Goal: Task Accomplishment & Management: Complete application form

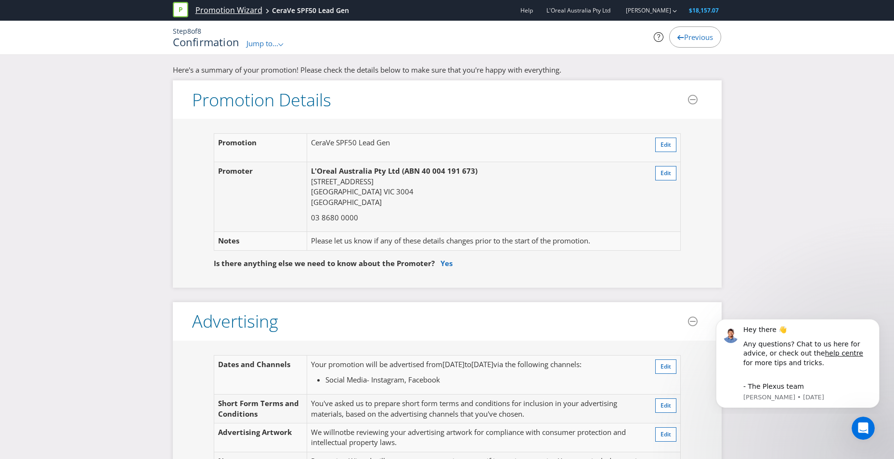
click at [235, 7] on link "Promotion Wizard" at bounding box center [228, 10] width 67 height 11
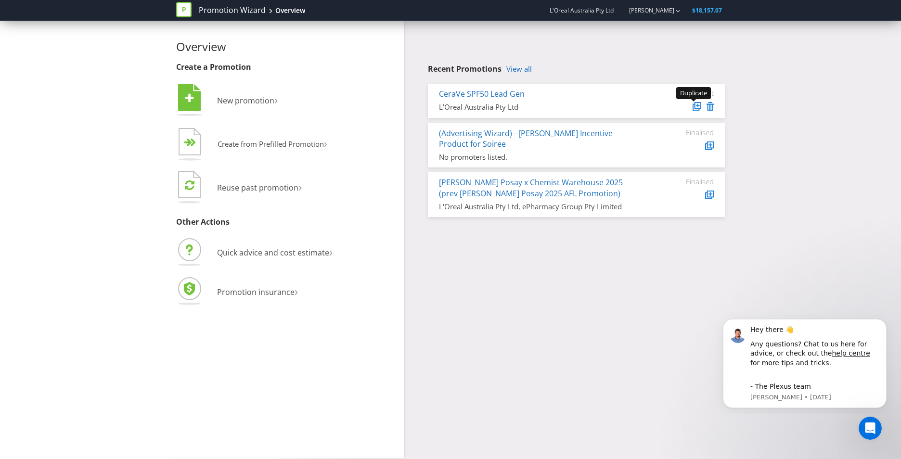
click at [698, 106] on icon at bounding box center [698, 105] width 5 height 5
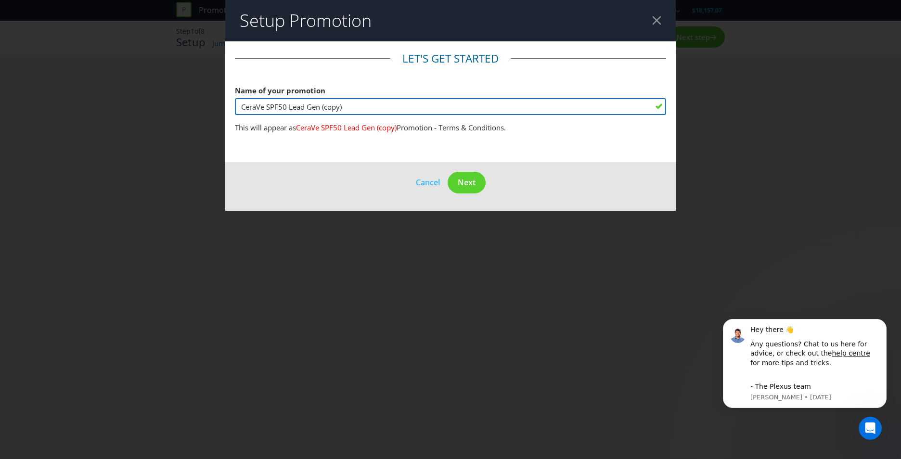
click at [370, 103] on input "CeraVe SPF50 Lead Gen (copy)" at bounding box center [450, 106] width 431 height 17
type input "D"
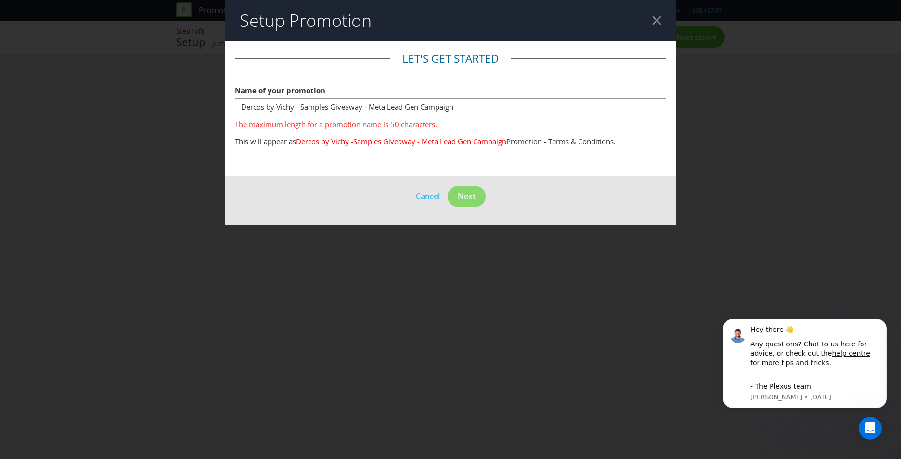
click at [368, 140] on main "Let's get started Name of your promotion Dercos by Vichy -Samples Giveaway - Me…" at bounding box center [450, 108] width 451 height 135
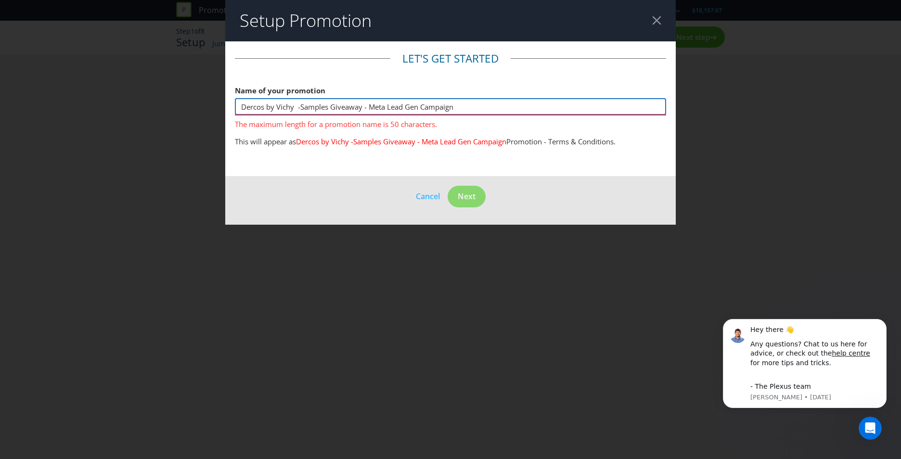
click at [361, 107] on input "Dercos by Vichy -Samples Giveaway - Meta Lead Gen Campaign" at bounding box center [450, 106] width 431 height 17
click at [295, 109] on input "Dercos by Vichy -Samples Giveaway - Meta Lead Gen Campaign" at bounding box center [450, 106] width 431 height 17
click at [295, 109] on input "Dercos (Vichy) -Samples Giveaway - Meta Lead Gen Campaign" at bounding box center [450, 106] width 431 height 17
drag, startPoint x: 293, startPoint y: 104, endPoint x: 363, endPoint y: 106, distance: 70.3
click at [363, 106] on input "Dercos (Vichy) -Samples Giveaway - Meta Lead Gen Campaign" at bounding box center [450, 106] width 431 height 17
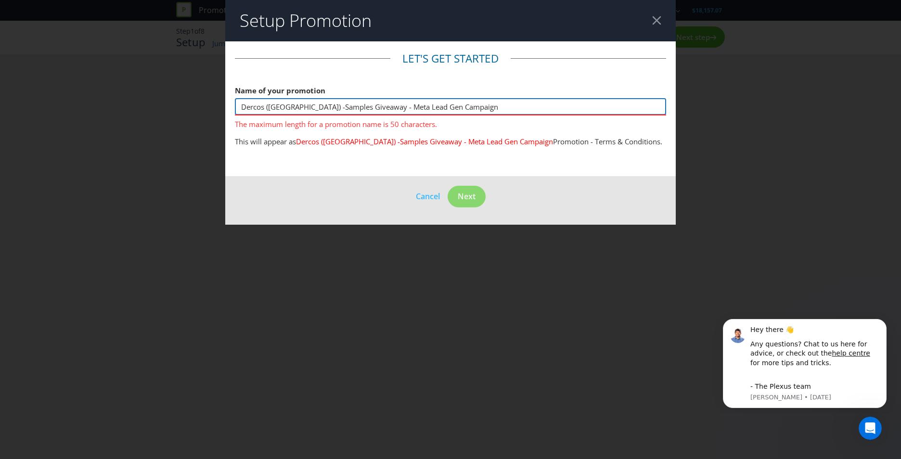
drag, startPoint x: 422, startPoint y: 103, endPoint x: 511, endPoint y: 103, distance: 88.6
click at [511, 103] on input "Dercos (Vichy) -Samples Giveaway - Meta Lead Gen Campaign" at bounding box center [450, 106] width 431 height 17
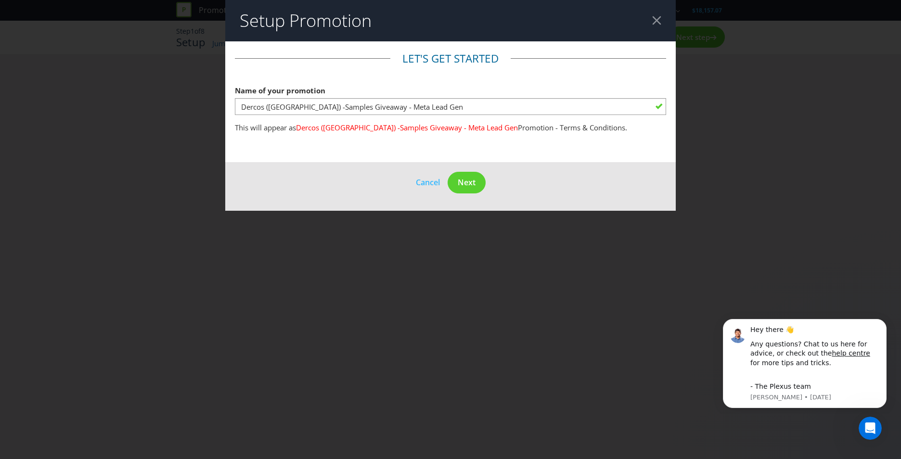
click at [411, 142] on main "Let's get started Name of your promotion Dercos (Vichy) -Samples Giveaway - Met…" at bounding box center [450, 101] width 451 height 121
click at [323, 129] on span "Dercos (Vichy) -Samples Giveaway - Meta Lead Gen" at bounding box center [407, 128] width 222 height 10
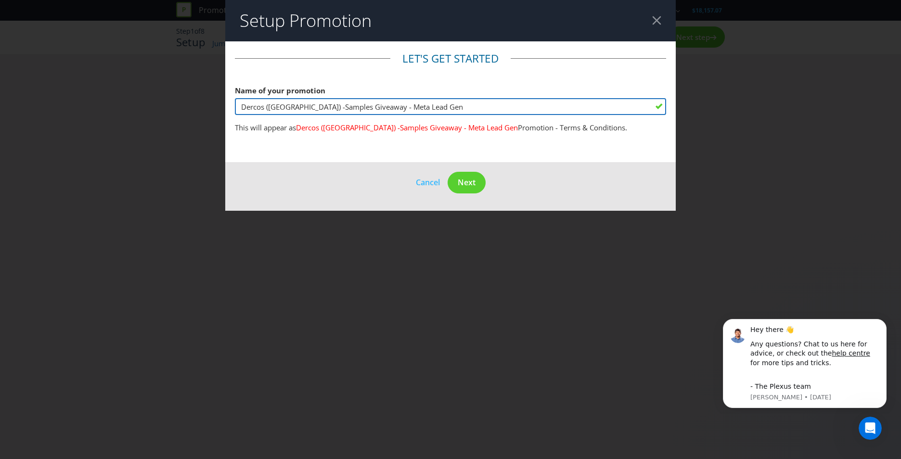
click at [295, 107] on input "Dercos (Vichy) -Samples Giveaway - Meta Lead Gen" at bounding box center [450, 106] width 431 height 17
type input "Dercos ([GEOGRAPHIC_DATA]) - Samples Giveaway - Meta Lead Gen"
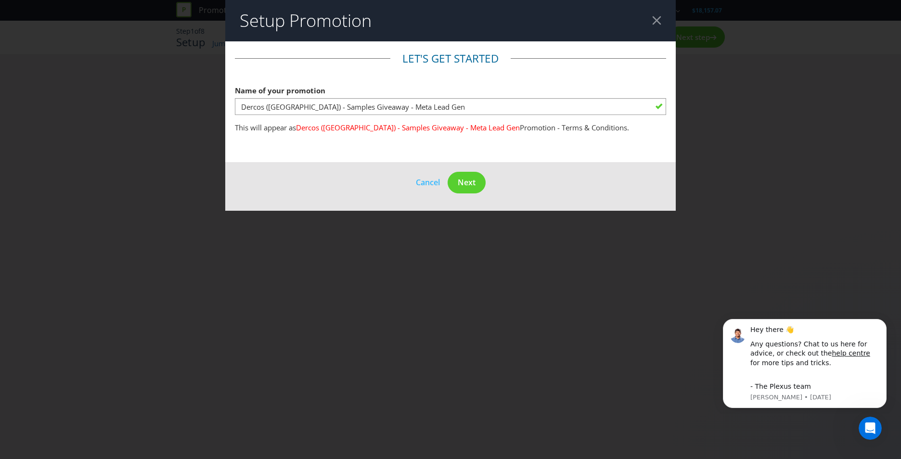
click at [332, 148] on main "Let's get started Name of your promotion Dercos (Vichy) - Samples Giveaway - Me…" at bounding box center [450, 101] width 451 height 121
click at [478, 180] on button "Next" at bounding box center [467, 183] width 38 height 22
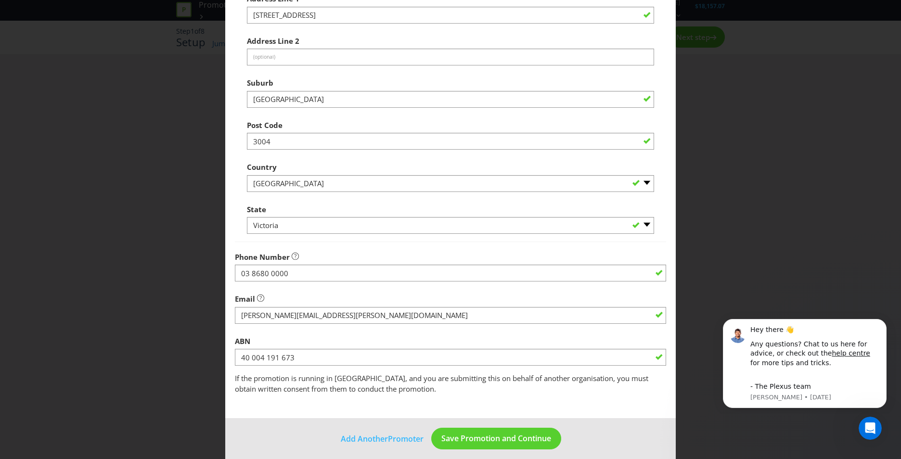
scroll to position [169, 0]
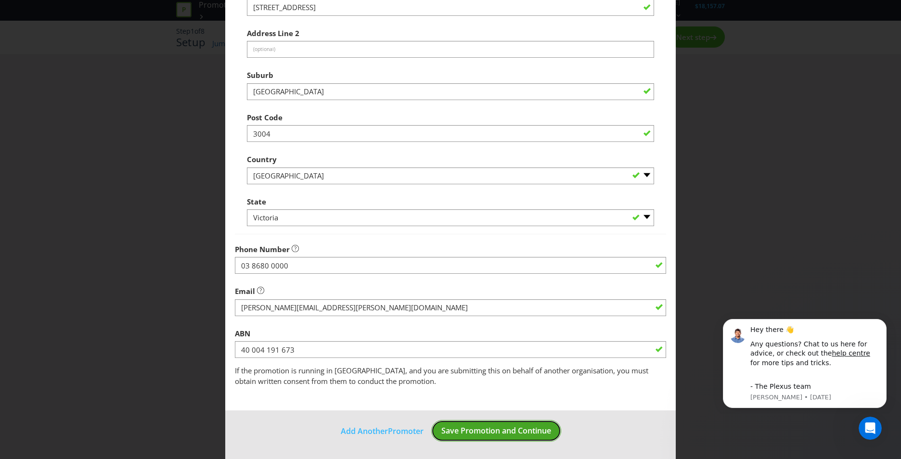
click at [477, 431] on span "Save Promotion and Continue" at bounding box center [496, 431] width 110 height 11
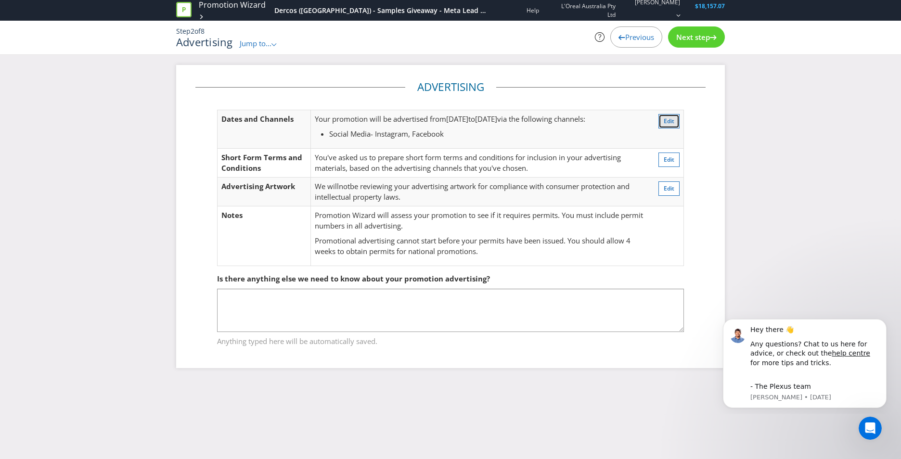
click at [666, 121] on span "Edit" at bounding box center [669, 121] width 11 height 8
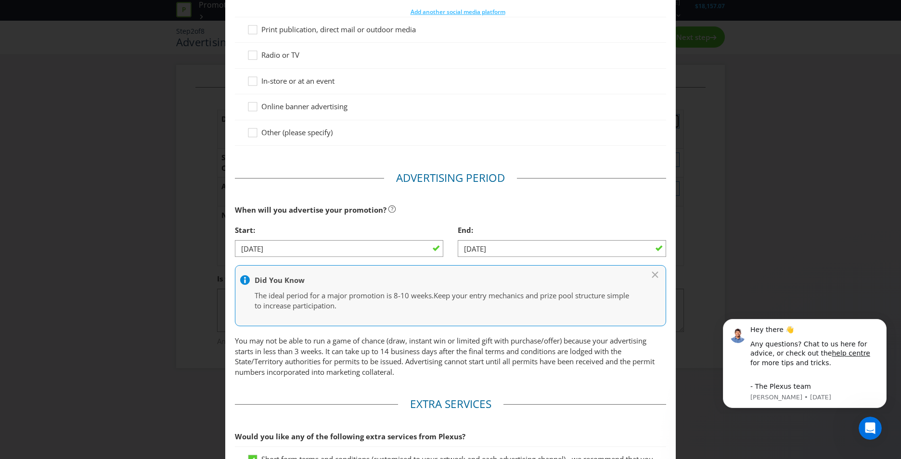
scroll to position [195, 0]
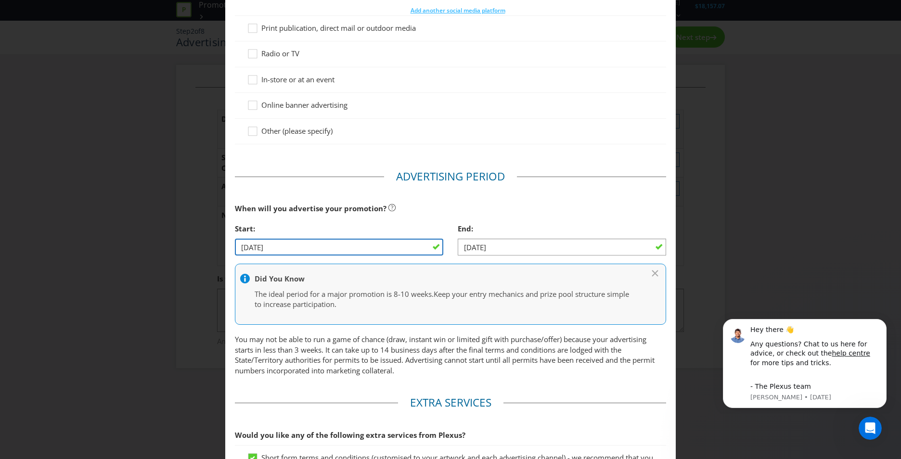
click at [284, 241] on input "01/10/25" at bounding box center [339, 247] width 208 height 17
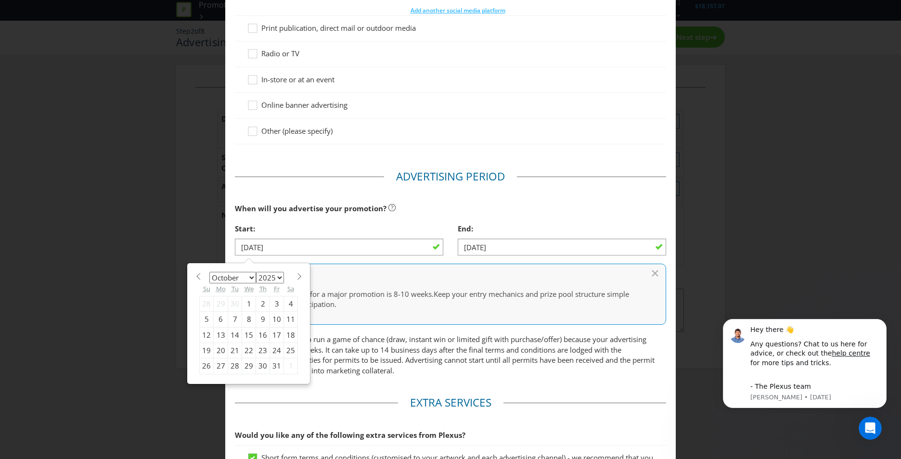
click at [198, 276] on span at bounding box center [197, 276] width 7 height 7
select select "8"
click at [219, 364] on div "29" at bounding box center [221, 366] width 14 height 15
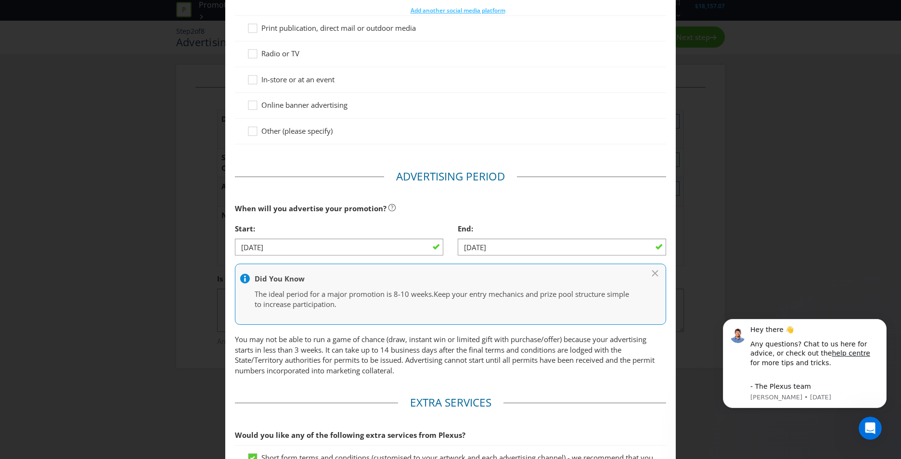
type input "[DATE]"
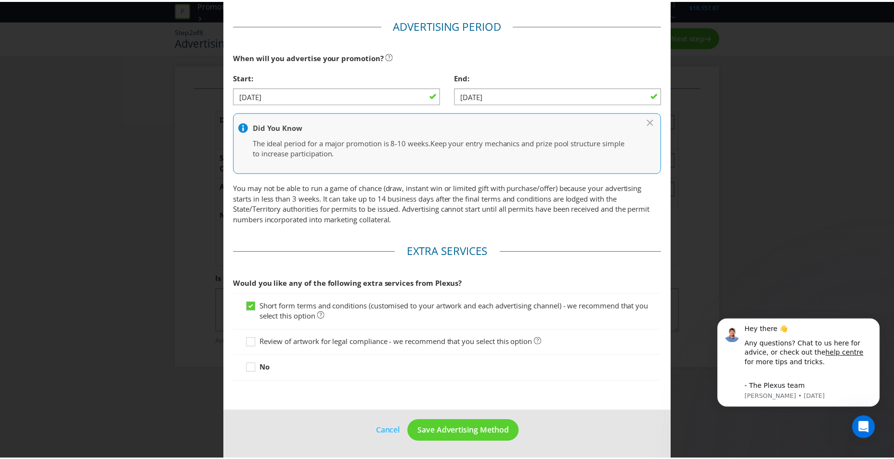
scroll to position [348, 0]
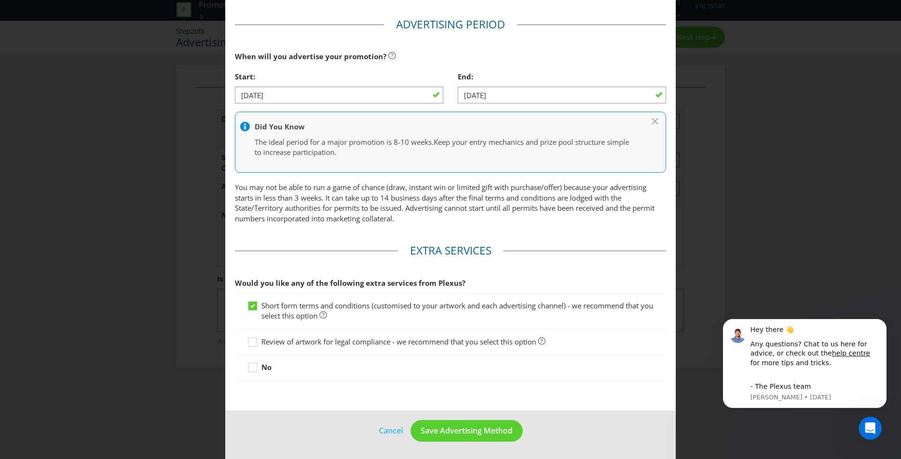
click at [379, 340] on span "Review of artwork for legal compliance - we recommend that you select this opti…" at bounding box center [398, 342] width 275 height 10
click at [0, 0] on input "Review of artwork for legal compliance - we recommend that you select this opti…" at bounding box center [0, 0] width 0 height 0
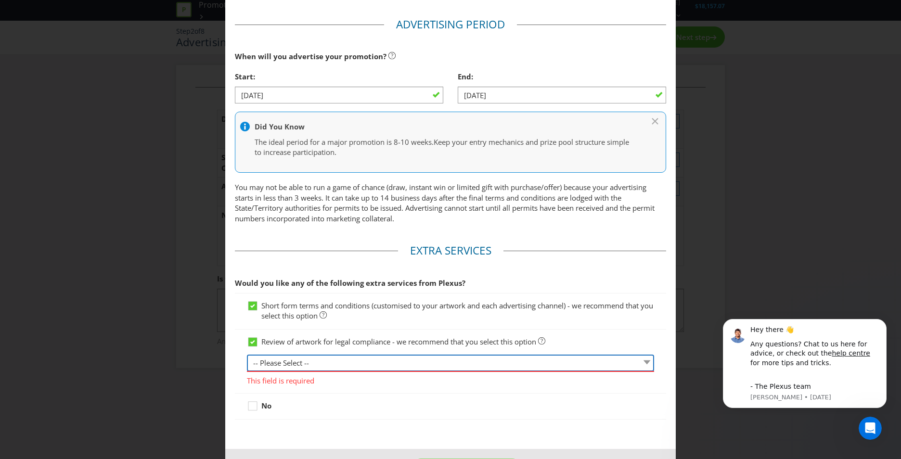
click at [375, 368] on select "-- Please Select -- 1 piece 2-4 pieces (provided at same time) 5-7 pieces (prov…" at bounding box center [450, 363] width 407 height 17
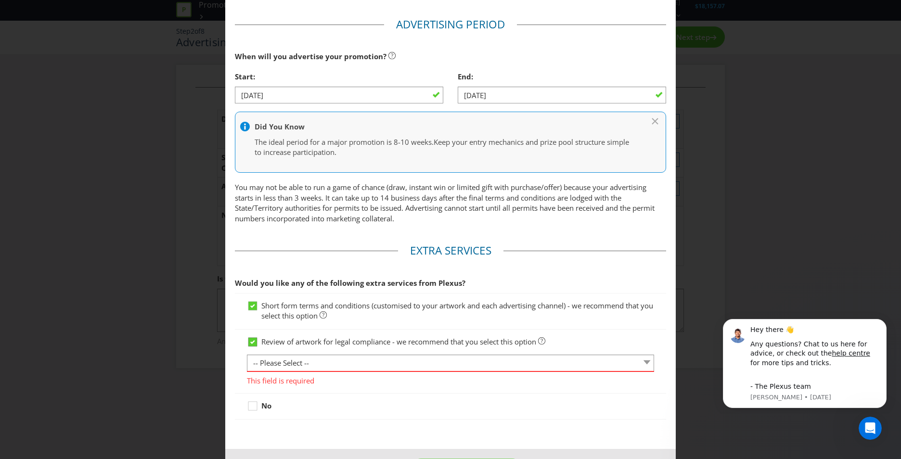
click at [251, 343] on icon at bounding box center [252, 342] width 5 height 4
click at [0, 0] on input "Review of artwork for legal compliance - we recommend that you select this opti…" at bounding box center [0, 0] width 0 height 0
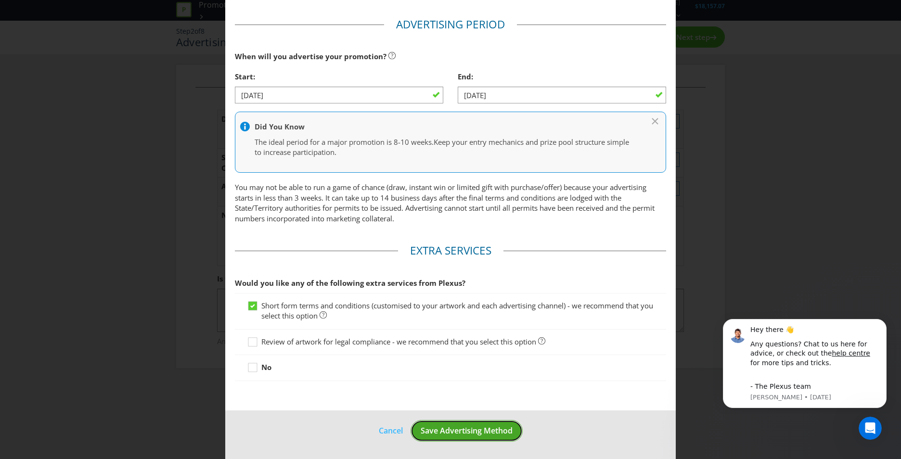
click at [464, 429] on span "Save Advertising Method" at bounding box center [467, 431] width 92 height 11
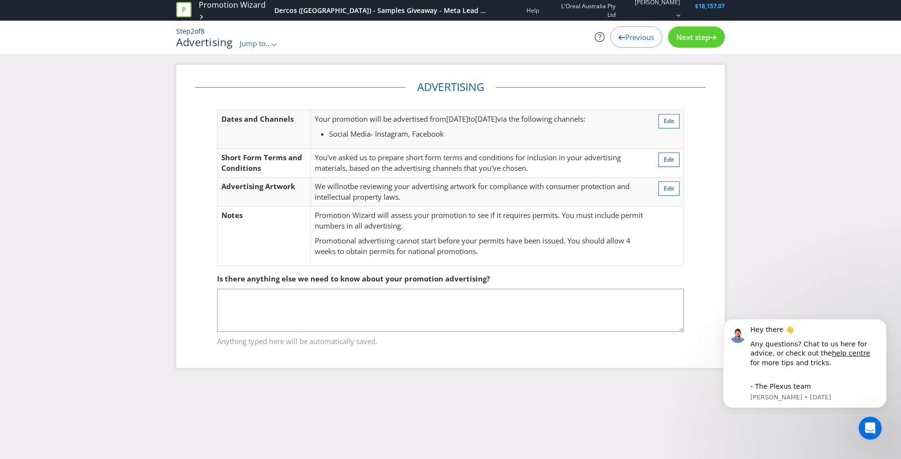
click at [689, 39] on span "Next step" at bounding box center [693, 37] width 34 height 10
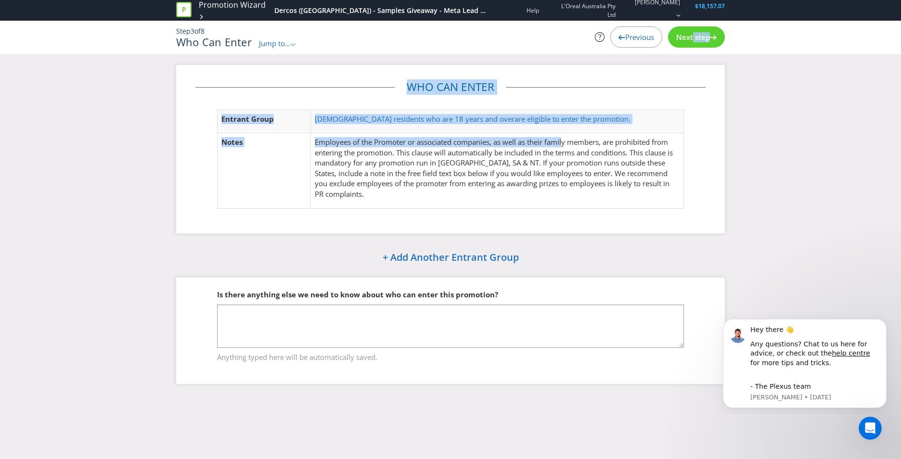
drag, startPoint x: 689, startPoint y: 39, endPoint x: 561, endPoint y: 143, distance: 164.9
click at [561, 65] on div "Promotion Wizard Dercos (Vichy) - Samples Giveaway - Meta Lead Gen Help L'Oreal…" at bounding box center [450, 32] width 901 height 65
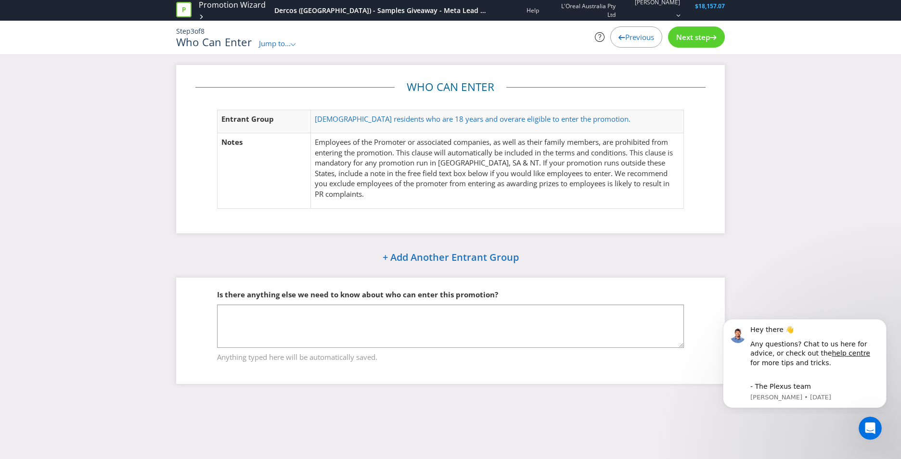
click at [307, 256] on div "Who Can Enter Entrant Group Australian residents who are 18 years and over are …" at bounding box center [450, 232] width 563 height 334
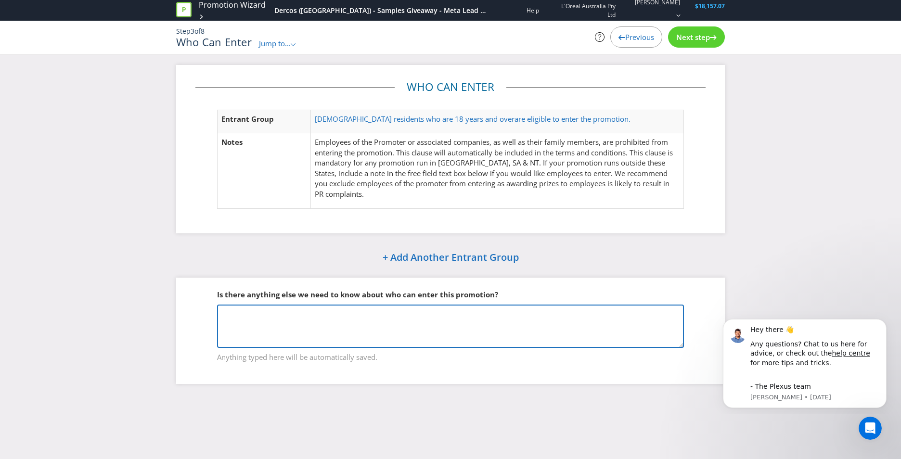
click at [283, 314] on textarea at bounding box center [450, 326] width 467 height 43
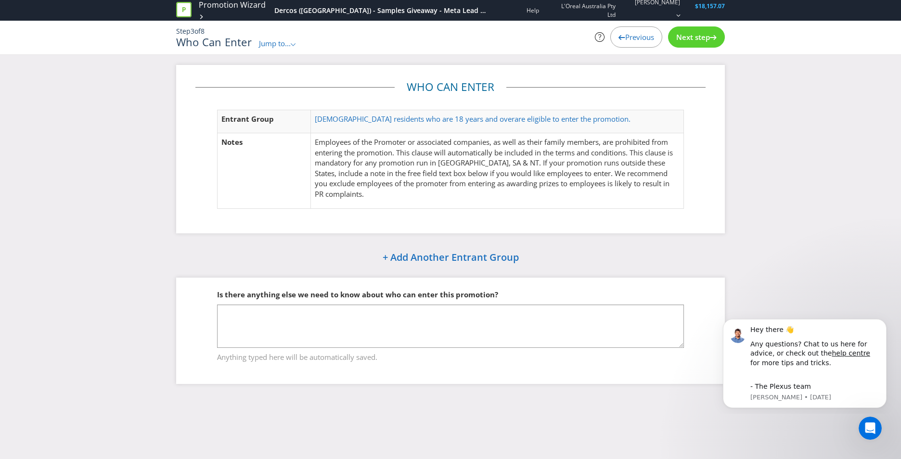
click at [708, 34] on span "Next step" at bounding box center [693, 37] width 34 height 10
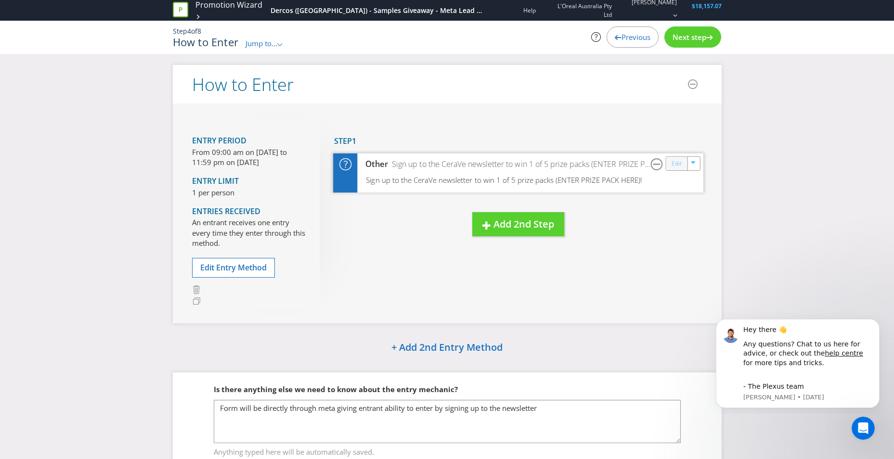
click at [676, 167] on link "Edit" at bounding box center [676, 163] width 10 height 11
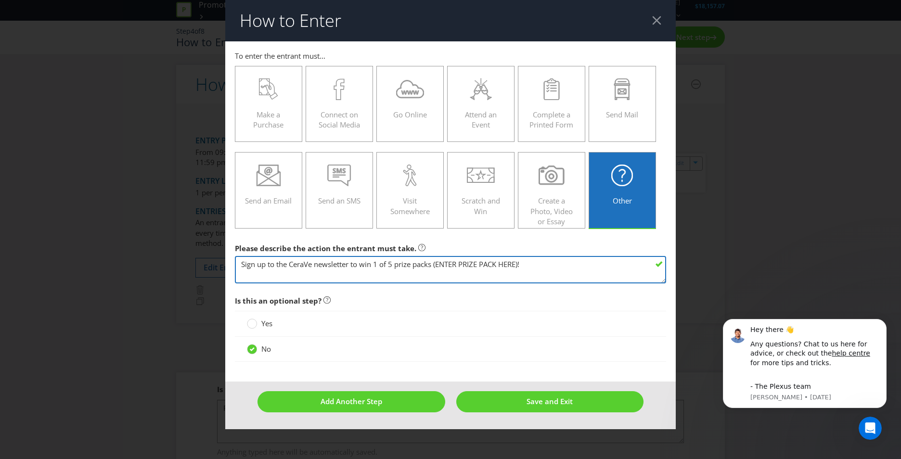
click at [344, 272] on textarea "Sign up to the CeraVe newsletter to win 1 of 5 prize packs (ENTER PRIZE PACK HE…" at bounding box center [450, 269] width 431 height 27
drag, startPoint x: 588, startPoint y: 271, endPoint x: 145, endPoint y: 265, distance: 442.4
click at [145, 265] on div "How to Enter To enter the entrant must... Make a Purchase Connect on Social Med…" at bounding box center [450, 229] width 901 height 459
click at [258, 268] on textarea "Sign up to the CeraVe newsletter to win 1 of 5 prize packs (ENTER PRIZE PACK HE…" at bounding box center [450, 269] width 431 height 27
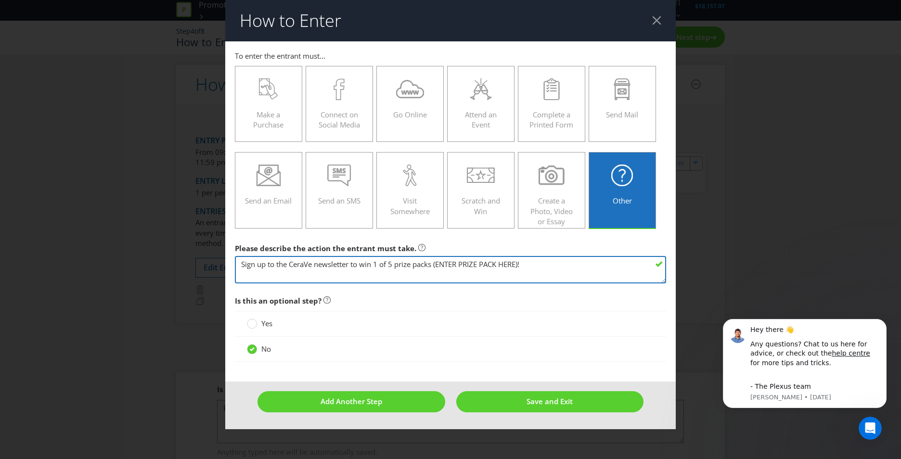
click at [258, 268] on textarea "Sign up to the CeraVe newsletter to win 1 of 5 prize packs (ENTER PRIZE PACK HE…" at bounding box center [450, 269] width 431 height 27
click at [311, 273] on textarea "Sign up to the CeraVe newsletter to win 1 of 5 prize packs (ENTER PRIZE PACK HE…" at bounding box center [450, 269] width 431 height 27
click at [312, 262] on textarea "Sign up to the CeraVe newsletter to win 1 of 5 prize packs (ENTER PRIZE PACK HE…" at bounding box center [450, 269] width 431 height 27
drag, startPoint x: 542, startPoint y: 266, endPoint x: 275, endPoint y: 269, distance: 267.6
click at [275, 269] on textarea "Sign up to the CeraVe newsletter to win 1 of 5 prize packs (ENTER PRIZE PACK HE…" at bounding box center [450, 269] width 431 height 27
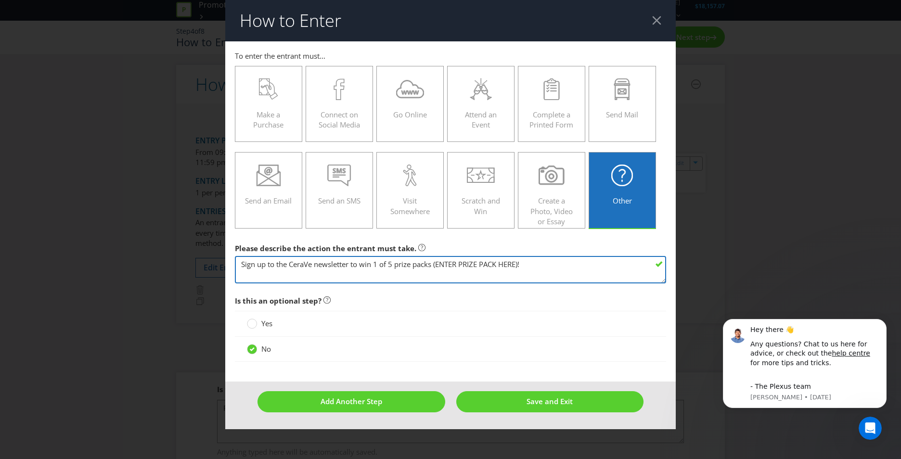
click at [312, 260] on textarea "Sign up to the CeraVe newsletter to win 1 of 5 prize packs (ENTER PRIZE PACK HE…" at bounding box center [450, 269] width 431 height 27
drag, startPoint x: 378, startPoint y: 264, endPoint x: 371, endPoint y: 264, distance: 6.8
click at [432, 263] on textarea "Sign up to the CeraVe newsletter to win 1 of 5 prize packs (ENTER PRIZE PACK HE…" at bounding box center [450, 269] width 431 height 27
click at [364, 266] on textarea "Sign up to the CeraVe newsletter to win 1 of 5 prize packs (ENTER PRIZE PACK HE…" at bounding box center [450, 269] width 431 height 27
drag, startPoint x: 364, startPoint y: 266, endPoint x: 425, endPoint y: 264, distance: 60.2
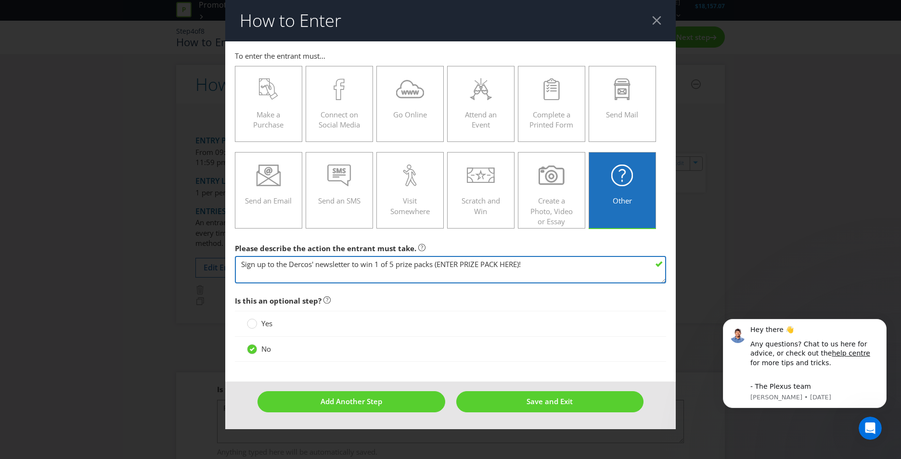
click at [425, 264] on textarea "Sign up to the CeraVe newsletter to win 1 of 5 prize packs (ENTER PRIZE PACK HE…" at bounding box center [450, 269] width 431 height 27
click at [435, 269] on textarea "Sign up to the CeraVe newsletter to win 1 of 5 prize packs (ENTER PRIZE PACK HE…" at bounding box center [450, 269] width 431 height 27
drag, startPoint x: 314, startPoint y: 270, endPoint x: 345, endPoint y: 265, distance: 31.2
click at [315, 270] on textarea "Sign up to the CeraVe newsletter to win 1 of 5 prize packs (ENTER PRIZE PACK HE…" at bounding box center [450, 269] width 431 height 27
click at [351, 263] on textarea "Sign up to the CeraVe newsletter to win 1 of 5 prize packs (ENTER PRIZE PACK HE…" at bounding box center [450, 269] width 431 height 27
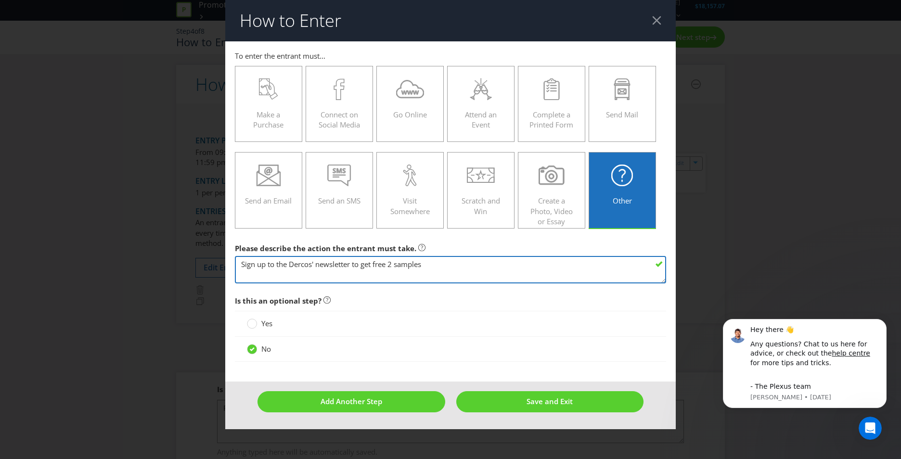
click at [430, 263] on textarea "Sign up to the CeraVe newsletter to win 1 of 5 prize packs (ENTER PRIZE PACK HE…" at bounding box center [450, 269] width 431 height 27
click at [452, 264] on textarea "Sign up to the CeraVe newsletter to win 1 of 5 prize packs (ENTER PRIZE PACK HE…" at bounding box center [450, 269] width 431 height 27
drag, startPoint x: 449, startPoint y: 266, endPoint x: 516, endPoint y: 265, distance: 67.4
click at [516, 265] on textarea "Sign up to the CeraVe newsletter to win 1 of 5 prize packs (ENTER PRIZE PACK HE…" at bounding box center [450, 269] width 431 height 27
click at [354, 266] on textarea "Sign up to the CeraVe newsletter to win 1 of 5 prize packs (ENTER PRIZE PACK HE…" at bounding box center [450, 269] width 431 height 27
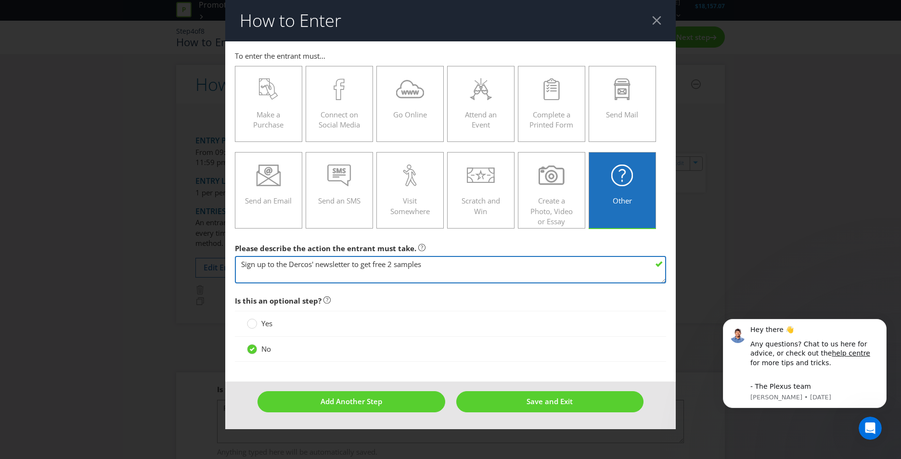
click at [438, 267] on textarea "Sign up to the CeraVe newsletter to win 1 of 5 prize packs (ENTER PRIZE PACK HE…" at bounding box center [450, 269] width 431 height 27
click at [260, 273] on textarea "Sign up to the CeraVe newsletter to win 1 of 5 prize packs (ENTER PRIZE PACK HE…" at bounding box center [450, 269] width 431 height 27
click at [262, 269] on textarea "Sign up to the CeraVe newsletter to win 1 of 5 prize packs (ENTER PRIZE PACK HE…" at bounding box center [450, 269] width 431 height 27
click at [321, 269] on textarea "Sign up to the CeraVe newsletter to win 1 of 5 prize packs (ENTER PRIZE PACK HE…" at bounding box center [450, 269] width 431 height 27
click at [266, 264] on textarea "Sign up to the CeraVe newsletter to win 1 of 5 prize packs (ENTER PRIZE PACK HE…" at bounding box center [450, 269] width 431 height 27
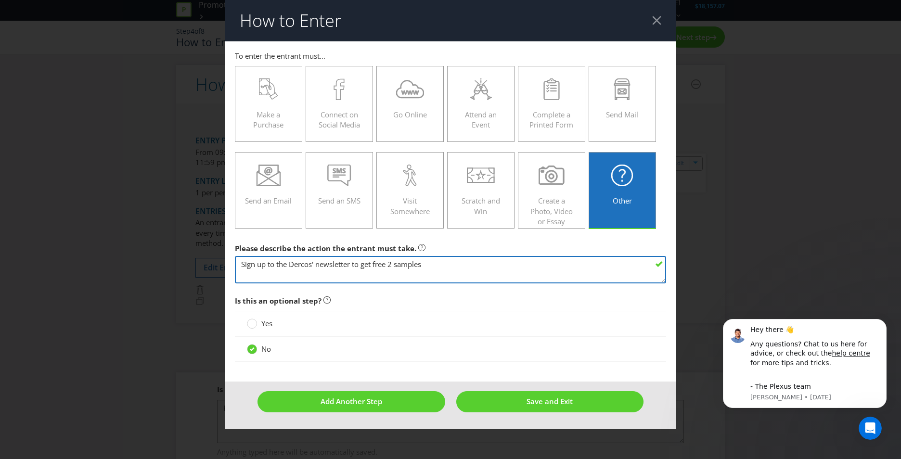
click at [435, 263] on textarea "Sign up to the CeraVe newsletter to win 1 of 5 prize packs (ENTER PRIZE PACK HE…" at bounding box center [450, 269] width 431 height 27
drag, startPoint x: 435, startPoint y: 263, endPoint x: 191, endPoint y: 259, distance: 244.1
click at [191, 259] on div "How to Enter To enter the entrant must... Make a Purchase Connect on Social Med…" at bounding box center [450, 229] width 901 height 459
click at [326, 265] on textarea "Sign up to the CeraVe newsletter to win 1 of 5 prize packs (ENTER PRIZE PACK HE…" at bounding box center [450, 269] width 431 height 27
click at [328, 262] on textarea "Sign up to the CeraVe newsletter to win 1 of 5 prize packs (ENTER PRIZE PACK HE…" at bounding box center [450, 269] width 431 height 27
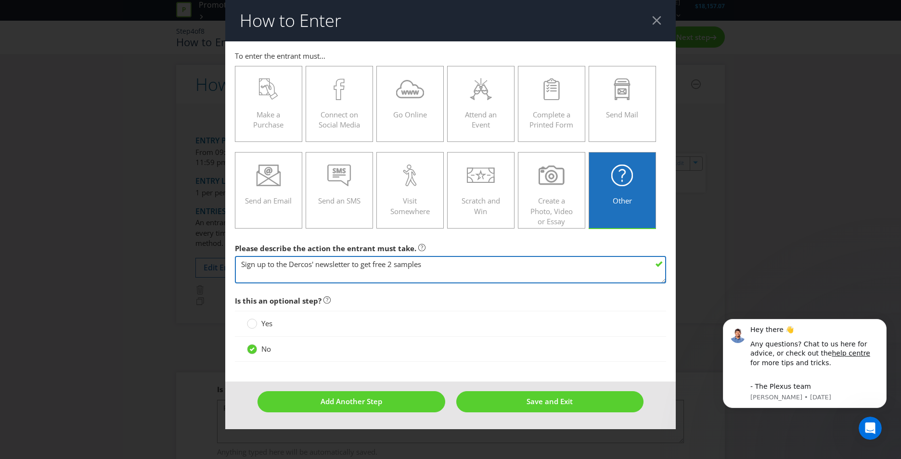
drag, startPoint x: 392, startPoint y: 261, endPoint x: 492, endPoint y: 261, distance: 100.6
click at [492, 261] on textarea "Sign up to the CeraVe newsletter to win 1 of 5 prize packs (ENTER PRIZE PACK HE…" at bounding box center [450, 269] width 431 height 27
type textarea "Sign up to the Dercos' newsletter to get 2 free samples."
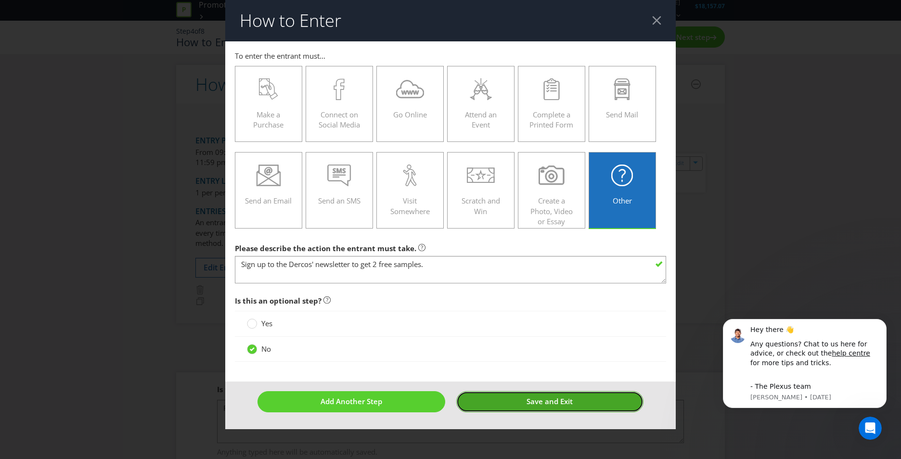
click at [556, 398] on span "Save and Exit" at bounding box center [550, 402] width 46 height 10
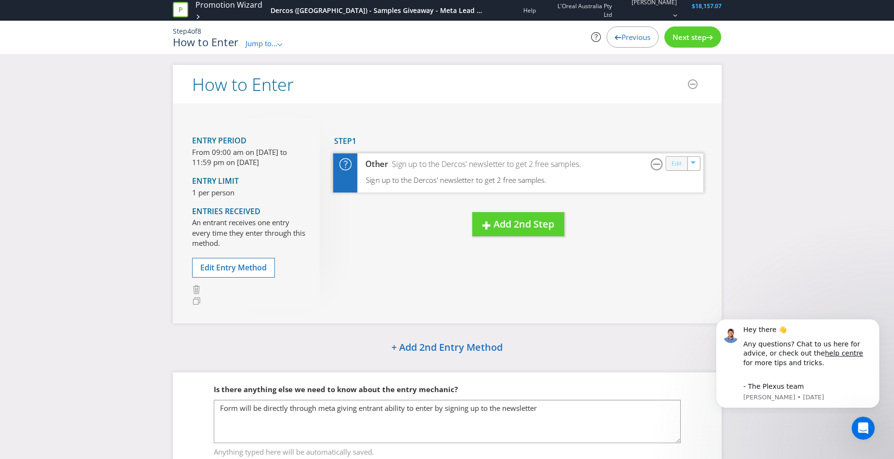
click at [678, 163] on link "Edit" at bounding box center [676, 163] width 10 height 11
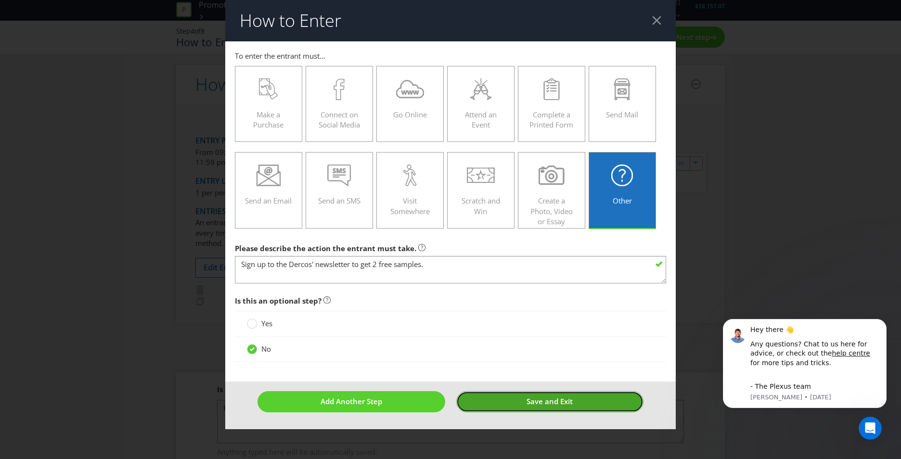
click at [580, 400] on button "Save and Exit" at bounding box center [550, 401] width 188 height 21
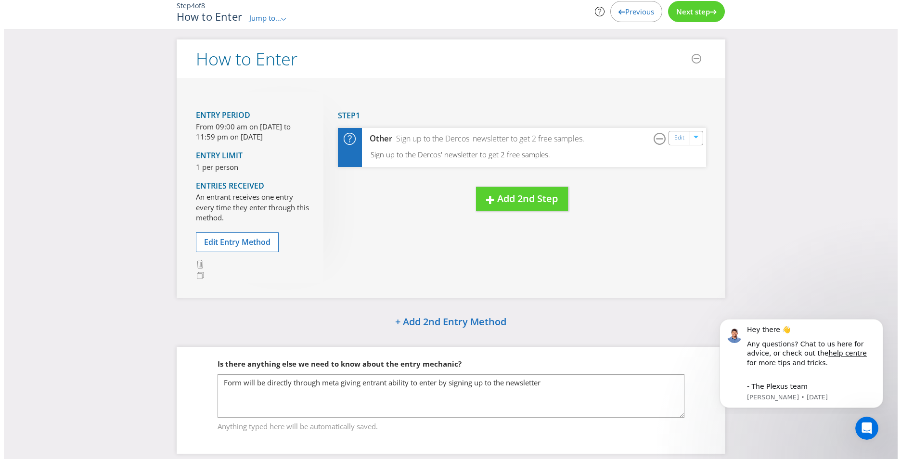
scroll to position [46, 0]
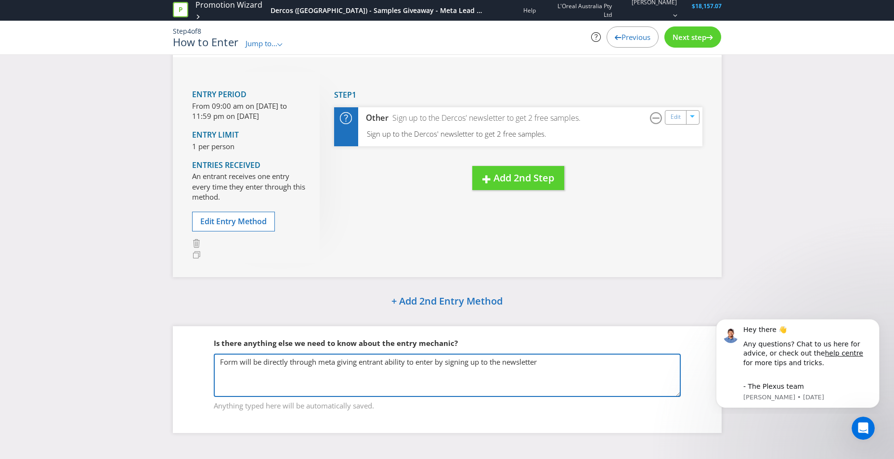
click at [292, 365] on textarea "Form will be directly through meta giving entrant ability to enter by signing u…" at bounding box center [447, 375] width 467 height 43
click at [336, 364] on textarea "Form will be directly through meta giving entrant ability to enter by signing u…" at bounding box center [447, 375] width 467 height 43
type textarea "Form will be directly through Meta (Facebook & Instagram) giving entrant abilit…"
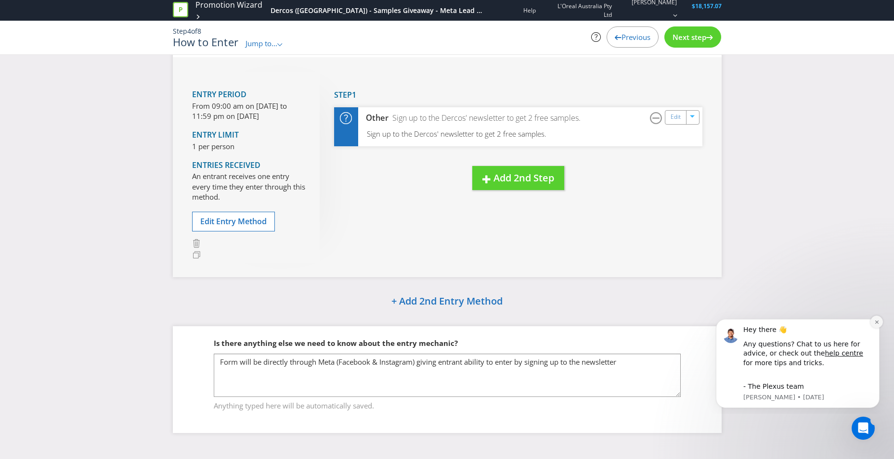
click at [874, 323] on icon "Dismiss notification" at bounding box center [876, 322] width 5 height 5
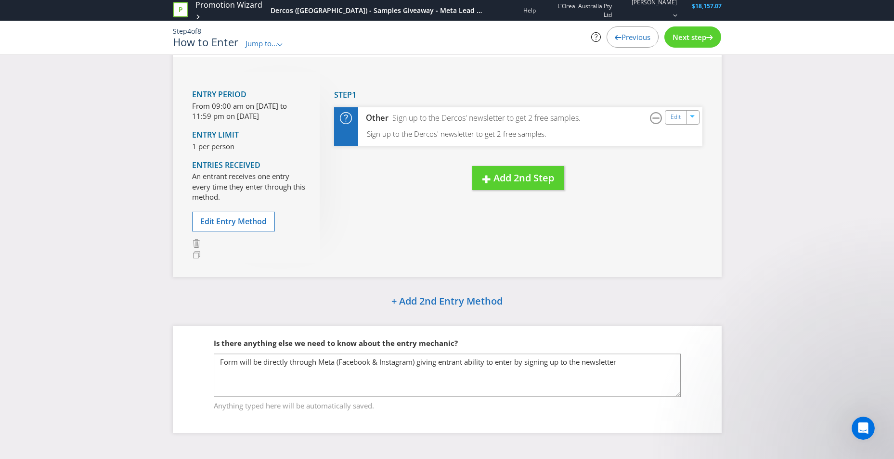
click at [687, 41] on span "Next step" at bounding box center [689, 37] width 34 height 10
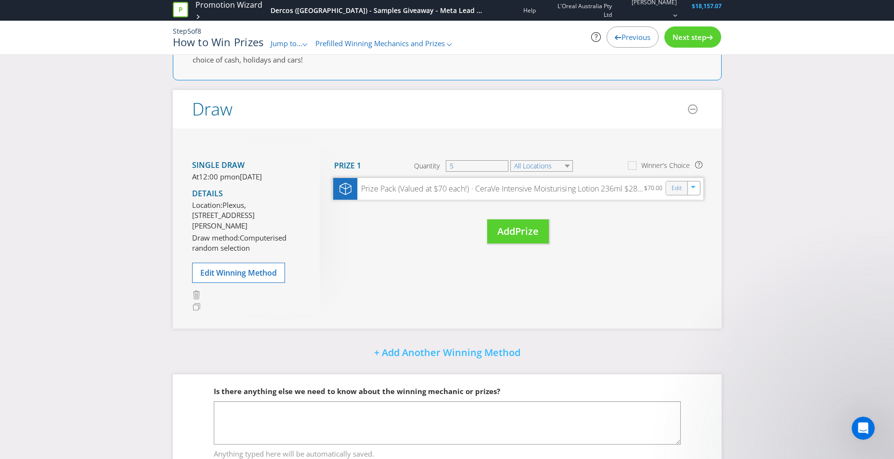
click at [668, 186] on div "Edit" at bounding box center [677, 187] width 22 height 13
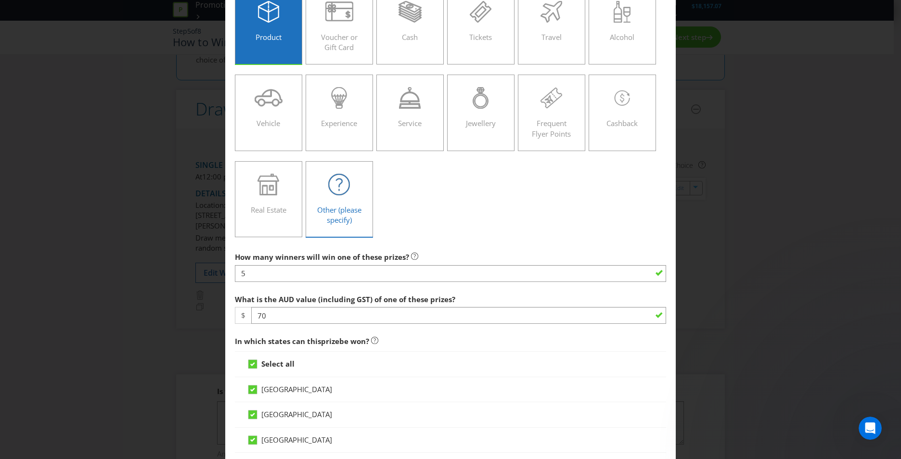
scroll to position [96, 0]
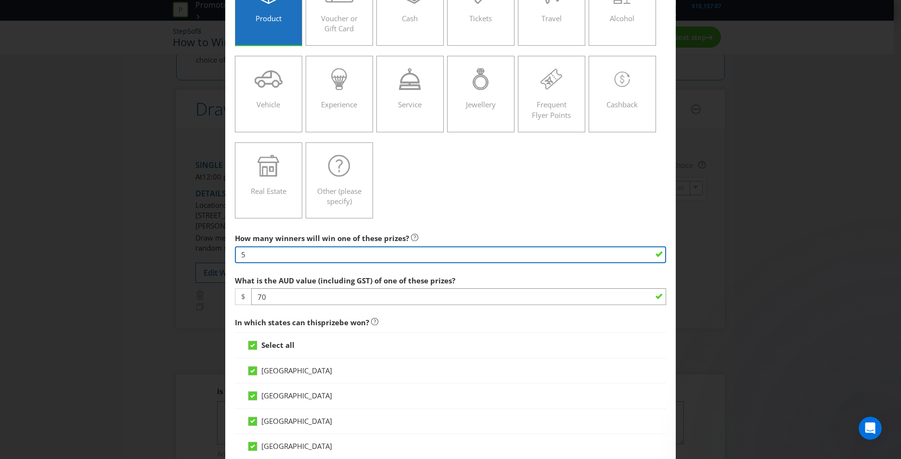
drag, startPoint x: 283, startPoint y: 258, endPoint x: 175, endPoint y: 257, distance: 107.3
click at [175, 257] on div "Edit Prize Australian Capital Territory New South Wales Northern Territory Quee…" at bounding box center [450, 229] width 901 height 459
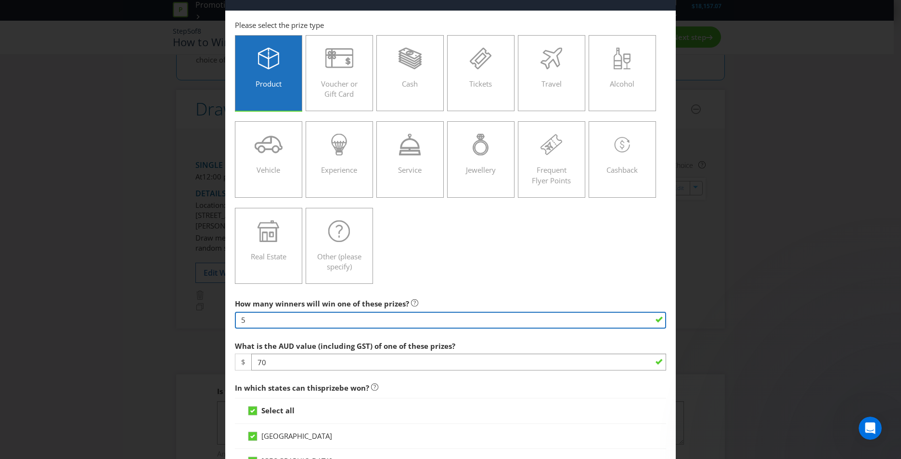
scroll to position [48, 0]
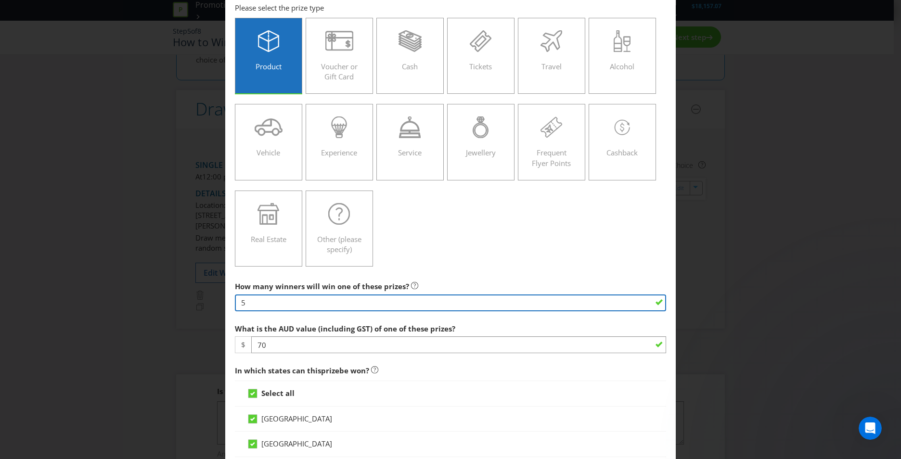
click at [253, 301] on input "5" at bounding box center [450, 303] width 431 height 17
drag, startPoint x: 253, startPoint y: 301, endPoint x: 200, endPoint y: 302, distance: 52.5
click at [200, 302] on div "Edit Prize Australian Capital Territory New South Wales Northern Territory Quee…" at bounding box center [450, 229] width 901 height 459
type input "7500"
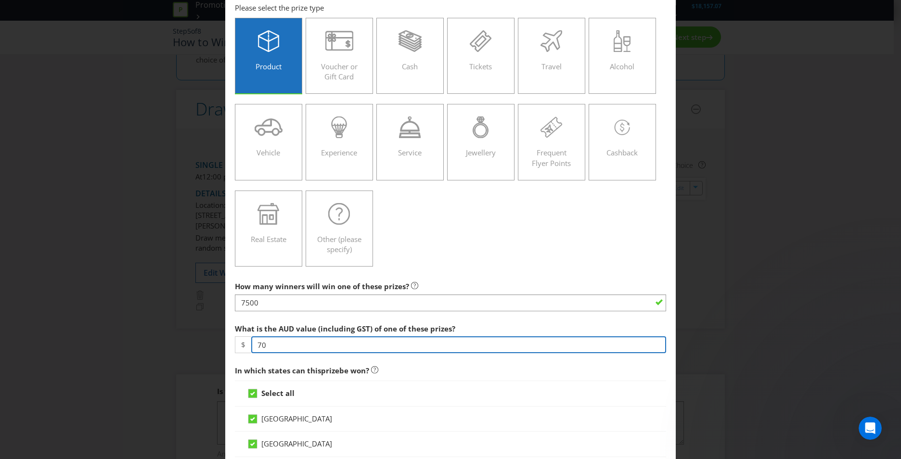
drag, startPoint x: 265, startPoint y: 348, endPoint x: 231, endPoint y: 348, distance: 34.2
type input "-1"
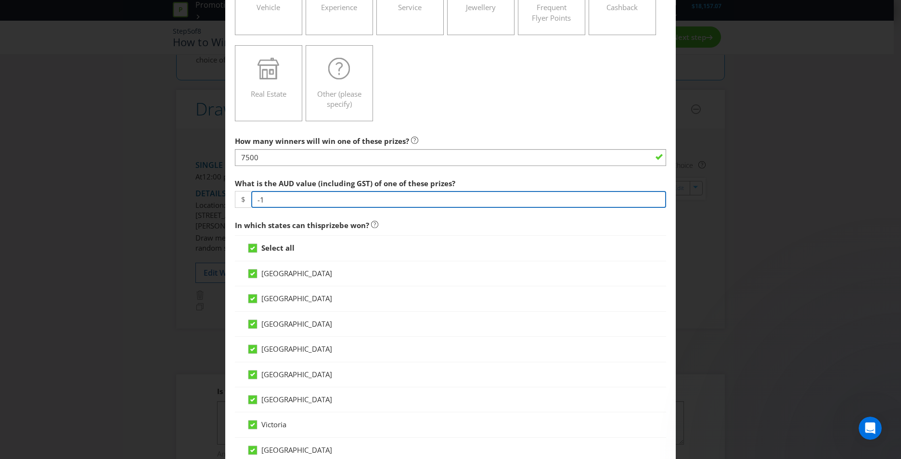
scroll to position [193, 0]
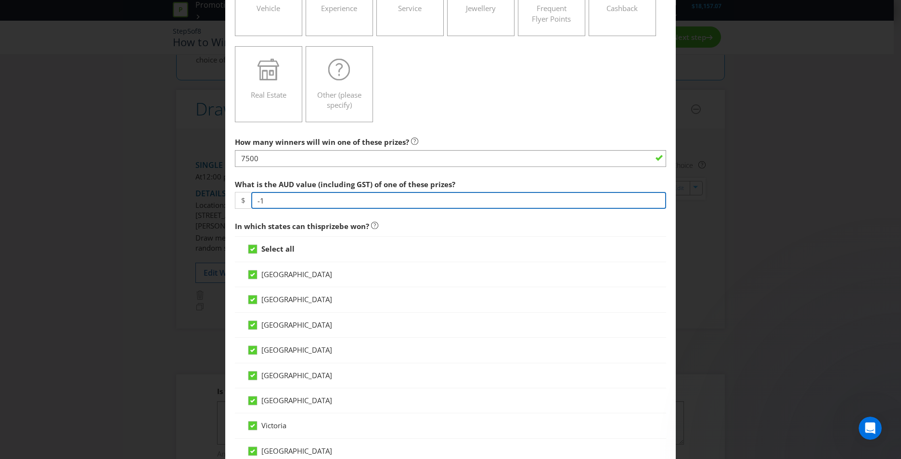
drag, startPoint x: 274, startPoint y: 201, endPoint x: 249, endPoint y: 202, distance: 24.6
click at [251, 202] on input "-1" at bounding box center [458, 200] width 415 height 17
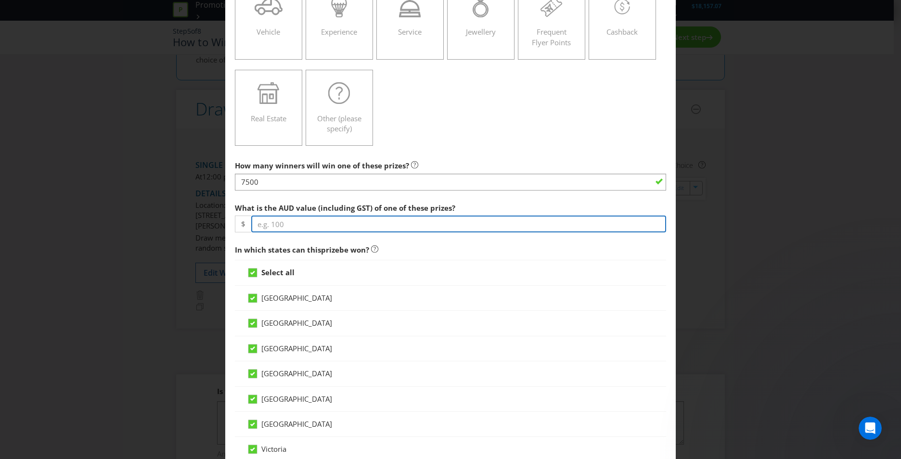
scroll to position [167, 0]
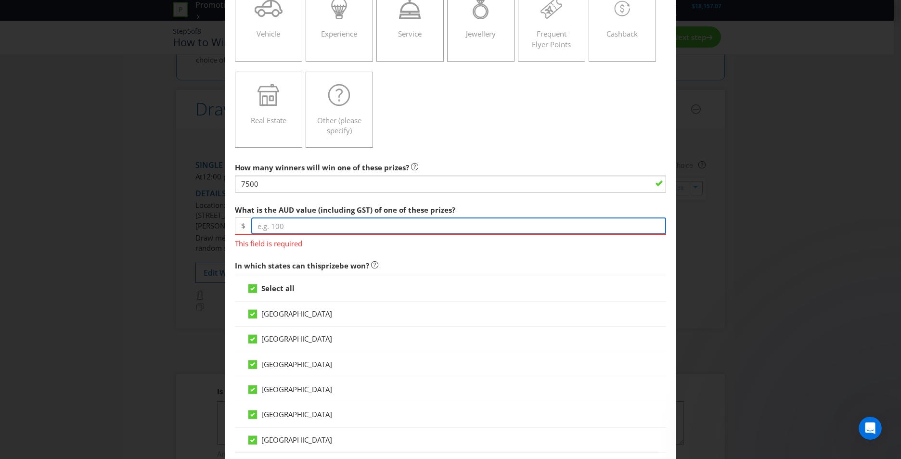
type input "-1"
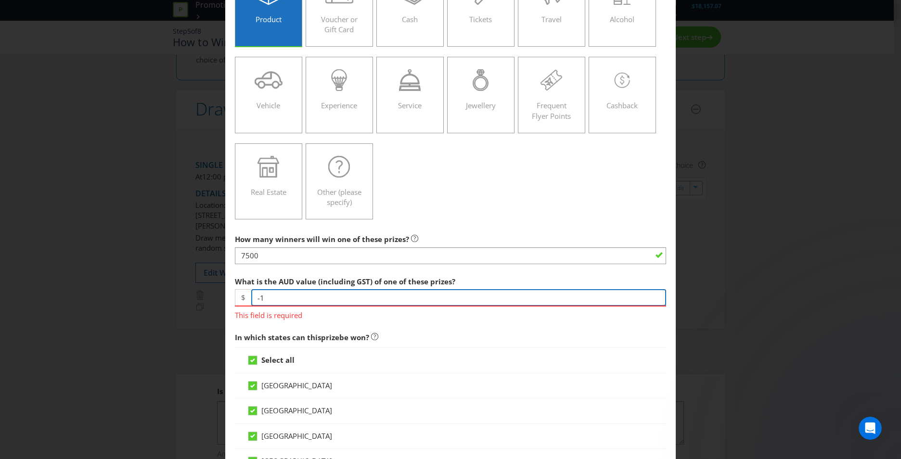
scroll to position [96, 0]
drag, startPoint x: 289, startPoint y: 295, endPoint x: 251, endPoint y: 297, distance: 38.1
click at [251, 297] on input "-1" at bounding box center [458, 296] width 415 height 17
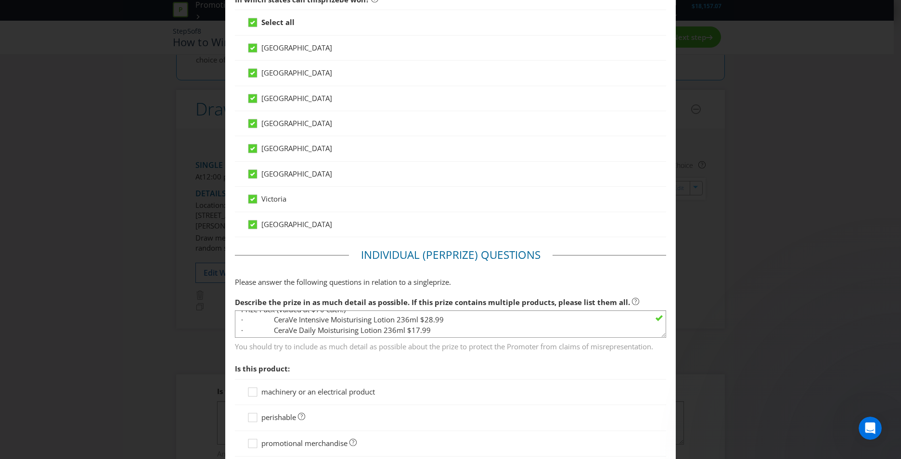
scroll to position [0, 0]
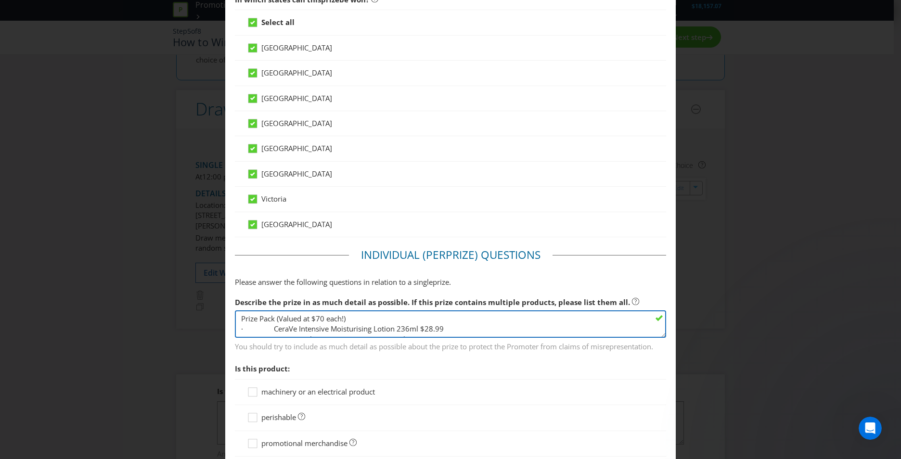
click at [330, 321] on textarea "Prize Pack (Valued at $70 each!) · CeraVe Intensive Moisturising Lotion 236ml $…" at bounding box center [450, 323] width 431 height 27
drag, startPoint x: 294, startPoint y: 318, endPoint x: 392, endPoint y: 318, distance: 98.2
click at [392, 318] on textarea "Prize Pack (Valued at $70 each!) · CeraVe Intensive Moisturising Lotion 236ml $…" at bounding box center [450, 323] width 431 height 27
click at [285, 321] on textarea "Prize Pack (Valued at $70 each!) · CeraVe Intensive Moisturising Lotion 236ml $…" at bounding box center [450, 323] width 431 height 27
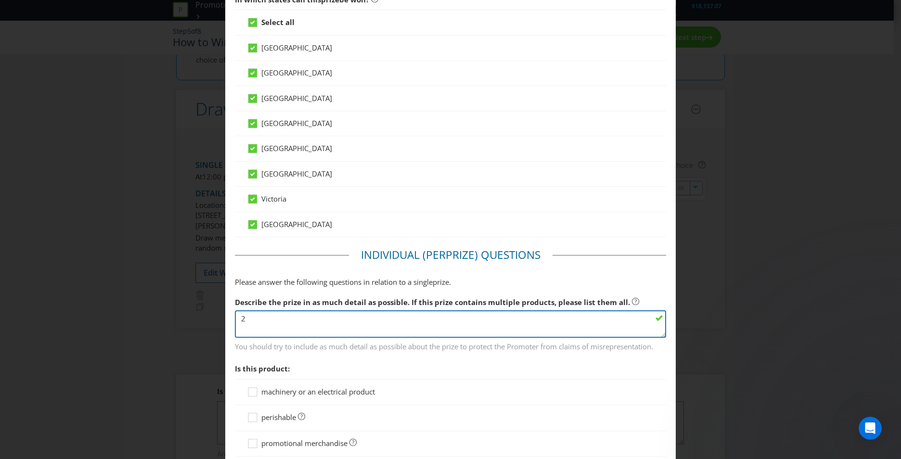
type textarea "2"
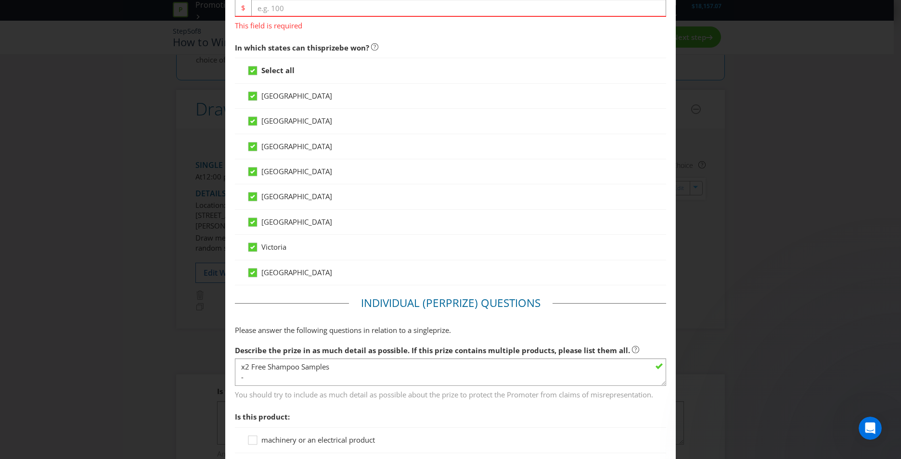
scroll to position [481, 0]
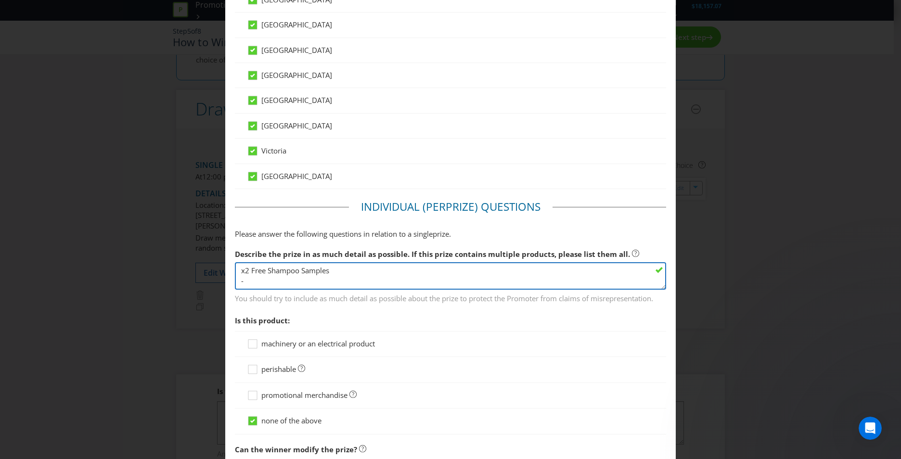
click at [268, 287] on textarea "Prize Pack (Valued at $70 each!) · CeraVe Intensive Moisturising Lotion 236ml $…" at bounding box center [450, 275] width 431 height 27
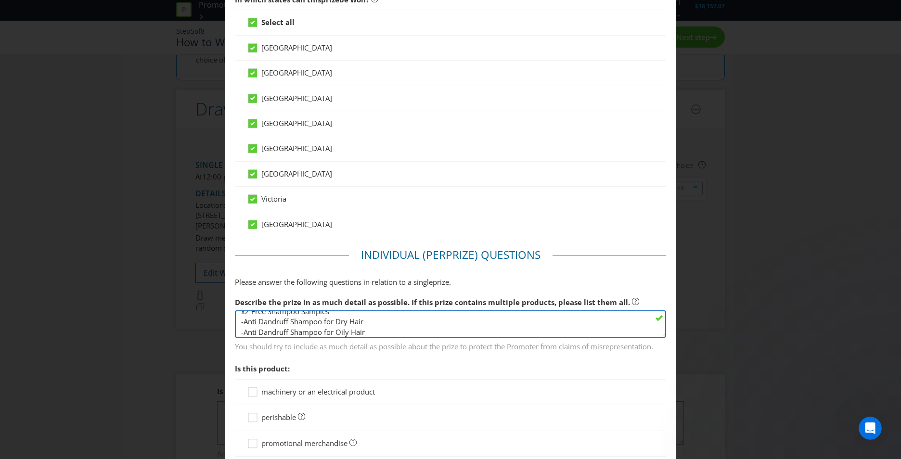
scroll to position [614, 0]
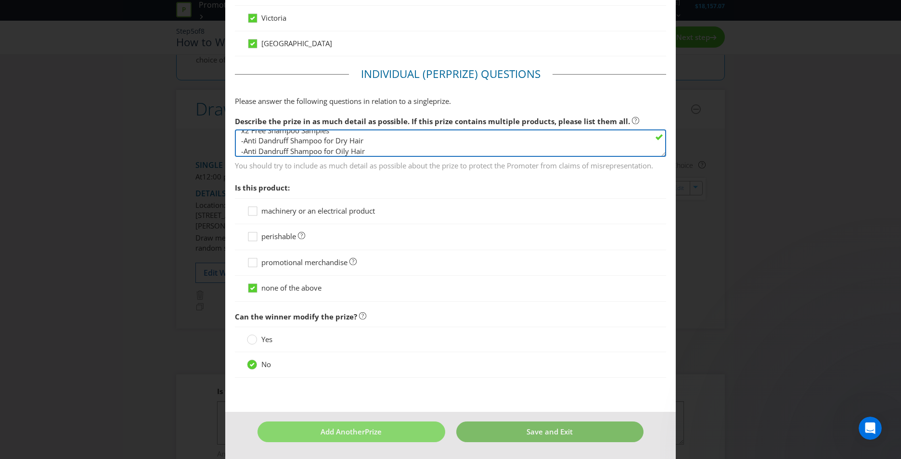
type textarea "x2 Free Shampoo Samples -Anti Dandruff Shampoo for Dry Hair -Anti Dandruff Sham…"
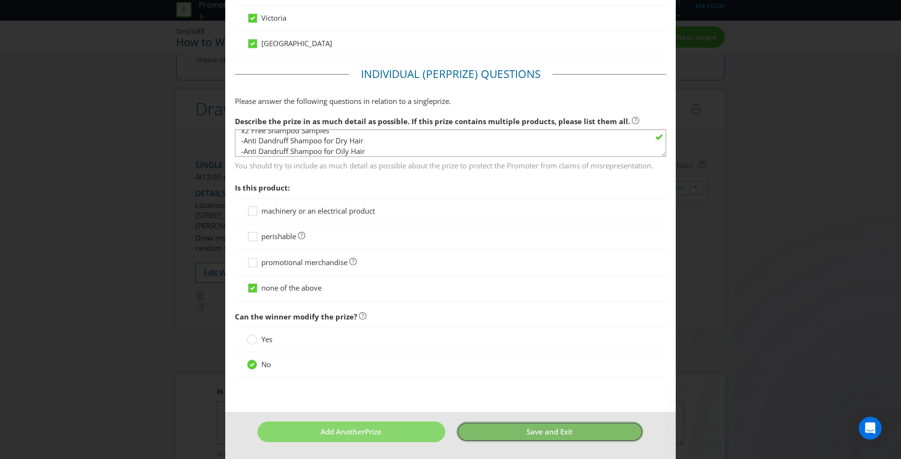
click at [538, 427] on span "Save and Exit" at bounding box center [550, 432] width 46 height 10
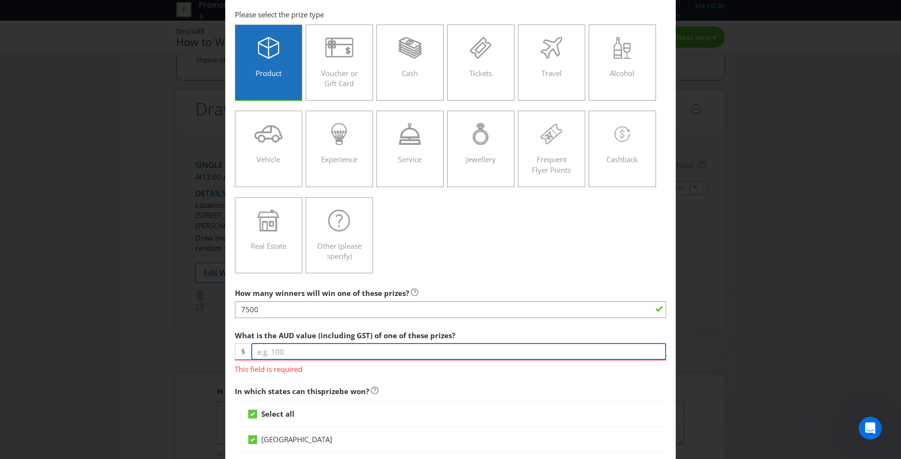
click at [383, 351] on input "number" at bounding box center [458, 351] width 415 height 17
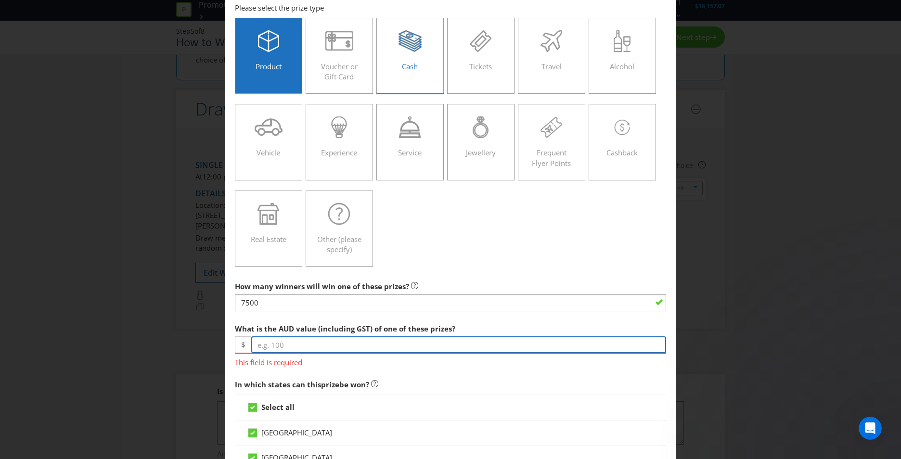
scroll to position [0, 0]
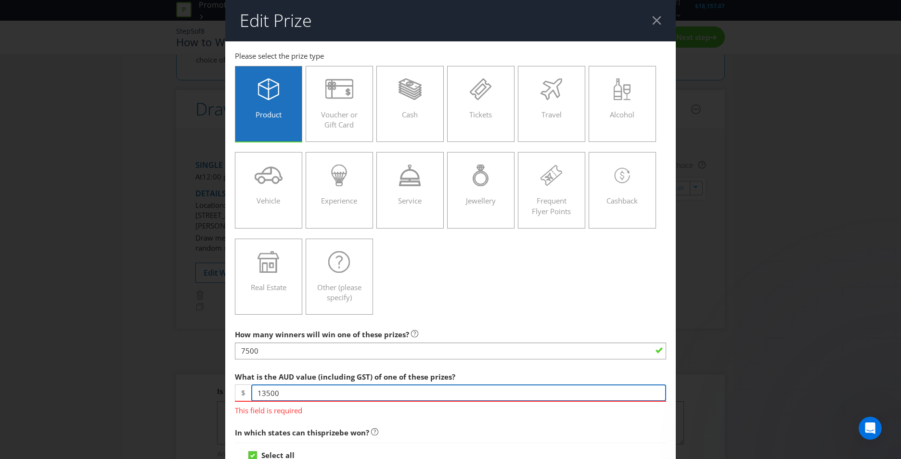
type input "13500"
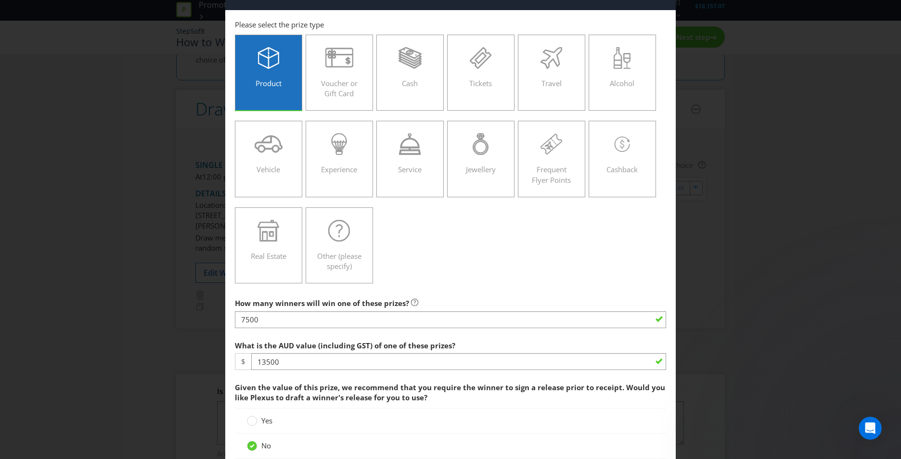
scroll to position [48, 0]
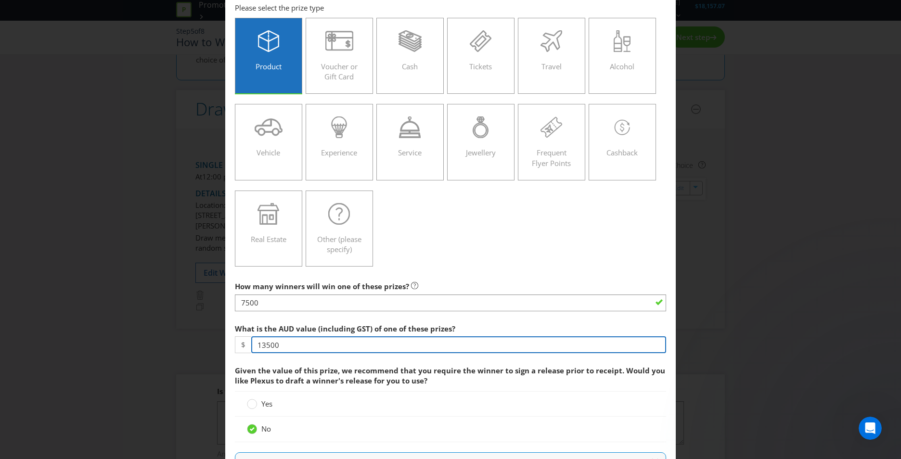
drag, startPoint x: 303, startPoint y: 347, endPoint x: 230, endPoint y: 341, distance: 72.9
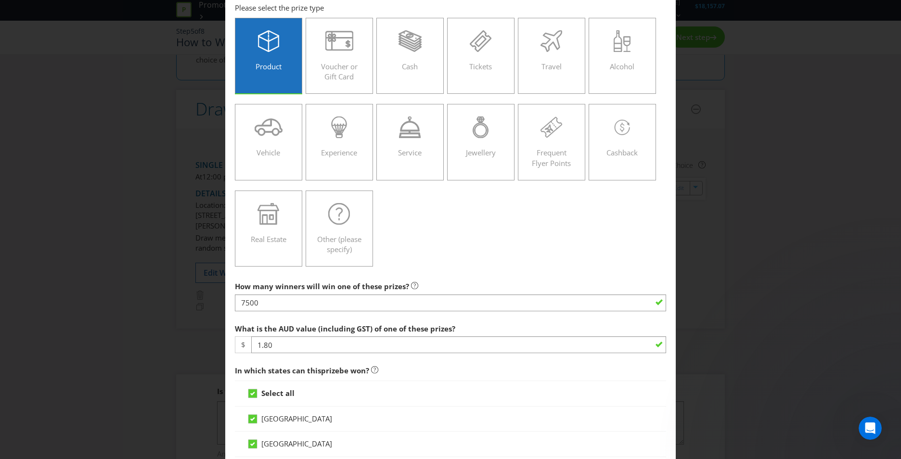
click at [496, 229] on div "Product Voucher or Gift Card Cash Tickets Travel Alcohol Vehicle Experience Ser…" at bounding box center [450, 142] width 431 height 259
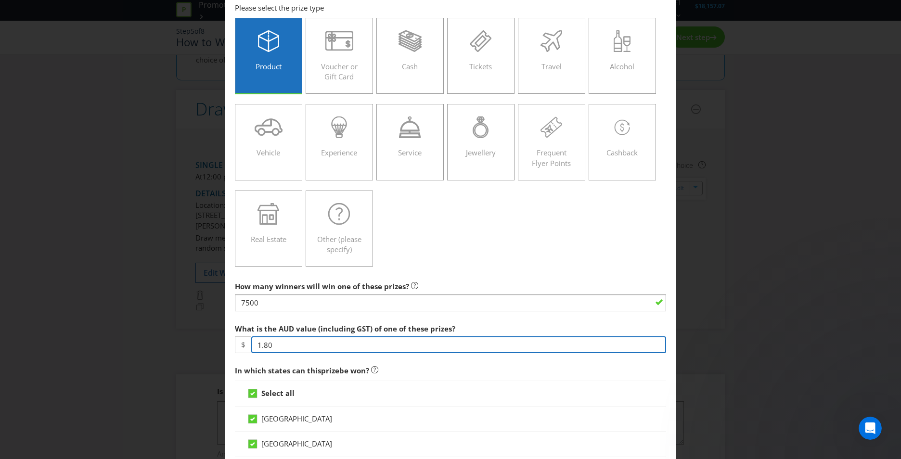
drag, startPoint x: 322, startPoint y: 346, endPoint x: 144, endPoint y: 346, distance: 177.1
click at [144, 346] on div "Edit Prize Australian Capital Territory New South Wales Northern Territory Quee…" at bounding box center [450, 229] width 901 height 459
type input "2.00"
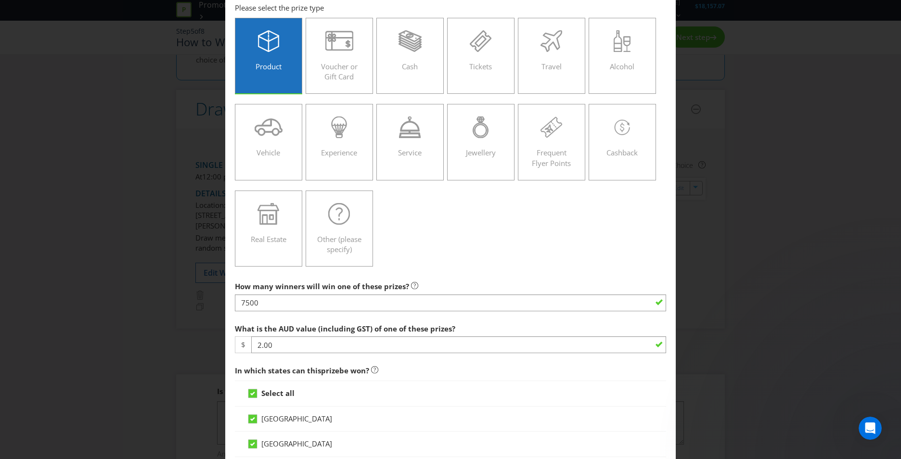
click at [439, 319] on label "What is the AUD value (including GST) of one of these prizes?" at bounding box center [346, 326] width 222 height 15
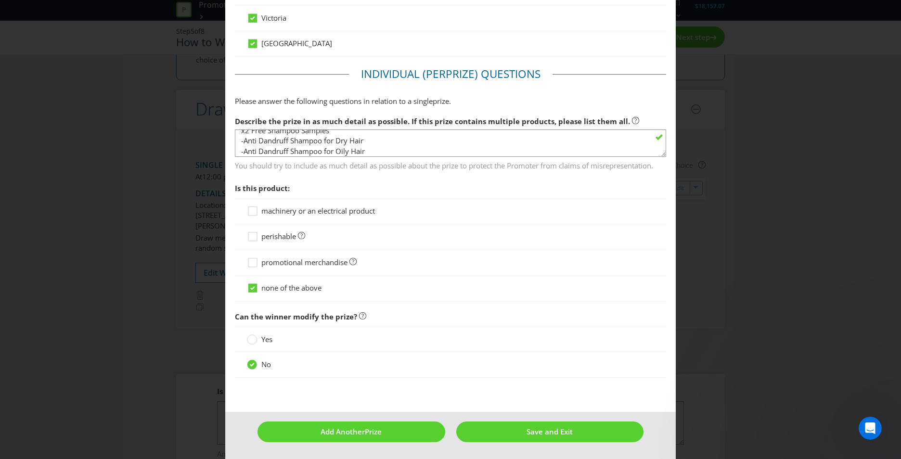
scroll to position [0, 0]
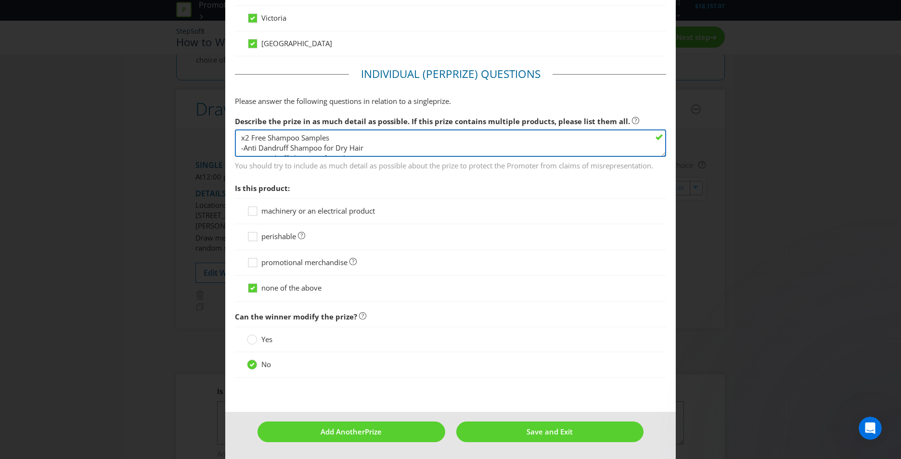
click at [382, 140] on textarea "Prize Pack (Valued at $70 each!) · CeraVe Intensive Moisturising Lotion 236ml $…" at bounding box center [450, 142] width 431 height 27
click at [240, 141] on textarea "Prize Pack (Valued at $70 each!) · CeraVe Intensive Moisturising Lotion 236ml $…" at bounding box center [450, 142] width 431 height 27
click at [580, 141] on textarea "Prize Pack (Valued at $70 each!) · CeraVe Intensive Moisturising Lotion 236ml $…" at bounding box center [450, 142] width 431 height 27
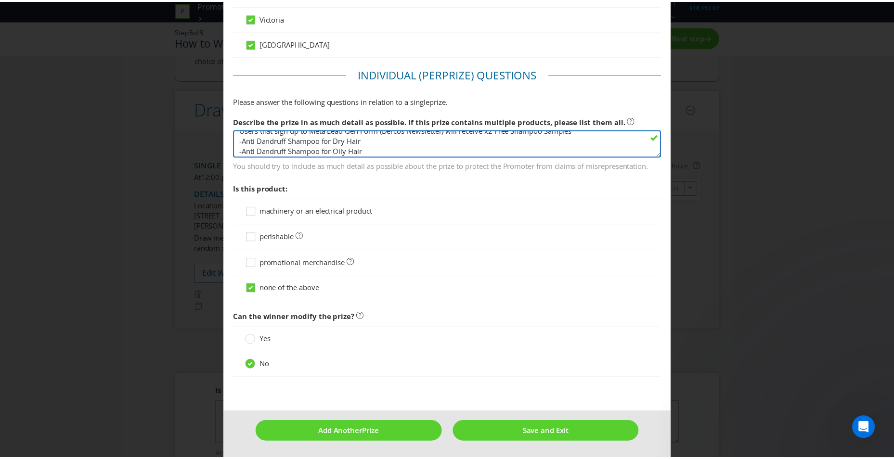
scroll to position [10, 0]
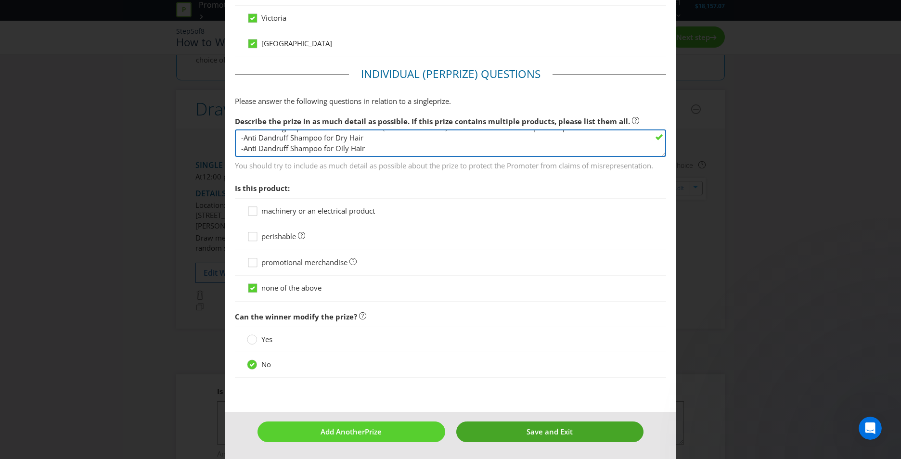
type textarea "Users that sign up to Meta Lead Gen Form (Dercos Newsletter) will receive x2 Fr…"
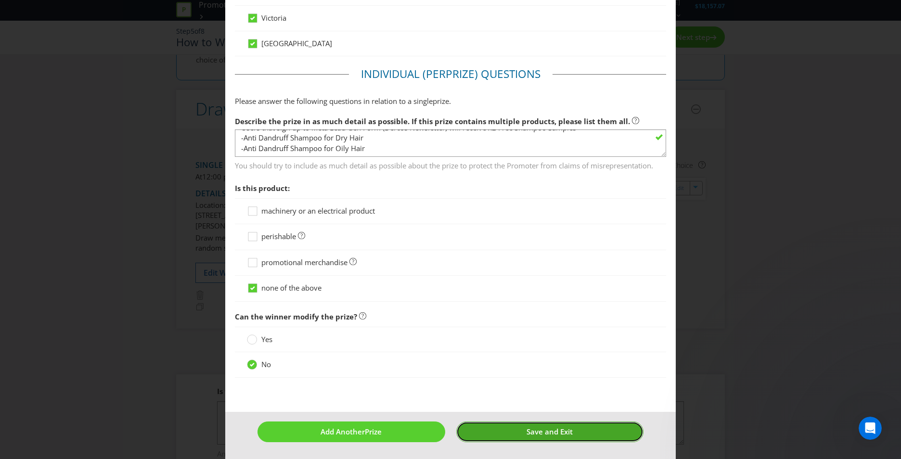
click at [507, 429] on button "Save and Exit" at bounding box center [550, 432] width 188 height 21
type input "7500"
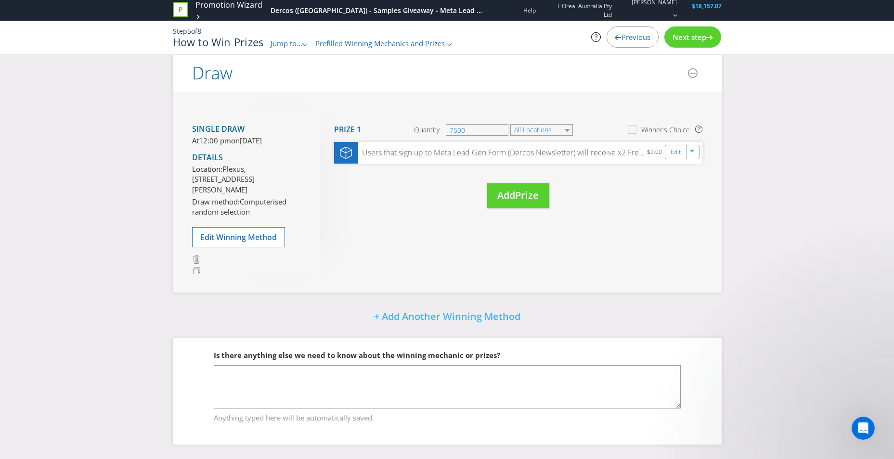
scroll to position [164, 0]
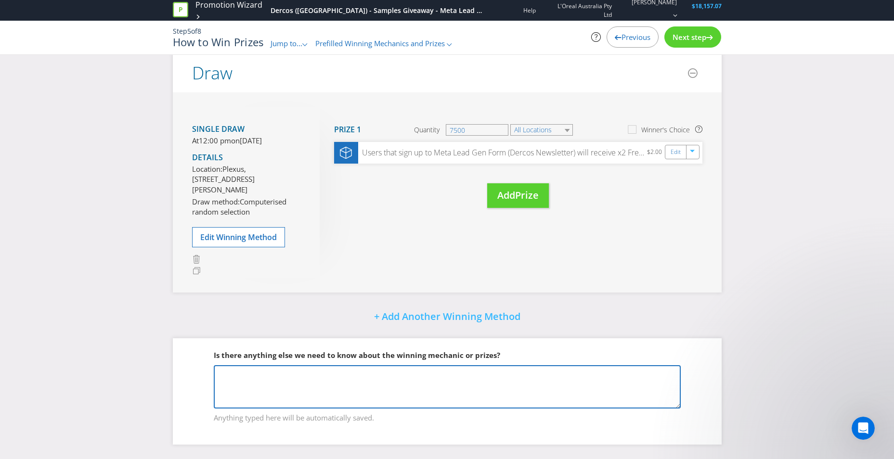
click at [253, 389] on textarea at bounding box center [447, 386] width 467 height 43
click at [283, 378] on textarea at bounding box center [447, 386] width 467 height 43
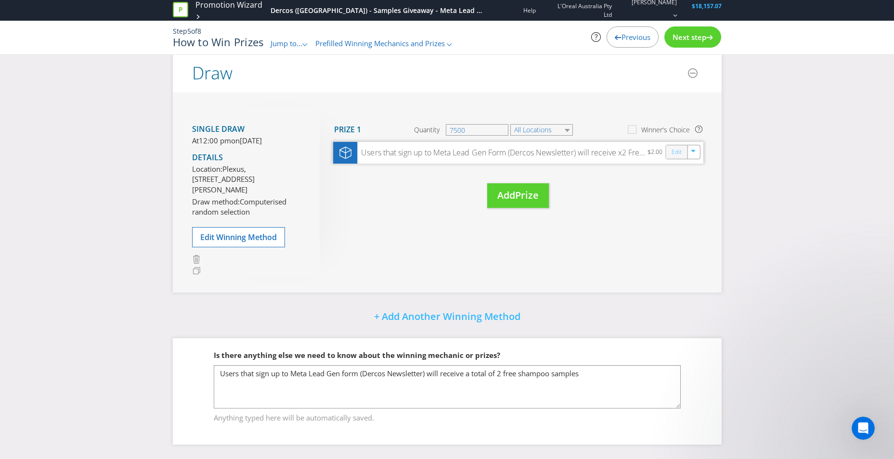
click at [673, 147] on link "Edit" at bounding box center [676, 152] width 10 height 11
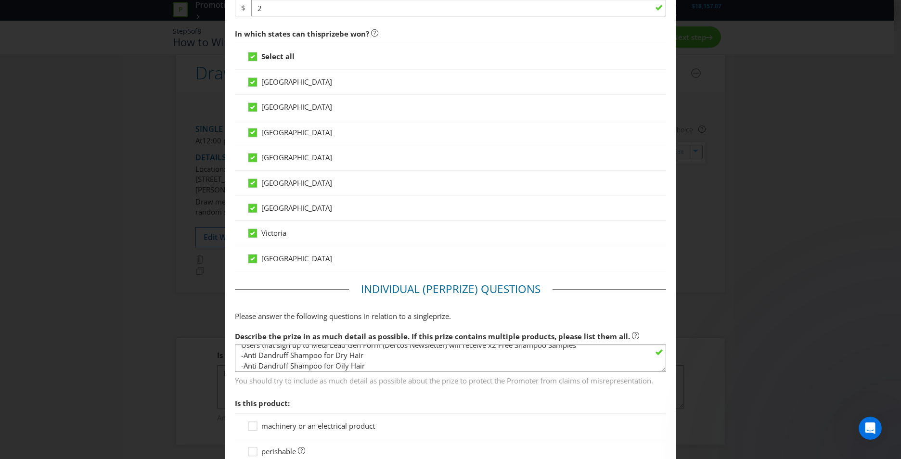
scroll to position [10, 0]
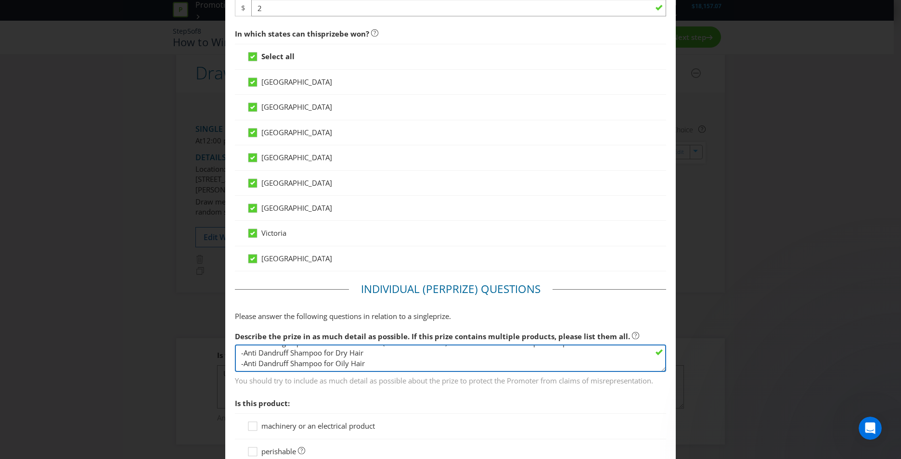
drag, startPoint x: 314, startPoint y: 364, endPoint x: 220, endPoint y: 357, distance: 93.7
click at [220, 357] on div "Edit Prize Australian Capital Territory New South Wales Northern Territory Quee…" at bounding box center [450, 229] width 901 height 459
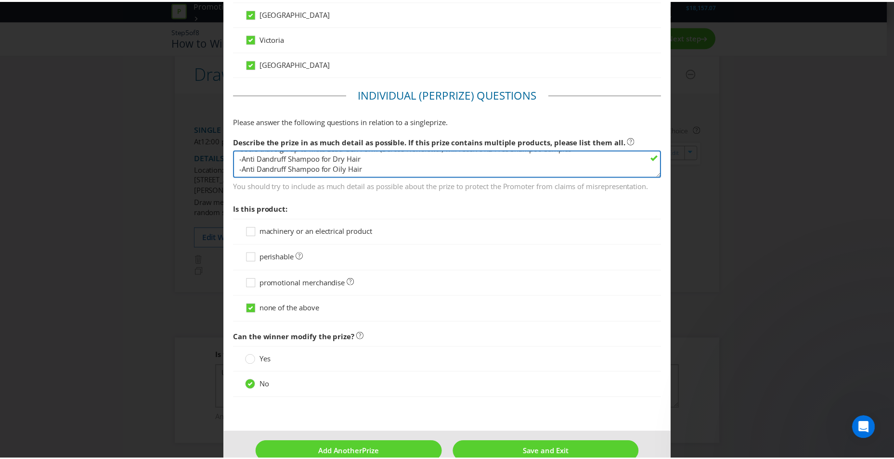
scroll to position [600, 0]
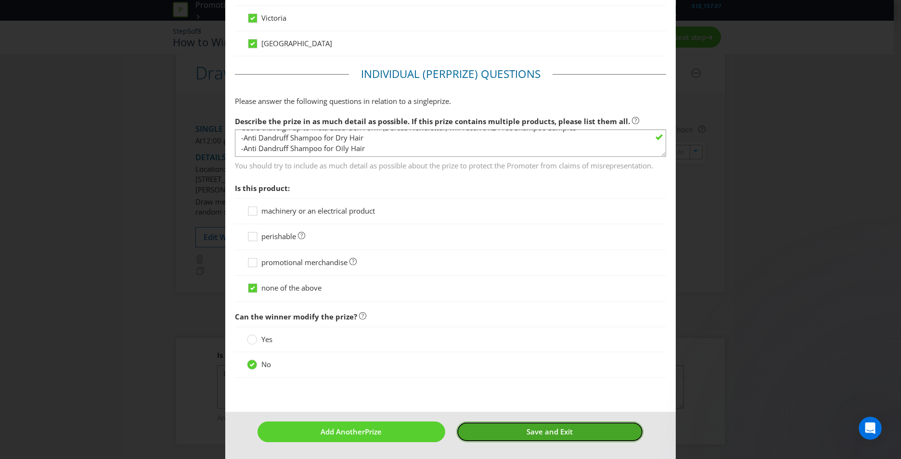
click at [570, 428] on button "Save and Exit" at bounding box center [550, 432] width 188 height 21
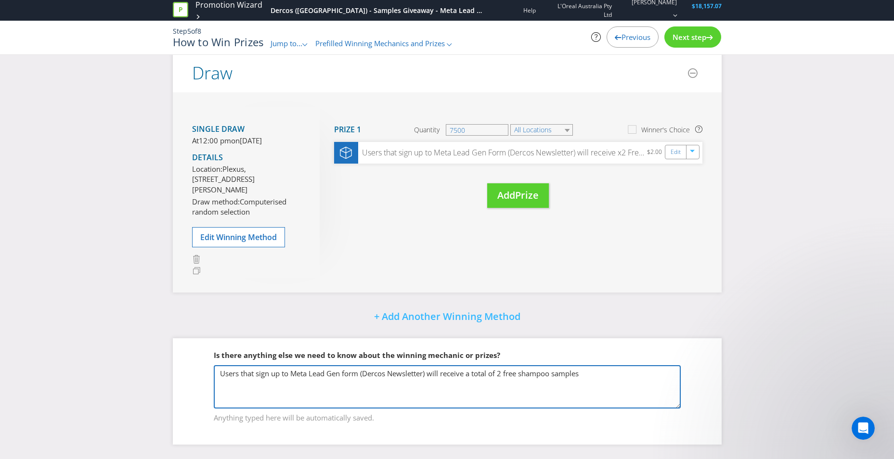
click at [638, 378] on textarea "Users that sign up to Meta Lead Gen form (Dercos Newsletter) will receive a tot…" at bounding box center [447, 386] width 467 height 43
paste textarea "-Anti Dandruff Shampoo for Dry Hair -Anti Dandruff Shampoo for Oily Hair"
type textarea "Users that sign up to Meta Lead Gen form (Dercos Newsletter) will receive a tot…"
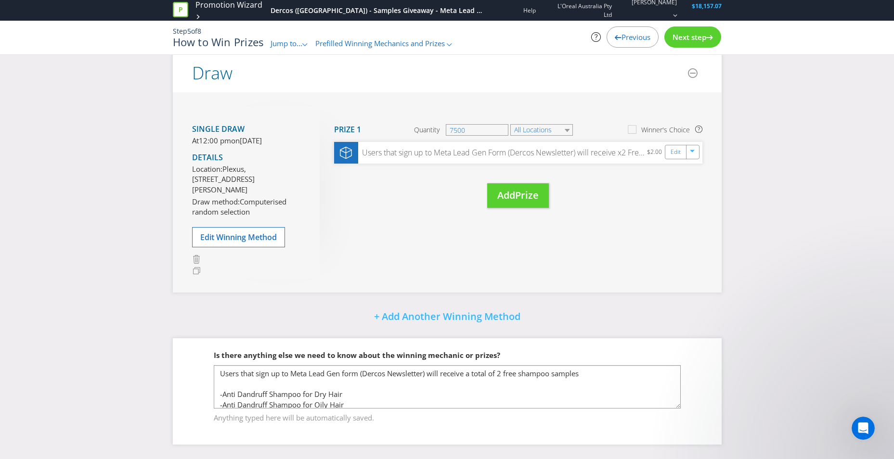
click at [704, 37] on span "Next step" at bounding box center [689, 37] width 34 height 10
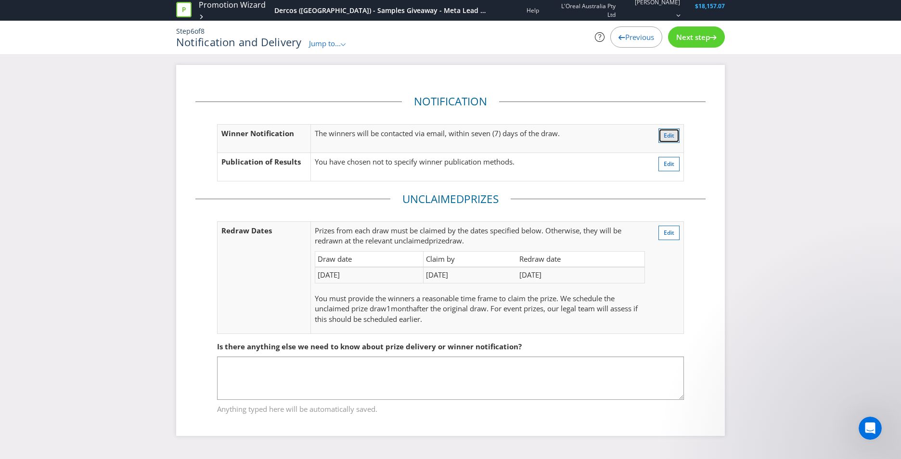
click at [676, 137] on button "Edit" at bounding box center [668, 136] width 21 height 14
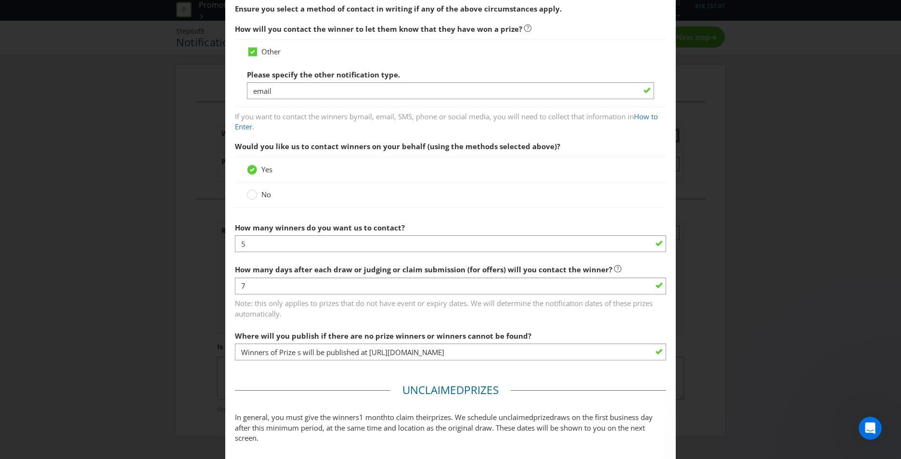
scroll to position [241, 0]
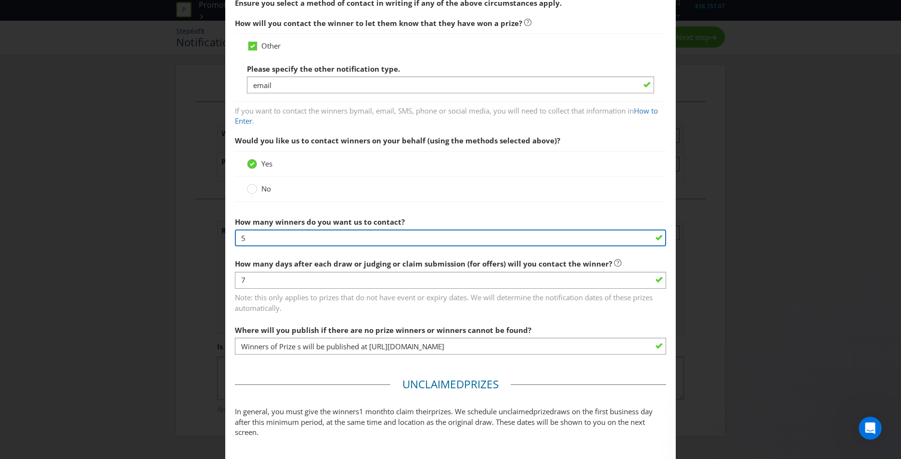
drag, startPoint x: 418, startPoint y: 241, endPoint x: 176, endPoint y: 238, distance: 242.1
click at [182, 238] on div "Notification and Delivery Based on your previous answers, you are not required …" at bounding box center [450, 229] width 901 height 459
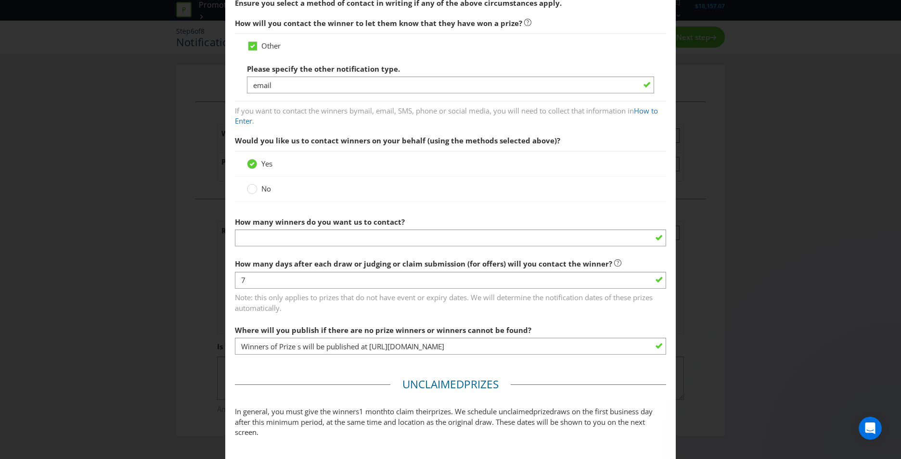
click at [391, 212] on label "How many winners do you want us to contact?" at bounding box center [321, 219] width 172 height 15
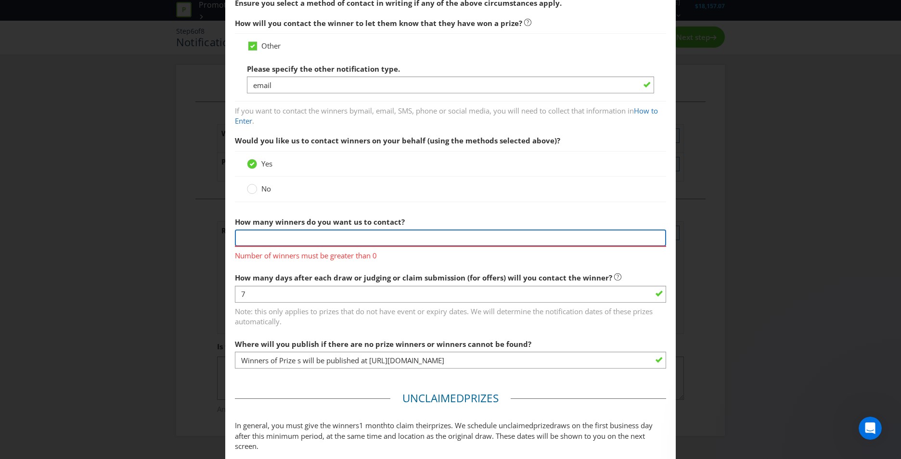
click at [389, 233] on input "text" at bounding box center [450, 238] width 431 height 17
type input "7500"
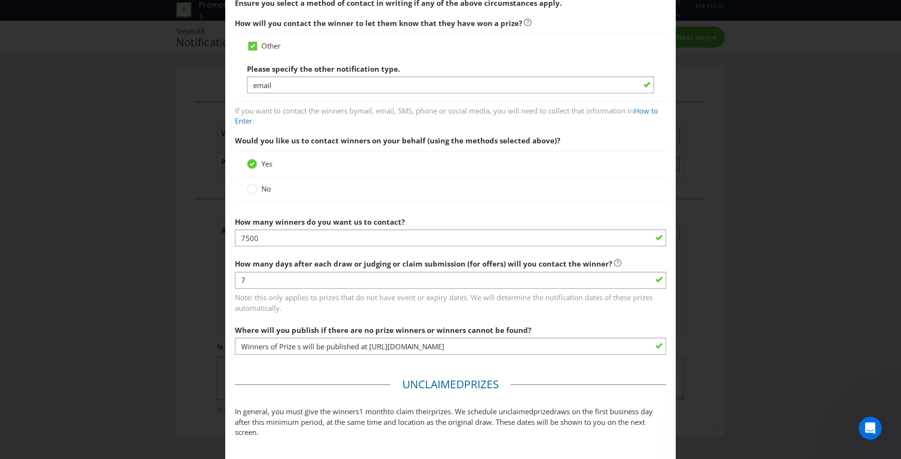
click at [394, 217] on span "How many winners do you want us to contact?" at bounding box center [320, 222] width 170 height 10
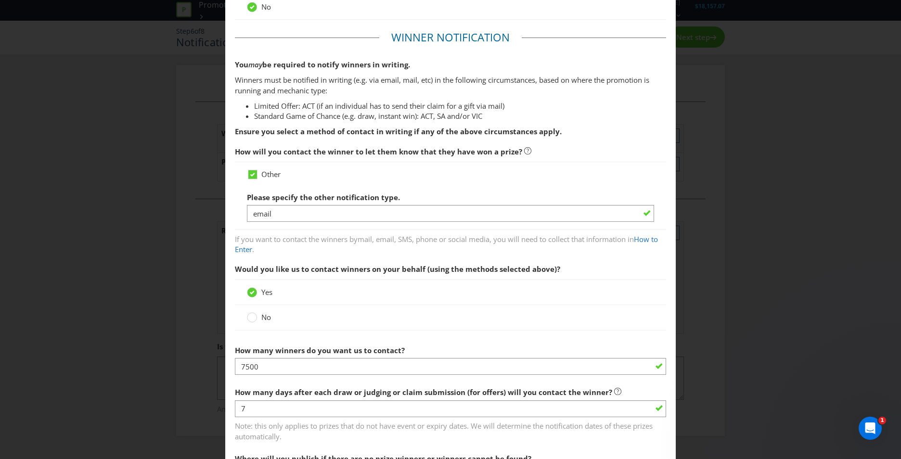
scroll to position [144, 0]
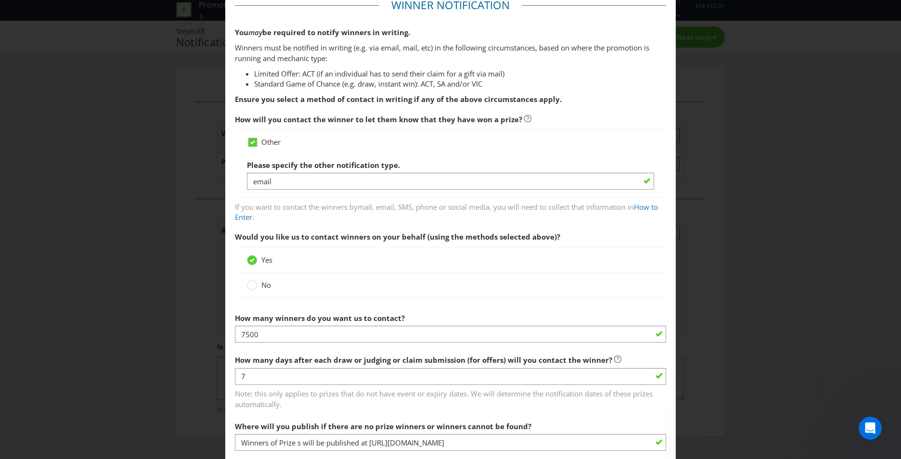
click at [261, 286] on span "No" at bounding box center [266, 285] width 10 height 10
click at [0, 0] on input "No" at bounding box center [0, 0] width 0 height 0
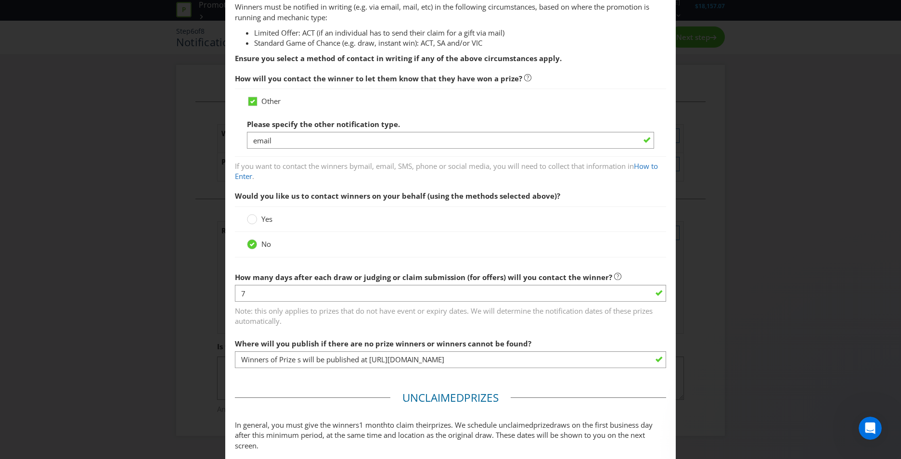
scroll to position [241, 0]
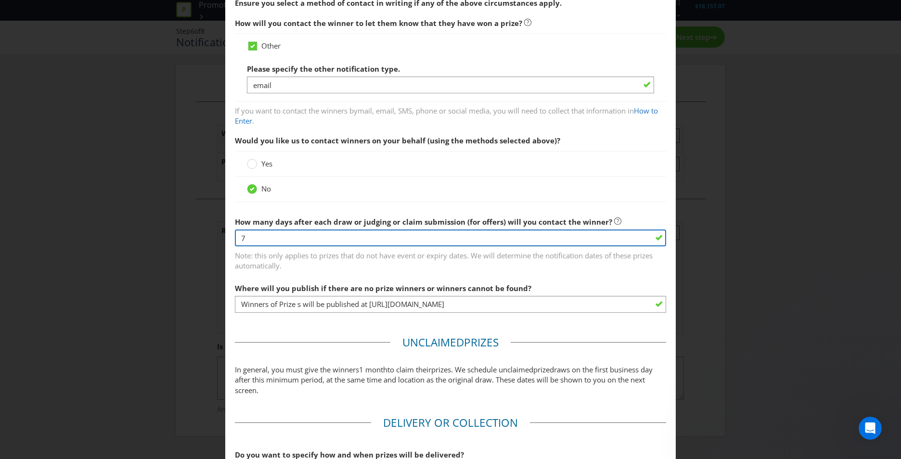
click at [307, 239] on input "7" at bounding box center [450, 238] width 431 height 17
drag, startPoint x: 307, startPoint y: 239, endPoint x: 178, endPoint y: 239, distance: 129.0
click at [179, 239] on div "Notification and Delivery Based on your previous answers, you are not required …" at bounding box center [450, 229] width 901 height 459
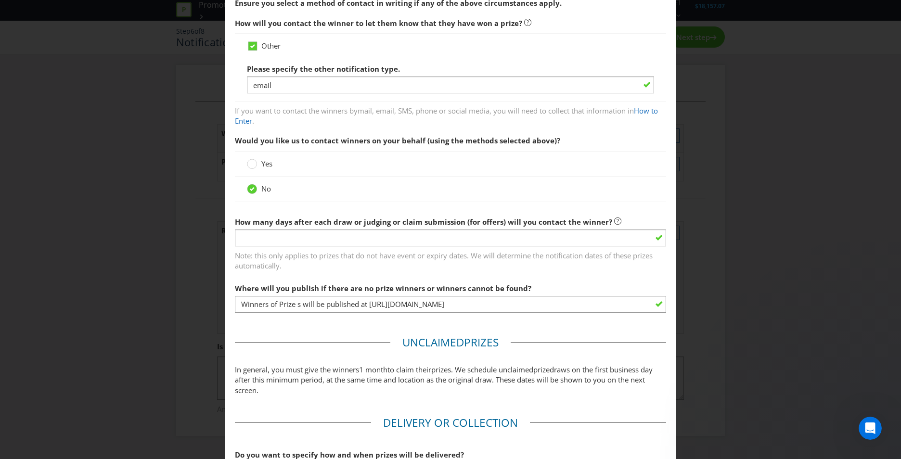
click at [318, 202] on div at bounding box center [450, 202] width 431 height 1
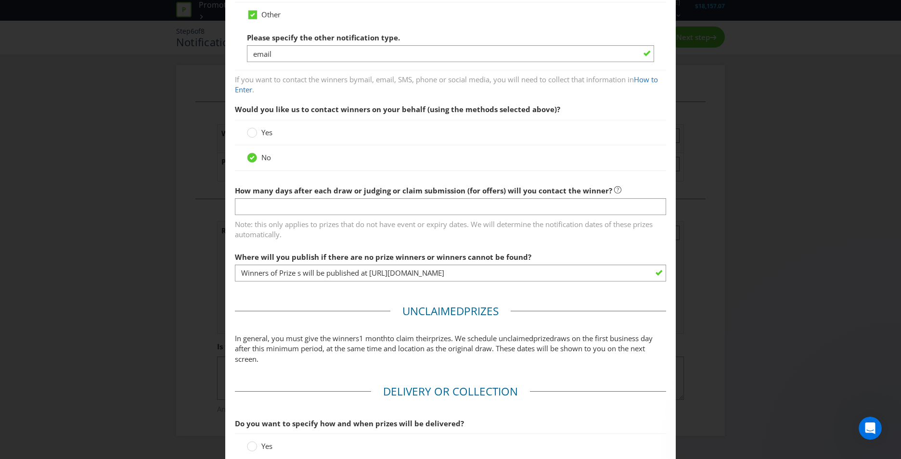
scroll to position [289, 0]
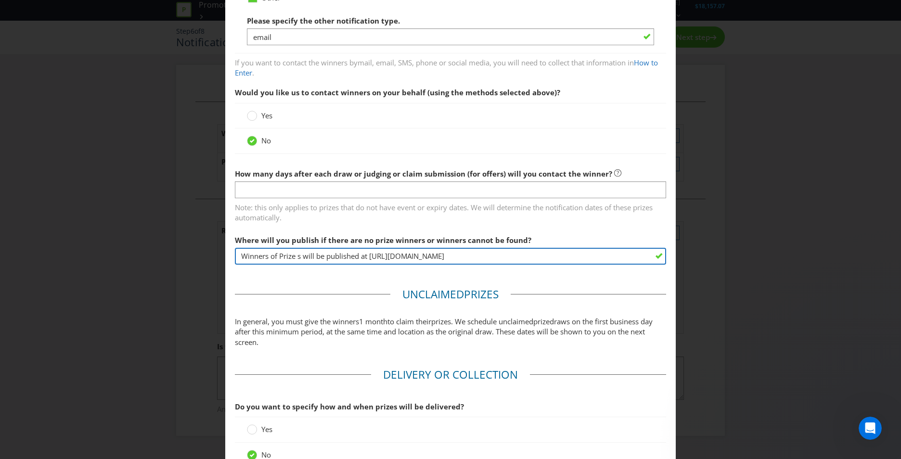
click at [334, 253] on input "Winners of Prize s will be published at https://www.cerave.com.au/terms-of-use" at bounding box center [450, 256] width 431 height 17
drag, startPoint x: 297, startPoint y: 258, endPoint x: 387, endPoint y: 247, distance: 90.6
click at [298, 257] on input "Winners of Prize s will be published at https://www.cerave.com.au/terms-of-use" at bounding box center [450, 256] width 431 height 17
type input "Winners of Prizes will be published at https://www.cerave.com.au/terms-of-use"
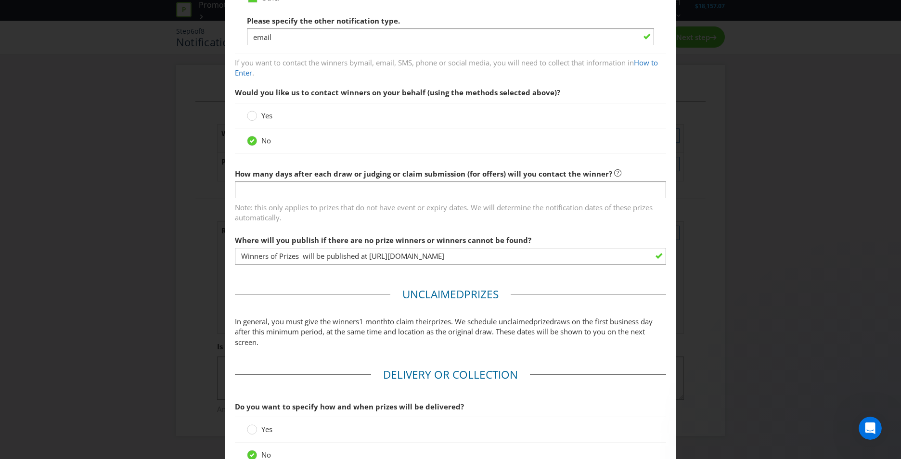
click at [500, 242] on span "Where will you publish if there are no prize winners or winners cannot be found?" at bounding box center [383, 240] width 297 height 10
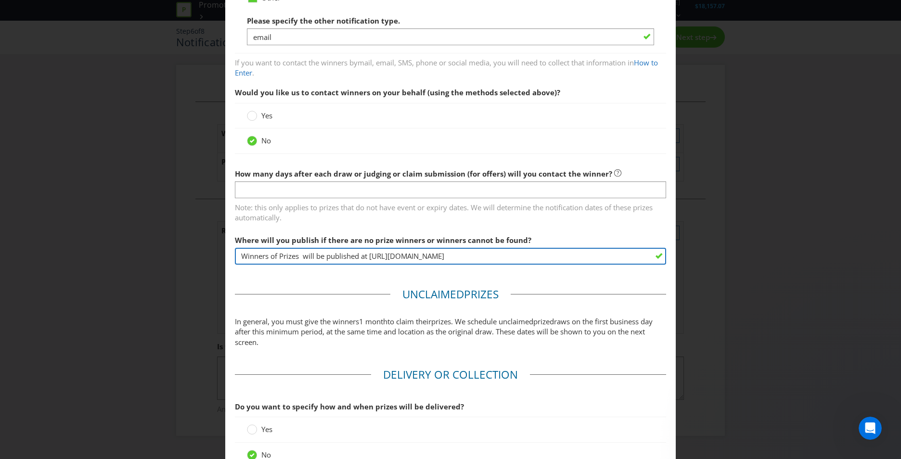
click at [514, 250] on input "Winners of Prizes will be published at https://www.cerave.com.au/terms-of-use" at bounding box center [450, 256] width 431 height 17
drag, startPoint x: 528, startPoint y: 263, endPoint x: 227, endPoint y: 270, distance: 301.4
click at [227, 270] on main "Based on your previous answers, you are not required to specify how you will pu…" at bounding box center [450, 128] width 451 height 750
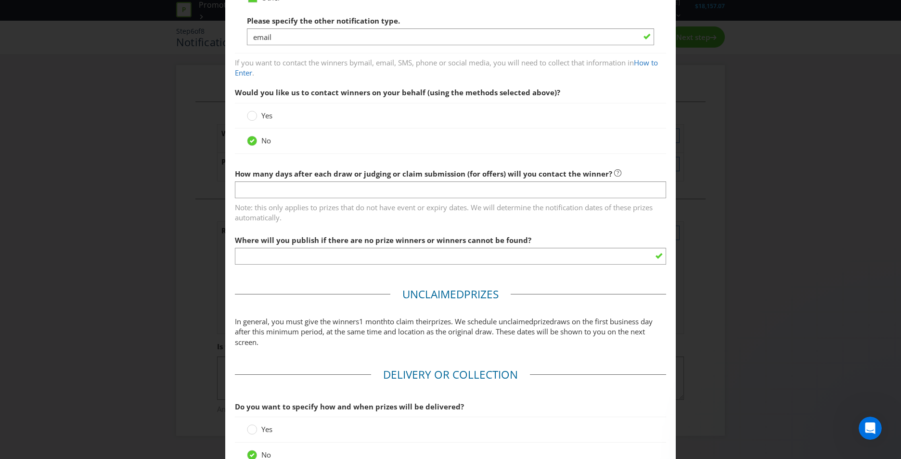
click at [394, 225] on fieldset "Winner Notification You may be required to notify winners in writing. Winners m…" at bounding box center [450, 62] width 431 height 419
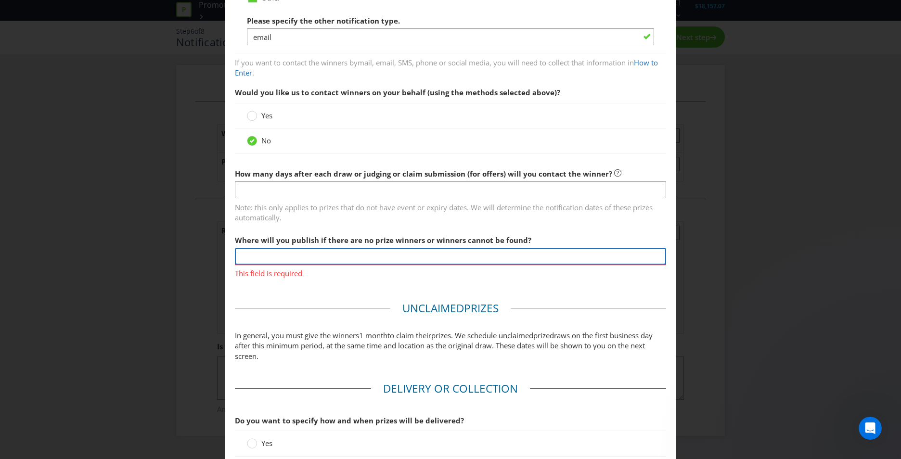
click at [367, 254] on input "text" at bounding box center [450, 256] width 431 height 17
click at [367, 254] on input "Winners of Prizes will be published at https://www.cerave.com.au/terms-of-use" at bounding box center [450, 256] width 431 height 17
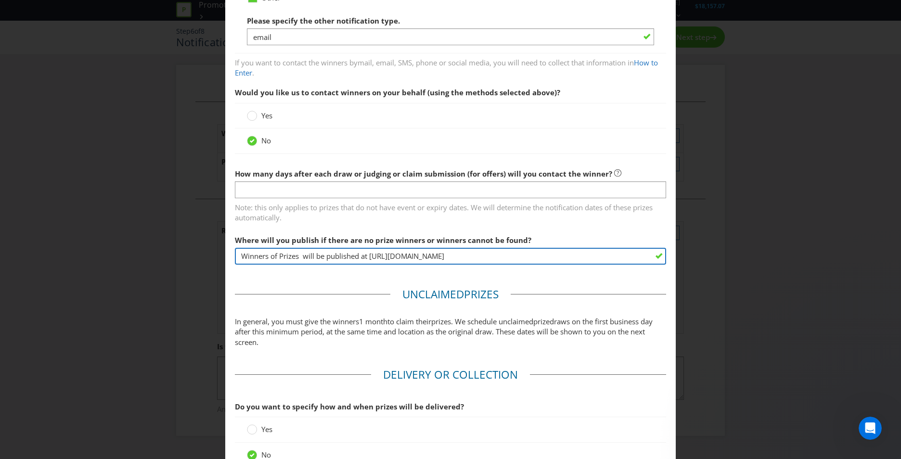
drag, startPoint x: 539, startPoint y: 262, endPoint x: 393, endPoint y: 263, distance: 145.4
click at [393, 263] on input "Winners of Prizes will be published at https://www.cerave.com.au/terms-of-use" at bounding box center [450, 256] width 431 height 17
click at [412, 253] on input "Winners of Prizes will be published at https://www.cerave.com.au/terms-of-use" at bounding box center [450, 256] width 431 height 17
drag, startPoint x: 544, startPoint y: 254, endPoint x: 177, endPoint y: 254, distance: 367.3
click at [177, 254] on div "Notification and Delivery Based on your previous answers, you are not required …" at bounding box center [450, 229] width 901 height 459
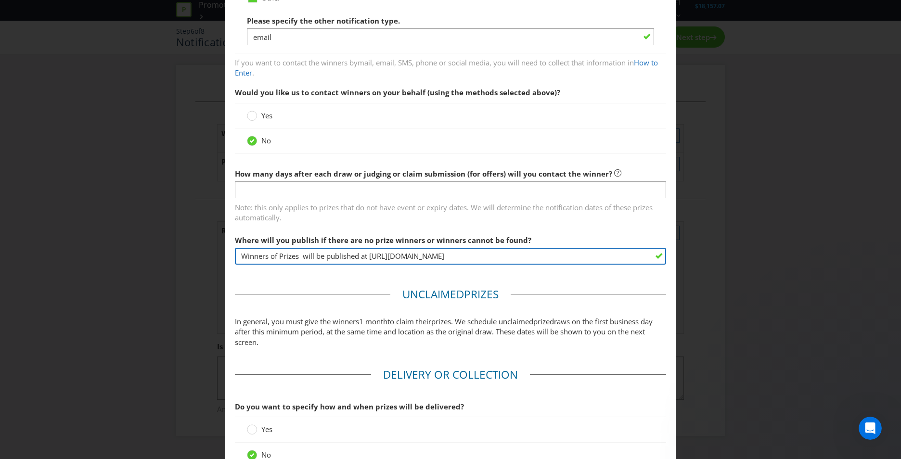
paste input "https://www.vichy.com.au/legal%20information"
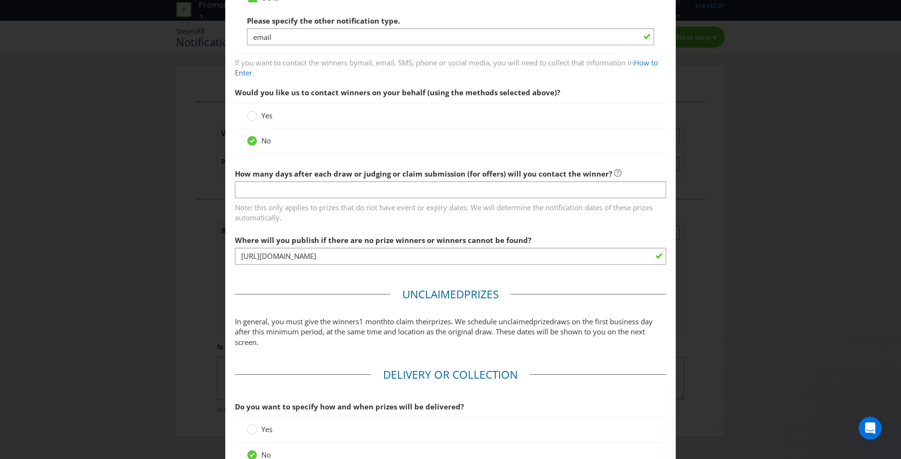
click at [291, 271] on fieldset "Winner Notification You may be required to notify winners in writing. Winners m…" at bounding box center [450, 62] width 431 height 419
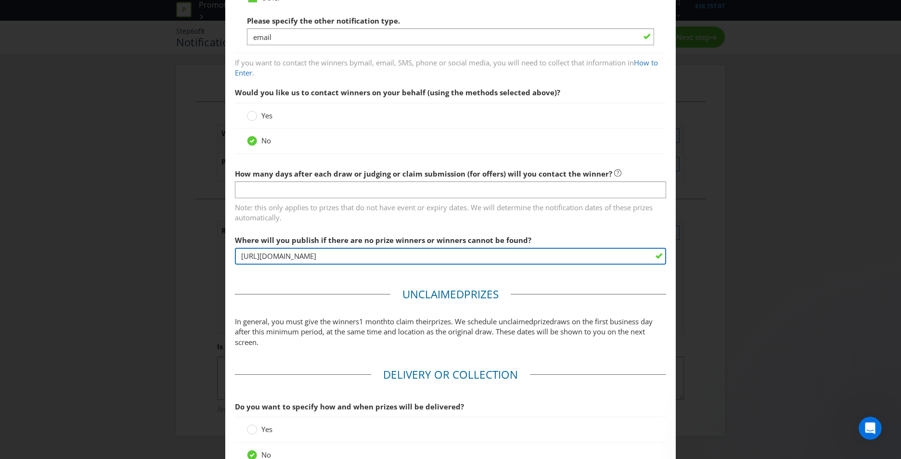
drag, startPoint x: 264, startPoint y: 256, endPoint x: 204, endPoint y: 250, distance: 60.4
click at [204, 250] on div "Notification and Delivery Based on your previous answers, you are not required …" at bounding box center [450, 229] width 901 height 459
click at [323, 250] on input "www.vichy.com.au/legal%20information" at bounding box center [450, 256] width 431 height 17
click at [373, 253] on input "www.vichy.com.au/legal%20information" at bounding box center [450, 256] width 431 height 17
type input "www.vichy.com.au/legal%20information"
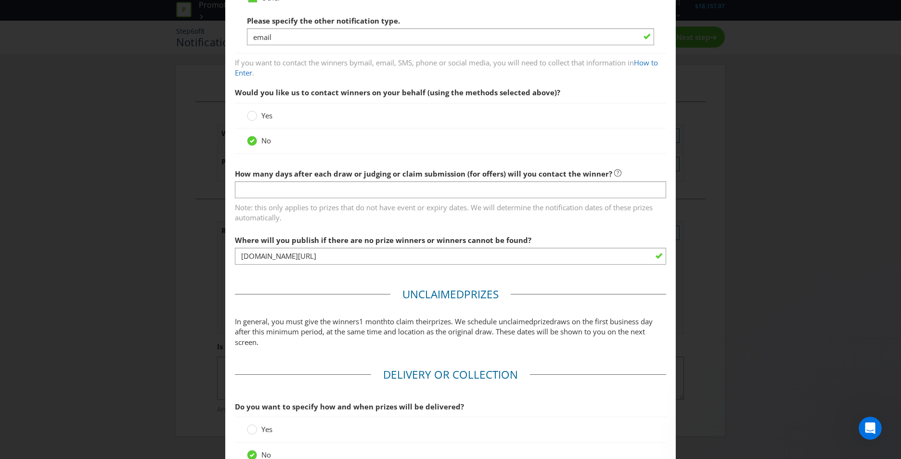
click at [327, 274] on main "Based on your previous answers, you are not required to specify how you will pu…" at bounding box center [450, 128] width 451 height 750
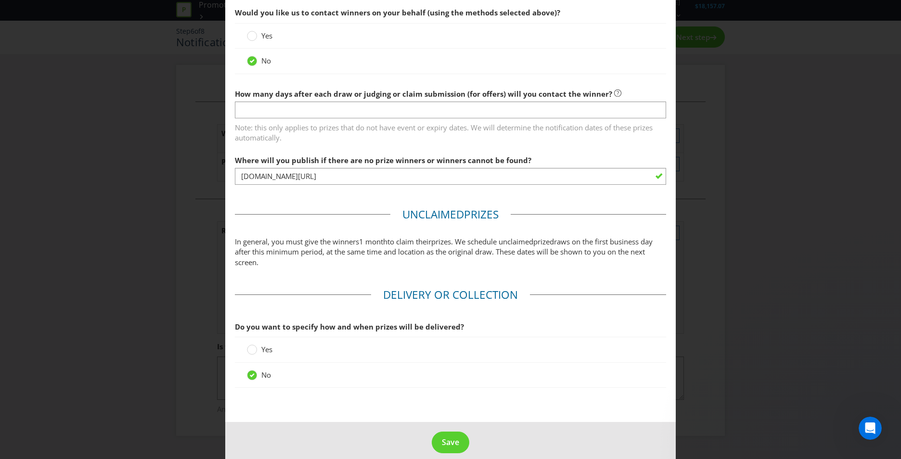
scroll to position [380, 0]
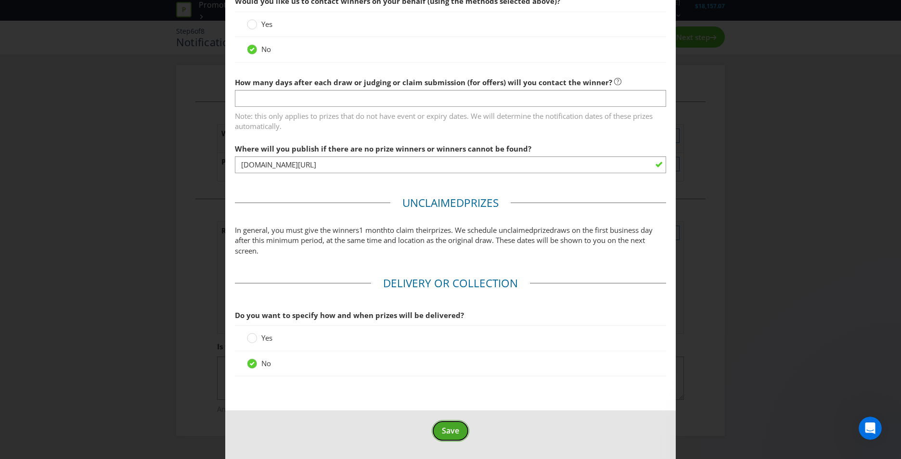
click at [437, 430] on button "Save" at bounding box center [451, 431] width 38 height 22
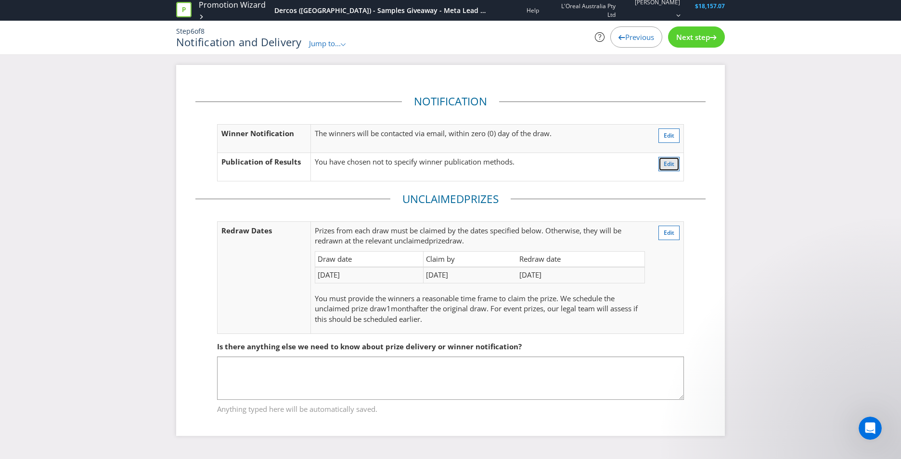
click at [661, 170] on button "Edit" at bounding box center [668, 164] width 21 height 14
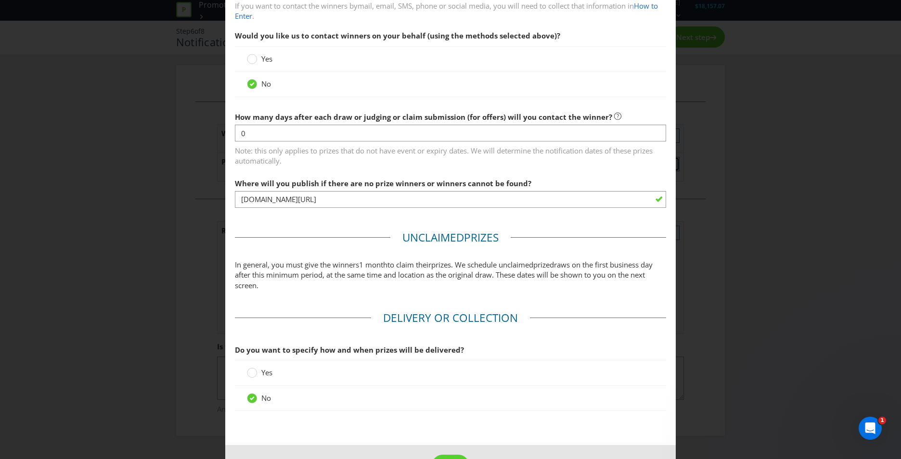
scroll to position [380, 0]
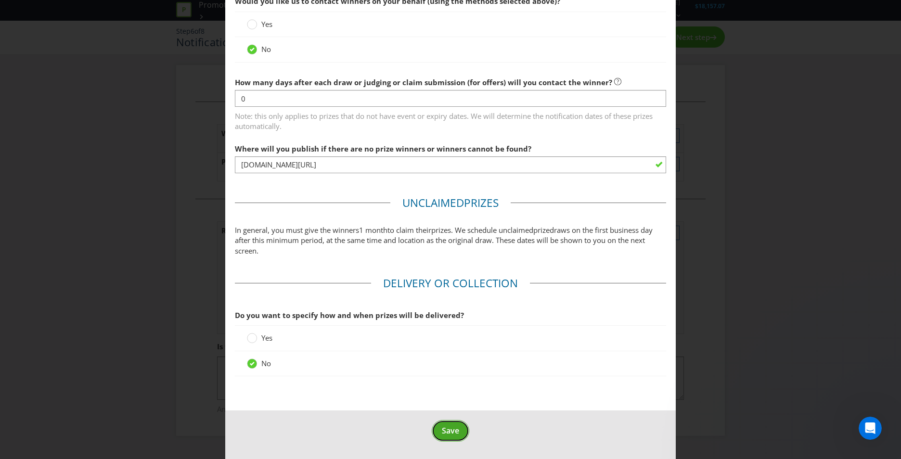
click at [450, 428] on span "Save" at bounding box center [450, 431] width 17 height 11
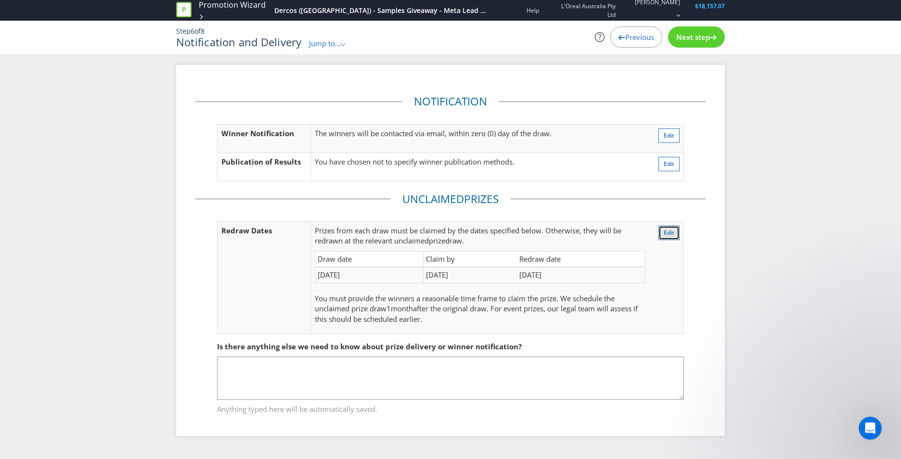
click at [666, 237] on button "Edit" at bounding box center [668, 233] width 21 height 14
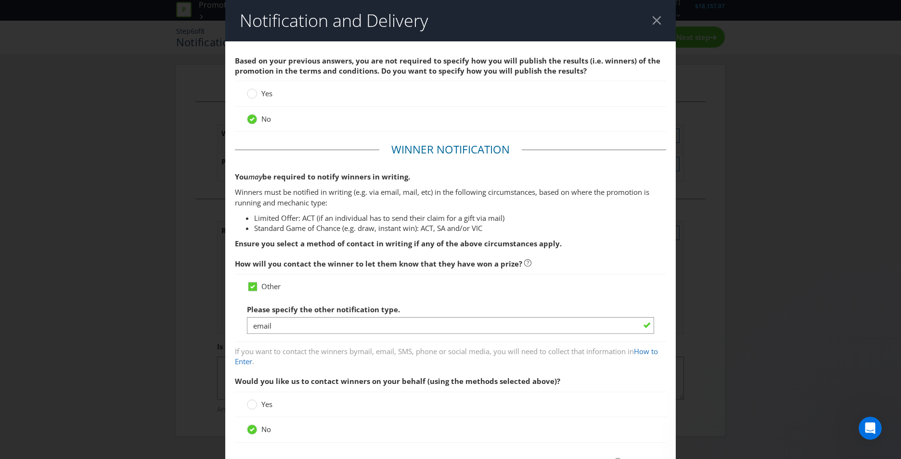
click at [761, 255] on div "Notification and Delivery Based on your previous answers, you are not required …" at bounding box center [450, 229] width 901 height 459
click at [653, 25] on div at bounding box center [656, 20] width 9 height 9
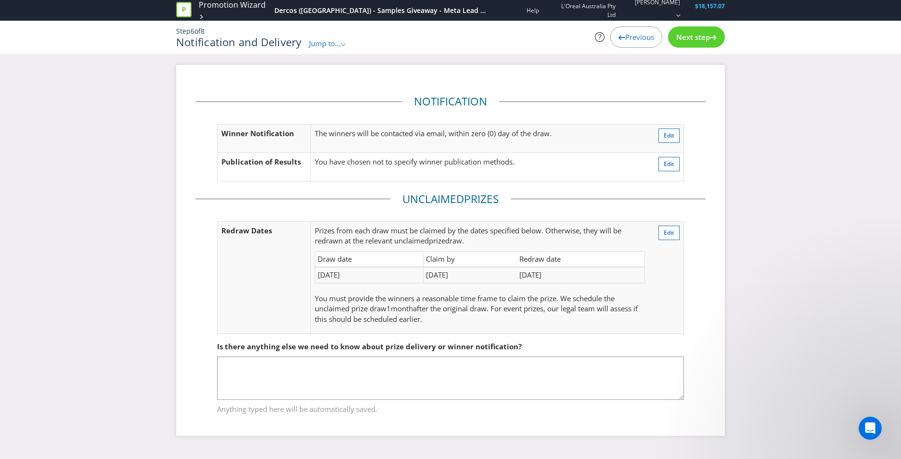
click at [79, 321] on div "Notification Winner Notification The winners will be contacted via email, withi…" at bounding box center [450, 258] width 901 height 386
drag, startPoint x: 346, startPoint y: 297, endPoint x: 443, endPoint y: 315, distance: 99.2
click at [443, 315] on p "You must provide the winners a reasonable time frame to claim the prize. We sch…" at bounding box center [480, 309] width 330 height 31
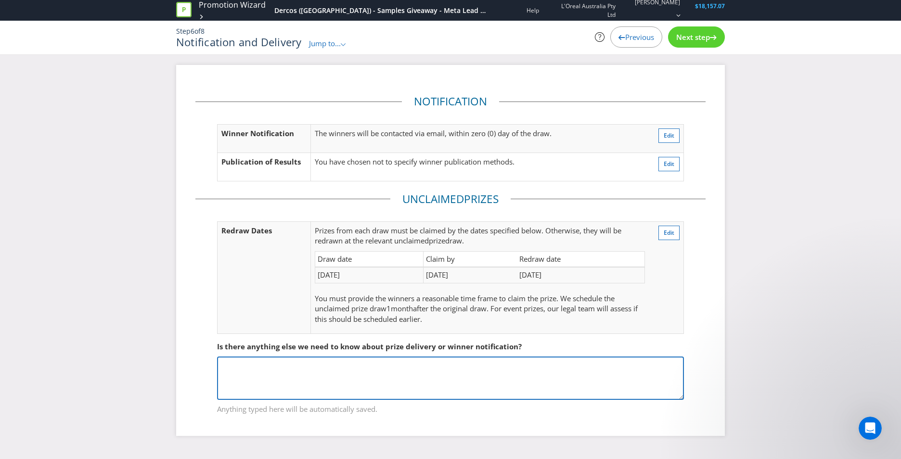
click at [388, 359] on textarea at bounding box center [450, 378] width 467 height 43
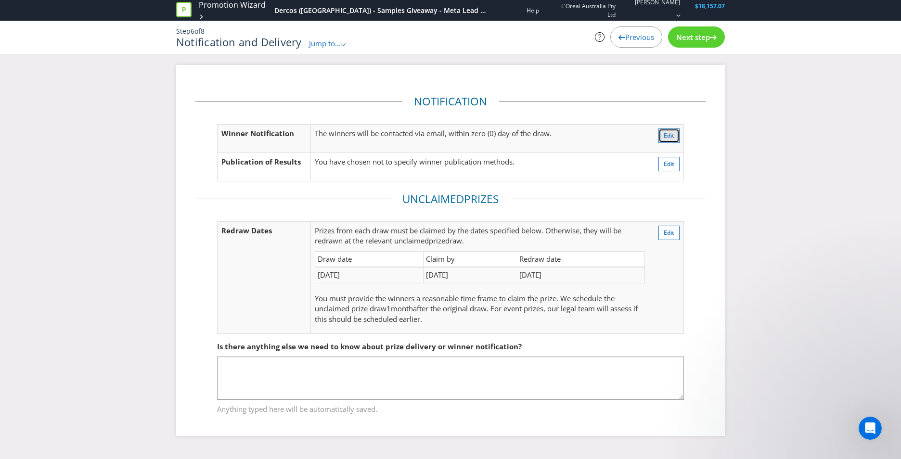
click at [672, 141] on button "Edit" at bounding box center [668, 136] width 21 height 14
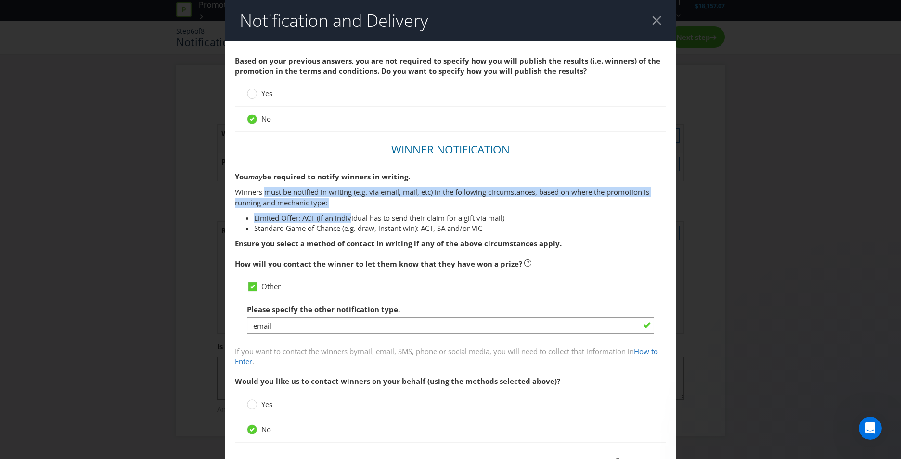
drag, startPoint x: 263, startPoint y: 193, endPoint x: 351, endPoint y: 211, distance: 89.3
click at [351, 211] on div "You may be required to notify winners in writing. Winners must be notified in w…" at bounding box center [450, 210] width 431 height 77
drag, startPoint x: 351, startPoint y: 211, endPoint x: 351, endPoint y: 216, distance: 5.3
click at [351, 216] on li "Limited Offer: ACT (if an individual has to send their claim for a gift via mai…" at bounding box center [460, 218] width 412 height 10
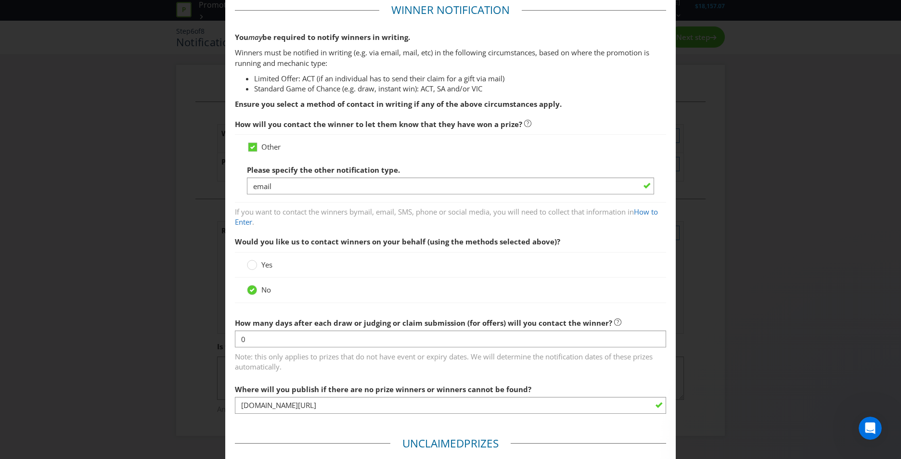
scroll to position [380, 0]
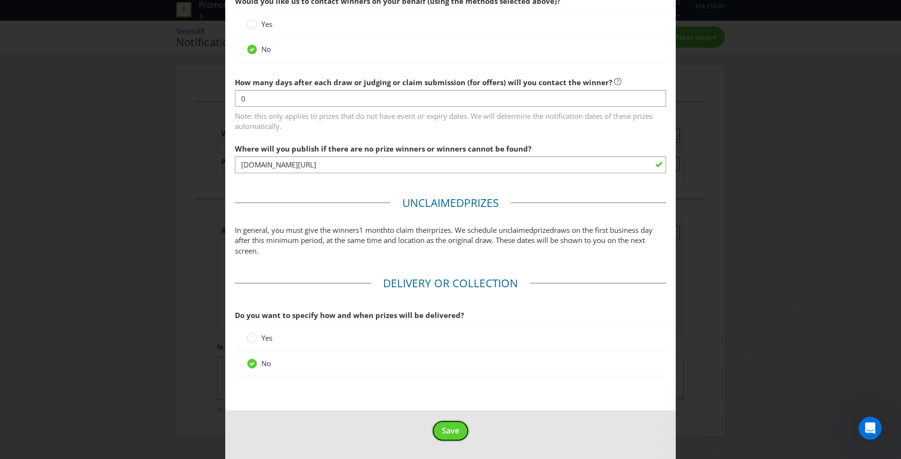
click at [454, 426] on span "Save" at bounding box center [450, 431] width 17 height 11
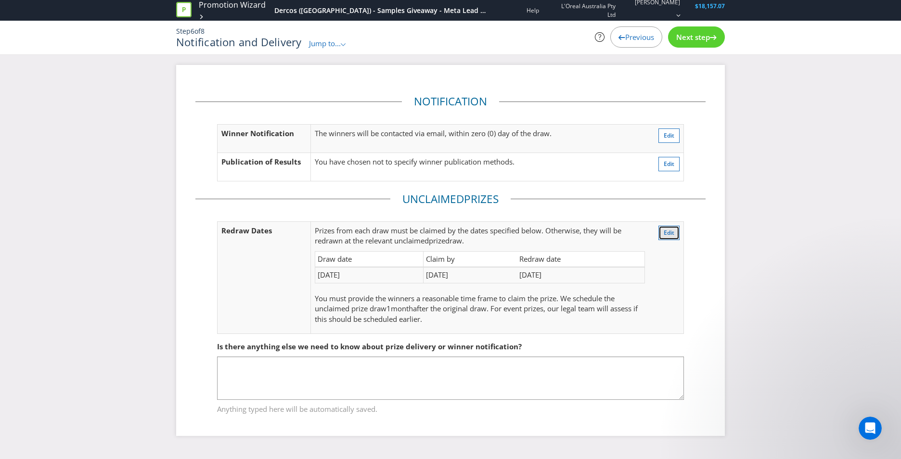
click at [676, 230] on button "Edit" at bounding box center [668, 233] width 21 height 14
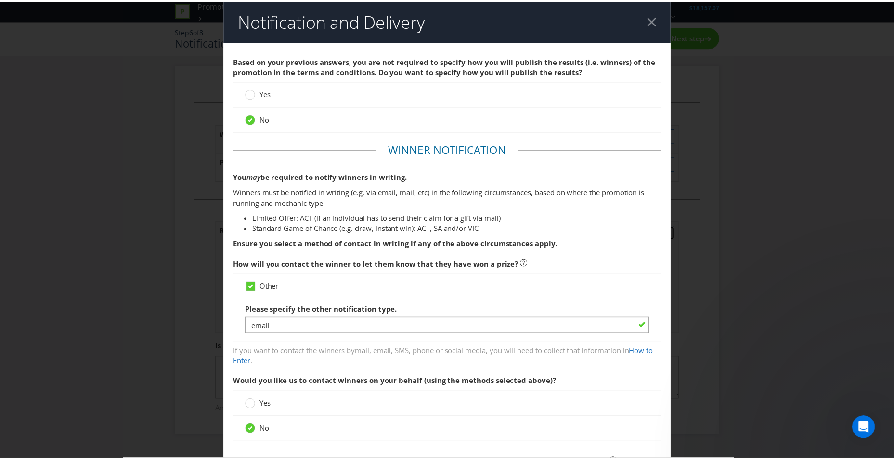
scroll to position [380, 0]
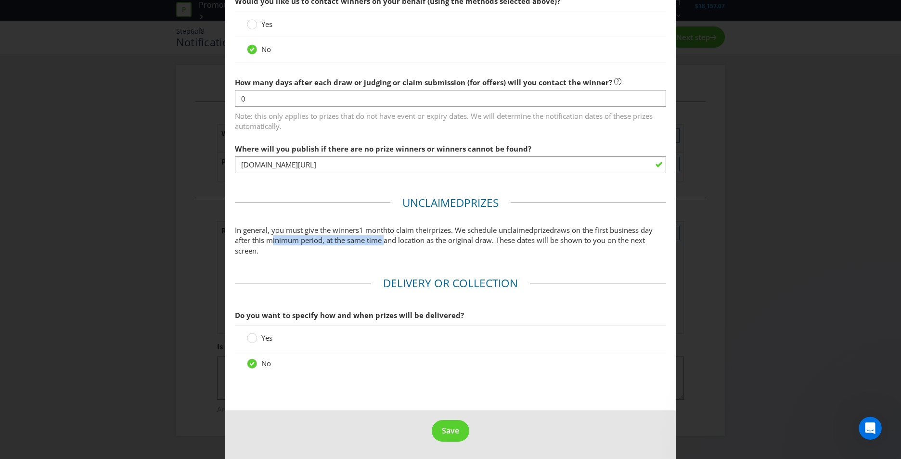
drag, startPoint x: 278, startPoint y: 237, endPoint x: 396, endPoint y: 238, distance: 117.5
click at [396, 238] on span "draws on the first business day after this minimum period, at the same time and…" at bounding box center [444, 240] width 418 height 30
drag, startPoint x: 396, startPoint y: 238, endPoint x: 397, endPoint y: 243, distance: 4.9
click at [397, 243] on span "draws on the first business day after this minimum period, at the same time and…" at bounding box center [444, 240] width 418 height 30
click at [449, 428] on span "Save" at bounding box center [450, 431] width 17 height 11
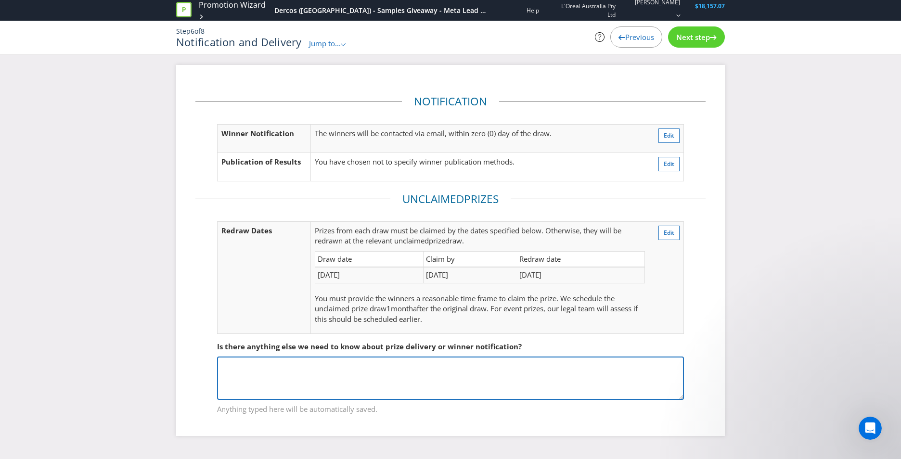
click at [407, 375] on textarea at bounding box center [450, 378] width 467 height 43
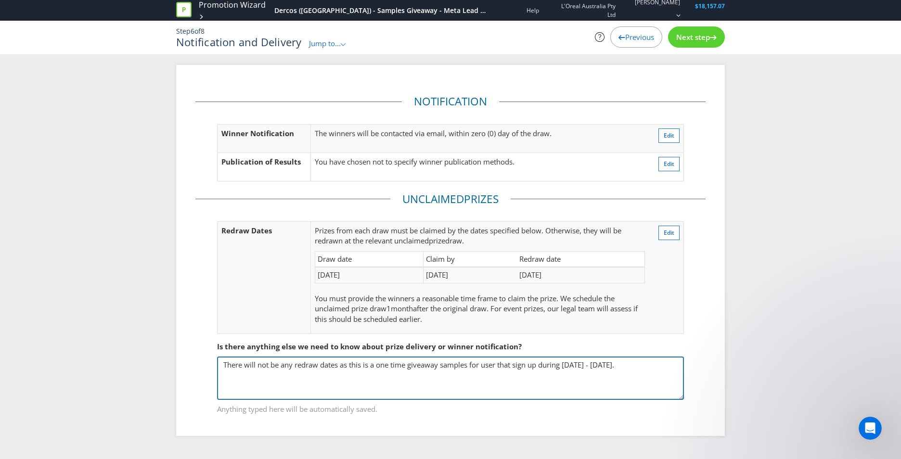
click at [359, 376] on textarea "There will not be any redraw dates as this is a one time giveaway samples for u…" at bounding box center [450, 378] width 467 height 43
click at [339, 375] on textarea "There will not be any redraw dates as this is a one time giveaway samples for u…" at bounding box center [450, 378] width 467 height 43
click at [528, 364] on textarea "There will not be any redraw dates as this is a one-time giveaway samples for u…" at bounding box center [450, 378] width 467 height 43
click at [540, 366] on textarea "There will not be any redraw dates as this is a one-time giveaway samples for u…" at bounding box center [450, 378] width 467 height 43
click at [626, 365] on textarea "There will not be any redraw dates as this is a one-time giveaway samples for u…" at bounding box center [450, 378] width 467 height 43
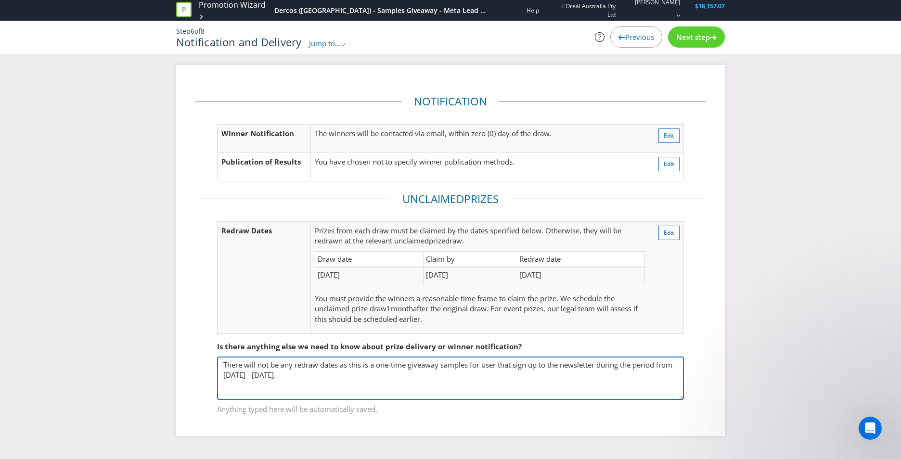
click at [276, 375] on textarea "There will not be any redraw dates as this is a one-time giveaway samples for u…" at bounding box center [450, 378] width 467 height 43
click at [321, 370] on textarea "There will not be any redraw dates as this is a one-time giveaway samples for u…" at bounding box center [450, 378] width 467 height 43
paste textarea "is is a one-time giveaway of samples exclusively for users who subscribe to our…"
drag, startPoint x: 626, startPoint y: 365, endPoint x: 639, endPoint y: 366, distance: 13.5
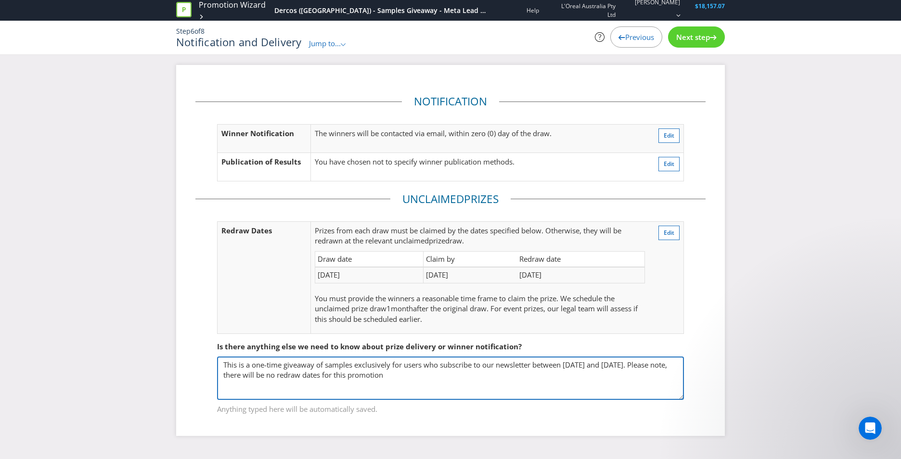
click at [639, 366] on textarea "This is a one-time giveaway of samples exclusively for users who subscribe to o…" at bounding box center [450, 378] width 467 height 43
click at [674, 363] on textarea "This is a one-time giveaway of samples exclusively for users who subscribe to o…" at bounding box center [450, 378] width 467 height 43
click at [394, 376] on textarea "This is a one-time giveaway of samples exclusively for users who subscribe to o…" at bounding box center [450, 378] width 467 height 43
drag, startPoint x: 339, startPoint y: 376, endPoint x: 242, endPoint y: 379, distance: 97.3
click at [242, 379] on textarea "This is a one-time giveaway of samples exclusively for users who subscribe to o…" at bounding box center [450, 378] width 467 height 43
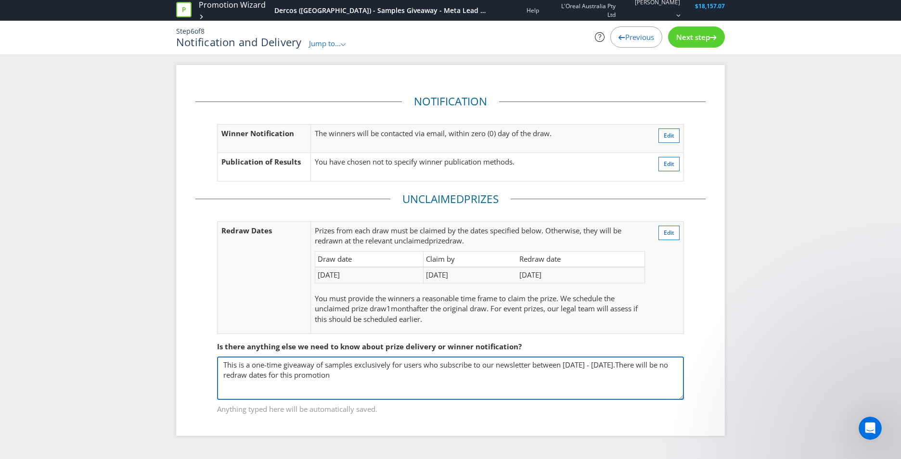
click at [413, 374] on textarea "This is a one-time giveaway of samples exclusively for users who subscribe to o…" at bounding box center [450, 378] width 467 height 43
click at [243, 375] on textarea "This is a one-time giveaway of samples exclusively for users who subscribe to o…" at bounding box center [450, 378] width 467 height 43
click at [236, 369] on textarea "This is a one-time giveaway of samples exclusively for users who subscribe to o…" at bounding box center [450, 378] width 467 height 43
drag, startPoint x: 242, startPoint y: 379, endPoint x: 252, endPoint y: 372, distance: 12.3
click at [242, 380] on textarea "This is a one-time giveaway of samples exclusively for users who subscribe to o…" at bounding box center [450, 378] width 467 height 43
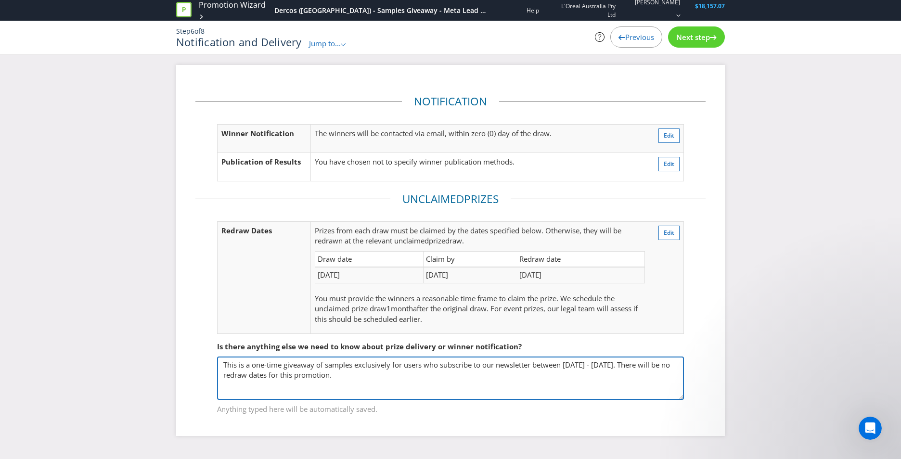
drag, startPoint x: 229, startPoint y: 377, endPoint x: 417, endPoint y: 390, distance: 189.1
click at [417, 390] on textarea "This is a one-time giveaway of samples exclusively for users who subscribe to o…" at bounding box center [450, 378] width 467 height 43
drag, startPoint x: 441, startPoint y: 365, endPoint x: 475, endPoint y: 364, distance: 33.7
click at [475, 364] on textarea "This is a one-time giveaway of samples exclusively for users who subscribe to o…" at bounding box center [450, 378] width 467 height 43
click at [476, 374] on textarea "This is a one-time giveaway of samples exclusively for users who subscribe to o…" at bounding box center [450, 378] width 467 height 43
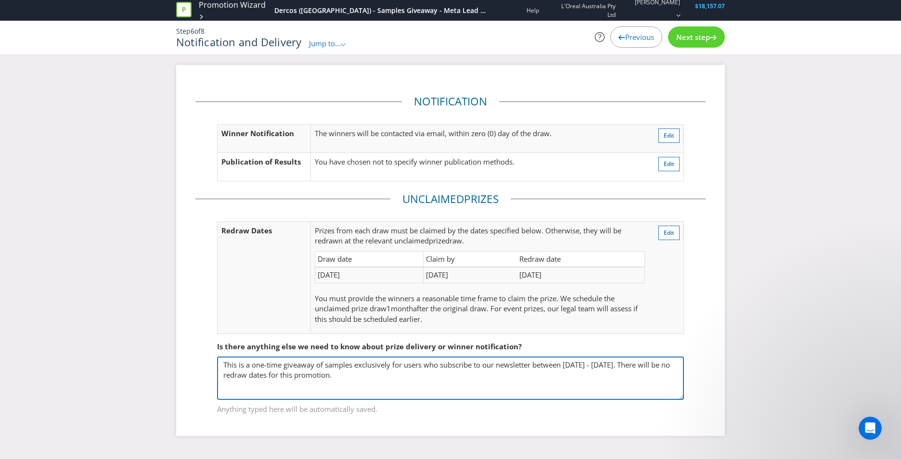
click at [485, 361] on textarea "This is a one-time giveaway of samples exclusively for users who subscribe to o…" at bounding box center [450, 378] width 467 height 43
type textarea "This is a one-time giveaway of samples exclusively for users who subscribe to o…"
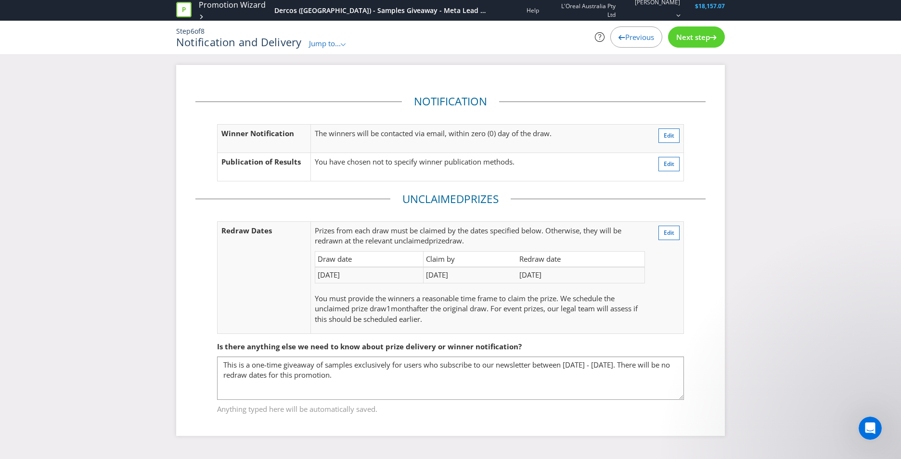
click at [721, 32] on div "Next step" at bounding box center [696, 36] width 57 height 21
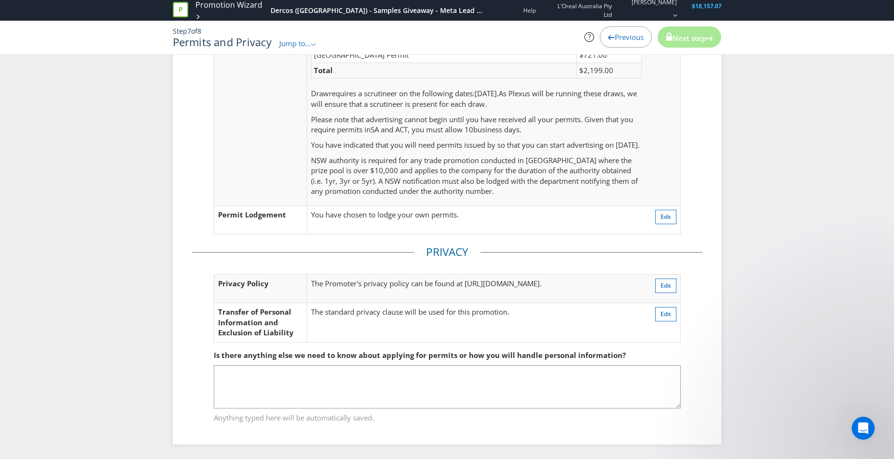
scroll to position [263, 0]
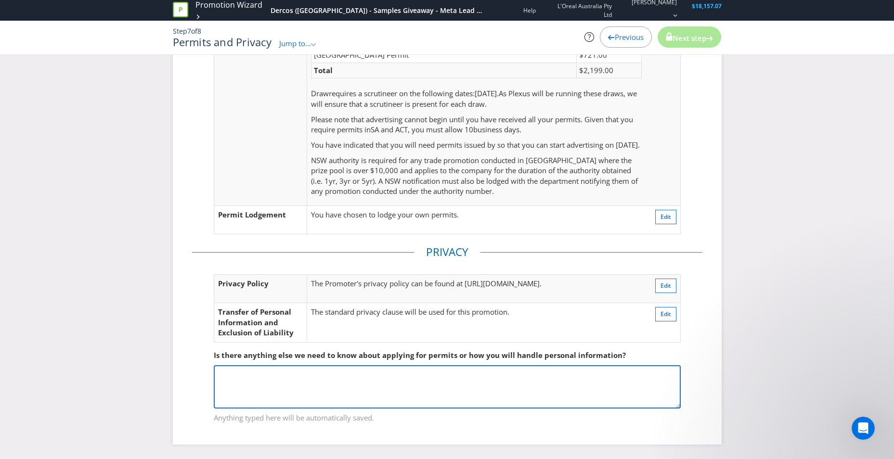
click at [273, 380] on textarea at bounding box center [447, 386] width 467 height 43
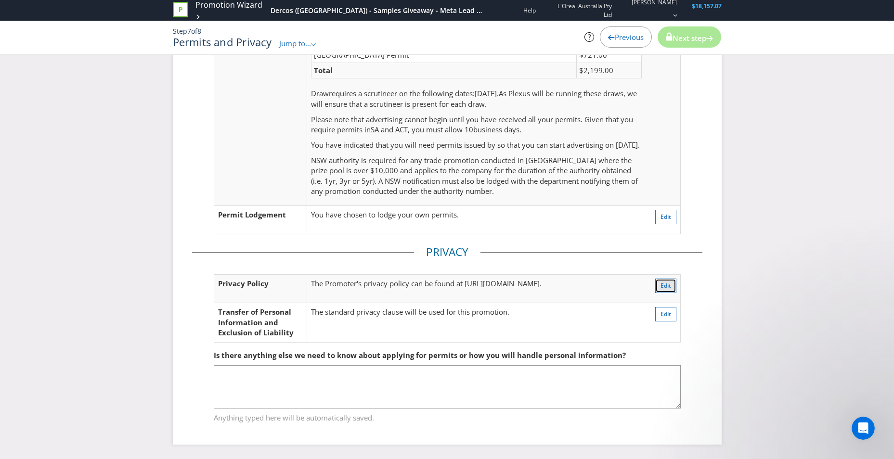
click at [671, 284] on button "Edit" at bounding box center [665, 286] width 21 height 14
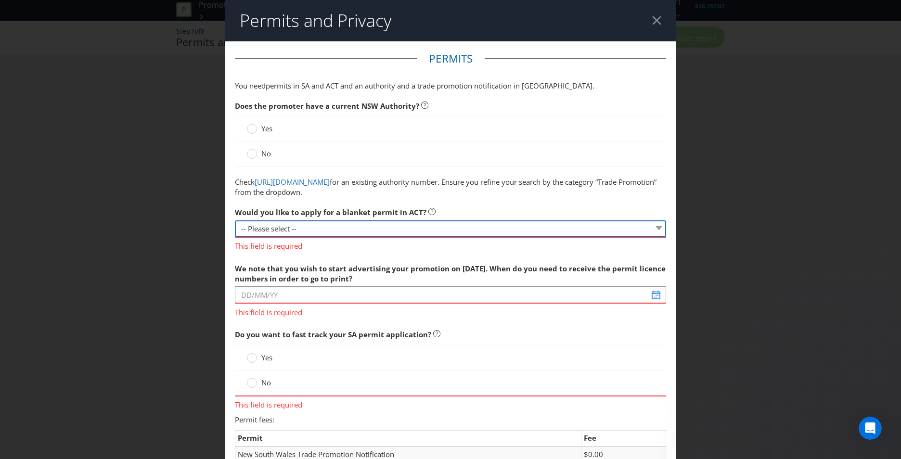
click at [331, 235] on select "-- Please select -- Yes, please apply for a new blanket permit No, this promoti…" at bounding box center [450, 228] width 431 height 17
click at [386, 142] on div "No" at bounding box center [450, 154] width 431 height 25
click at [322, 231] on select "-- Please select -- Yes, please apply for a new blanket permit No, this promoti…" at bounding box center [450, 228] width 431 height 17
click at [356, 210] on span "Would you like to apply for a blanket permit in ACT?" at bounding box center [331, 212] width 192 height 10
click at [265, 156] on span "No" at bounding box center [266, 154] width 10 height 10
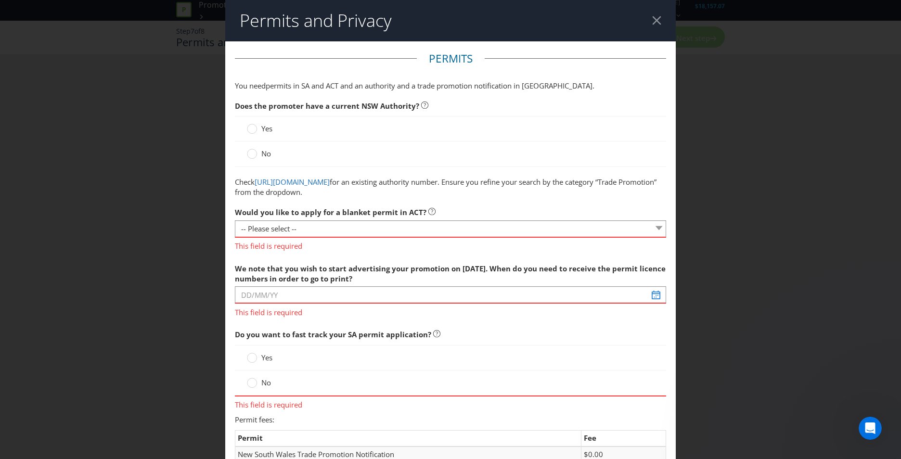
click at [0, 0] on input "No" at bounding box center [0, 0] width 0 height 0
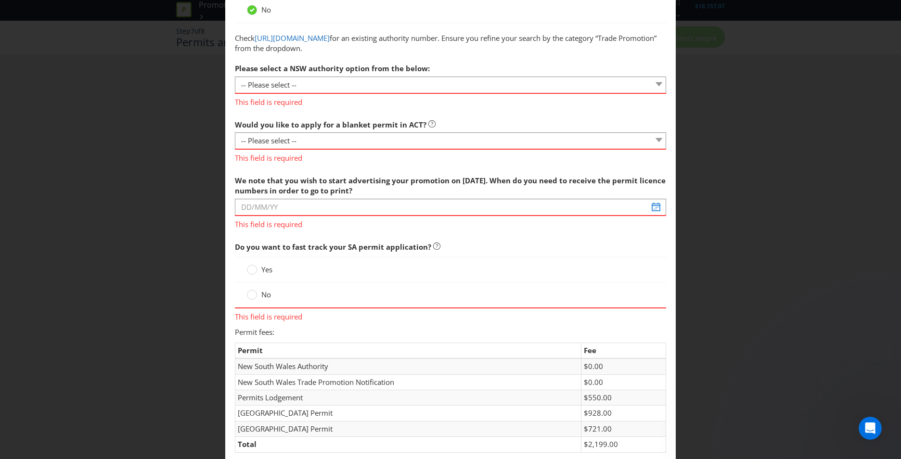
scroll to position [144, 0]
click at [254, 293] on circle at bounding box center [252, 295] width 10 height 10
click at [0, 0] on input "No" at bounding box center [0, 0] width 0 height 0
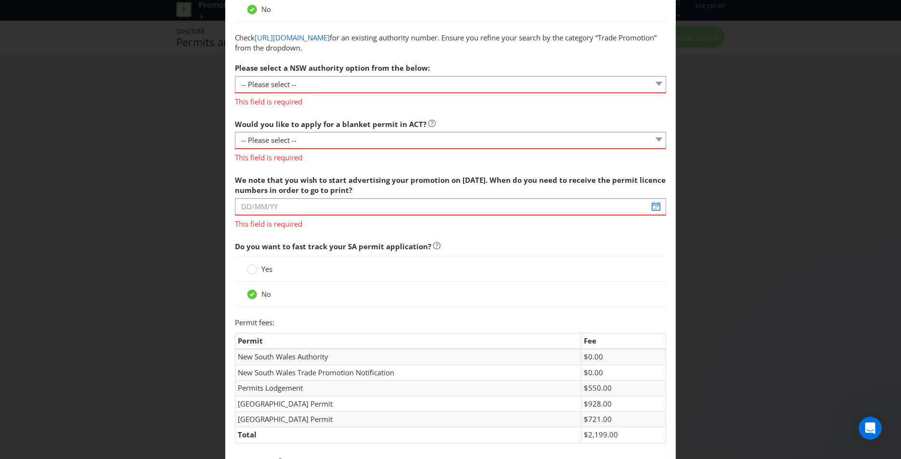
click at [315, 216] on span "This field is required" at bounding box center [450, 223] width 431 height 14
click at [316, 211] on input "text" at bounding box center [450, 206] width 431 height 17
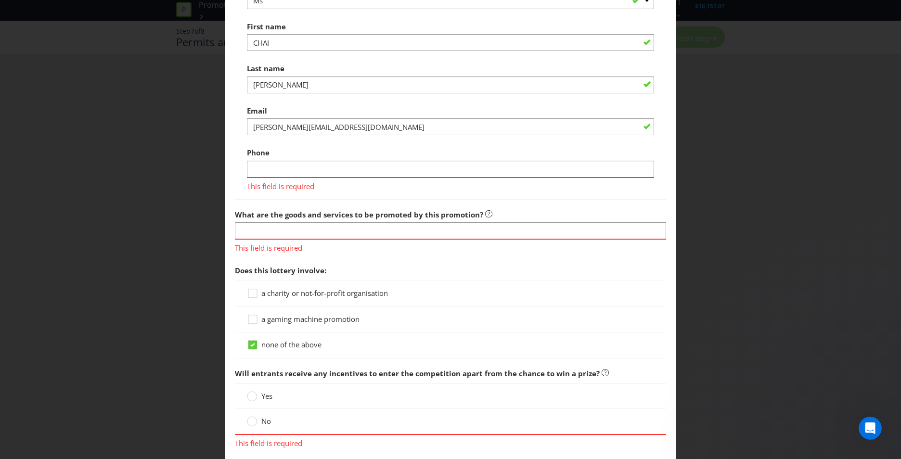
scroll to position [1115, 0]
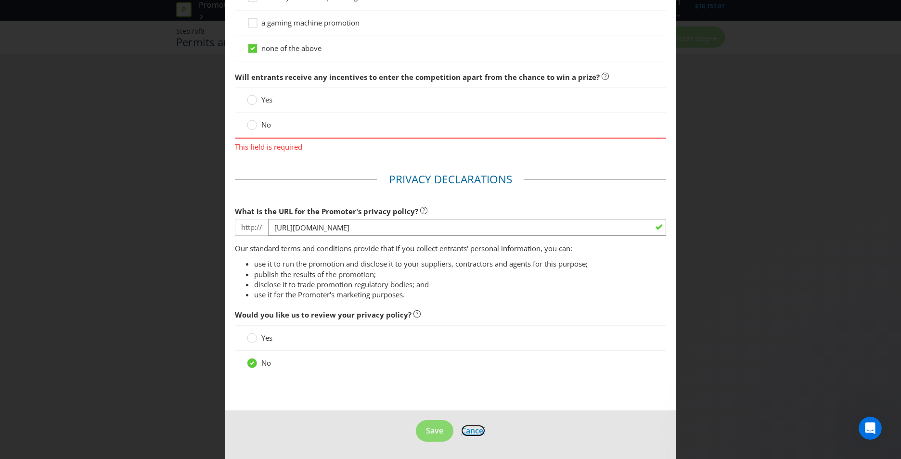
click at [470, 430] on span "Cancel" at bounding box center [473, 431] width 24 height 11
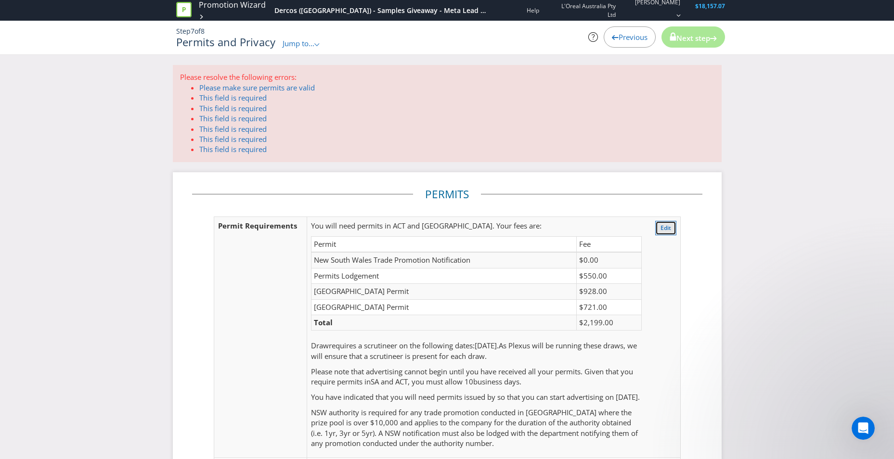
click at [668, 228] on span "Edit" at bounding box center [665, 228] width 11 height 8
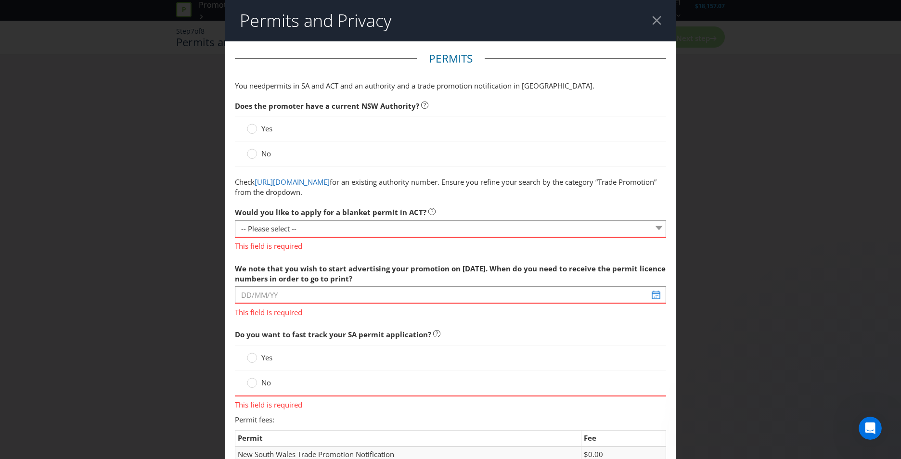
click at [97, 199] on div "Permits and Privacy Permits You need permits in SA and ACT and an authority and…" at bounding box center [450, 229] width 901 height 459
click at [660, 19] on header "Permits and Privacy" at bounding box center [450, 20] width 451 height 41
click at [648, 26] on header "Permits and Privacy" at bounding box center [450, 20] width 451 height 41
click at [652, 16] on div at bounding box center [656, 20] width 9 height 9
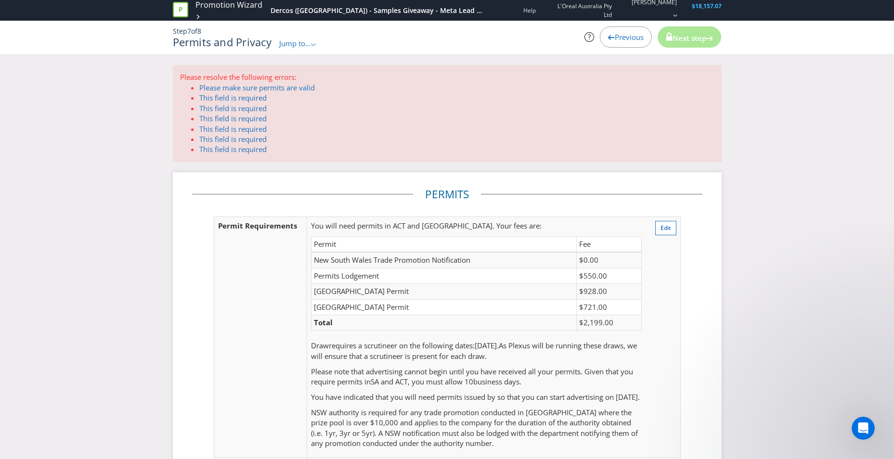
click at [624, 39] on span "Previous" at bounding box center [629, 37] width 29 height 10
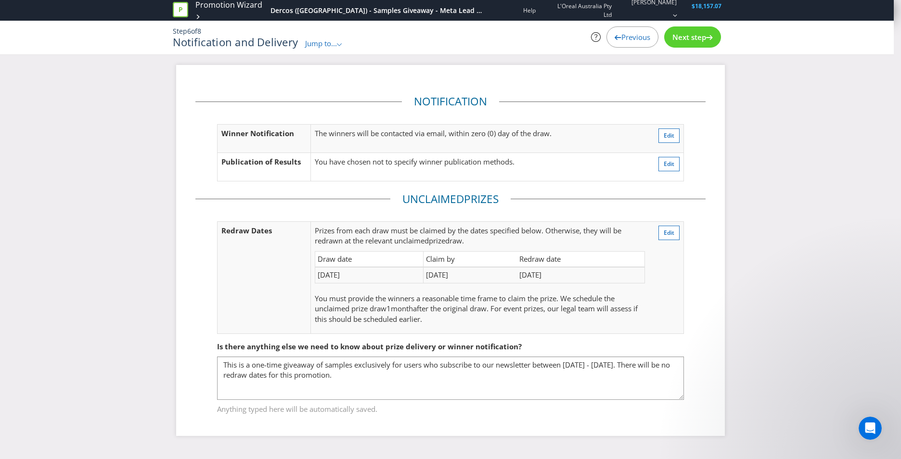
click at [623, 35] on span "Previous" at bounding box center [635, 37] width 29 height 10
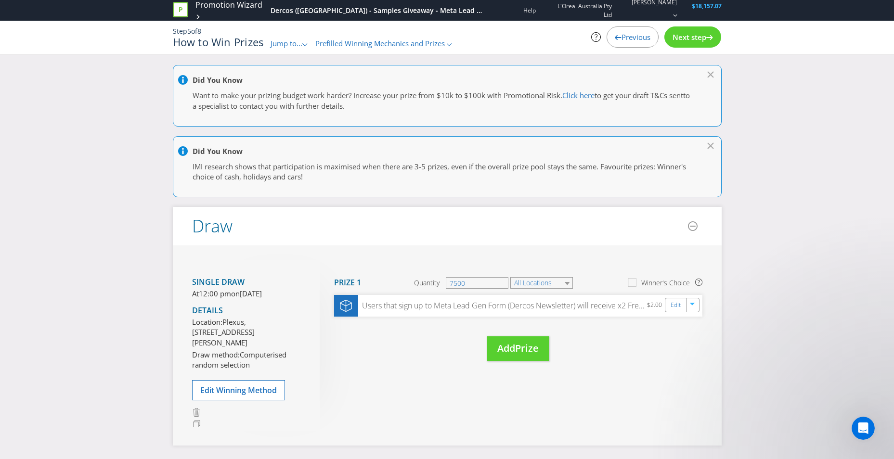
click at [621, 38] on span "Previous" at bounding box center [635, 37] width 29 height 10
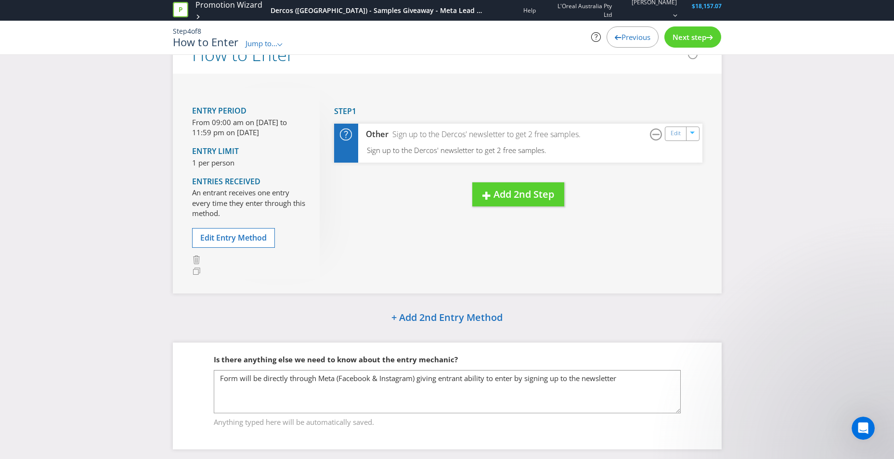
scroll to position [46, 0]
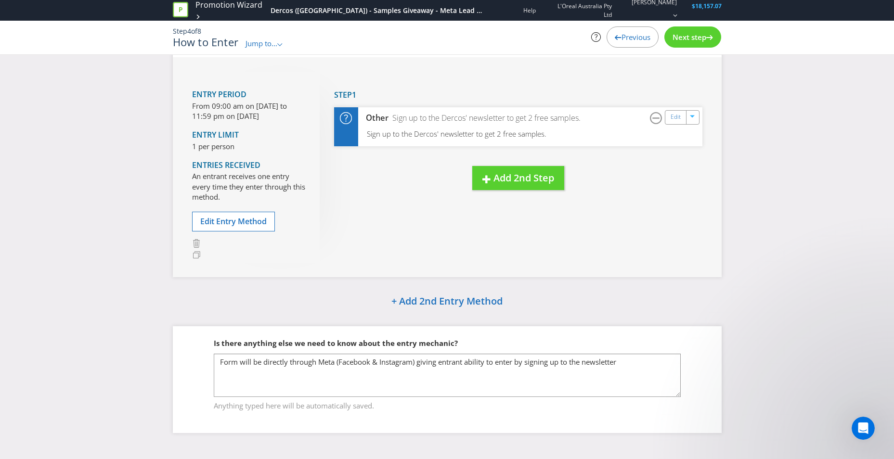
click at [635, 34] on span "Previous" at bounding box center [635, 37] width 29 height 10
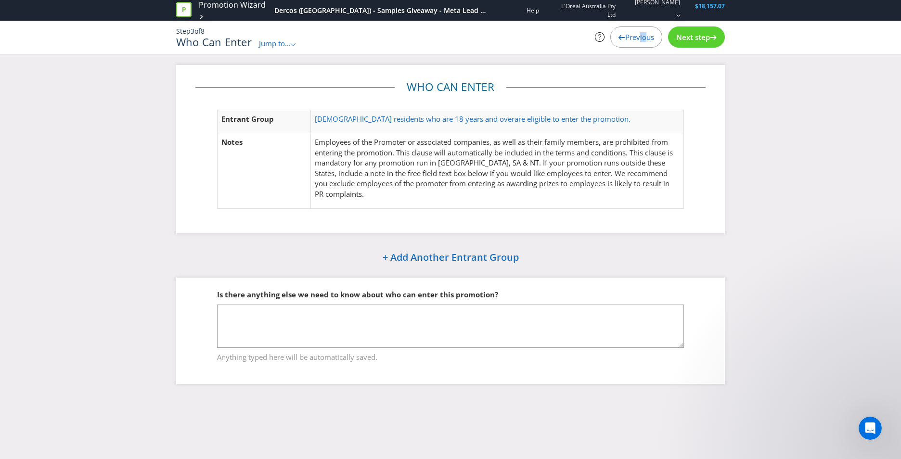
click at [635, 34] on span "Previous" at bounding box center [639, 37] width 29 height 10
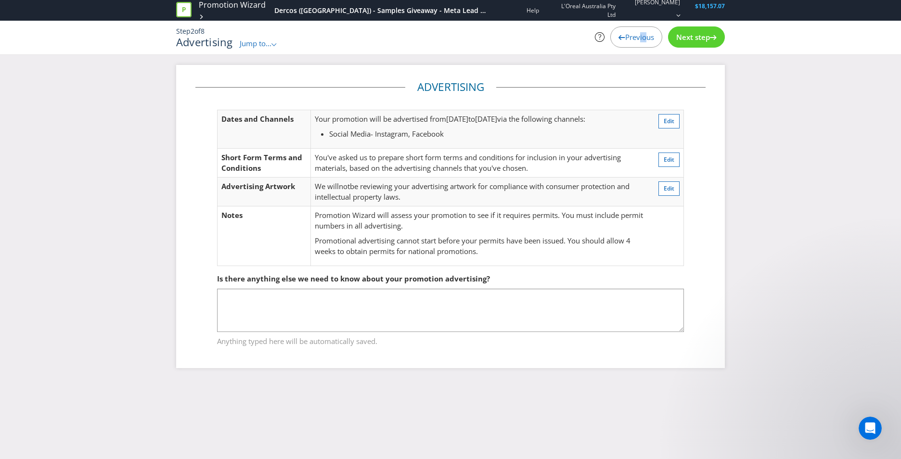
click at [635, 34] on span "Previous" at bounding box center [639, 37] width 29 height 10
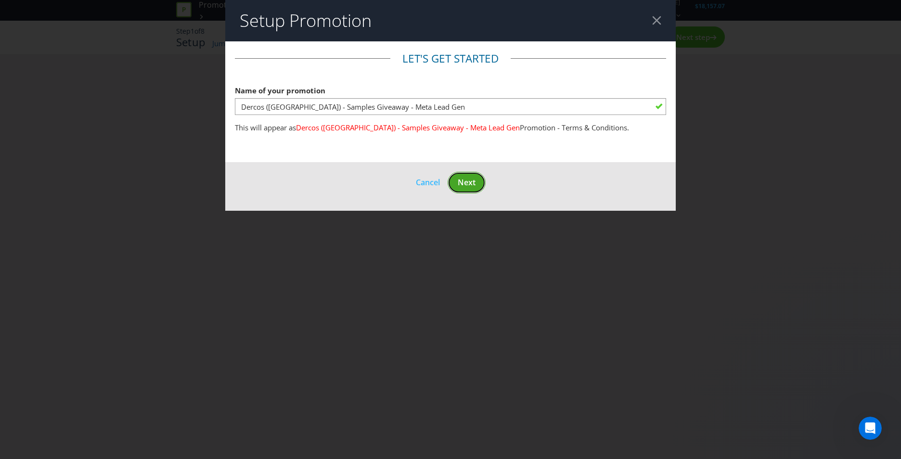
click at [456, 187] on button "Next" at bounding box center [467, 183] width 38 height 22
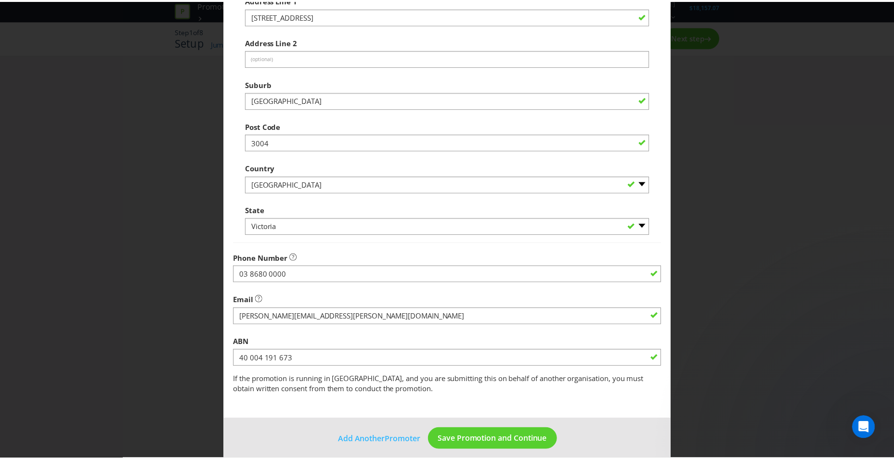
scroll to position [169, 0]
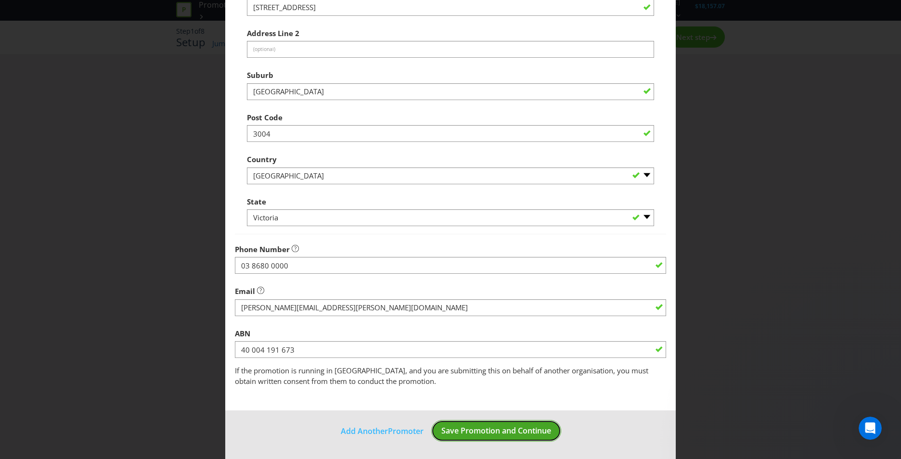
click at [489, 433] on span "Save Promotion and Continue" at bounding box center [496, 431] width 110 height 11
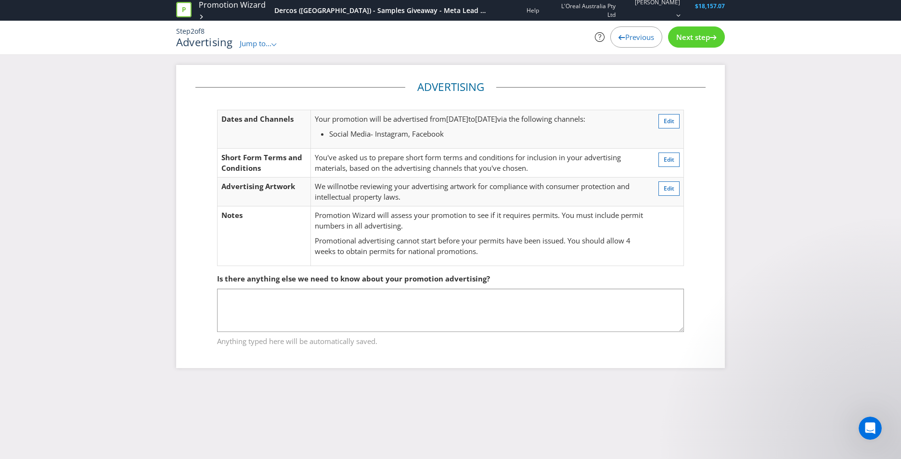
click at [700, 36] on span "Next step" at bounding box center [693, 37] width 34 height 10
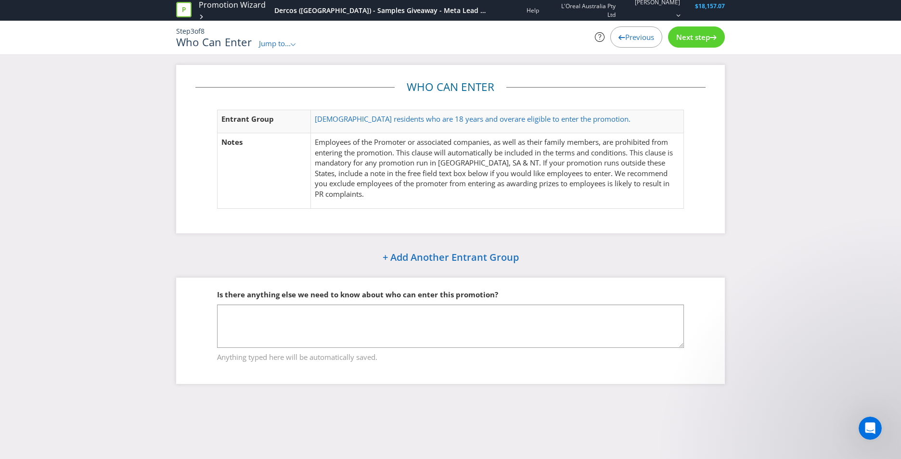
click at [684, 39] on span "Next step" at bounding box center [693, 37] width 34 height 10
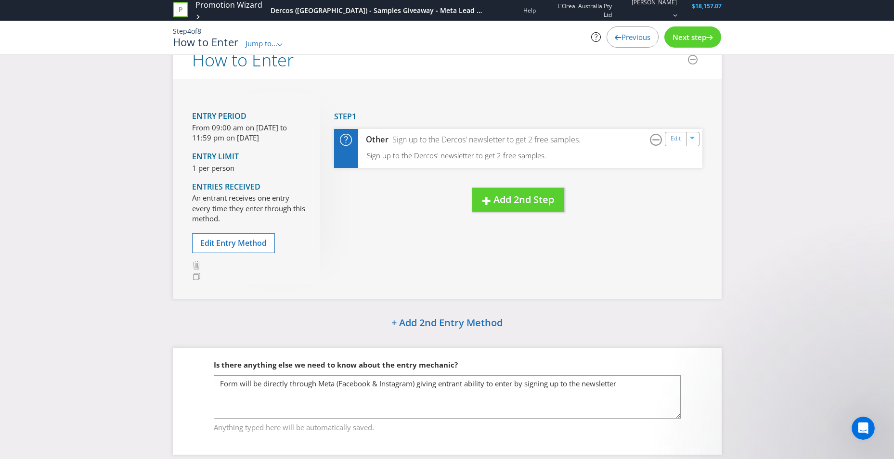
scroll to position [46, 0]
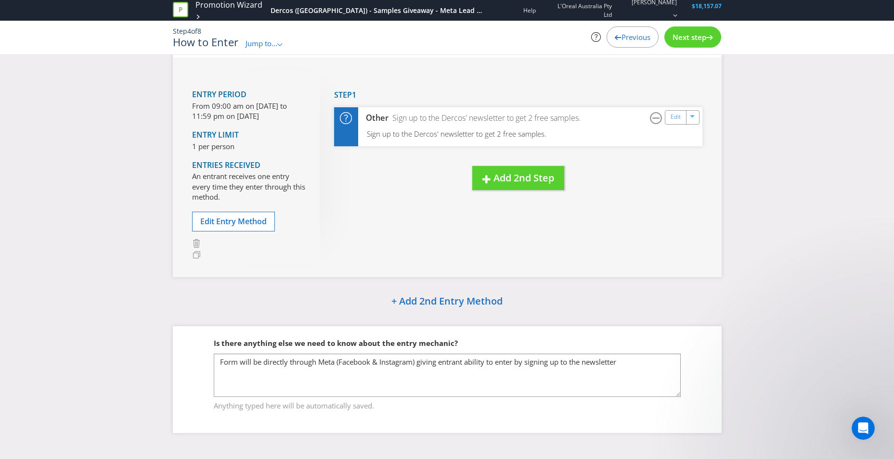
click at [641, 41] on span "Previous" at bounding box center [635, 37] width 29 height 10
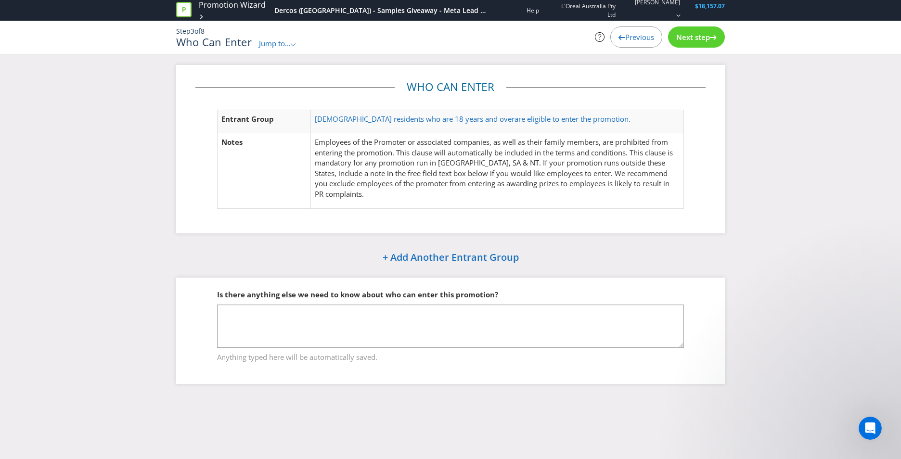
click at [641, 39] on span "Previous" at bounding box center [639, 37] width 29 height 10
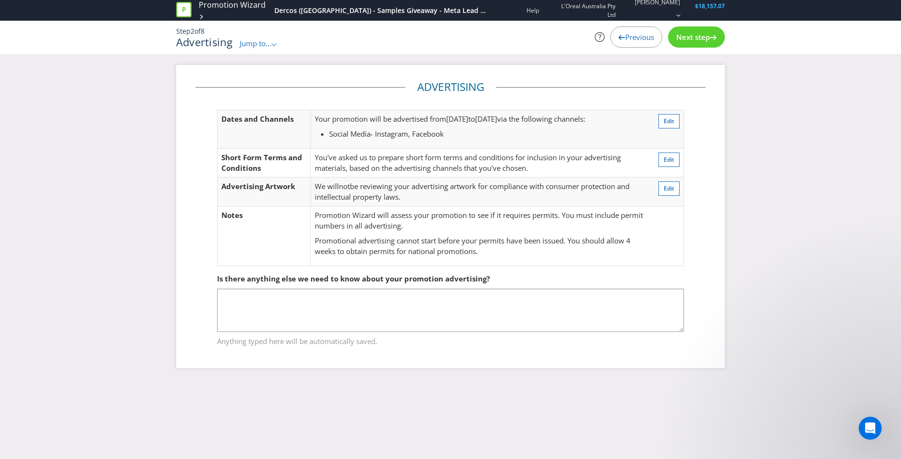
click at [678, 41] on span "Next step" at bounding box center [693, 37] width 34 height 10
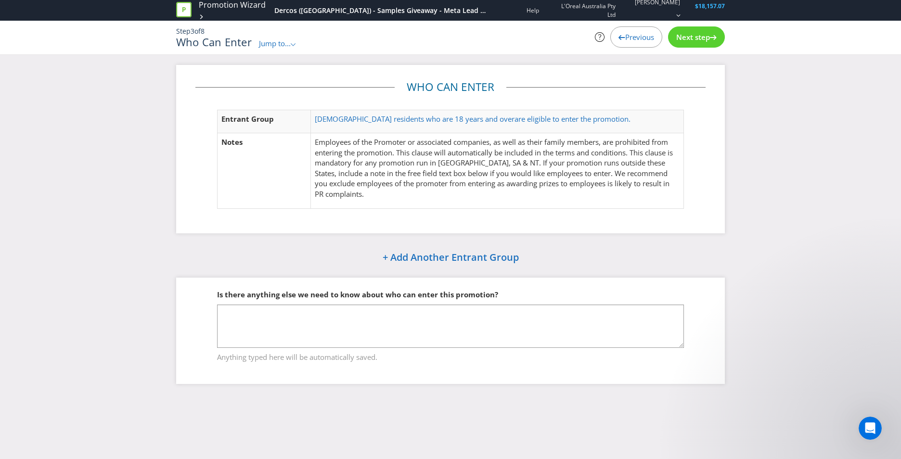
click at [678, 41] on span "Next step" at bounding box center [693, 37] width 34 height 10
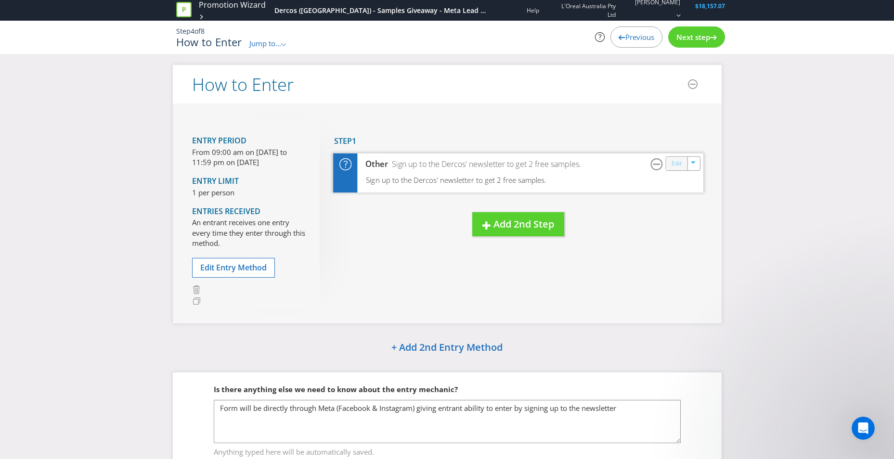
click at [674, 160] on link "Edit" at bounding box center [676, 163] width 10 height 11
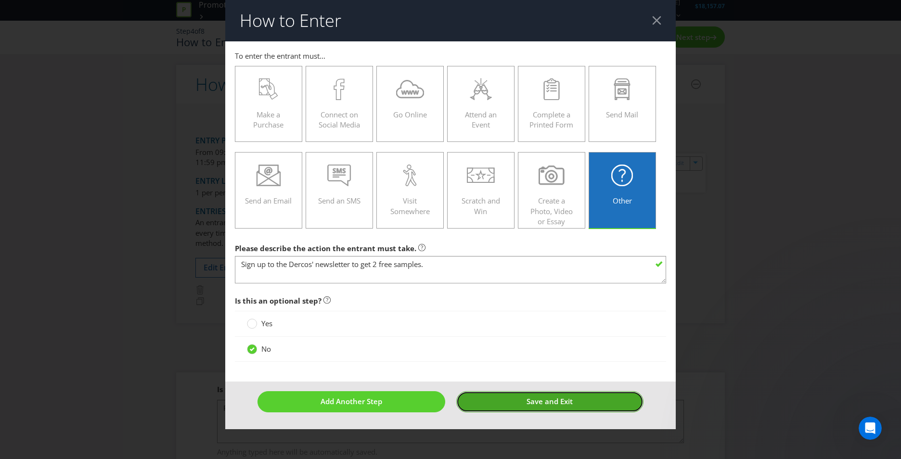
click at [503, 410] on button "Save and Exit" at bounding box center [550, 401] width 188 height 21
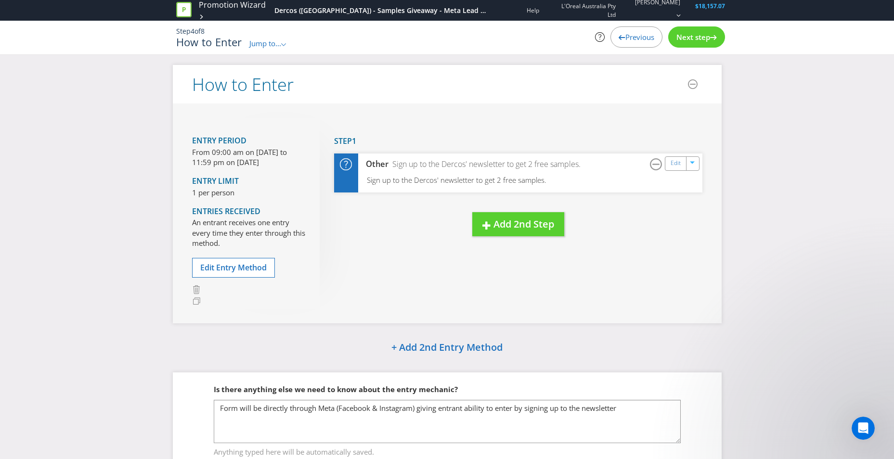
click at [717, 33] on div "Next step" at bounding box center [696, 36] width 57 height 21
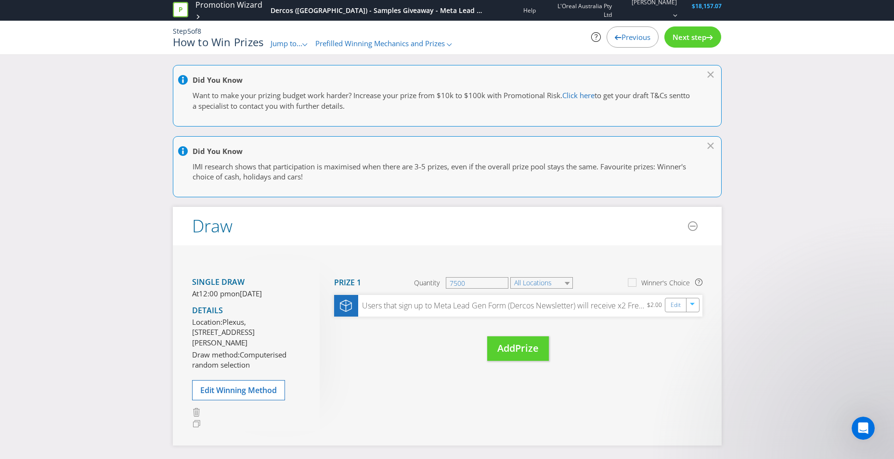
click at [621, 43] on div "Previous" at bounding box center [632, 36] width 52 height 21
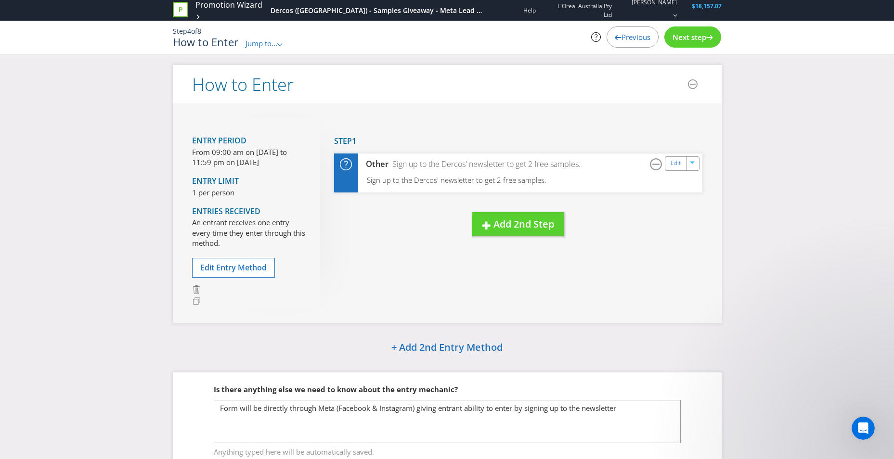
click at [695, 38] on span "Next step" at bounding box center [689, 37] width 34 height 10
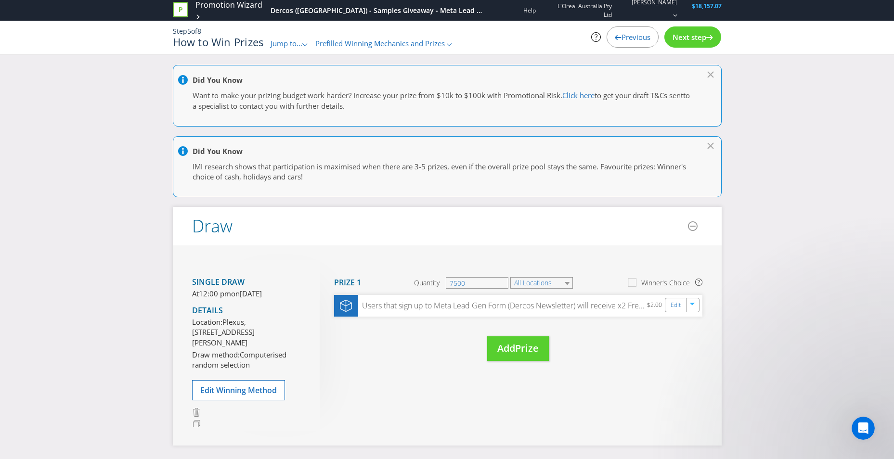
click at [617, 38] on icon at bounding box center [618, 37] width 7 height 5
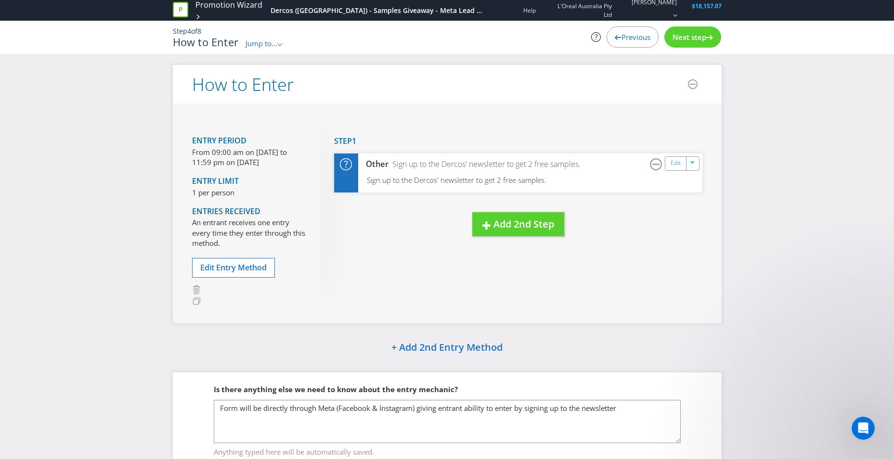
click at [683, 39] on span "Next step" at bounding box center [689, 37] width 34 height 10
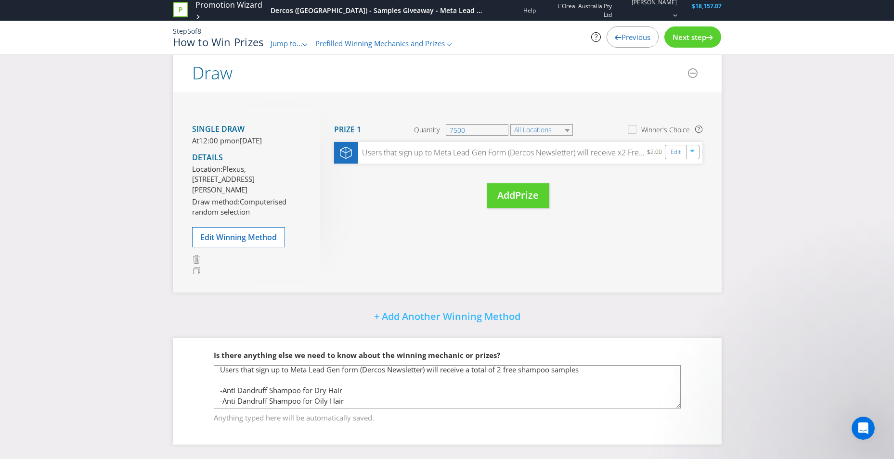
scroll to position [5, 0]
click at [707, 36] on icon at bounding box center [709, 37] width 7 height 5
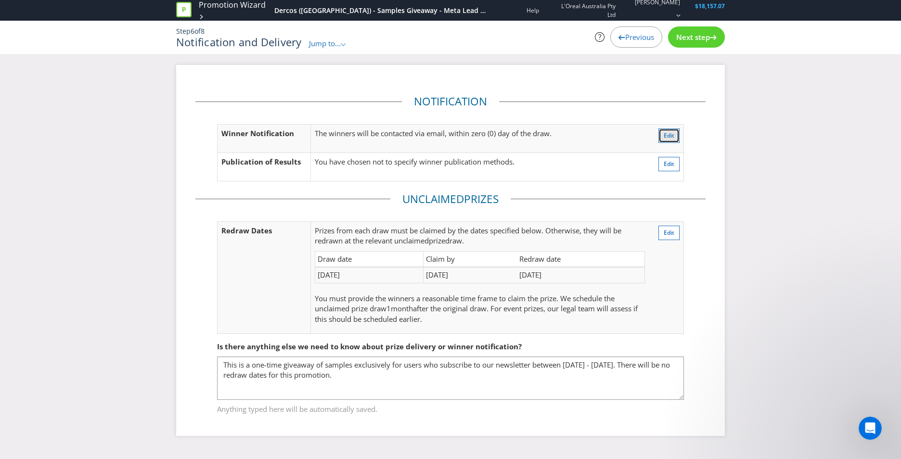
click at [671, 137] on span "Edit" at bounding box center [669, 135] width 11 height 8
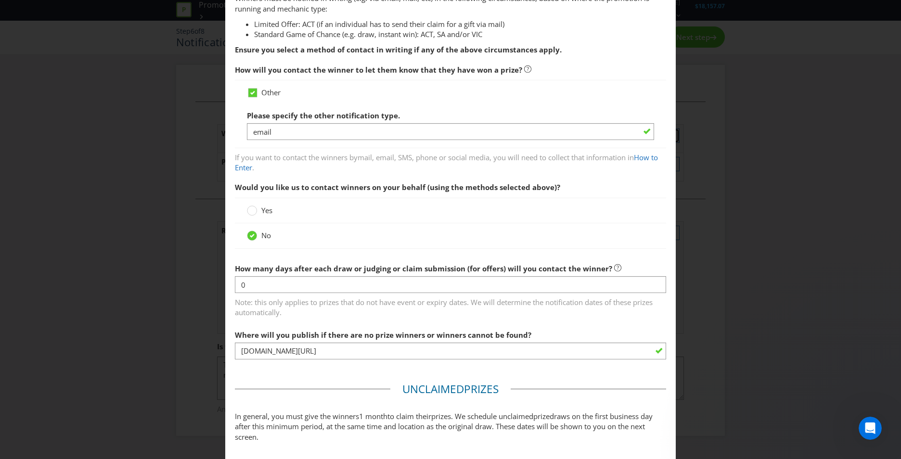
scroll to position [380, 0]
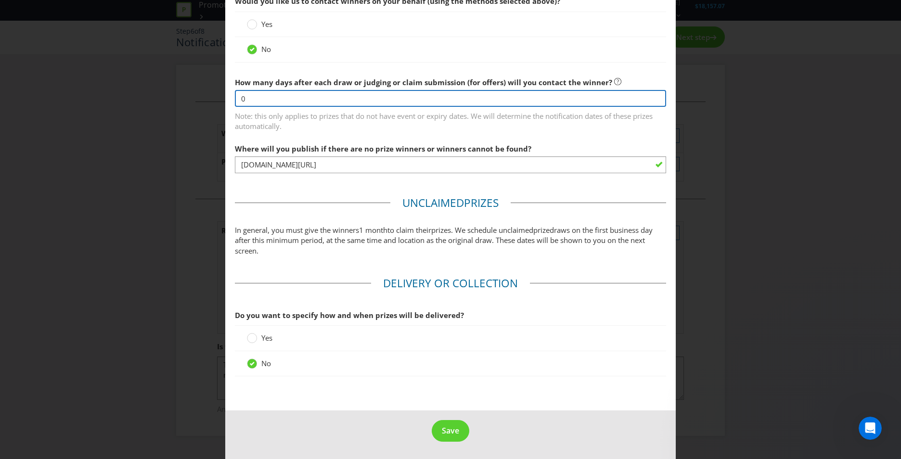
drag, startPoint x: 275, startPoint y: 94, endPoint x: 200, endPoint y: 95, distance: 75.6
click at [200, 95] on div "Notification and Delivery Based on your previous answers, you are not required …" at bounding box center [450, 229] width 901 height 459
type input "7"
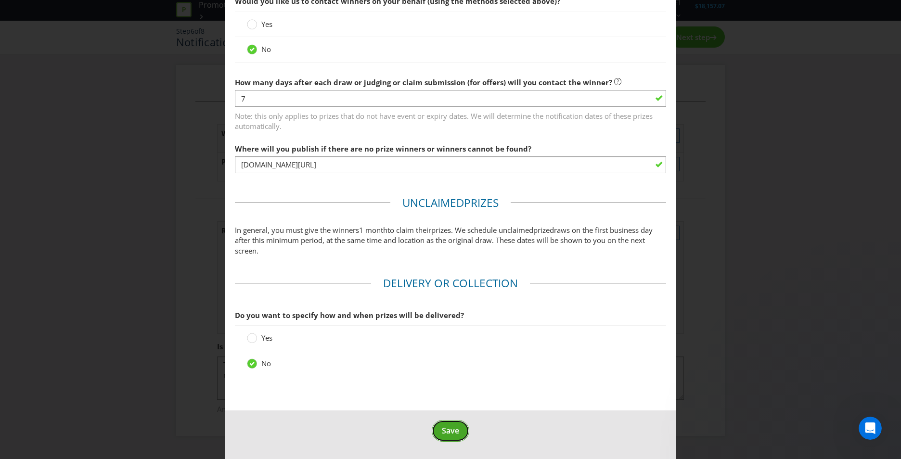
click at [457, 435] on button "Save" at bounding box center [451, 431] width 38 height 22
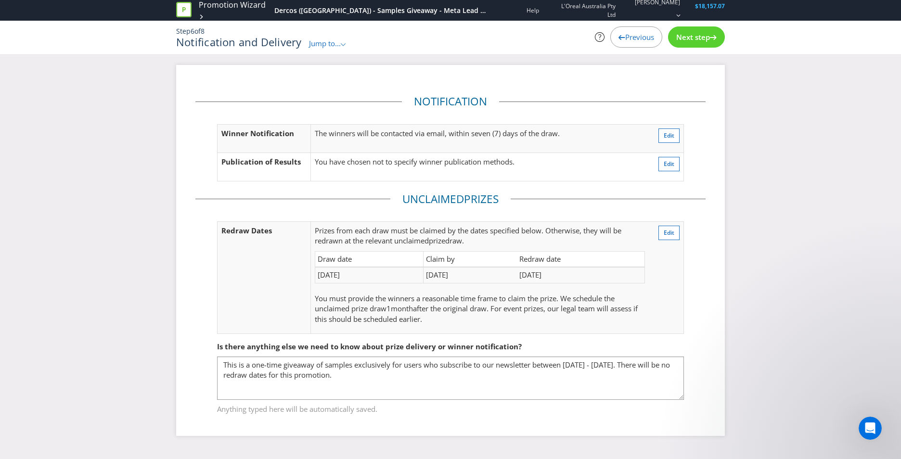
click at [697, 30] on div "Next step" at bounding box center [696, 36] width 57 height 21
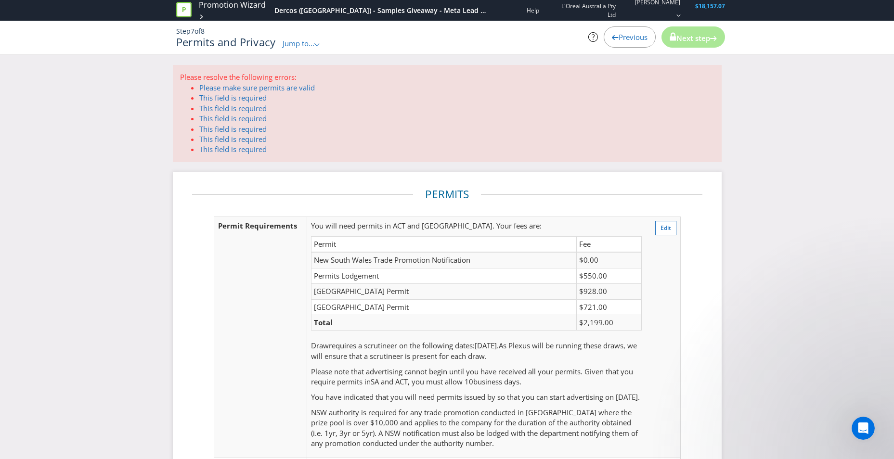
click at [677, 227] on td "Edit" at bounding box center [662, 337] width 35 height 241
click at [674, 229] on button "Edit" at bounding box center [665, 228] width 21 height 14
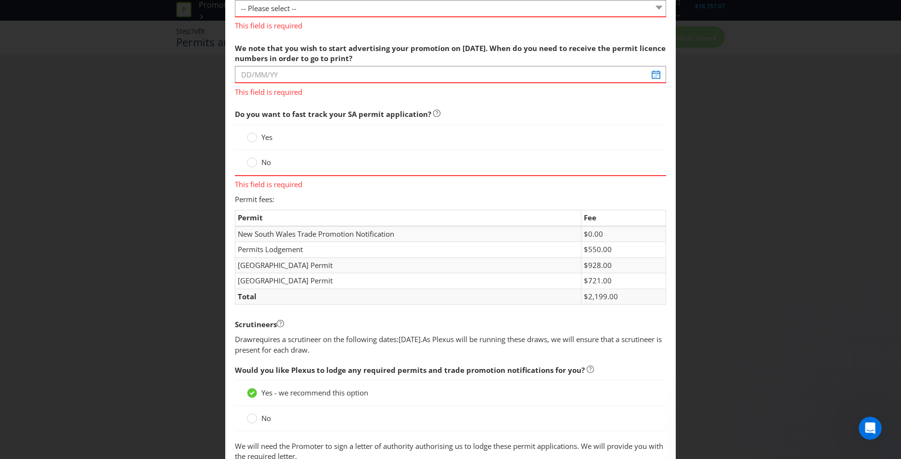
scroll to position [51, 0]
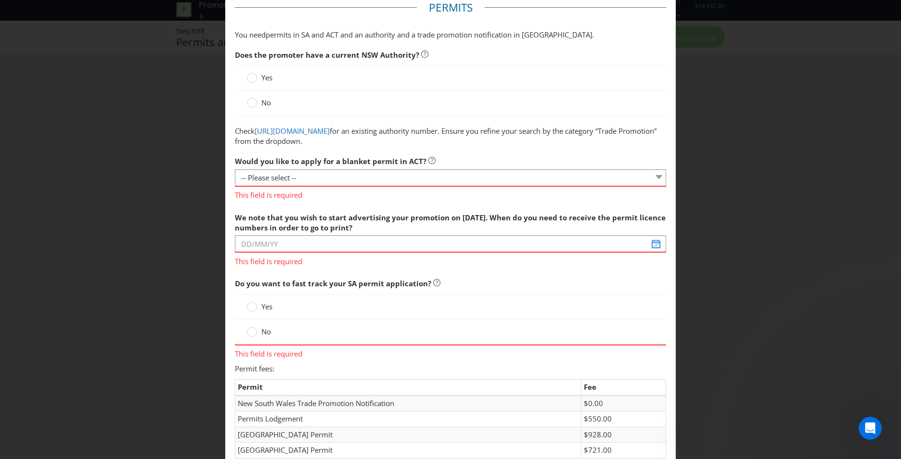
click at [167, 178] on div "Permits and Privacy Permits You need permits in SA and ACT and an authority and…" at bounding box center [450, 229] width 901 height 459
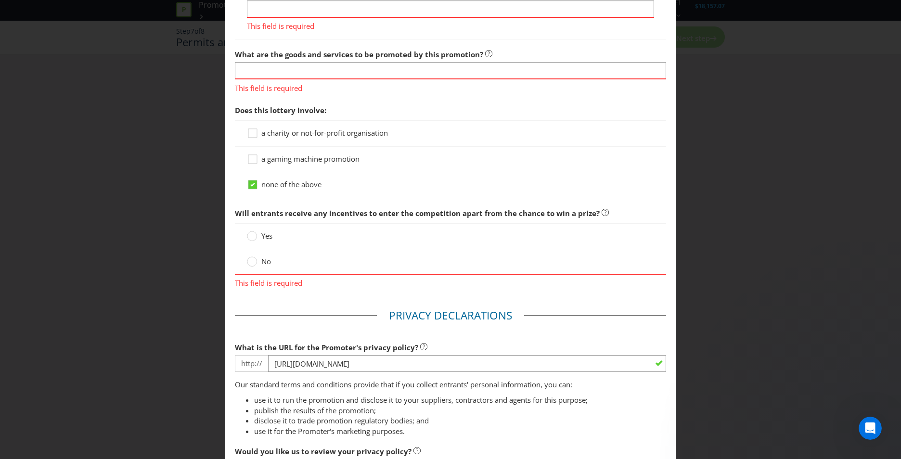
scroll to position [1052, 0]
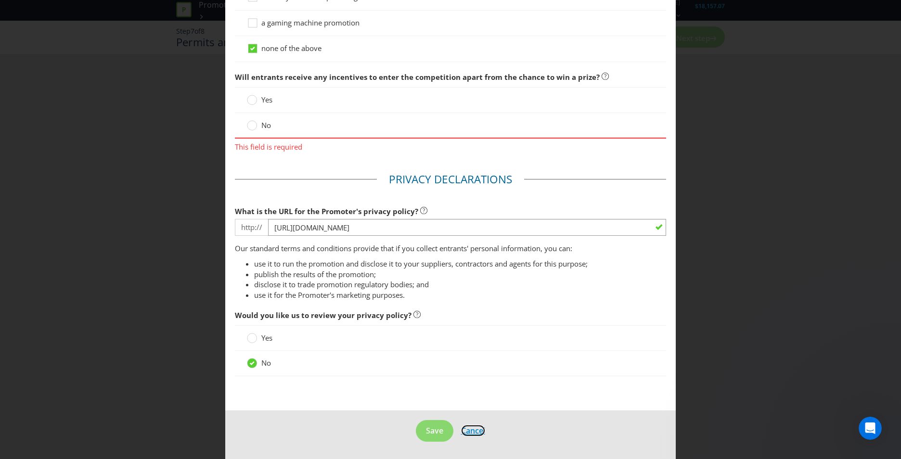
click at [474, 427] on span "Cancel" at bounding box center [473, 431] width 24 height 11
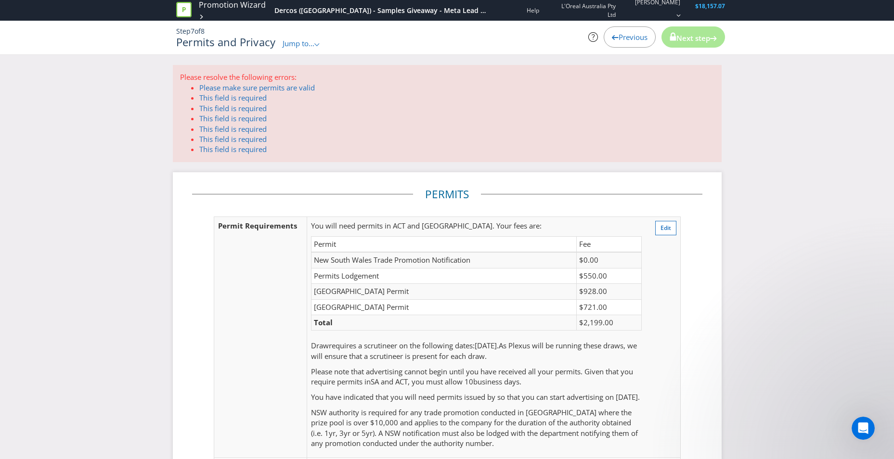
click at [302, 42] on span "Jump to..." at bounding box center [299, 44] width 32 height 10
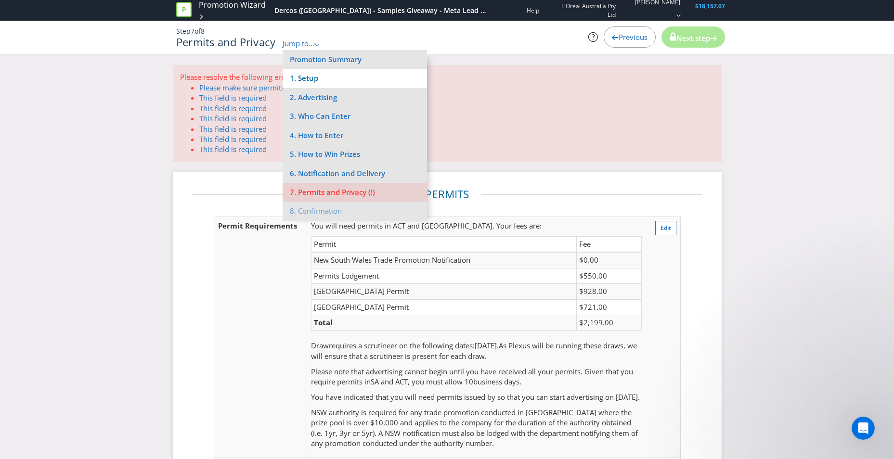
click at [341, 73] on li "1. Setup" at bounding box center [355, 78] width 144 height 19
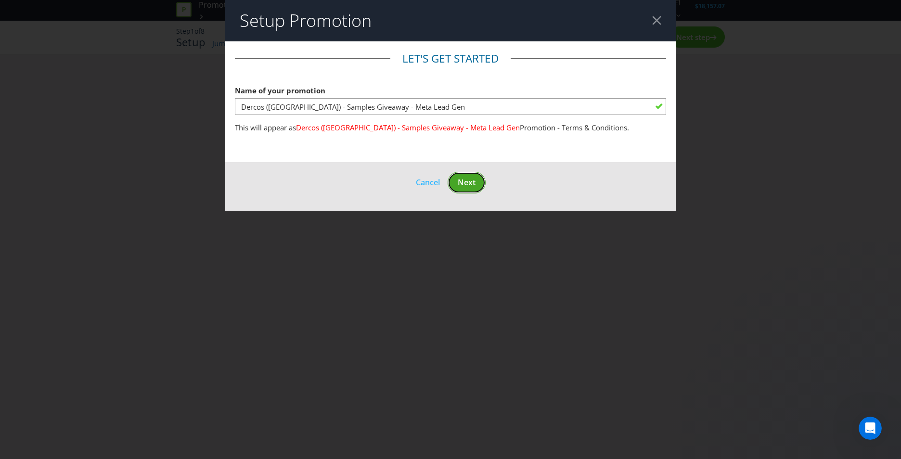
click at [475, 185] on span "Next" at bounding box center [467, 182] width 18 height 11
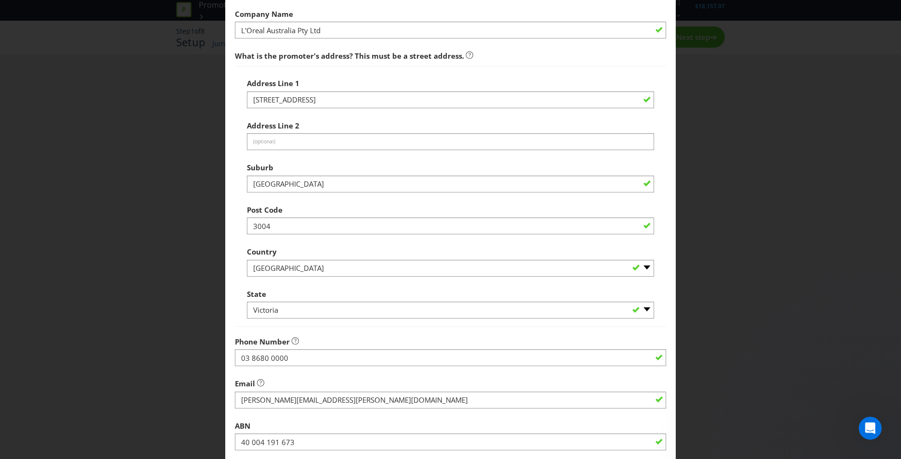
scroll to position [169, 0]
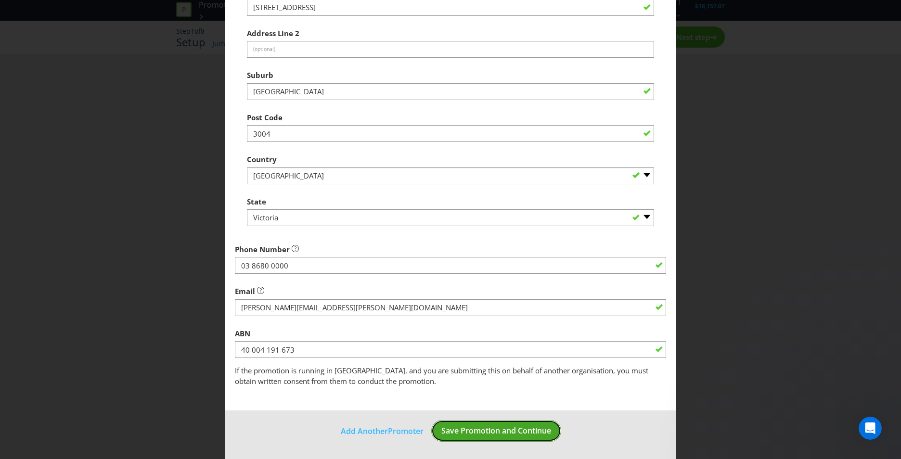
click at [482, 431] on span "Save Promotion and Continue" at bounding box center [496, 431] width 110 height 11
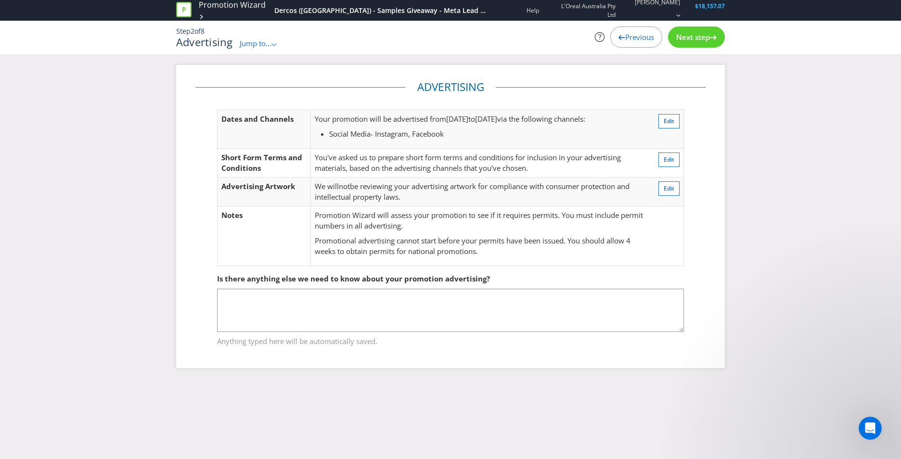
click at [667, 152] on td "Edit" at bounding box center [666, 163] width 35 height 29
click at [669, 167] on button "Edit" at bounding box center [668, 160] width 21 height 14
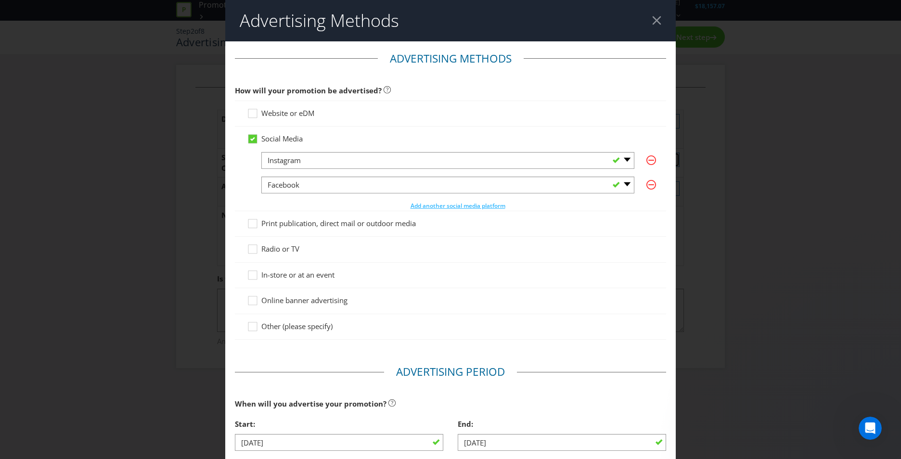
scroll to position [337, 0]
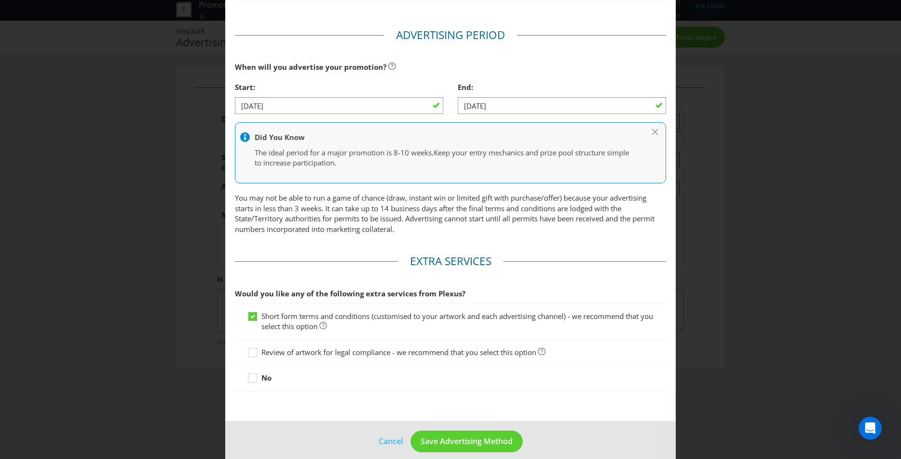
click at [758, 245] on div "Advertising Methods Advertising Methods How will your promotion be advertised? …" at bounding box center [450, 229] width 901 height 459
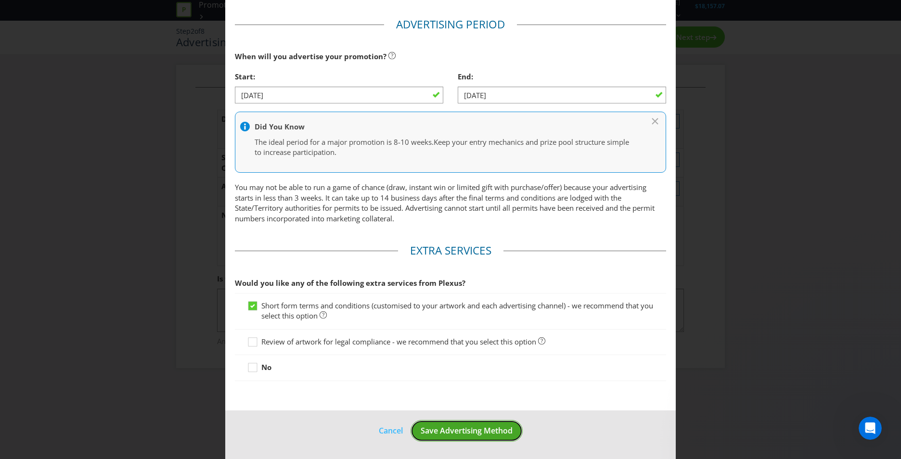
click at [465, 433] on span "Save Advertising Method" at bounding box center [467, 431] width 92 height 11
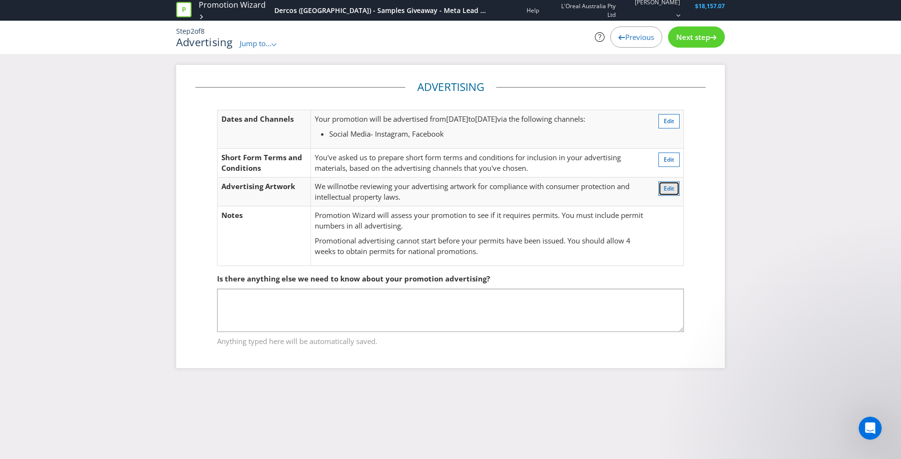
click at [661, 183] on button "Edit" at bounding box center [668, 188] width 21 height 14
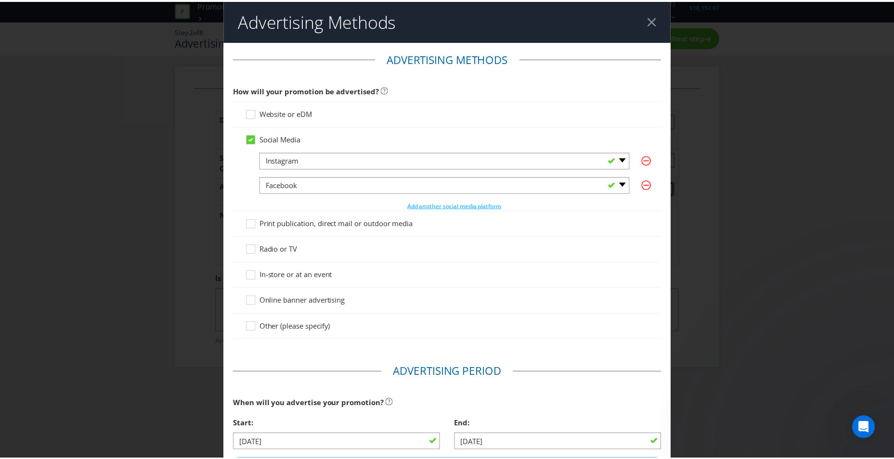
scroll to position [348, 0]
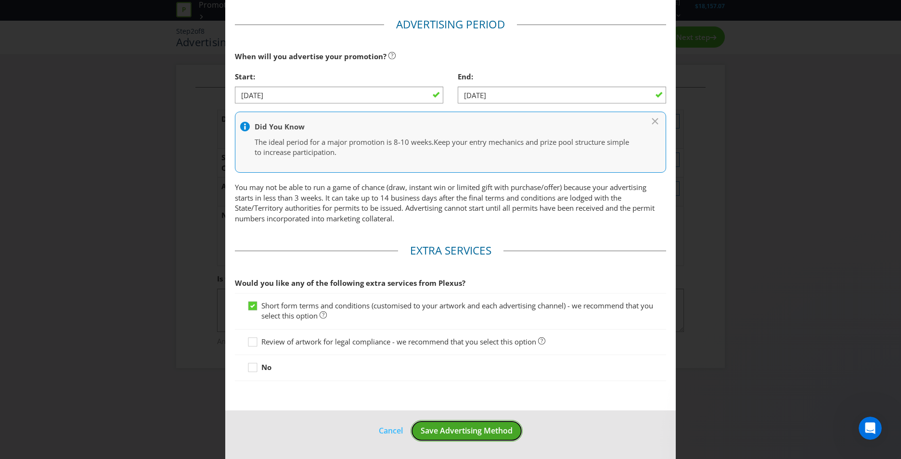
click at [483, 431] on span "Save Advertising Method" at bounding box center [467, 431] width 92 height 11
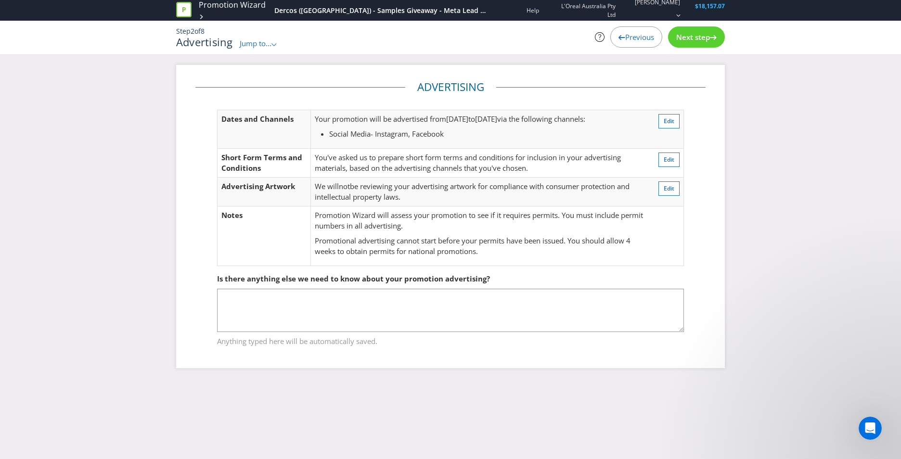
click at [700, 33] on span "Next step" at bounding box center [693, 37] width 34 height 10
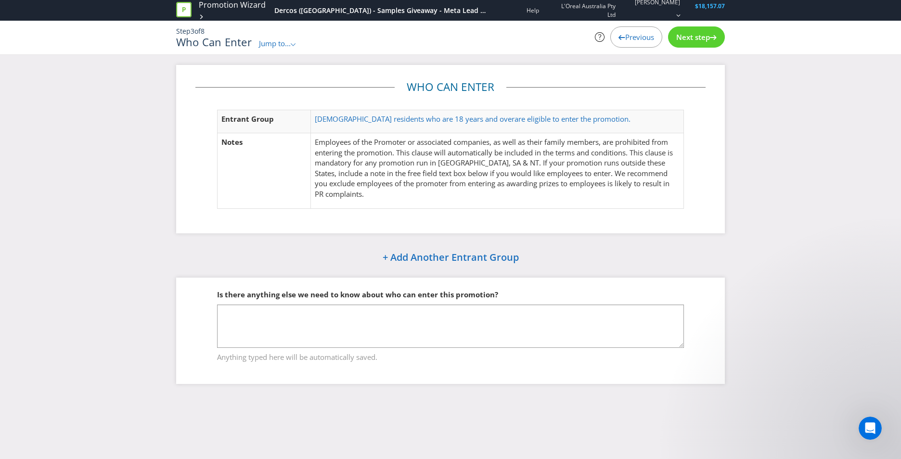
click at [700, 33] on span "Next step" at bounding box center [693, 37] width 34 height 10
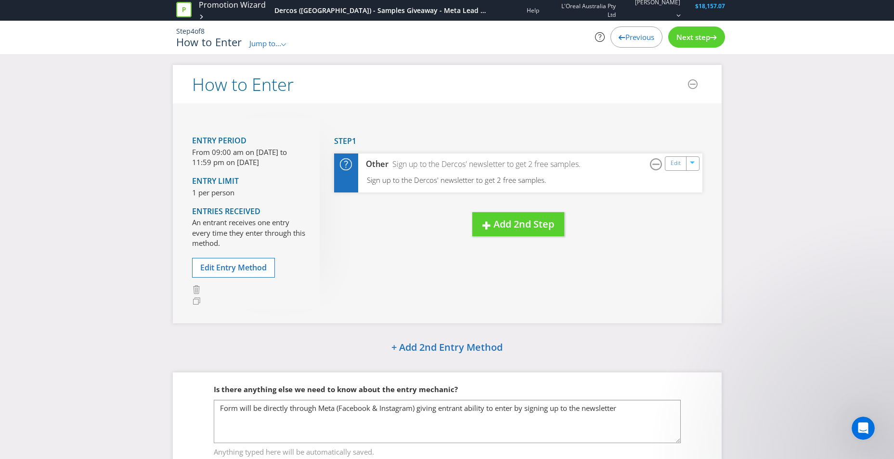
click at [700, 33] on span "Next step" at bounding box center [693, 37] width 34 height 10
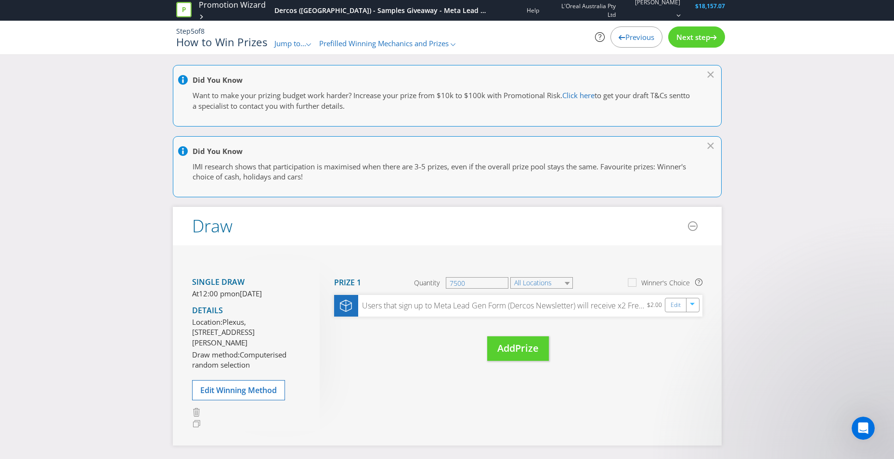
drag, startPoint x: 700, startPoint y: 33, endPoint x: 666, endPoint y: 124, distance: 96.6
click at [666, 65] on div "Promotion Wizard Dercos (Vichy) - Samples Giveaway - Meta Lead Gen Help L'Oreal…" at bounding box center [447, 32] width 894 height 65
drag, startPoint x: 666, startPoint y: 124, endPoint x: 631, endPoint y: 121, distance: 35.7
click at [631, 121] on div "Did You Know Want to make your prizing budget work harder? Increase your prize …" at bounding box center [447, 95] width 549 height 61
click at [689, 42] on div "Next step" at bounding box center [696, 36] width 57 height 21
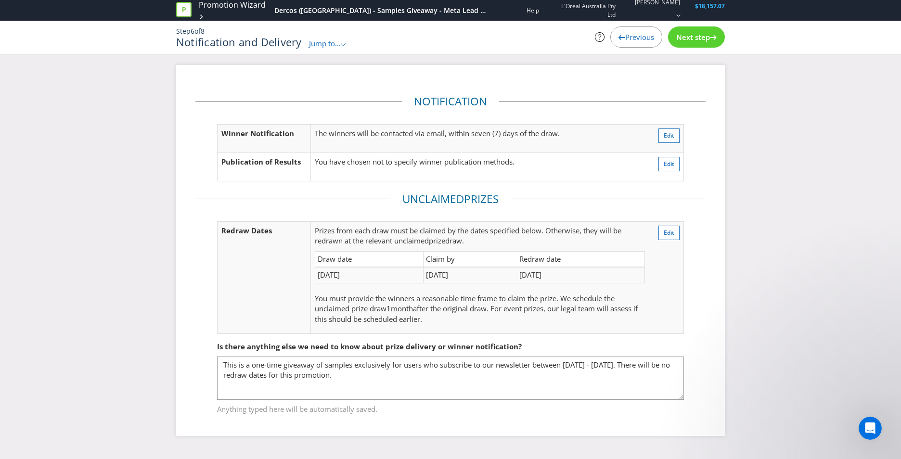
click at [689, 42] on div "Next step" at bounding box center [696, 36] width 57 height 21
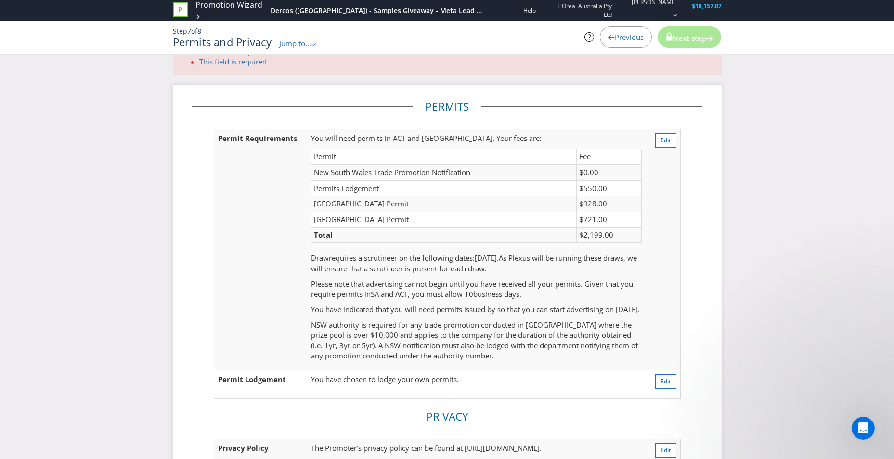
scroll to position [96, 0]
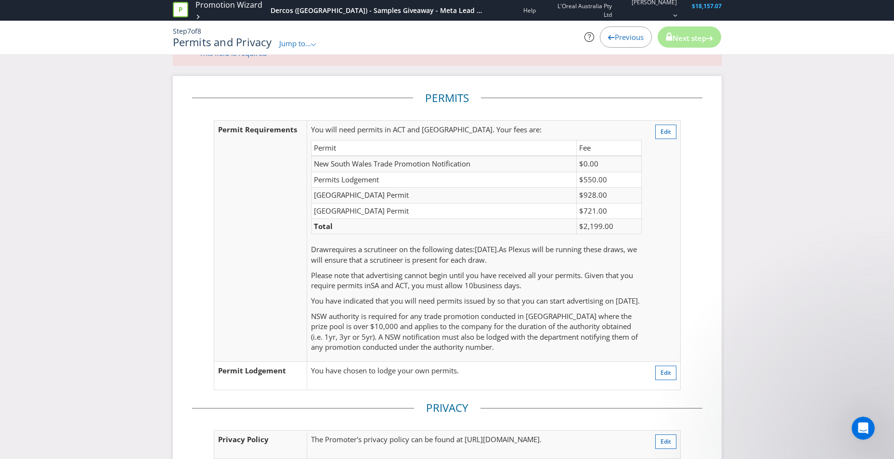
click at [677, 134] on td "Edit" at bounding box center [662, 240] width 35 height 241
click at [676, 135] on button "Edit" at bounding box center [665, 132] width 21 height 14
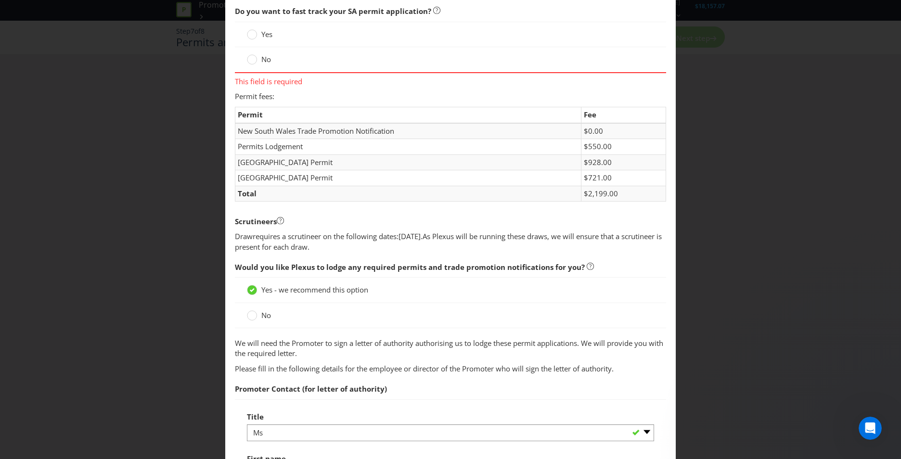
scroll to position [337, 0]
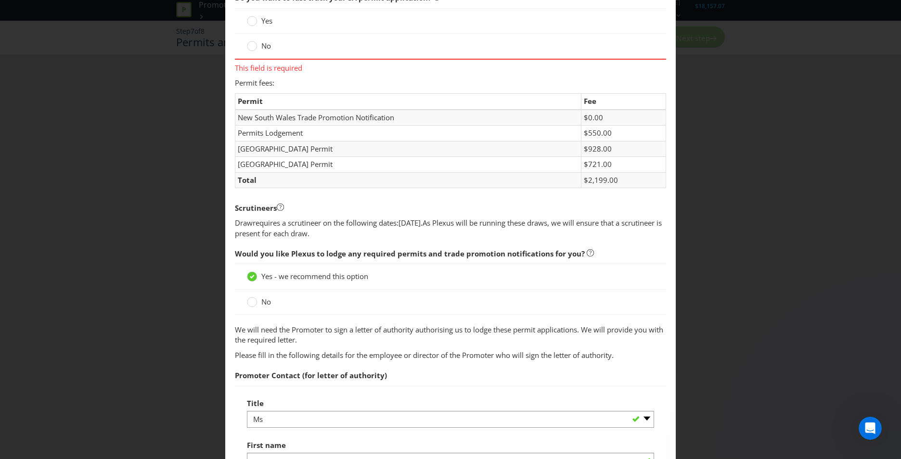
click at [271, 302] on span at bounding box center [272, 302] width 2 height 10
click at [0, 0] on input "No" at bounding box center [0, 0] width 0 height 0
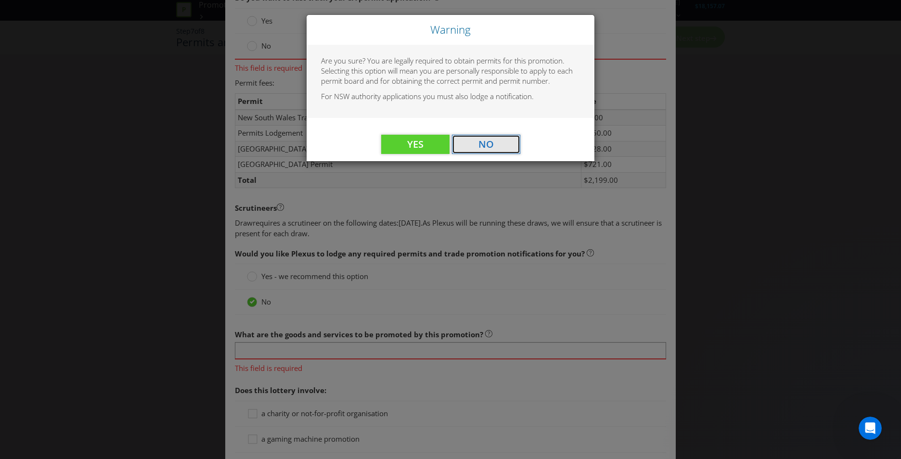
click at [499, 143] on button "No" at bounding box center [486, 144] width 68 height 19
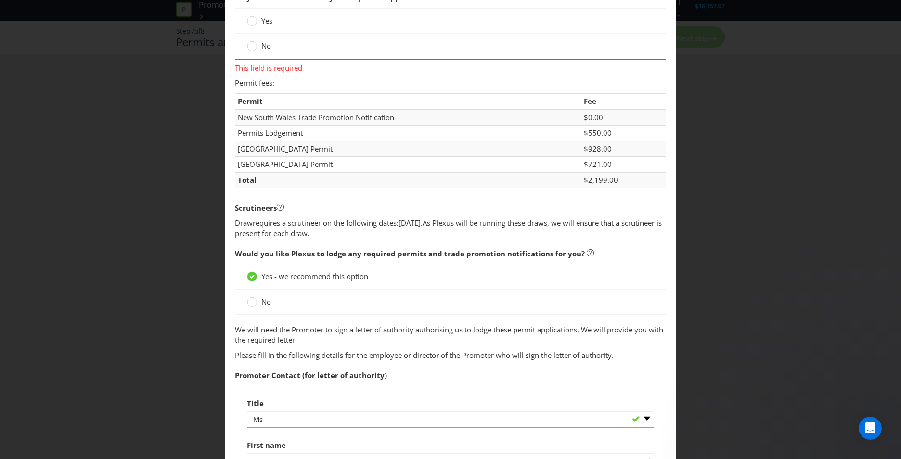
click at [261, 302] on span "No" at bounding box center [266, 302] width 10 height 10
click at [0, 0] on input "No" at bounding box center [0, 0] width 0 height 0
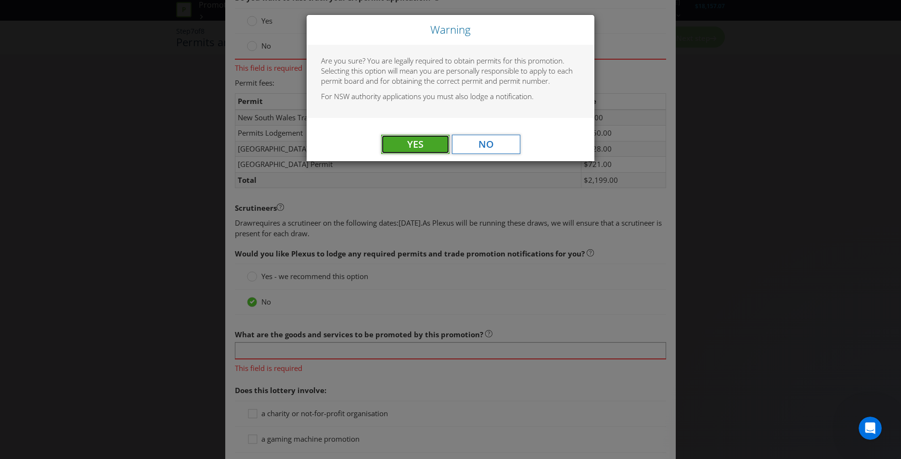
click at [422, 148] on span "Yes" at bounding box center [415, 144] width 16 height 13
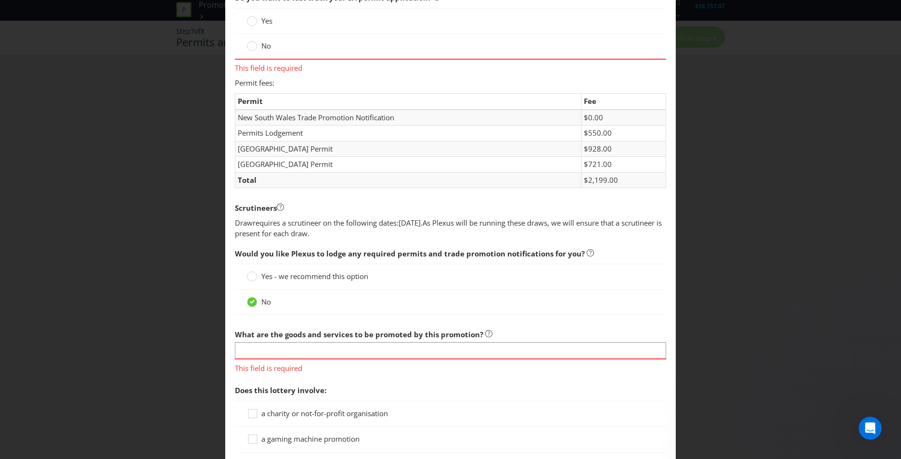
scroll to position [193, 0]
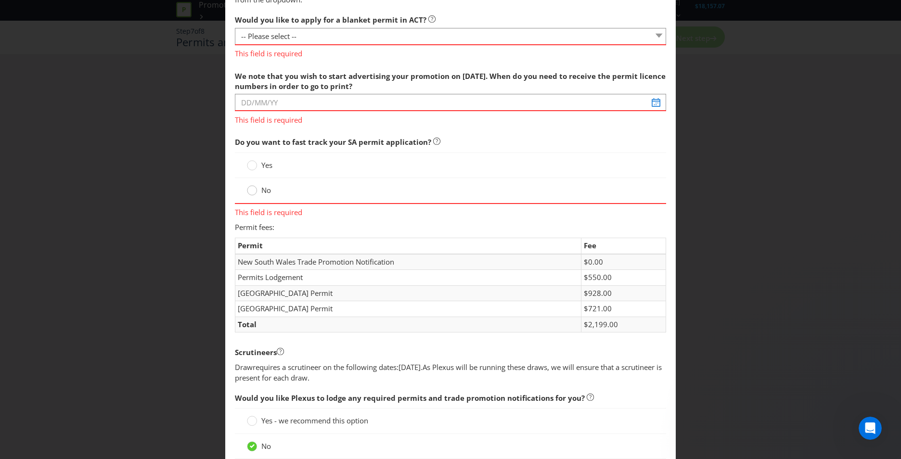
click at [255, 193] on icon at bounding box center [252, 190] width 10 height 10
click at [0, 0] on input "No" at bounding box center [0, 0] width 0 height 0
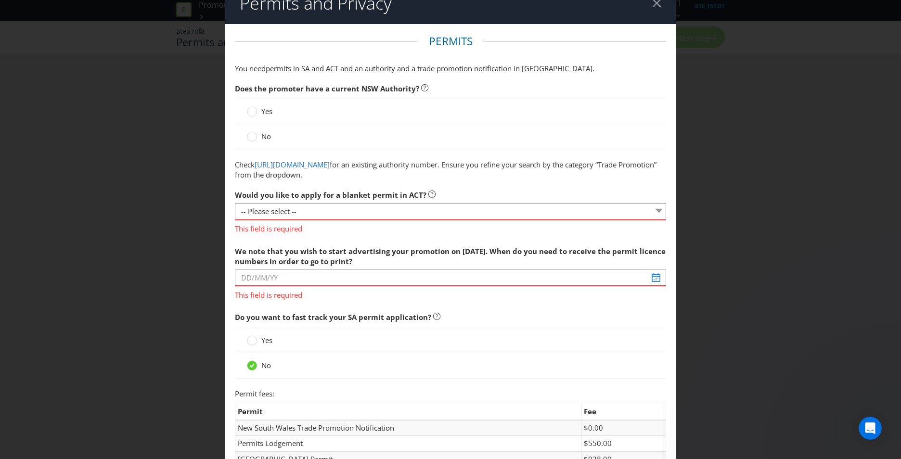
scroll to position [0, 0]
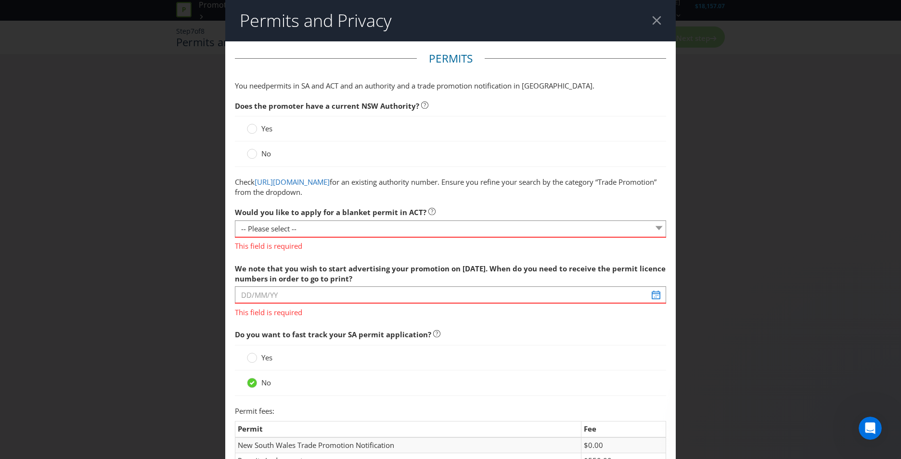
click at [259, 155] on label "No" at bounding box center [260, 154] width 26 height 10
click at [0, 0] on input "No" at bounding box center [0, 0] width 0 height 0
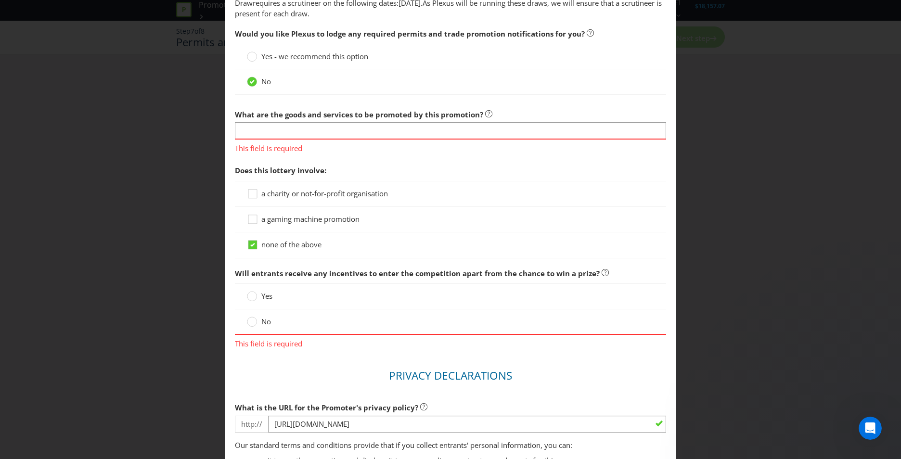
scroll to position [674, 0]
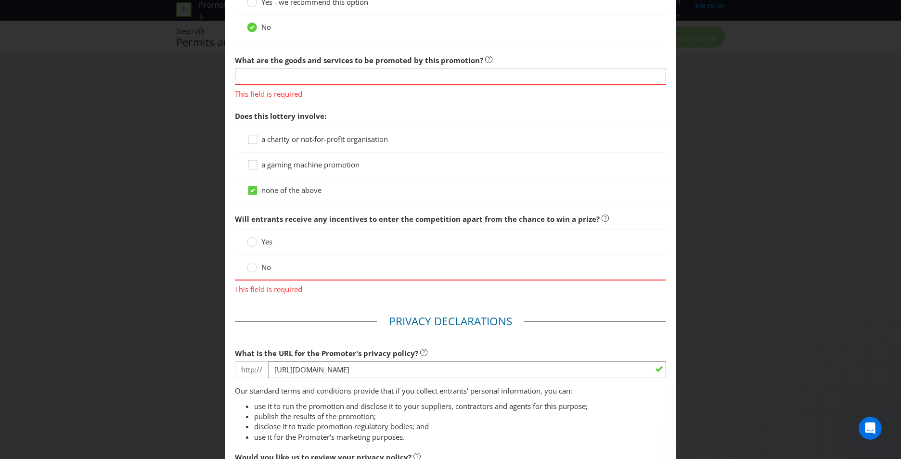
click at [257, 266] on label "No" at bounding box center [260, 267] width 26 height 10
click at [0, 0] on input "No" at bounding box center [0, 0] width 0 height 0
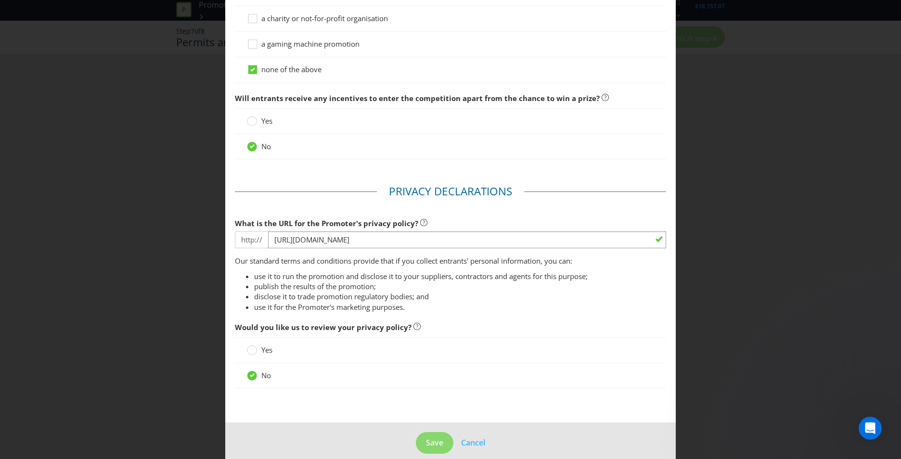
scroll to position [807, 0]
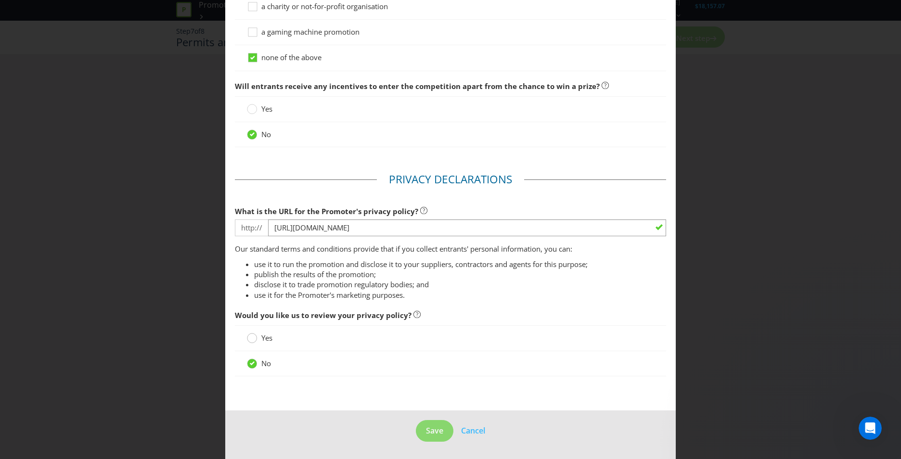
click at [251, 336] on div at bounding box center [252, 335] width 5 height 5
click at [0, 0] on input "Yes" at bounding box center [0, 0] width 0 height 0
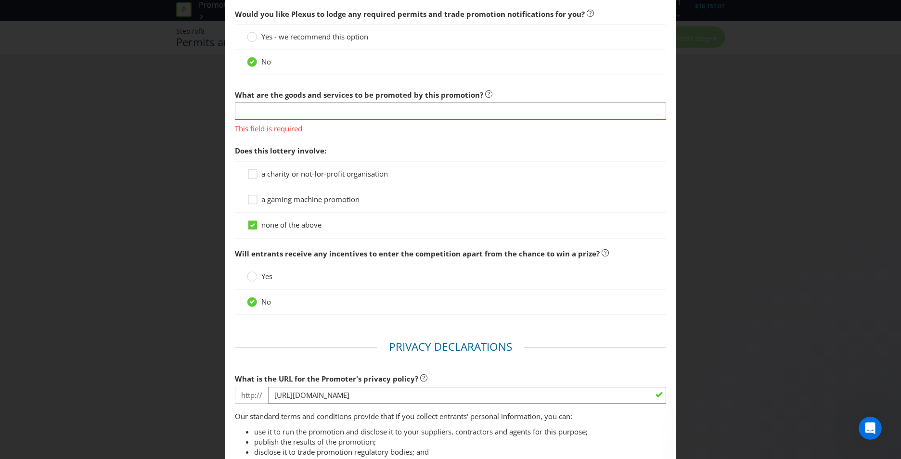
scroll to position [518, 0]
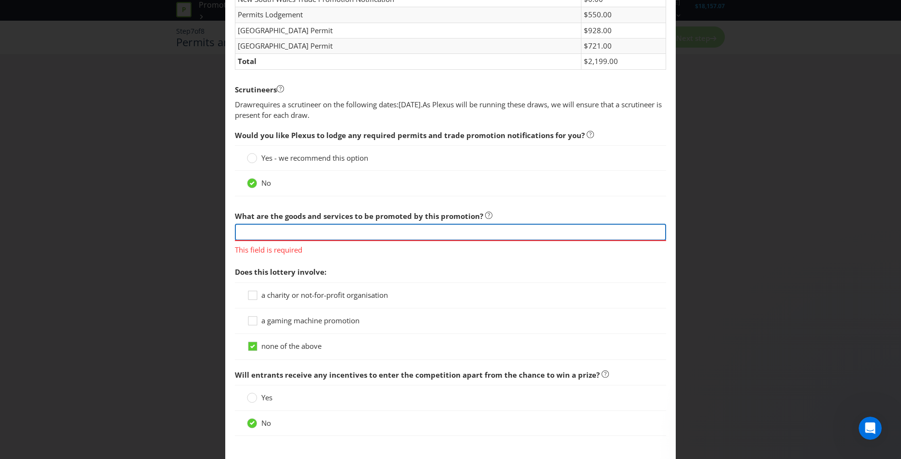
click at [367, 234] on input "text" at bounding box center [450, 232] width 431 height 17
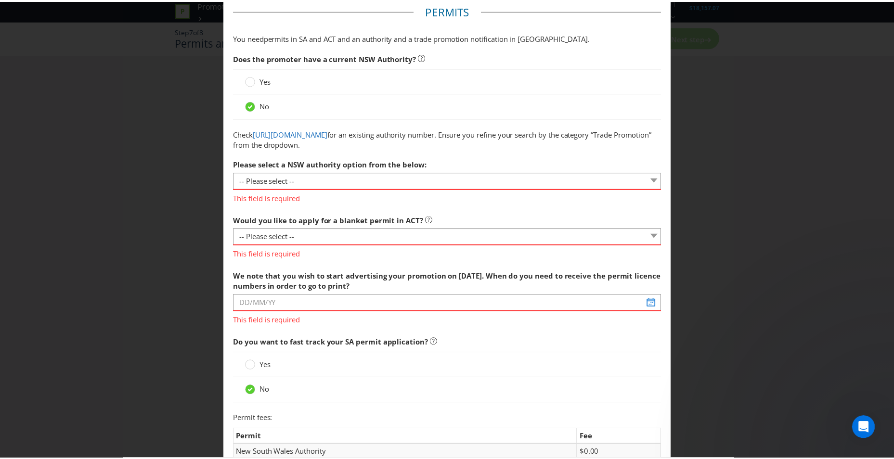
scroll to position [0, 0]
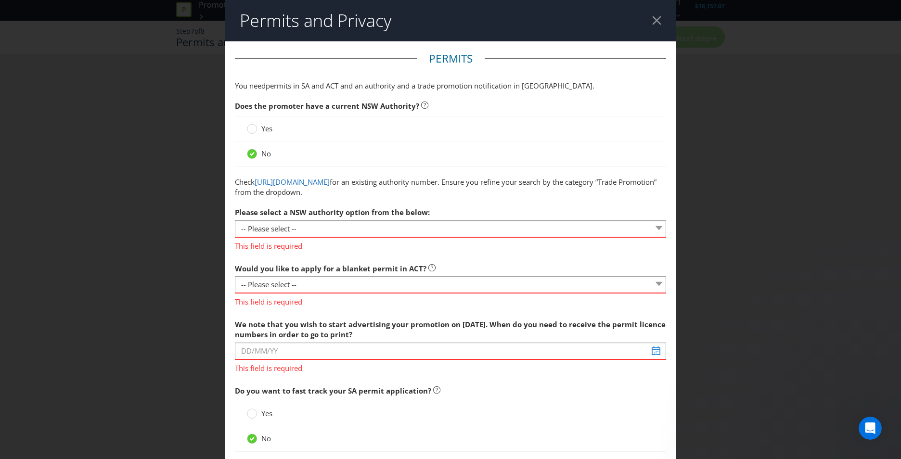
click at [144, 214] on div "Permits and Privacy Permits You need permits in SA and ACT and an authority and…" at bounding box center [450, 229] width 901 height 459
click at [657, 17] on header "Permits and Privacy" at bounding box center [450, 20] width 451 height 41
click at [656, 20] on header "Permits and Privacy" at bounding box center [450, 20] width 451 height 41
click at [653, 20] on div at bounding box center [656, 20] width 9 height 9
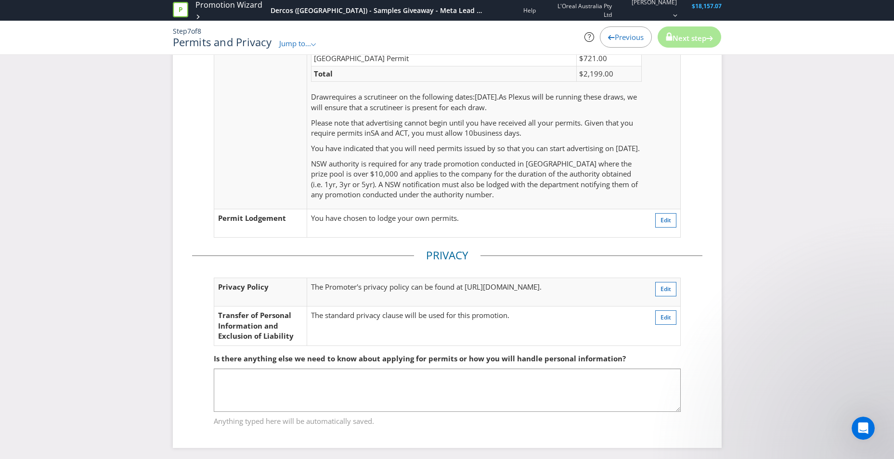
scroll to position [263, 0]
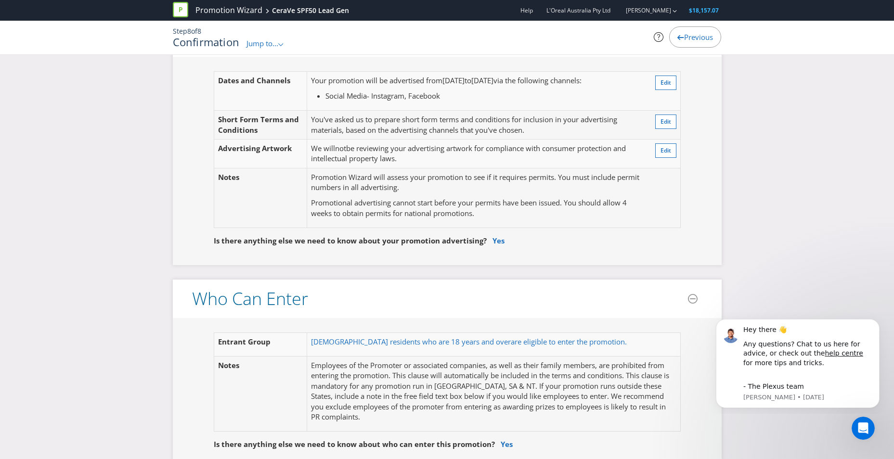
scroll to position [144, 0]
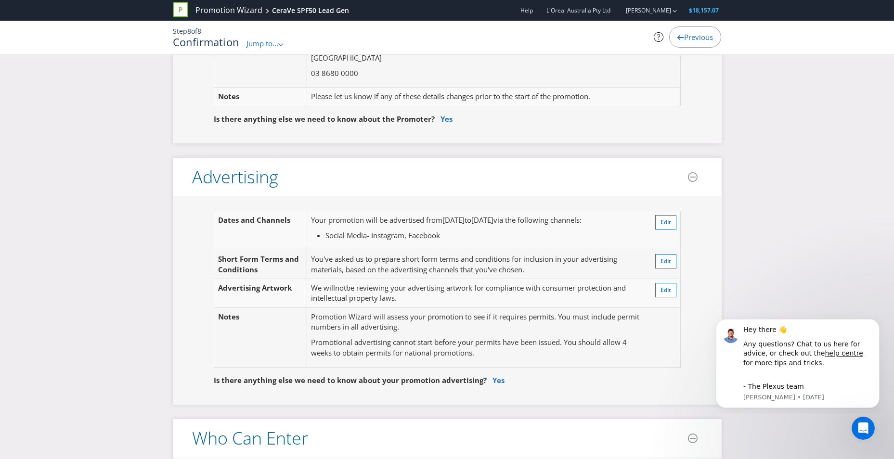
click at [708, 39] on span "Previous" at bounding box center [698, 37] width 29 height 10
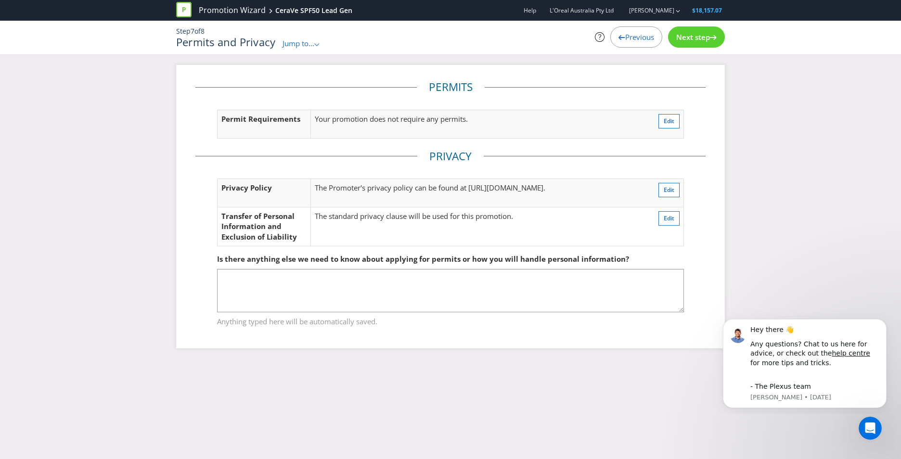
click at [628, 35] on span "Previous" at bounding box center [639, 37] width 29 height 10
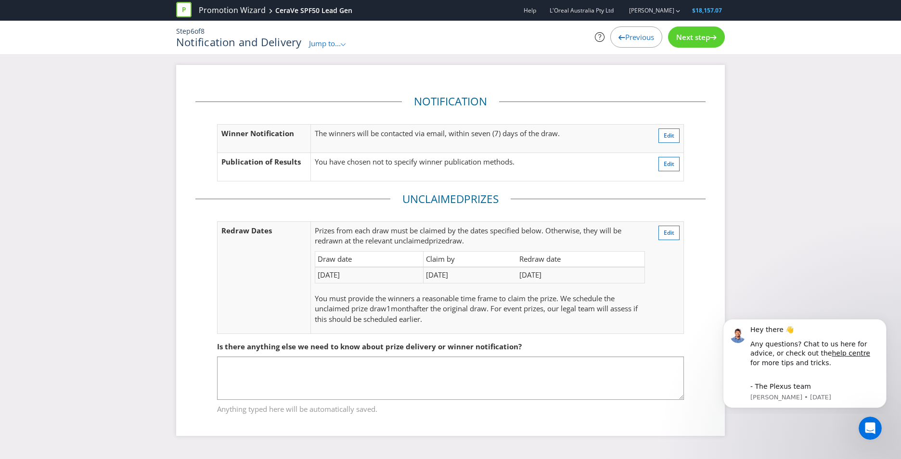
click at [628, 35] on span "Previous" at bounding box center [639, 37] width 29 height 10
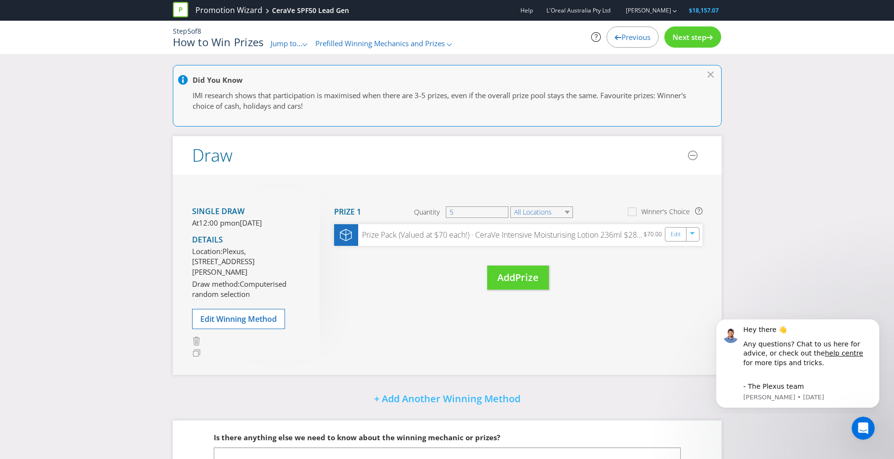
click at [642, 39] on span "Previous" at bounding box center [635, 37] width 29 height 10
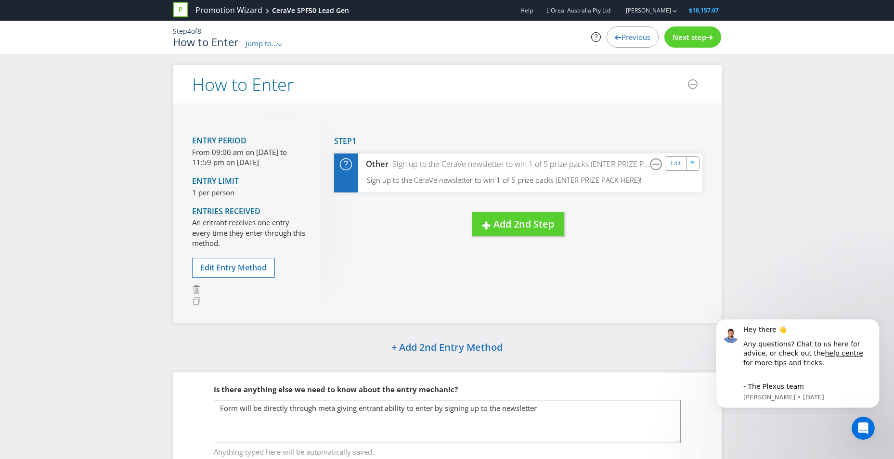
click at [642, 39] on span "Previous" at bounding box center [635, 37] width 29 height 10
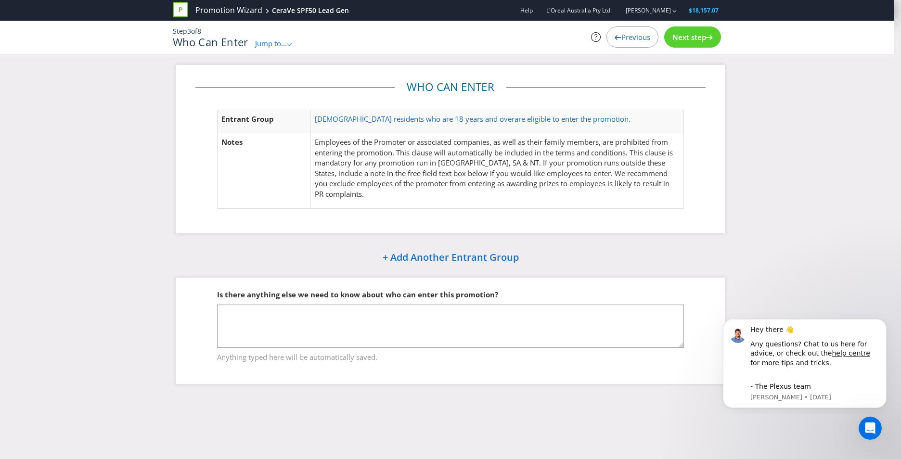
click at [642, 39] on span "Previous" at bounding box center [635, 37] width 29 height 10
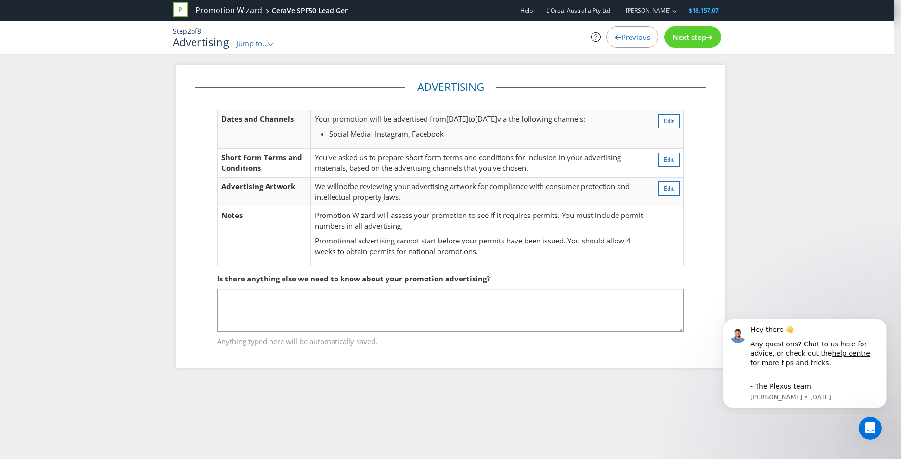
click at [642, 39] on span "Previous" at bounding box center [635, 37] width 29 height 10
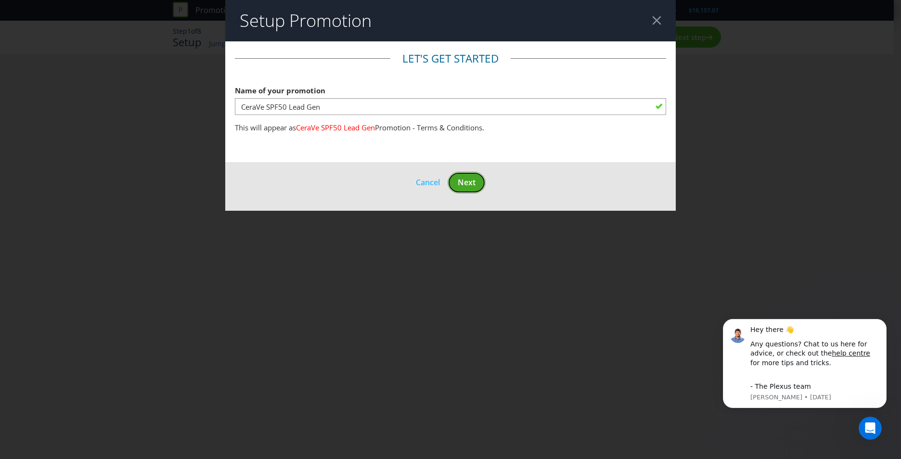
click at [463, 181] on span "Next" at bounding box center [467, 182] width 18 height 11
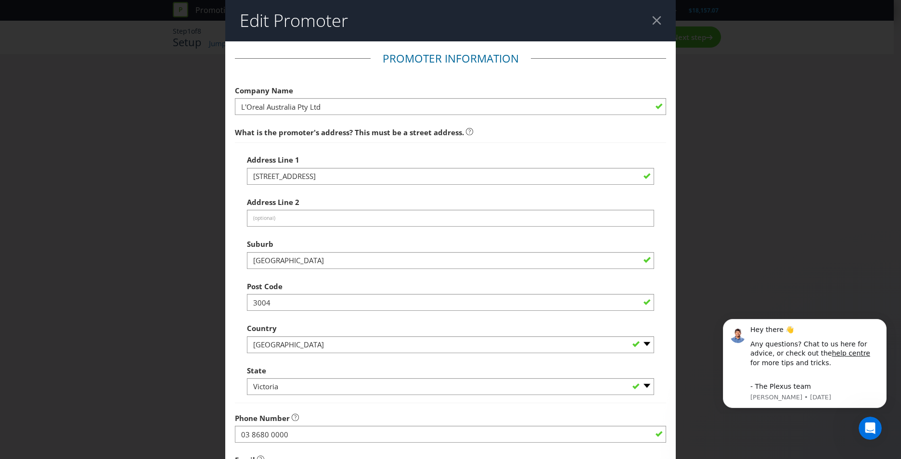
click at [662, 22] on header "Edit Promoter" at bounding box center [450, 20] width 451 height 41
click at [657, 23] on header "Edit Promoter" at bounding box center [450, 20] width 451 height 41
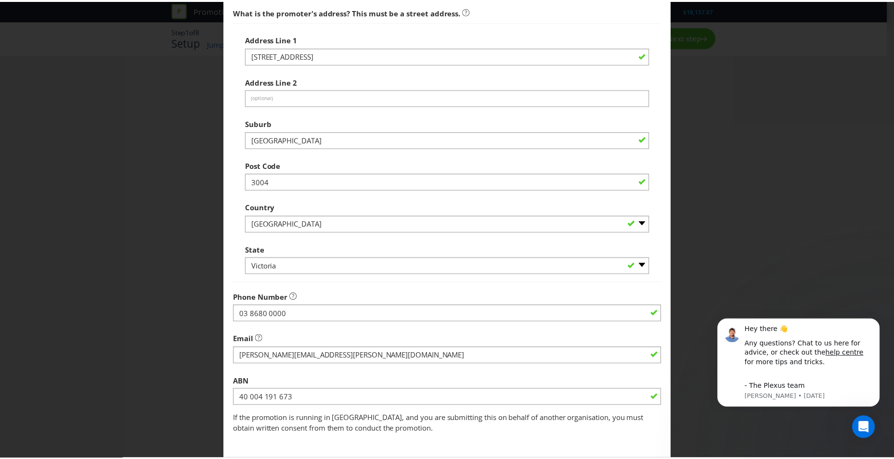
scroll to position [169, 0]
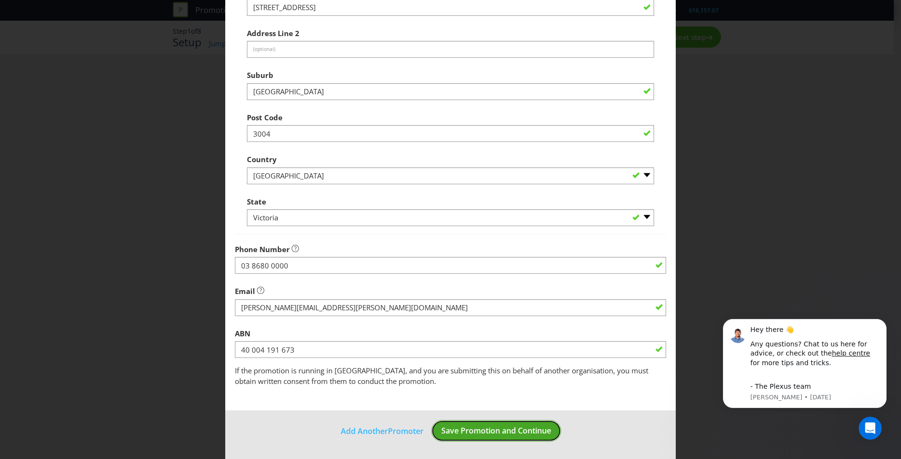
click at [472, 438] on button "Save Promotion and Continue" at bounding box center [496, 431] width 130 height 22
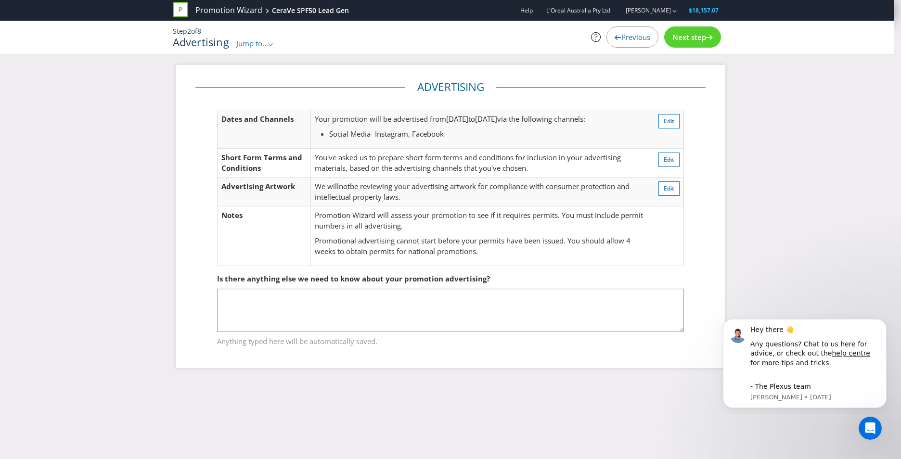
click at [694, 40] on span "Next step" at bounding box center [689, 37] width 34 height 10
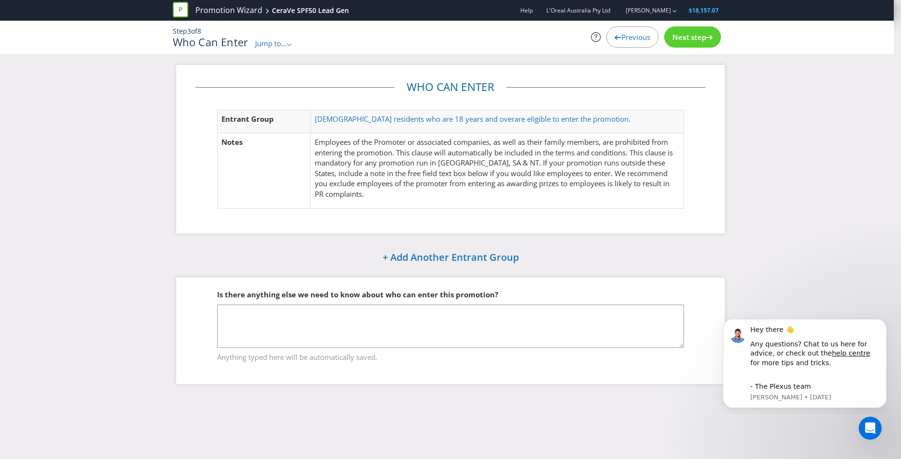
click at [718, 34] on div "Next step" at bounding box center [692, 36] width 57 height 21
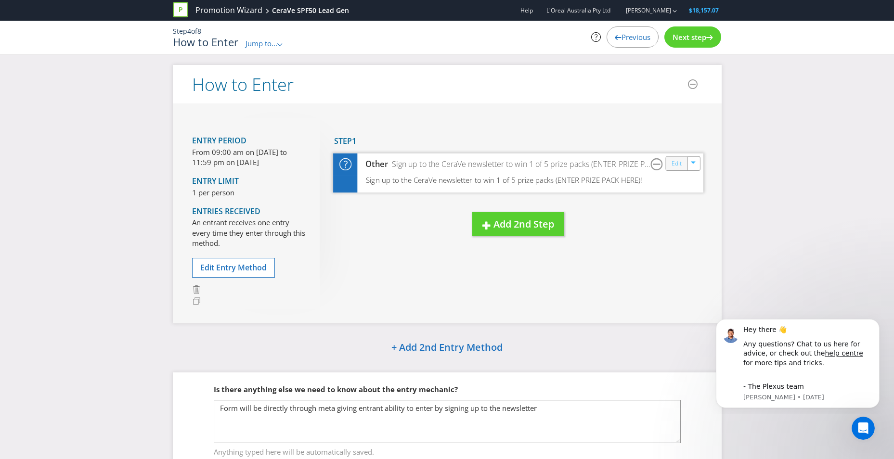
click at [680, 167] on link "Edit" at bounding box center [676, 163] width 10 height 11
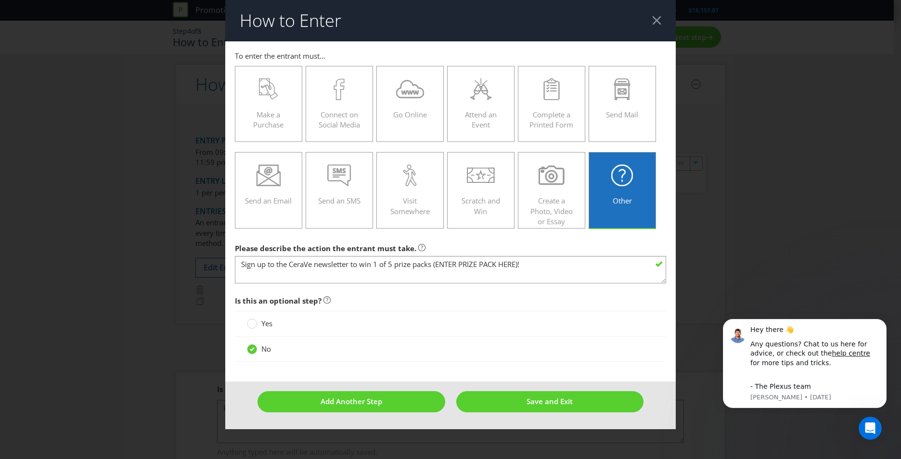
click at [655, 13] on header "How to Enter" at bounding box center [450, 20] width 451 height 41
click at [655, 17] on div at bounding box center [656, 20] width 9 height 9
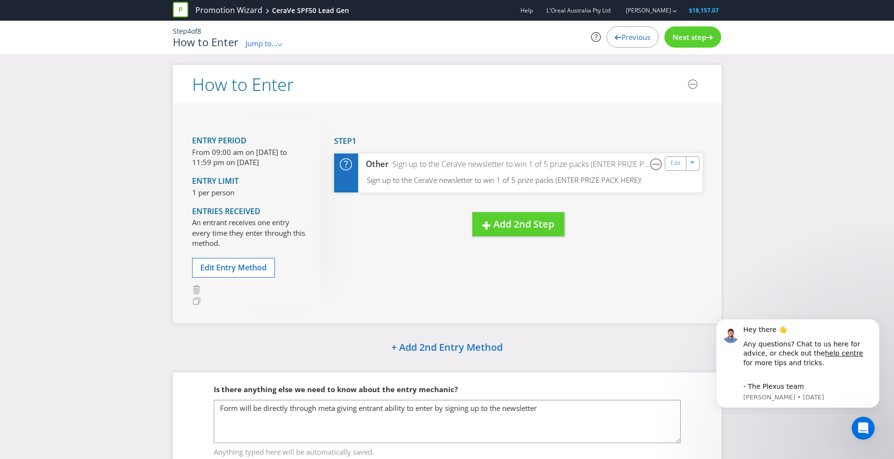
click at [707, 33] on div at bounding box center [709, 35] width 7 height 7
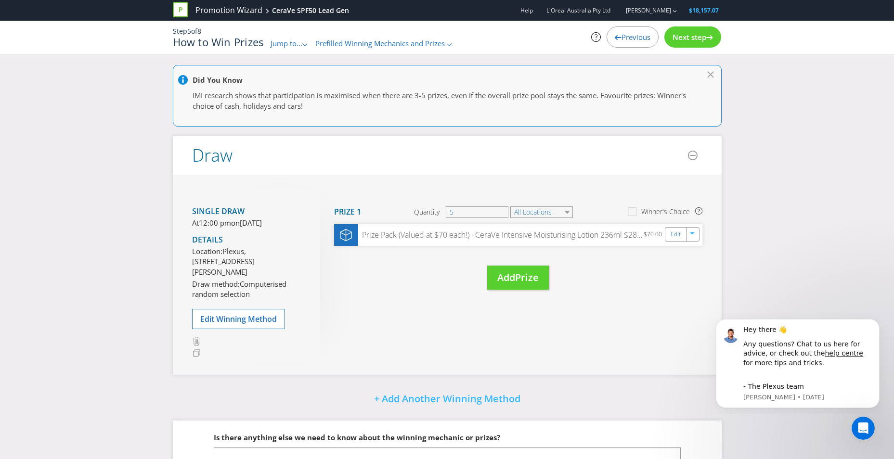
click at [712, 33] on div at bounding box center [709, 35] width 7 height 7
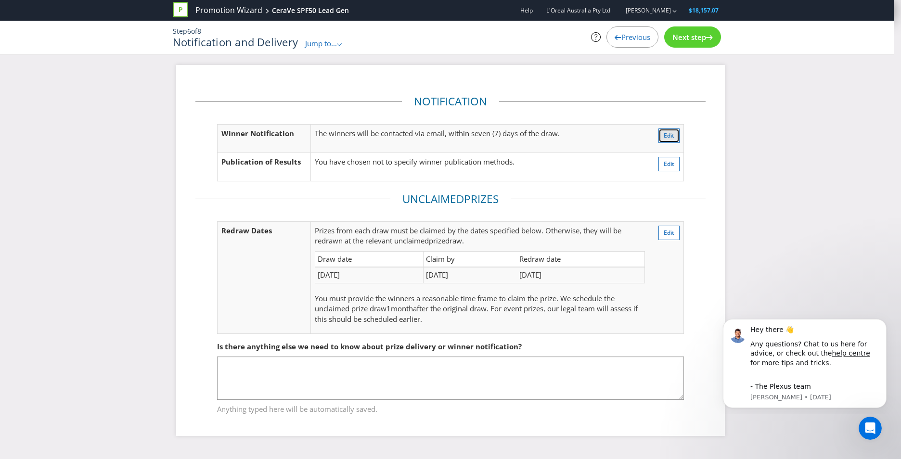
click at [670, 133] on span "Edit" at bounding box center [669, 135] width 11 height 8
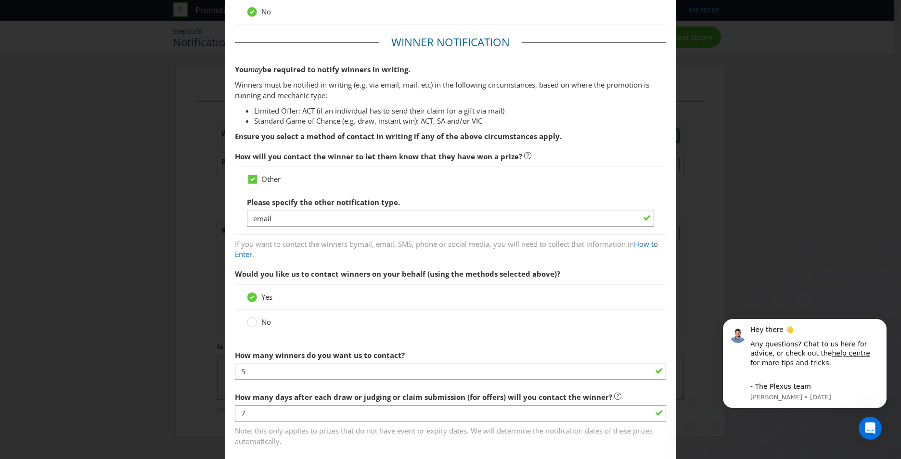
scroll to position [190, 0]
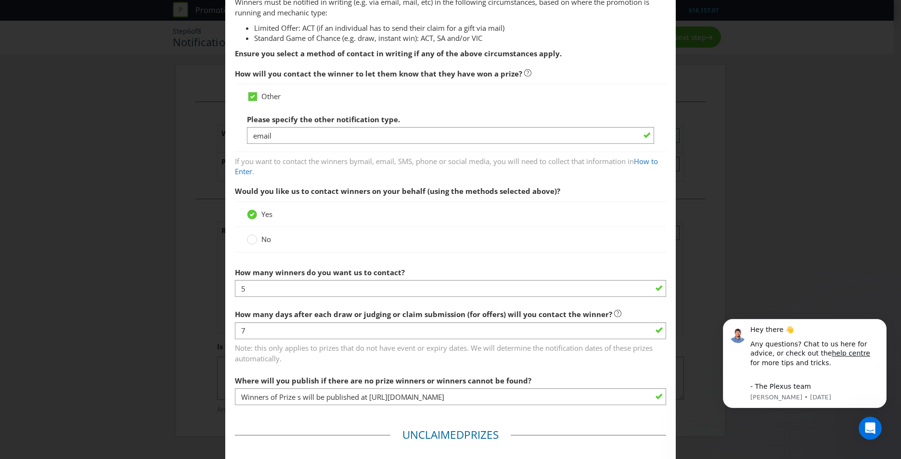
click at [116, 183] on div "Notification and Delivery Based on your previous answers, you are not required …" at bounding box center [450, 229] width 901 height 459
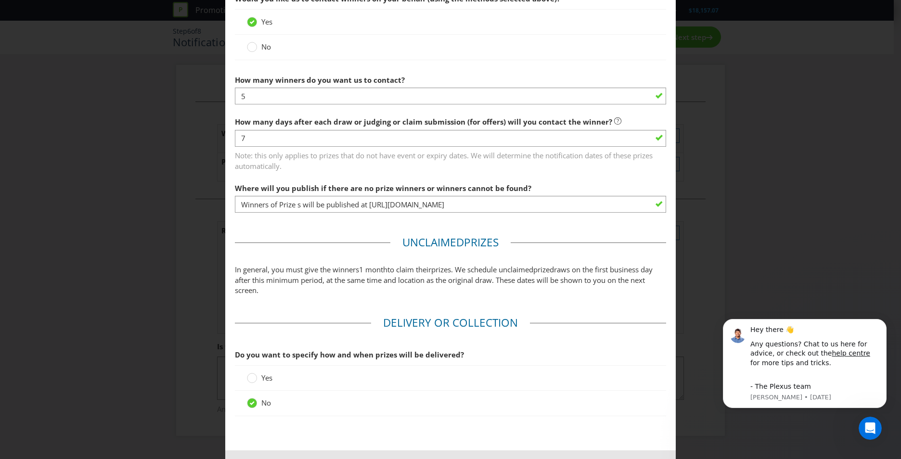
scroll to position [423, 0]
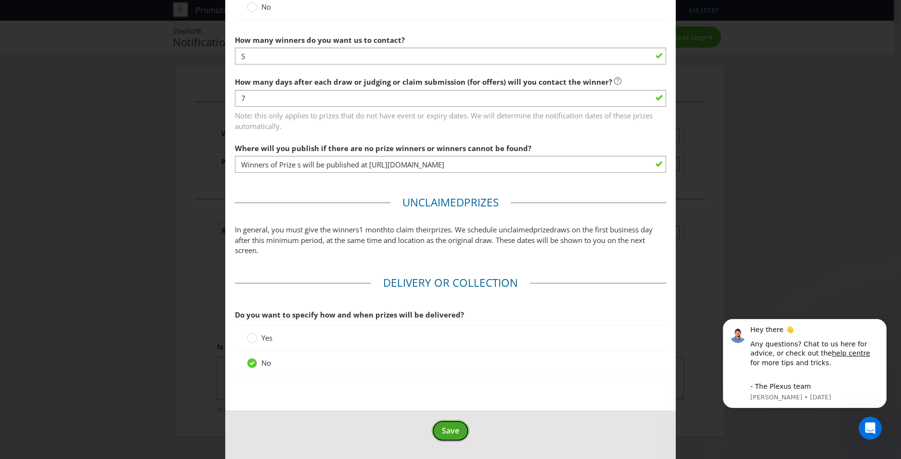
click at [446, 433] on span "Save" at bounding box center [450, 431] width 17 height 11
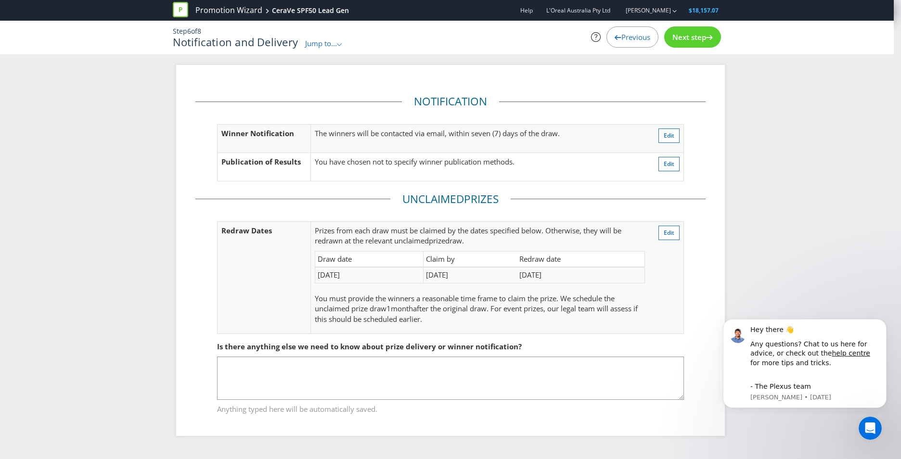
click at [705, 30] on div "Next step" at bounding box center [692, 36] width 57 height 21
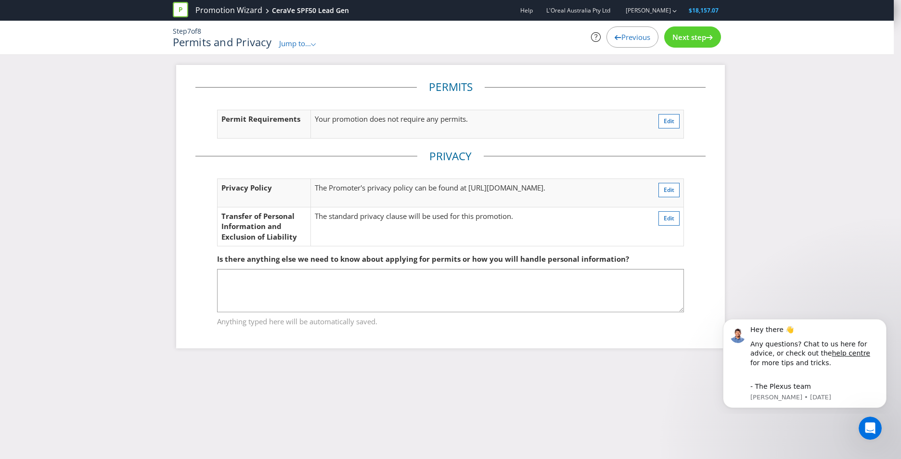
click at [297, 40] on span "Jump to..." at bounding box center [295, 44] width 32 height 10
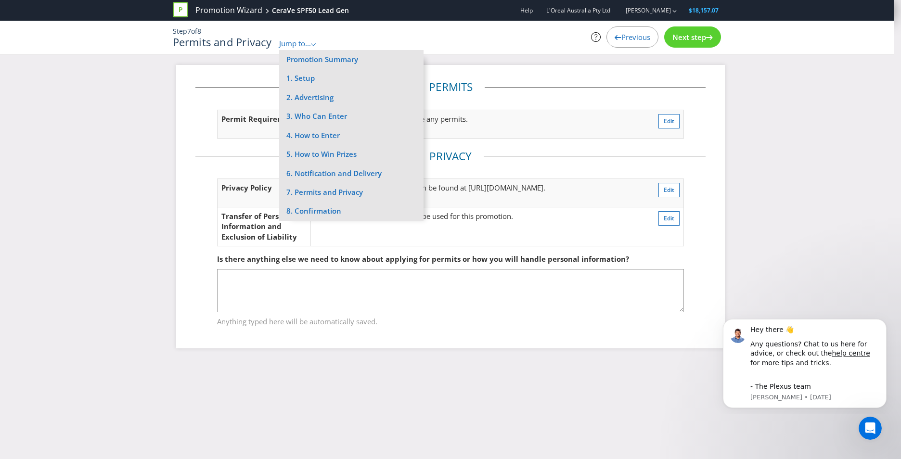
click at [430, 42] on div "Permits and Privacy Jump to... .st0{fill-rule:evenodd;clip-rule:evenodd;} Promo…" at bounding box center [353, 42] width 361 height 13
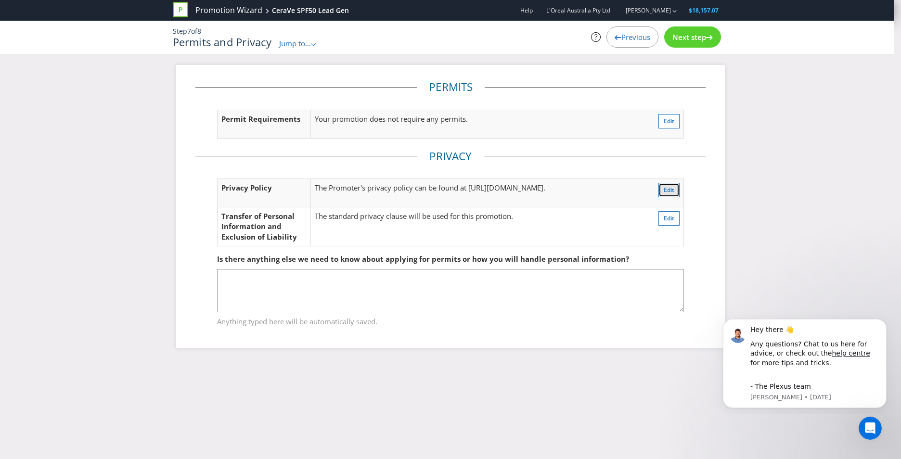
click at [670, 190] on span "Edit" at bounding box center [669, 190] width 11 height 8
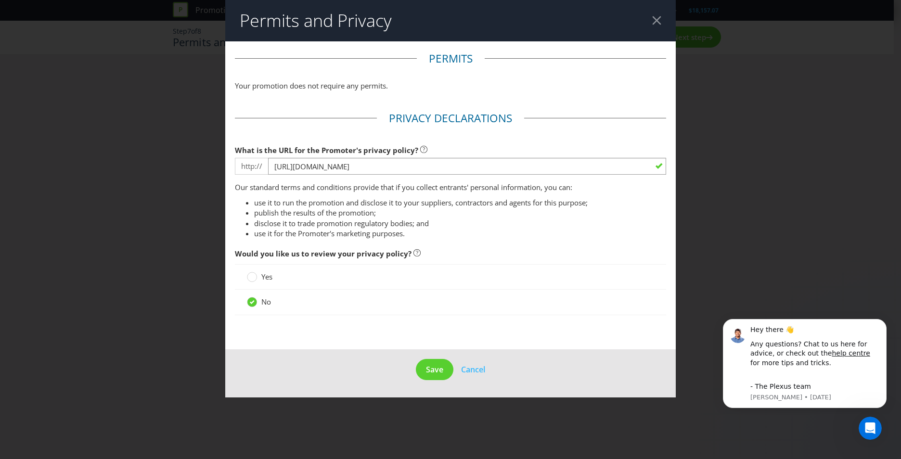
click at [704, 182] on div "Permits and Privacy Permits Your promotion does not require any permits. Privac…" at bounding box center [450, 229] width 901 height 459
click at [658, 26] on header "Permits and Privacy" at bounding box center [450, 20] width 451 height 41
click at [659, 20] on div at bounding box center [656, 20] width 9 height 9
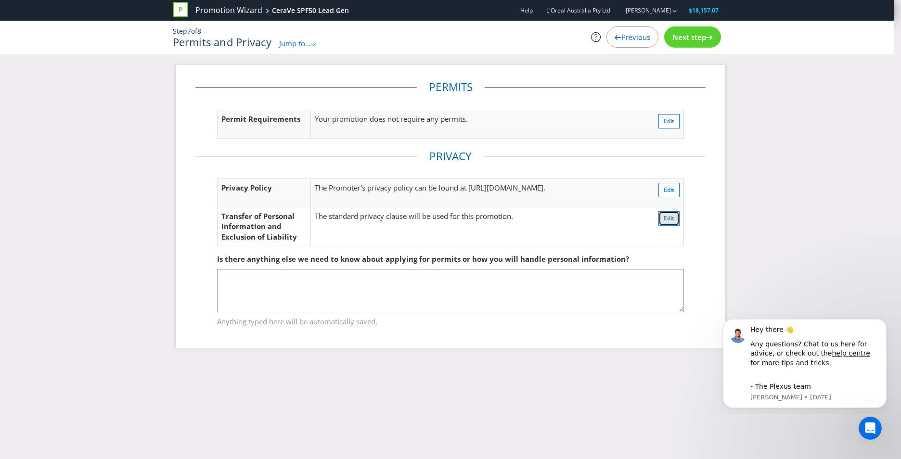
click at [668, 225] on button "Edit" at bounding box center [668, 218] width 21 height 14
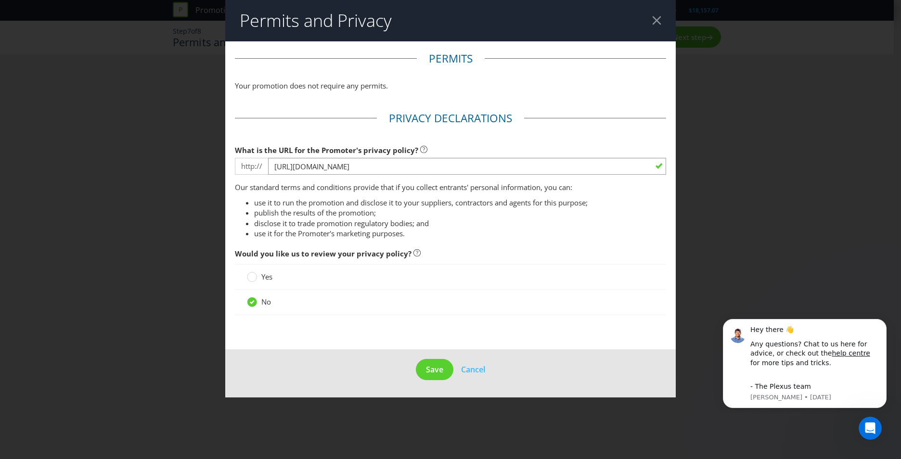
drag, startPoint x: 738, startPoint y: 212, endPoint x: 621, endPoint y: 66, distance: 187.6
click at [736, 209] on div "Permits and Privacy Permits Your promotion does not require any permits. Privac…" at bounding box center [450, 229] width 901 height 459
click at [657, 18] on div at bounding box center [656, 20] width 9 height 9
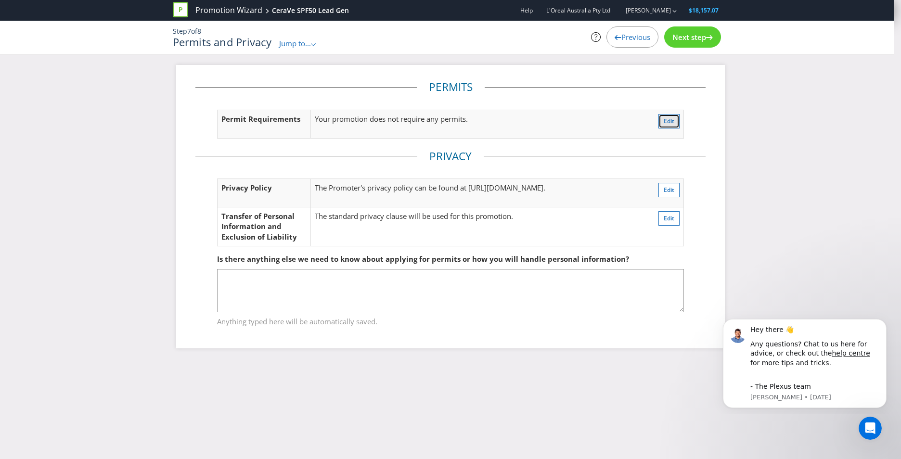
click at [664, 117] on span "Edit" at bounding box center [669, 121] width 11 height 8
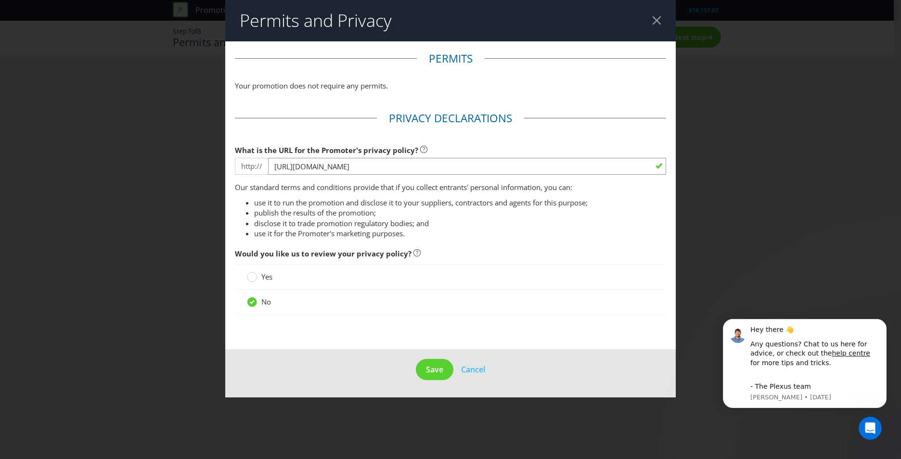
click at [715, 123] on div "Permits and Privacy Permits Your promotion does not require any permits. Privac…" at bounding box center [450, 229] width 901 height 459
click at [468, 365] on span "Cancel" at bounding box center [473, 369] width 24 height 11
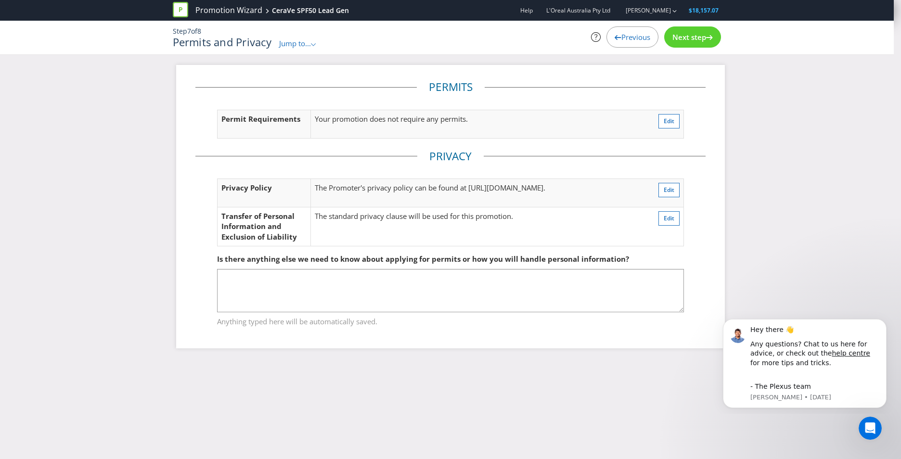
click at [300, 40] on span "Jump to..." at bounding box center [295, 44] width 32 height 10
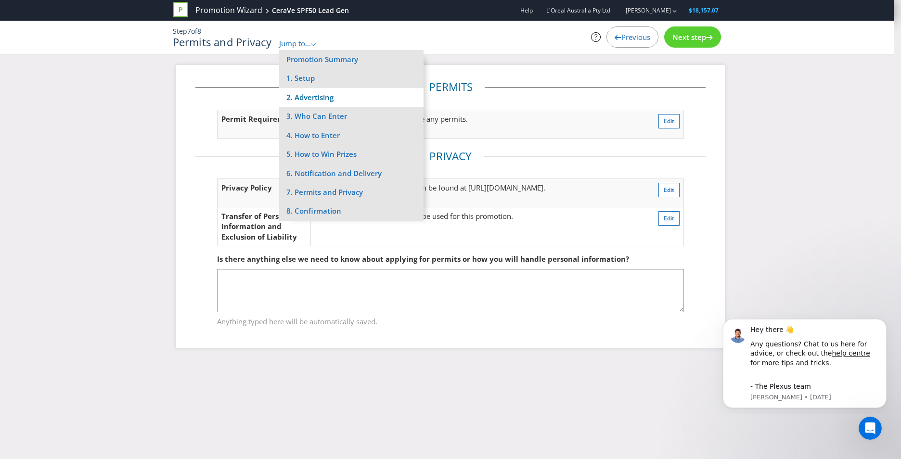
click at [307, 99] on li "2. Advertising" at bounding box center [351, 97] width 144 height 19
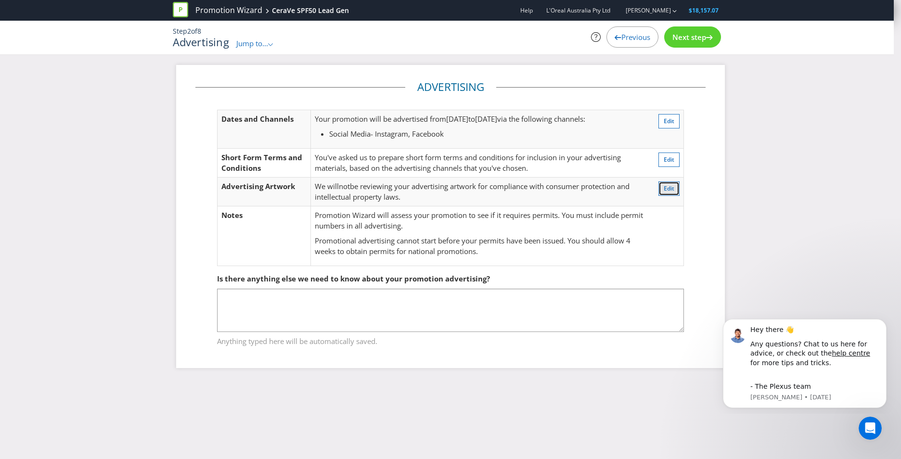
click at [670, 186] on span "Edit" at bounding box center [669, 188] width 11 height 8
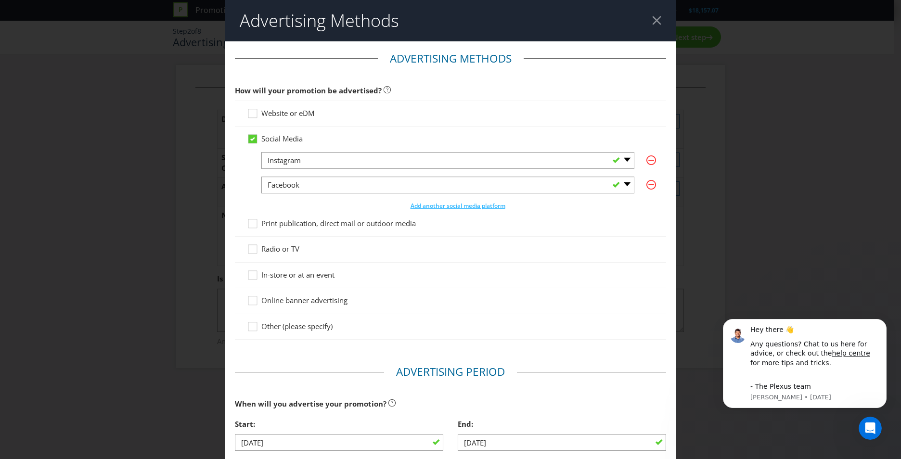
drag, startPoint x: 833, startPoint y: 160, endPoint x: 569, endPoint y: 62, distance: 280.8
click at [832, 160] on div "Advertising Methods Advertising Methods How will your promotion be advertised? …" at bounding box center [450, 229] width 901 height 459
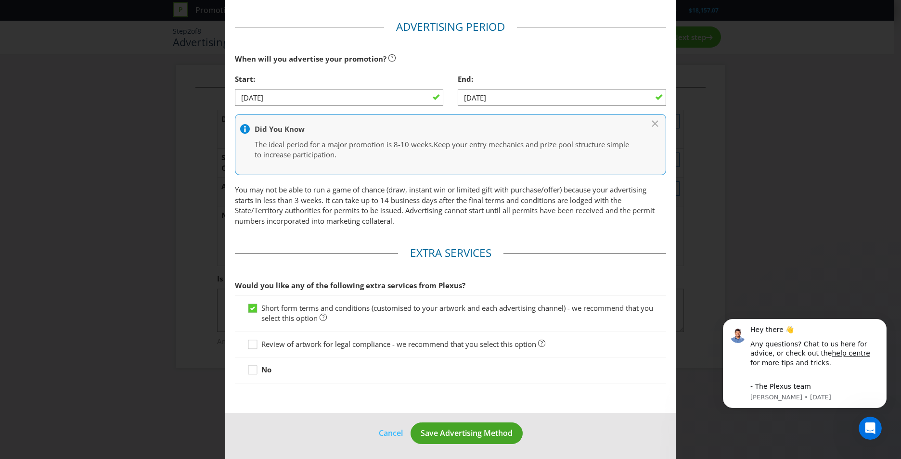
scroll to position [348, 0]
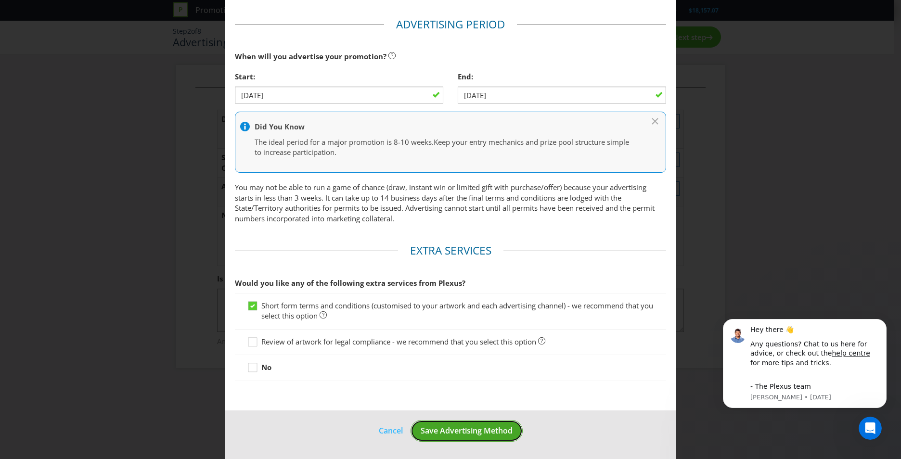
click at [458, 432] on span "Save Advertising Method" at bounding box center [467, 431] width 92 height 11
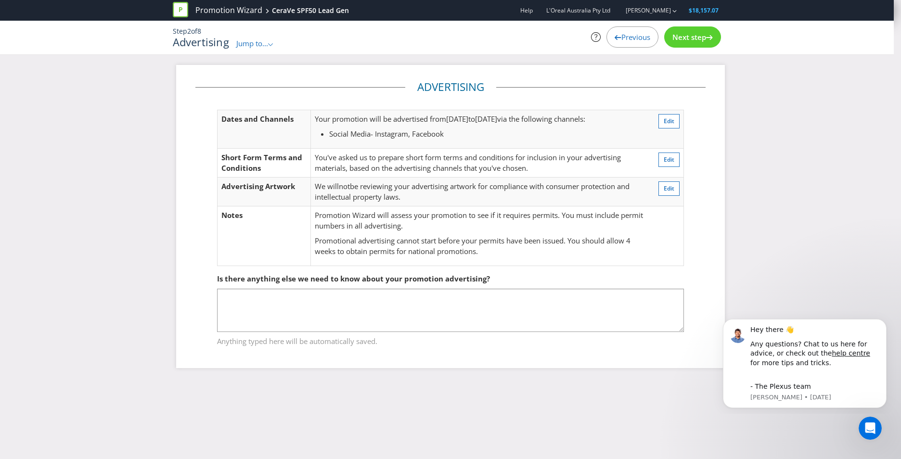
click at [687, 34] on span "Next step" at bounding box center [689, 37] width 34 height 10
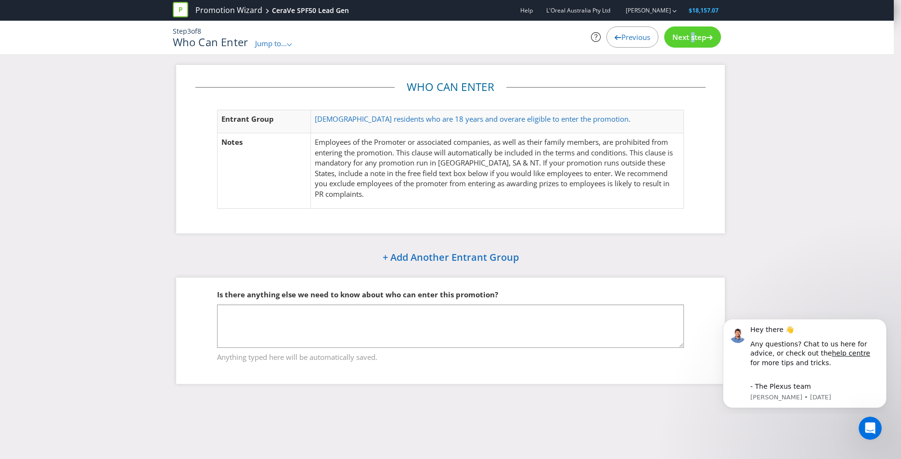
click at [687, 34] on span "Next step" at bounding box center [689, 37] width 34 height 10
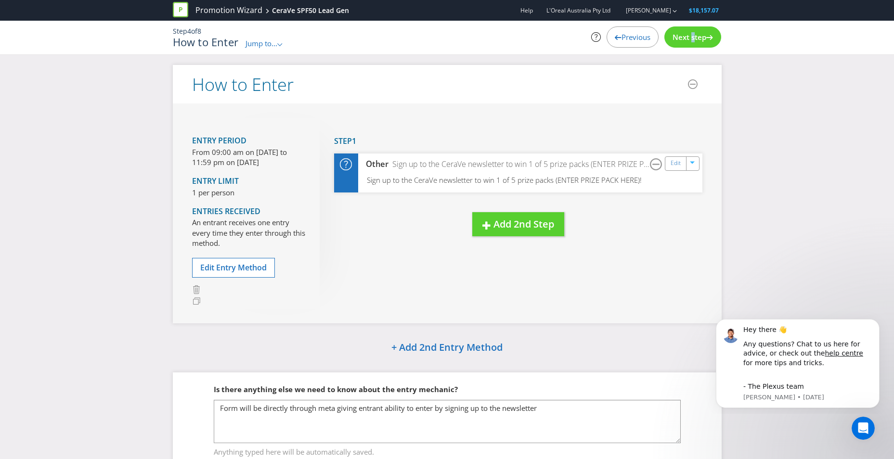
click at [687, 34] on span "Next step" at bounding box center [689, 37] width 34 height 10
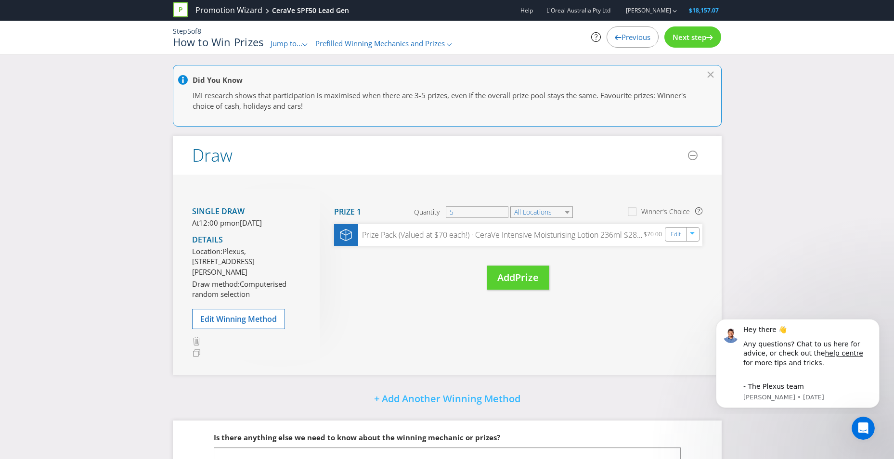
click at [687, 34] on span "Next step" at bounding box center [689, 37] width 34 height 10
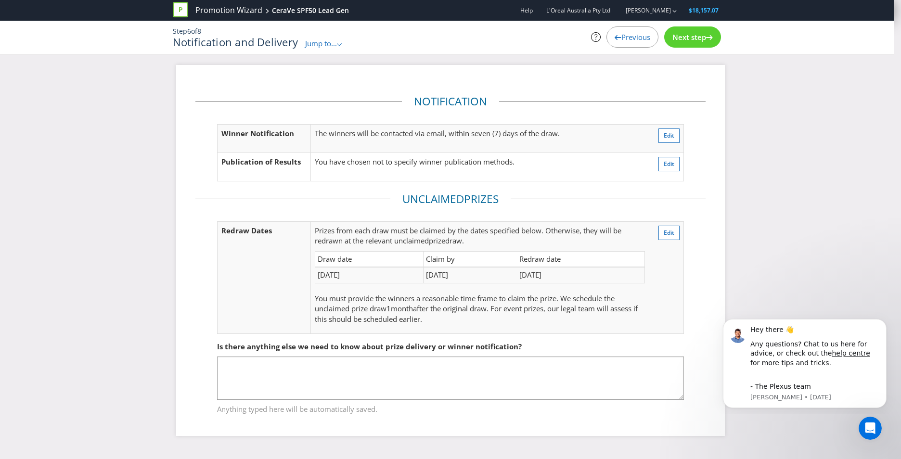
click at [687, 34] on span "Next step" at bounding box center [689, 37] width 34 height 10
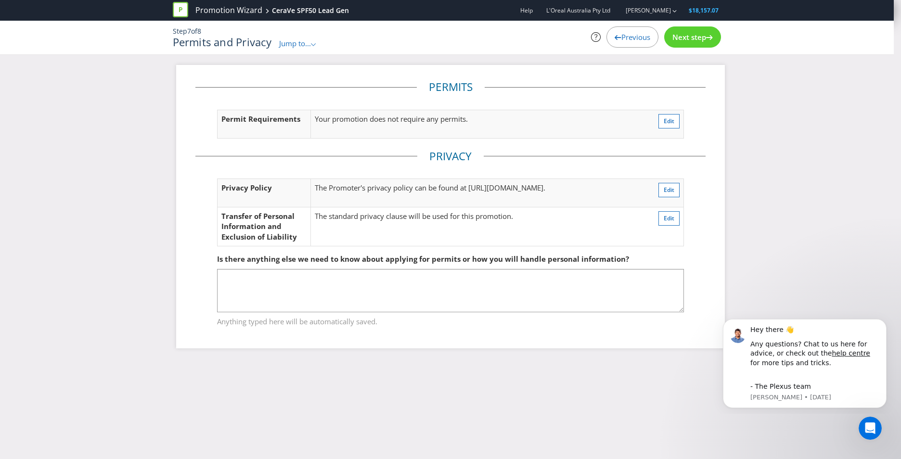
click at [644, 39] on span "Previous" at bounding box center [635, 37] width 29 height 10
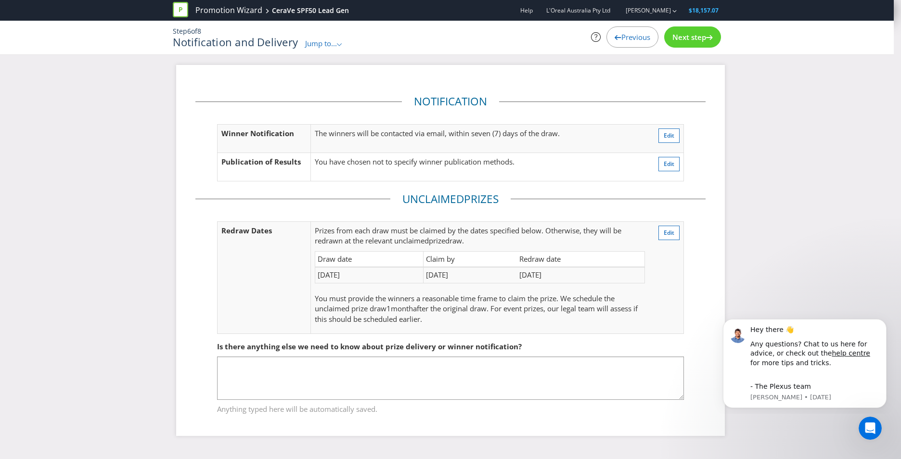
click at [643, 43] on div "Previous" at bounding box center [632, 36] width 52 height 21
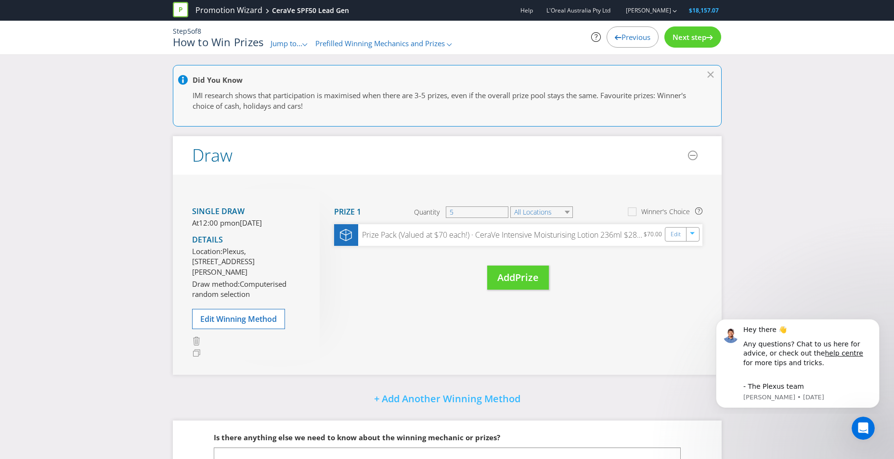
click at [643, 43] on div "Previous" at bounding box center [632, 36] width 52 height 21
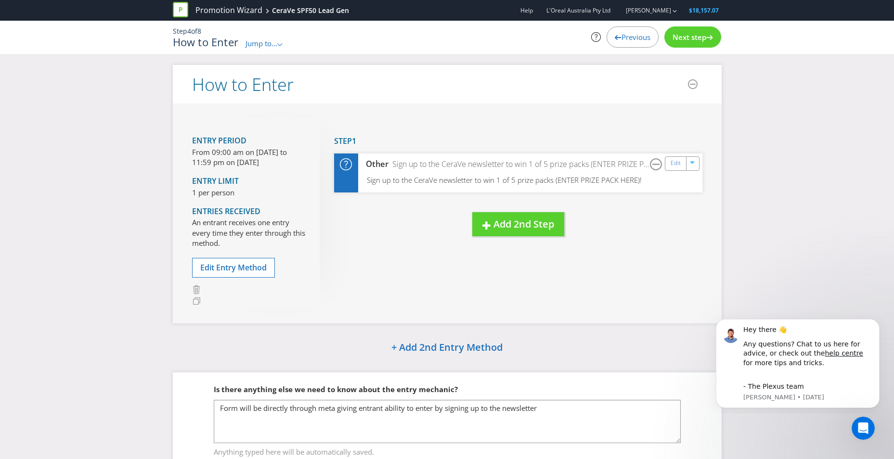
click at [643, 43] on div "Previous" at bounding box center [632, 36] width 52 height 21
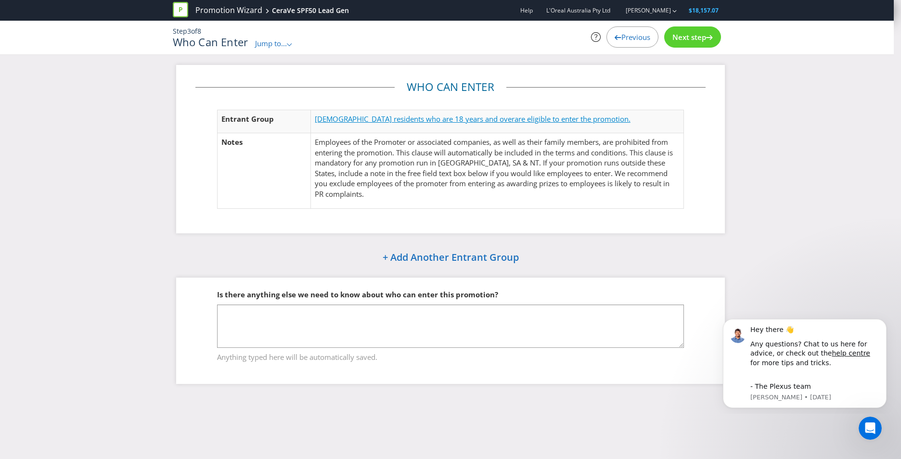
click at [523, 117] on span "are eligible to enter the promotion." at bounding box center [573, 119] width 116 height 10
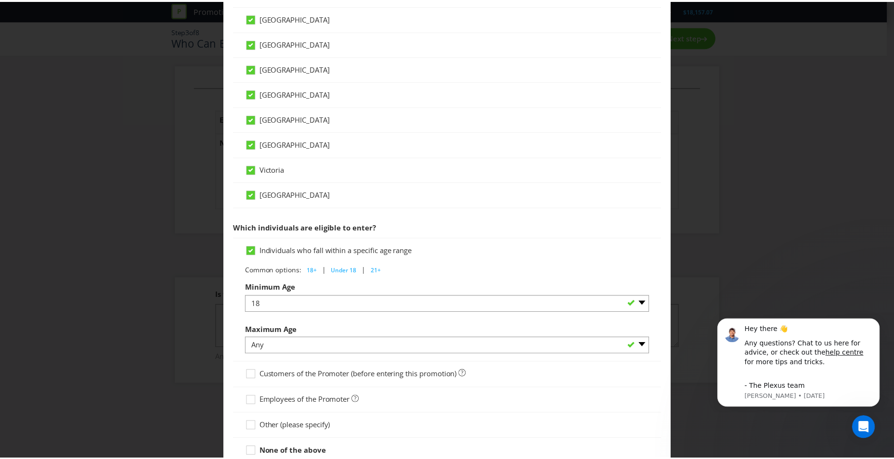
scroll to position [363, 0]
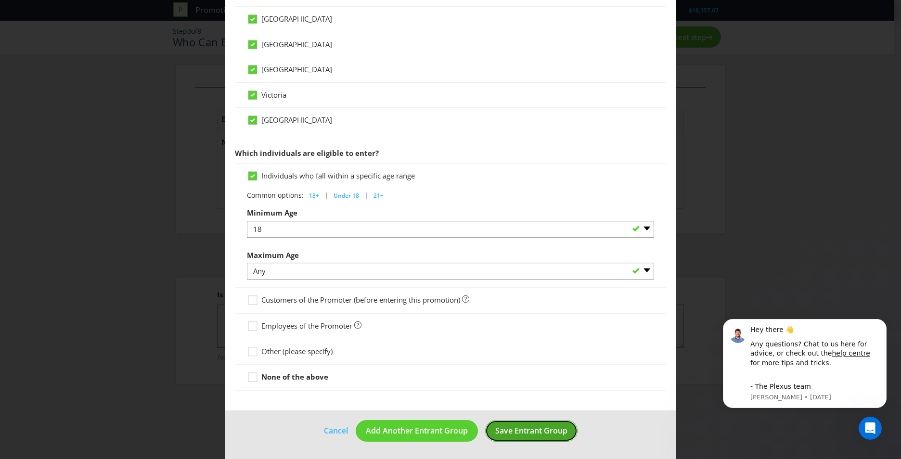
click at [531, 429] on span "Save Entrant Group" at bounding box center [531, 431] width 72 height 11
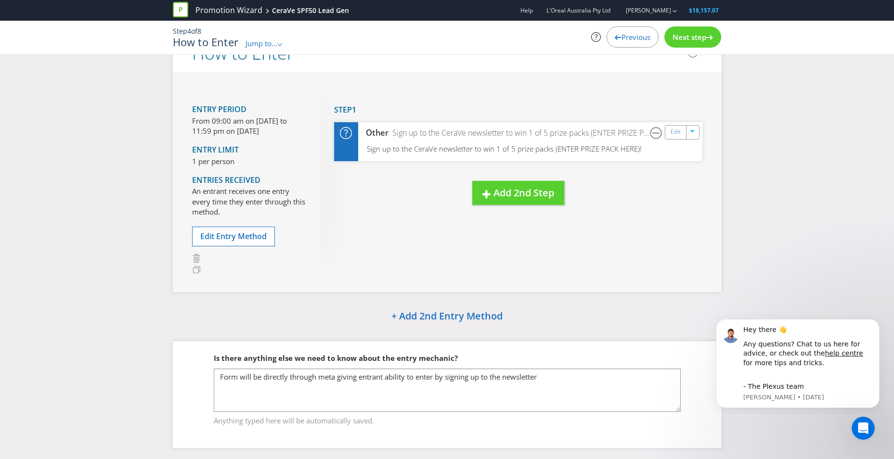
scroll to position [46, 0]
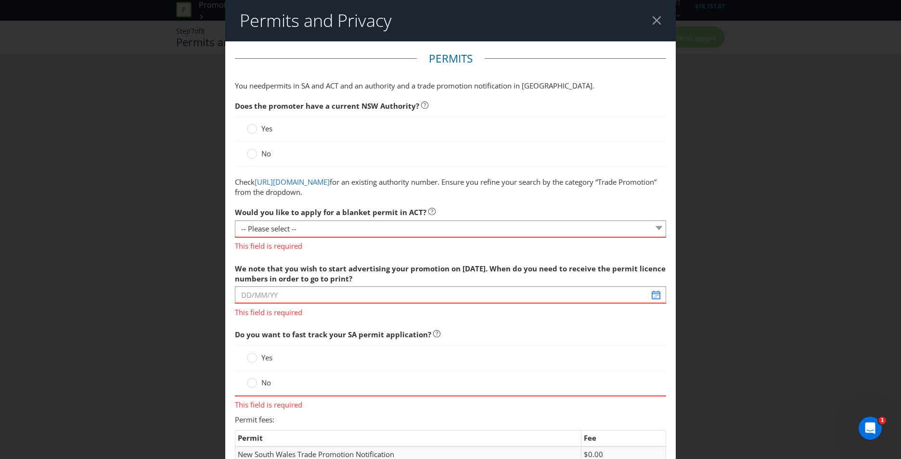
click at [262, 154] on span "No" at bounding box center [266, 154] width 10 height 10
click at [0, 0] on input "No" at bounding box center [0, 0] width 0 height 0
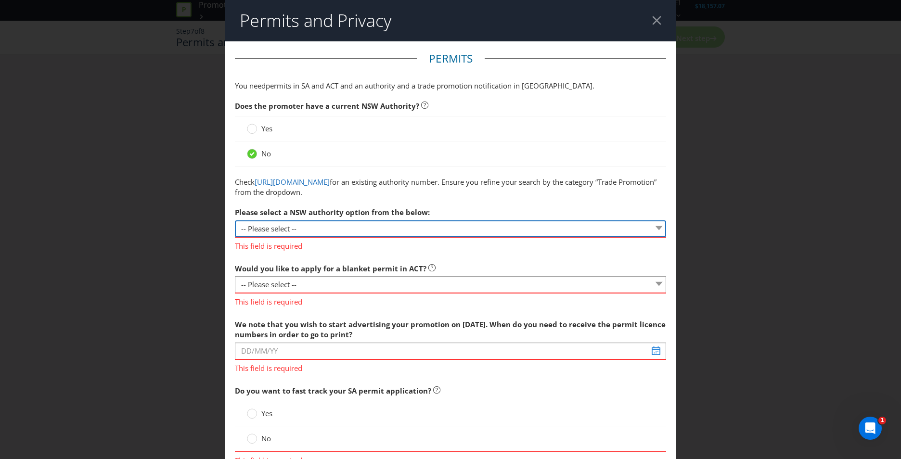
click at [274, 231] on select "-- Please select -- 1 year authority ($468) 3 year authority ($722) 5 year auth…" at bounding box center [450, 228] width 431 height 17
click at [309, 208] on span "Please select a NSW authority option from the below:" at bounding box center [332, 212] width 195 height 10
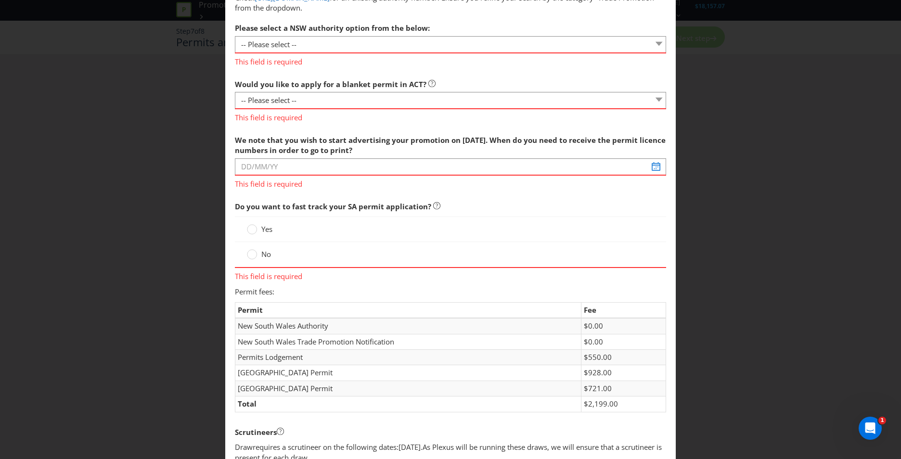
scroll to position [193, 0]
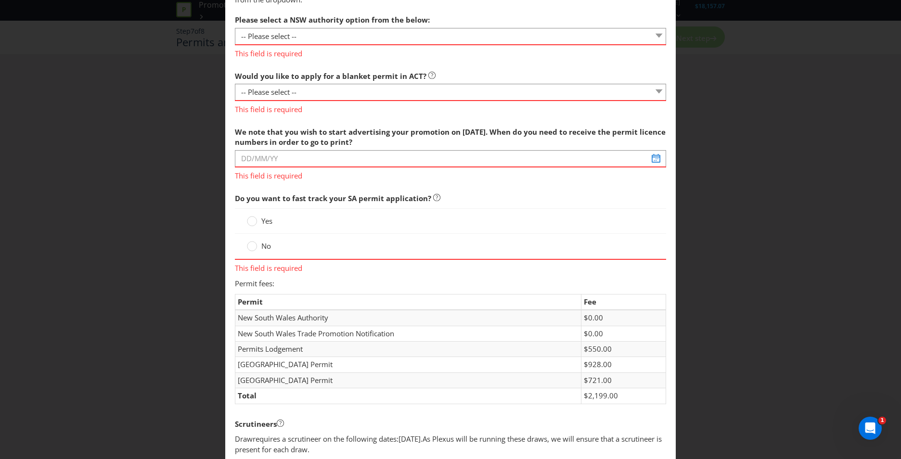
click at [258, 245] on label "No" at bounding box center [260, 246] width 26 height 10
click at [0, 0] on input "No" at bounding box center [0, 0] width 0 height 0
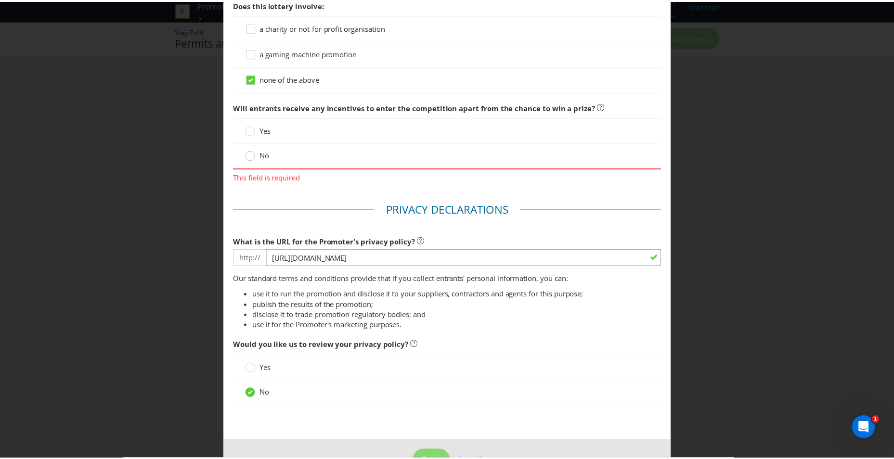
scroll to position [1107, 0]
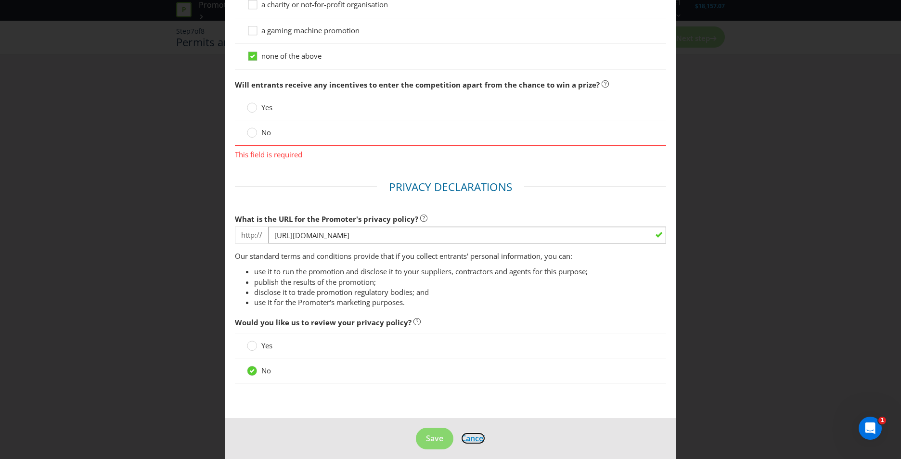
click at [476, 435] on span "Cancel" at bounding box center [473, 438] width 24 height 11
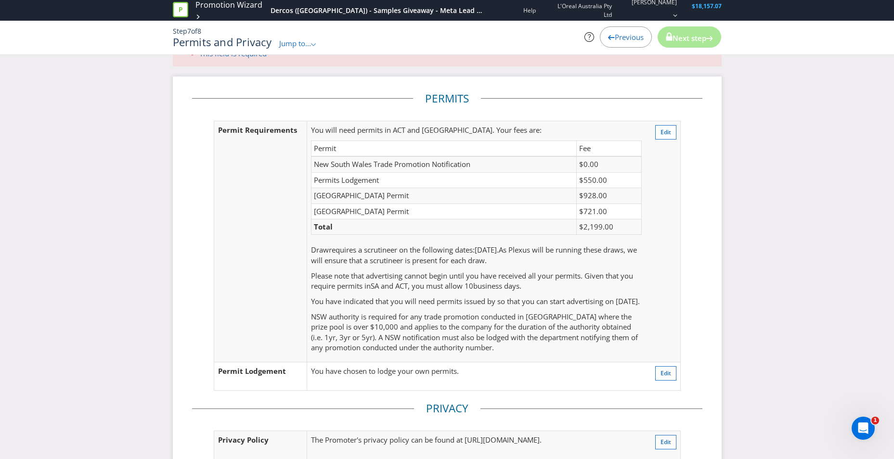
scroll to position [96, 0]
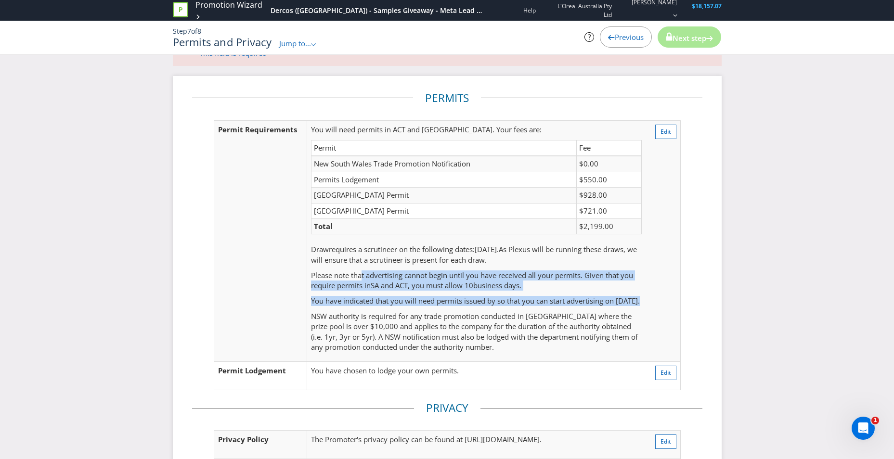
drag, startPoint x: 370, startPoint y: 280, endPoint x: 465, endPoint y: 310, distance: 99.9
click at [465, 310] on td "You will need permits in ACT and SA . Your fees are: Permit Fee New South Wales…" at bounding box center [476, 240] width 338 height 241
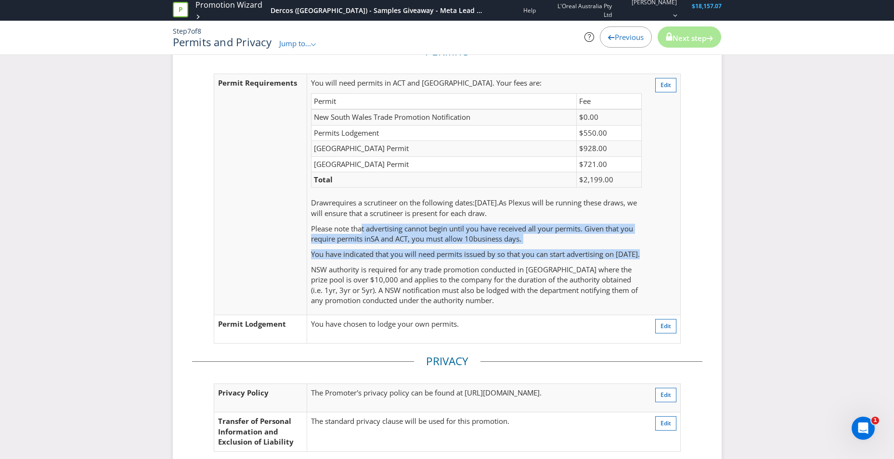
scroll to position [193, 0]
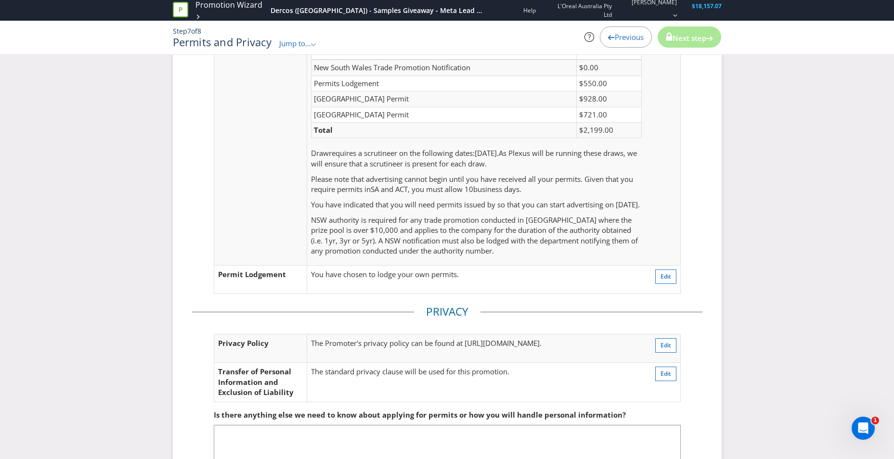
click at [328, 242] on p "NSW authority is required for any trade promotion conducted in NSW where the pr…" at bounding box center [476, 235] width 330 height 41
click at [657, 284] on button "Edit" at bounding box center [665, 277] width 21 height 14
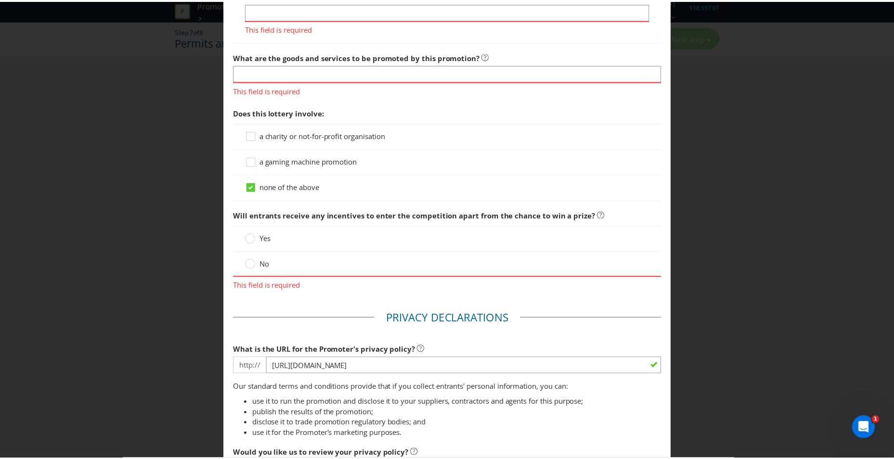
scroll to position [1052, 0]
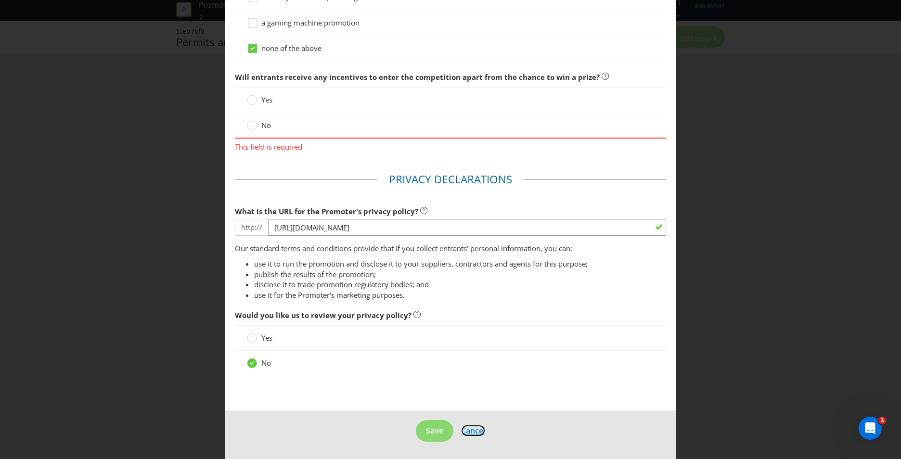
click at [467, 426] on span "Cancel" at bounding box center [473, 431] width 24 height 11
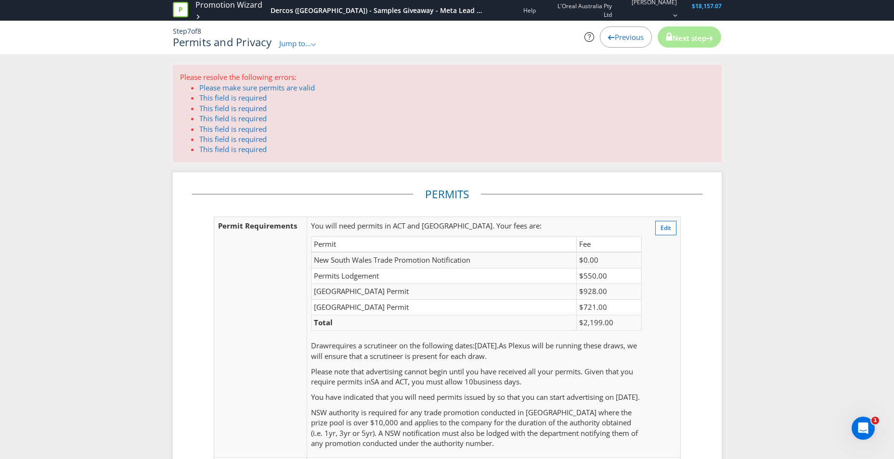
click at [313, 44] on icon ".st0{fill-rule:evenodd;clip-rule:evenodd;}" at bounding box center [313, 44] width 5 height 3
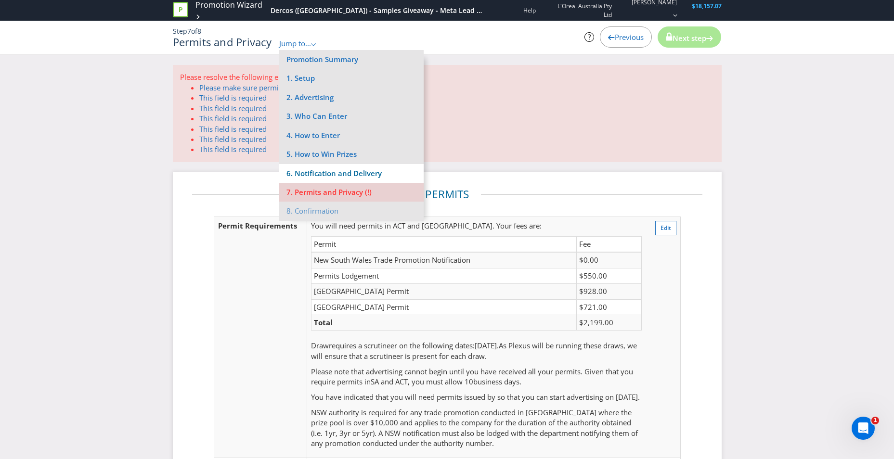
click at [322, 166] on li "6. Notification and Delivery" at bounding box center [351, 173] width 144 height 19
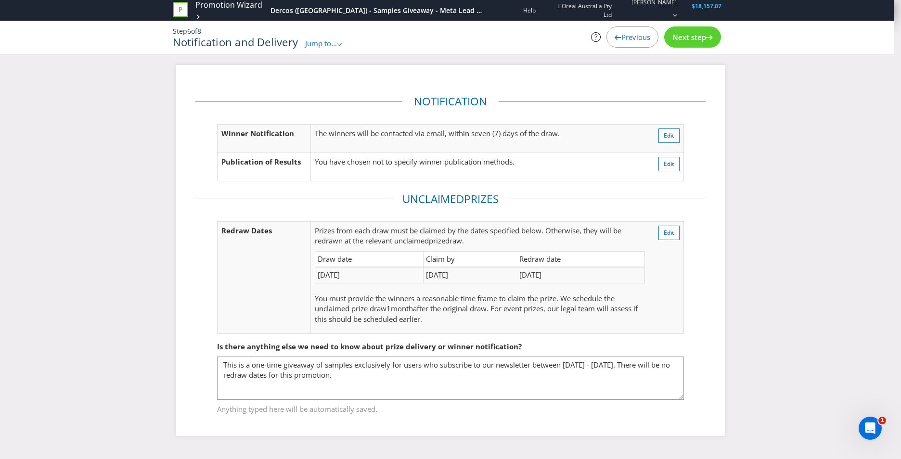
click at [648, 41] on span "Previous" at bounding box center [635, 37] width 29 height 10
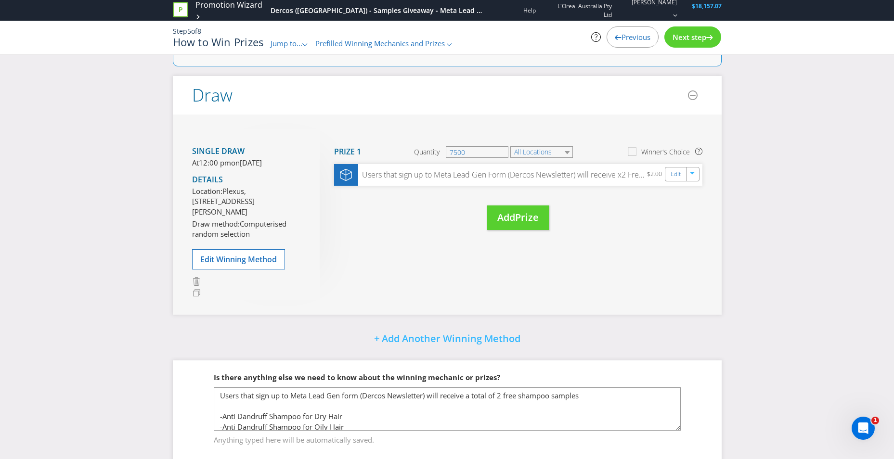
scroll to position [164, 0]
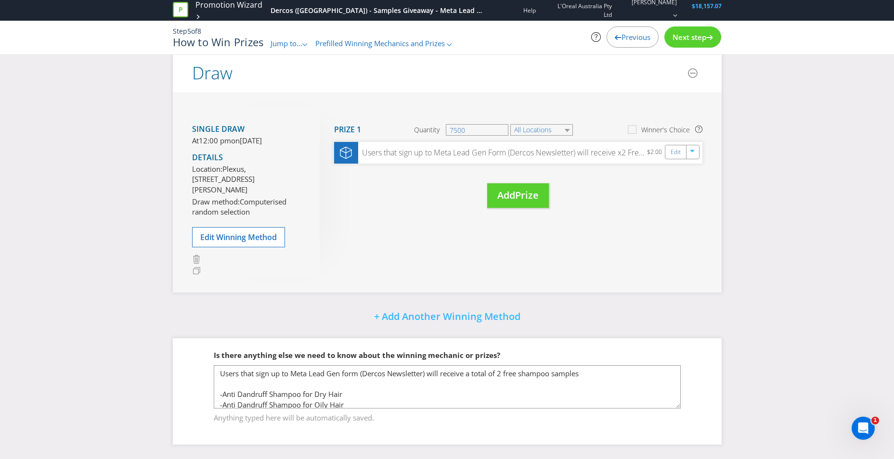
click at [639, 33] on span "Previous" at bounding box center [635, 37] width 29 height 10
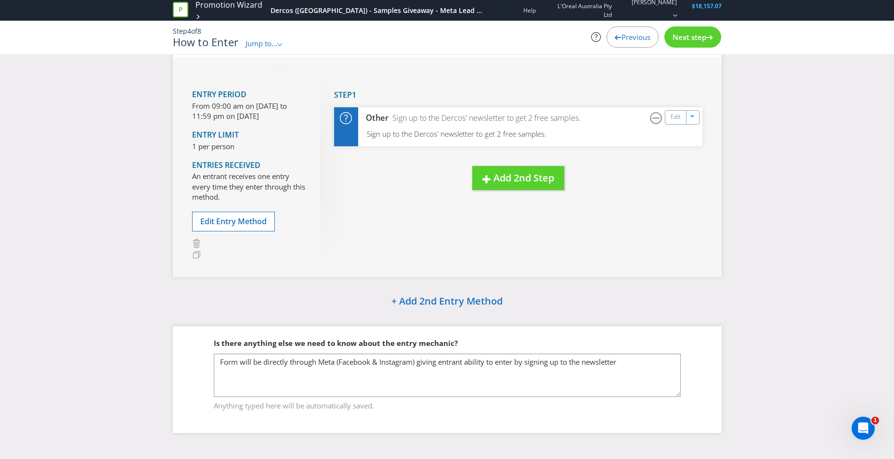
click at [638, 36] on span "Previous" at bounding box center [635, 37] width 29 height 10
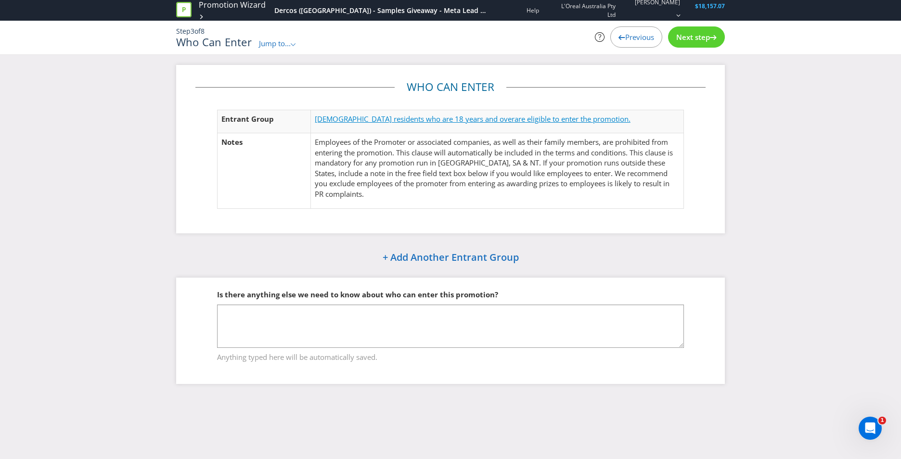
click at [467, 120] on span "Australian residents who are 18 years and over" at bounding box center [415, 119] width 200 height 10
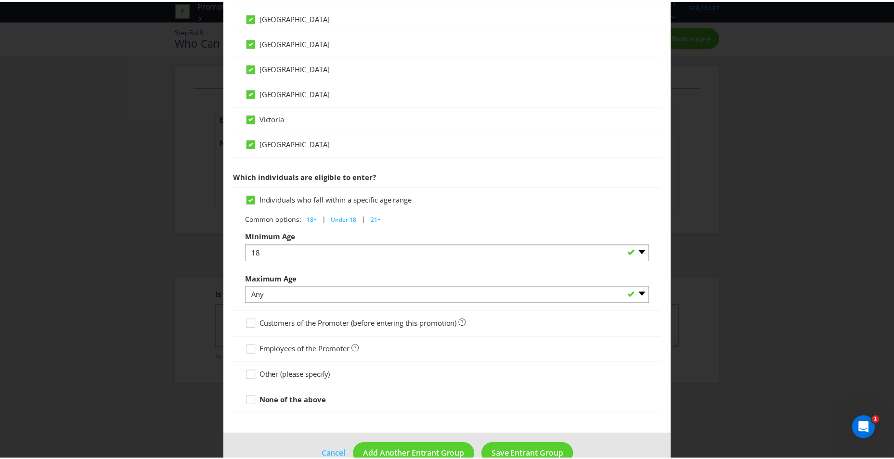
scroll to position [363, 0]
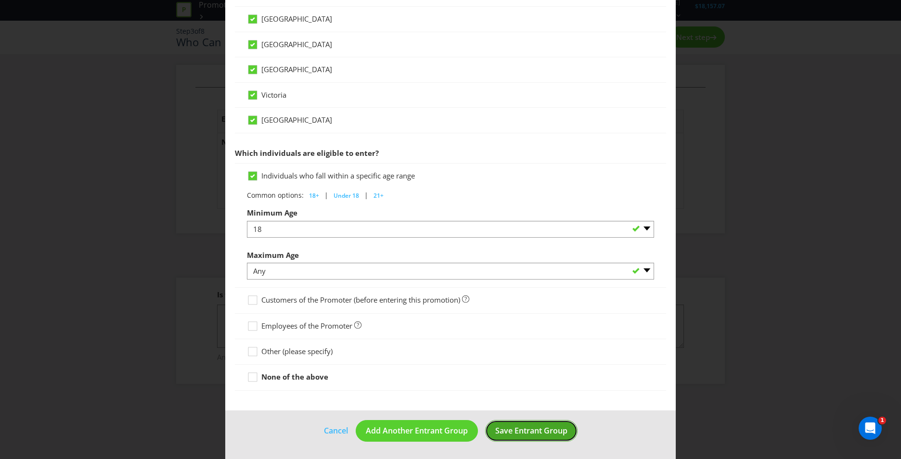
click at [541, 432] on span "Save Entrant Group" at bounding box center [531, 431] width 72 height 11
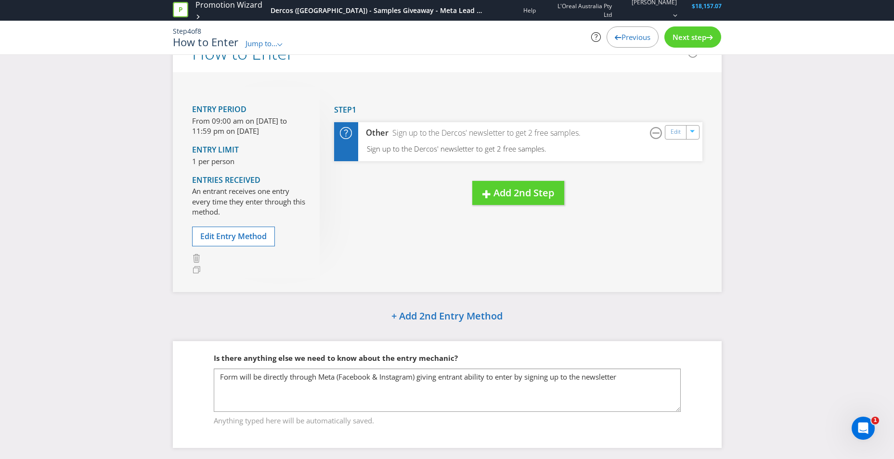
scroll to position [46, 0]
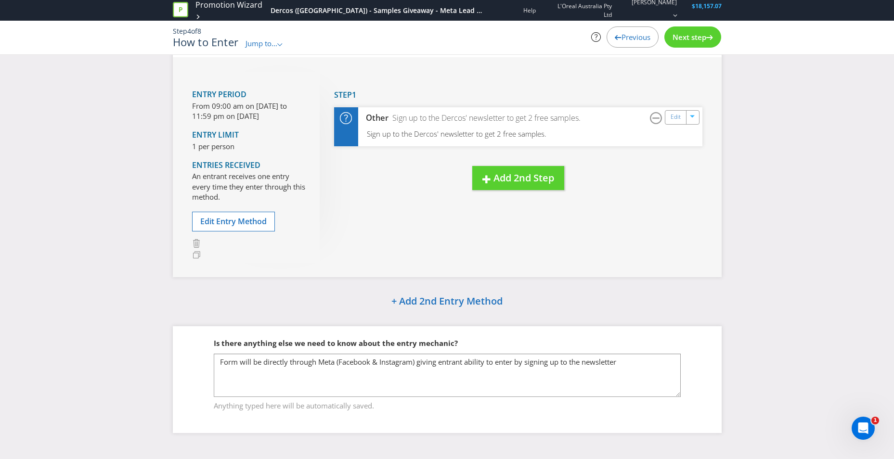
click at [694, 36] on span "Next step" at bounding box center [689, 37] width 34 height 10
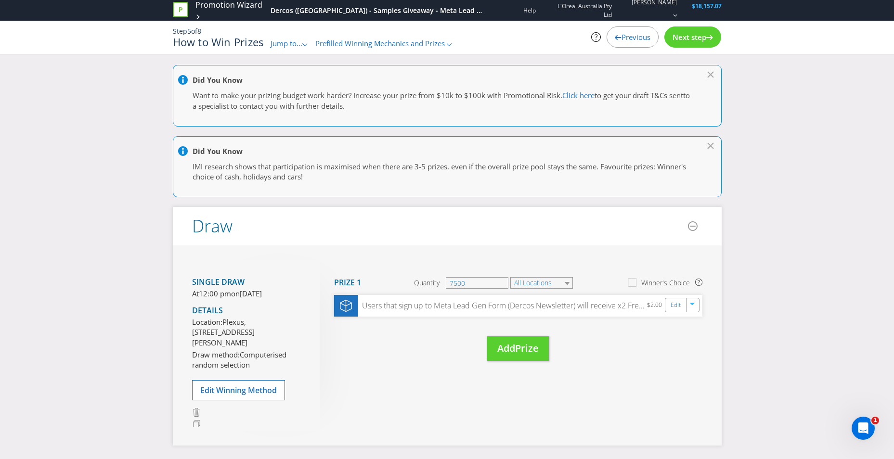
click at [697, 37] on span "Next step" at bounding box center [689, 37] width 34 height 10
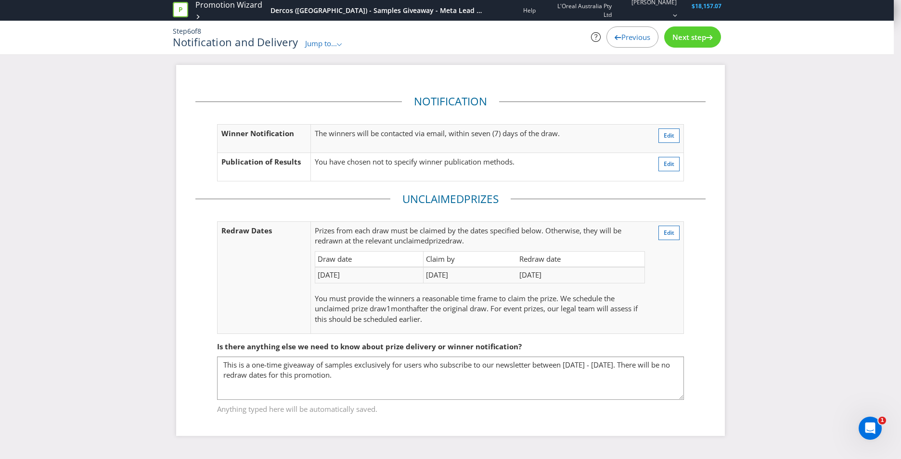
click at [697, 37] on span "Next step" at bounding box center [689, 37] width 34 height 10
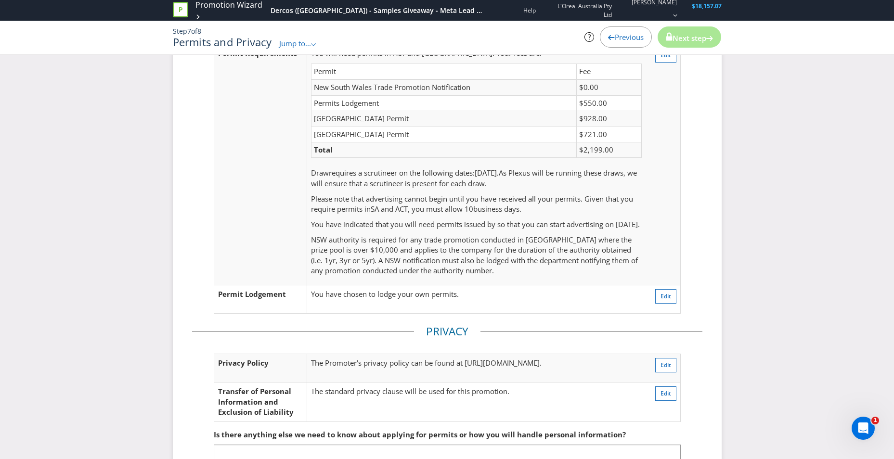
scroll to position [193, 0]
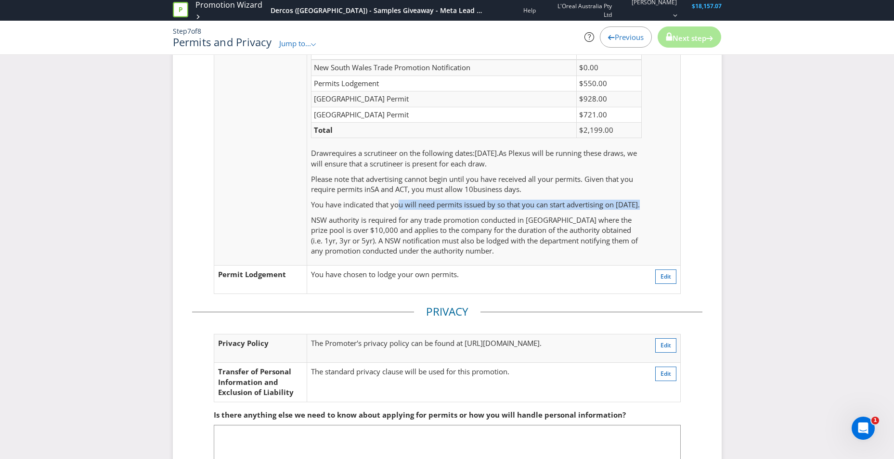
drag, startPoint x: 401, startPoint y: 202, endPoint x: 416, endPoint y: 215, distance: 20.2
click at [416, 210] on p "You have indicated that you will need permits issued by so that you can start a…" at bounding box center [476, 205] width 330 height 10
click at [415, 210] on p "You have indicated that you will need permits issued by so that you can start a…" at bounding box center [476, 205] width 330 height 10
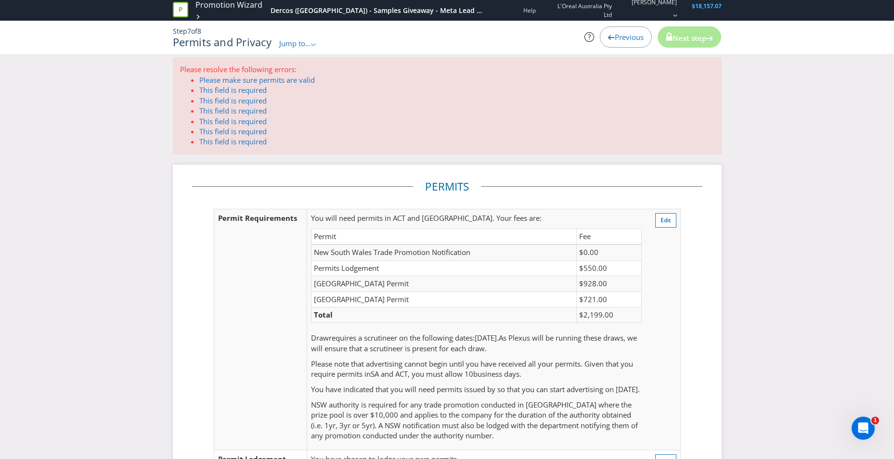
scroll to position [0, 0]
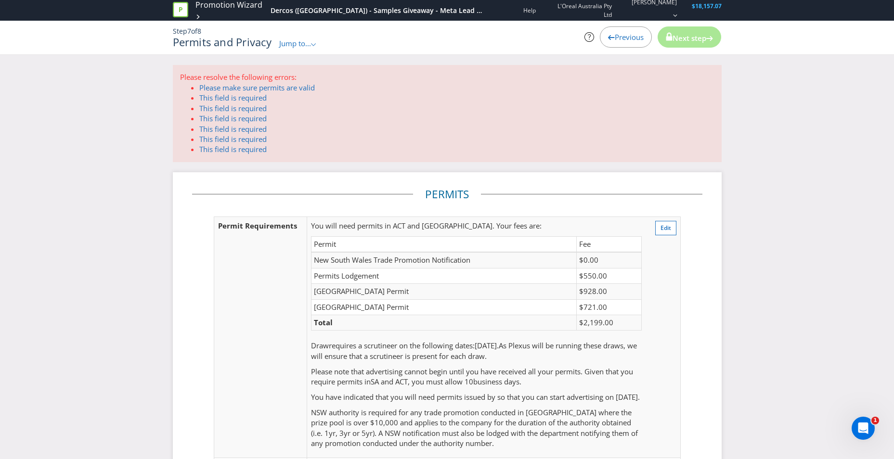
click at [289, 48] on div "Jump to... .st0{fill-rule:evenodd;clip-rule:evenodd;}" at bounding box center [298, 44] width 38 height 10
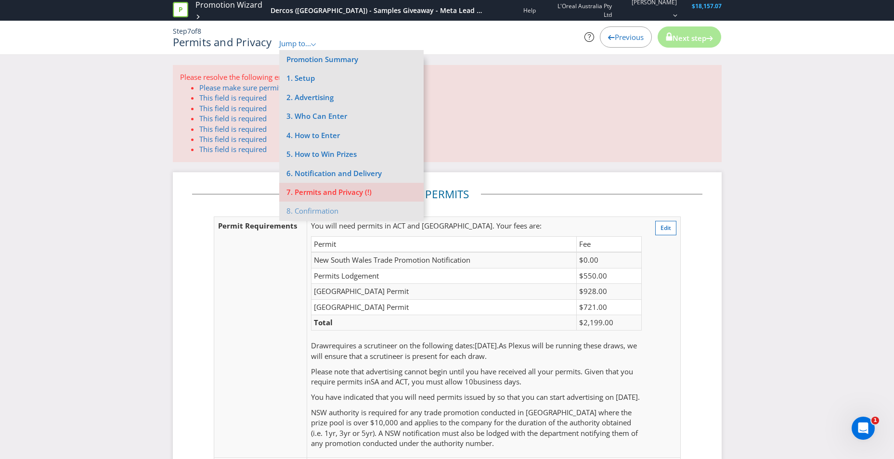
click at [155, 217] on div "Please resolve the following errors: Please make sure permits are valid This fi…" at bounding box center [447, 388] width 894 height 646
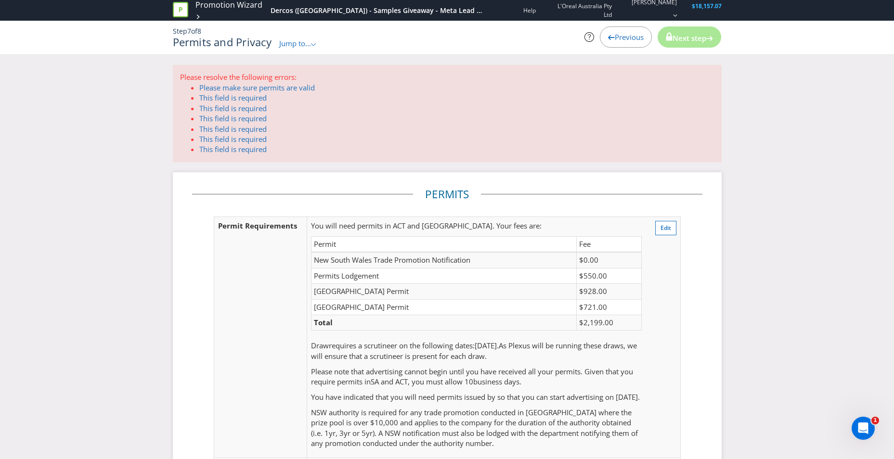
click at [310, 45] on span "Jump to..." at bounding box center [295, 44] width 32 height 10
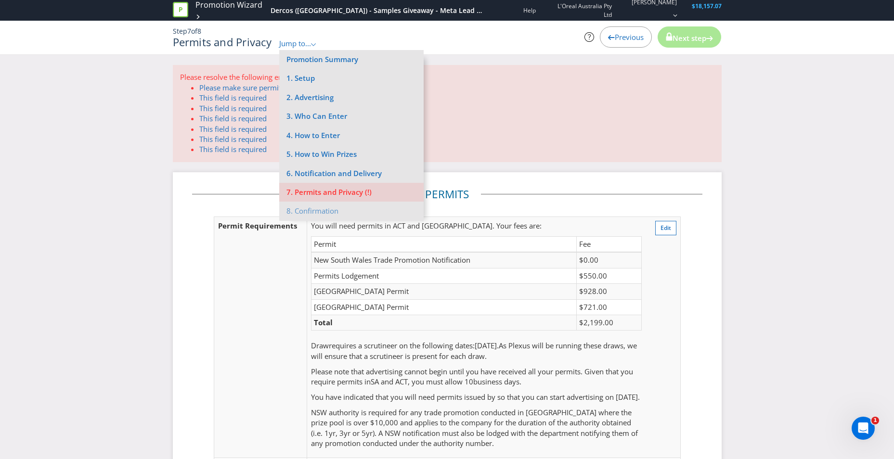
click at [223, 198] on fieldset "Permits Permit Requirements You will need permits in ACT and SA . Your fees are…" at bounding box center [447, 342] width 510 height 310
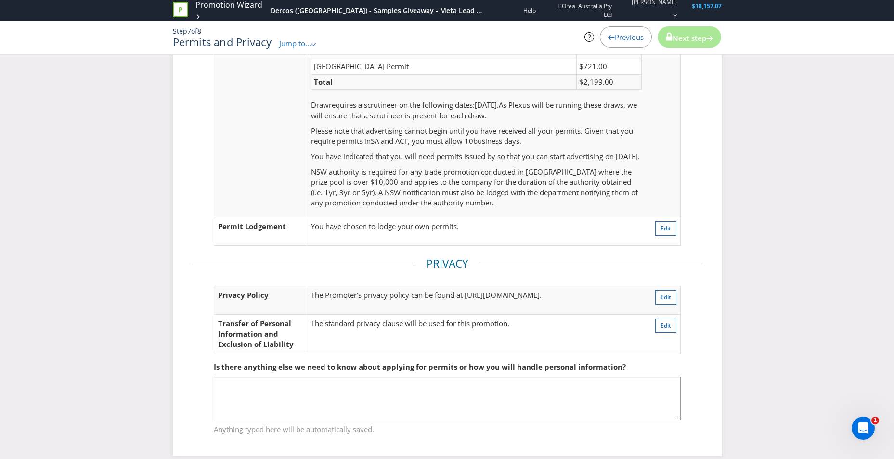
scroll to position [263, 0]
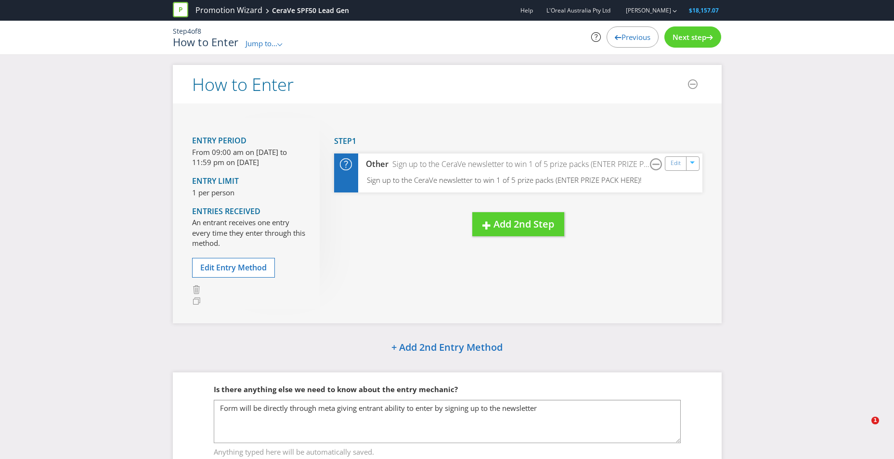
click at [183, 7] on icon at bounding box center [180, 9] width 15 height 15
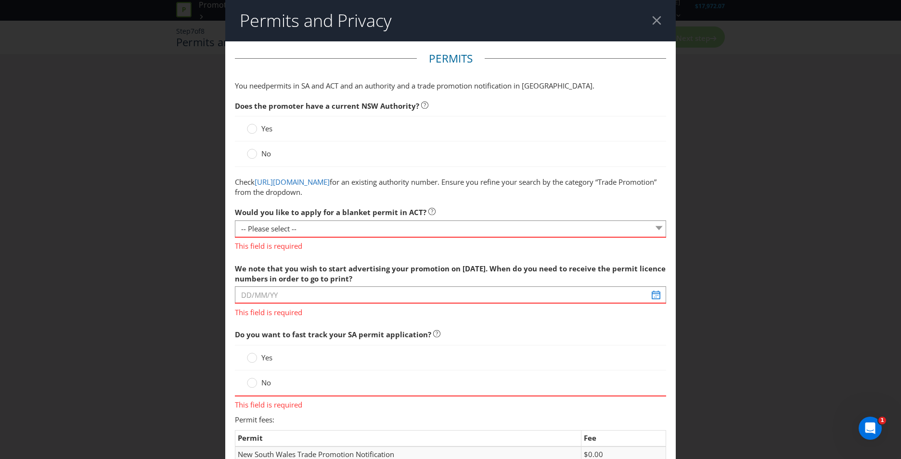
click at [657, 15] on header "Permits and Privacy" at bounding box center [450, 20] width 451 height 41
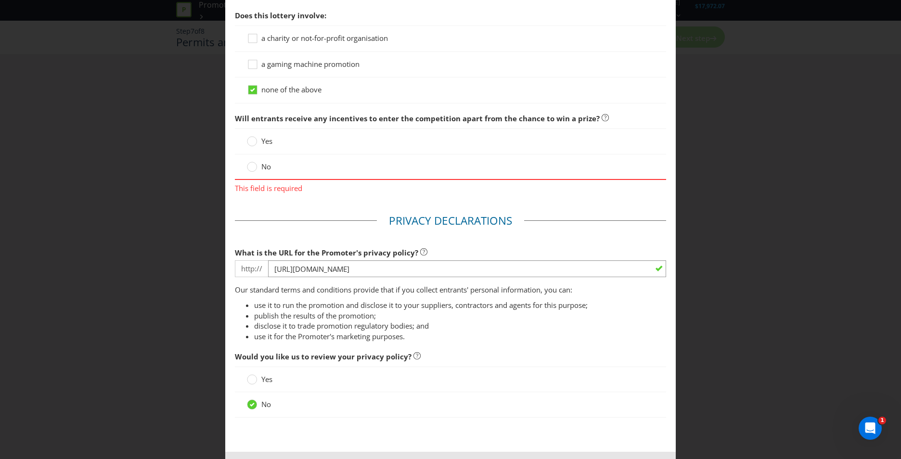
scroll to position [1052, 0]
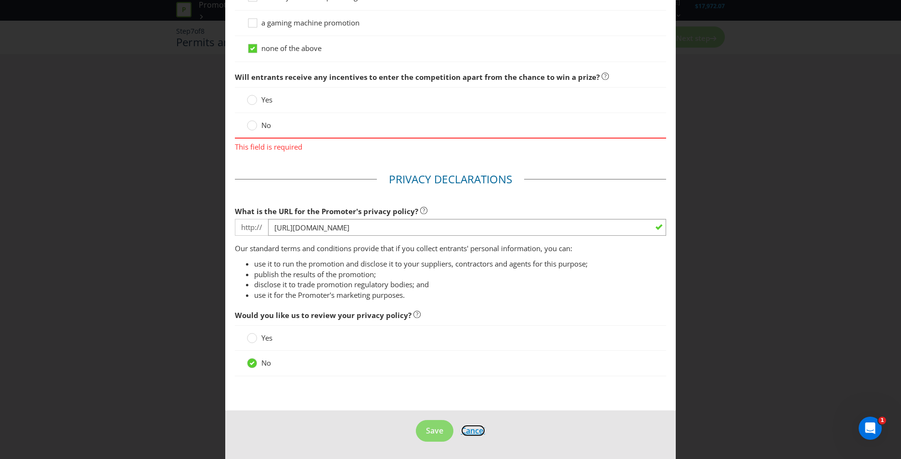
click at [473, 432] on span "Cancel" at bounding box center [473, 431] width 24 height 11
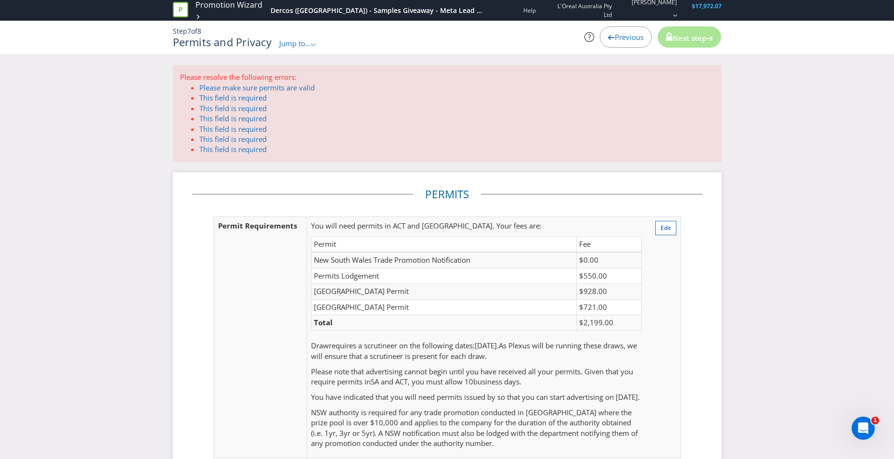
click at [623, 39] on span "Previous" at bounding box center [629, 37] width 29 height 10
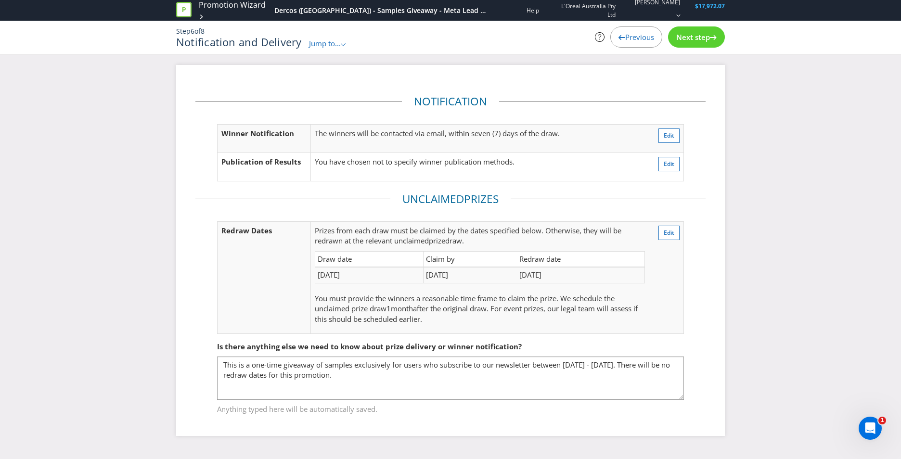
click at [625, 37] on span "Previous" at bounding box center [639, 37] width 29 height 10
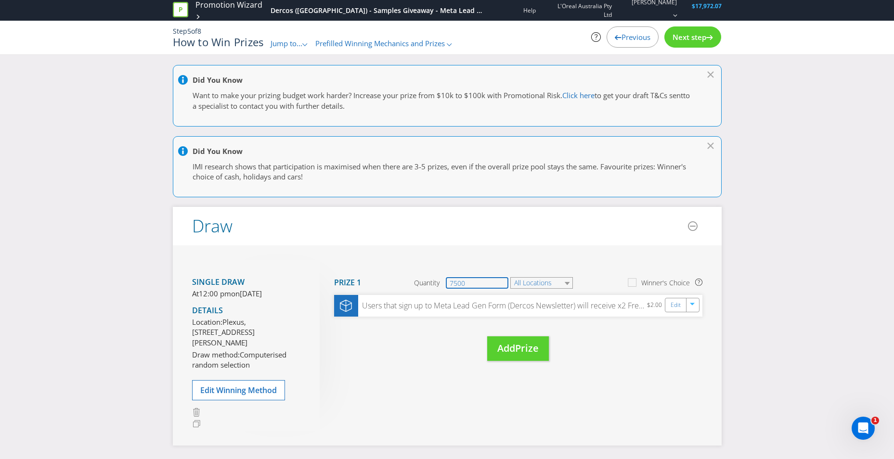
drag, startPoint x: 481, startPoint y: 278, endPoint x: 426, endPoint y: 283, distance: 56.0
click at [426, 283] on div "Quantity 7500" at bounding box center [461, 283] width 95 height 12
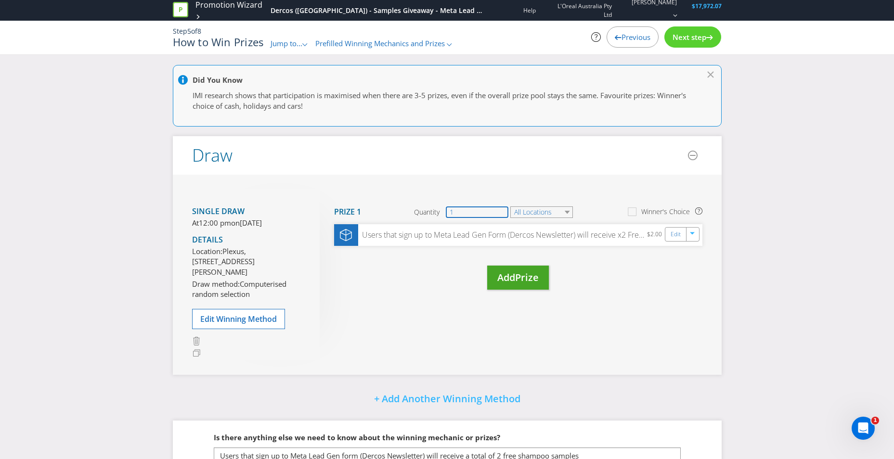
type input "1"
drag, startPoint x: 516, startPoint y: 282, endPoint x: 385, endPoint y: 375, distance: 160.4
click at [388, 375] on div "Single draw At 12:00 pm on Saturday 1st Nov 2025 Details Location: Plexus, Leve…" at bounding box center [447, 275] width 549 height 200
click at [179, 11] on icon at bounding box center [180, 9] width 3 height 5
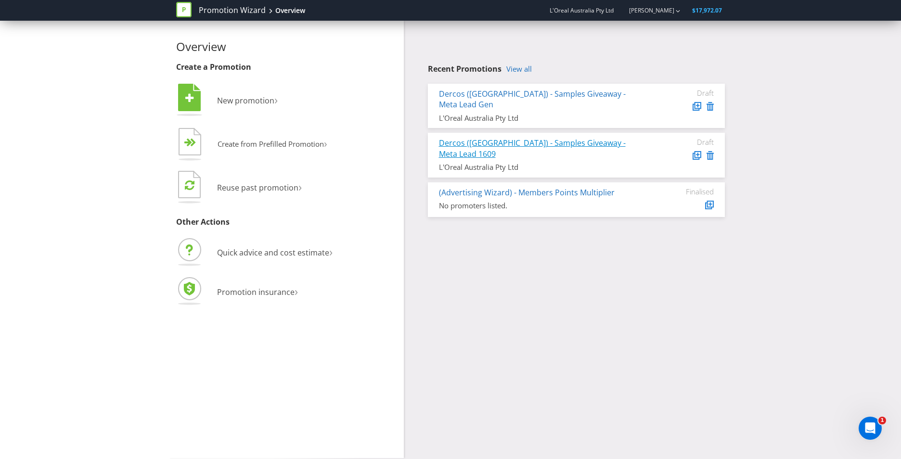
click at [548, 138] on link "Dercos ([GEOGRAPHIC_DATA]) - Samples Giveaway - Meta Lead 1609" at bounding box center [532, 149] width 187 height 22
click at [522, 94] on link "Dercos ([GEOGRAPHIC_DATA]) - Samples Giveaway - Meta Lead Gen" at bounding box center [532, 100] width 187 height 22
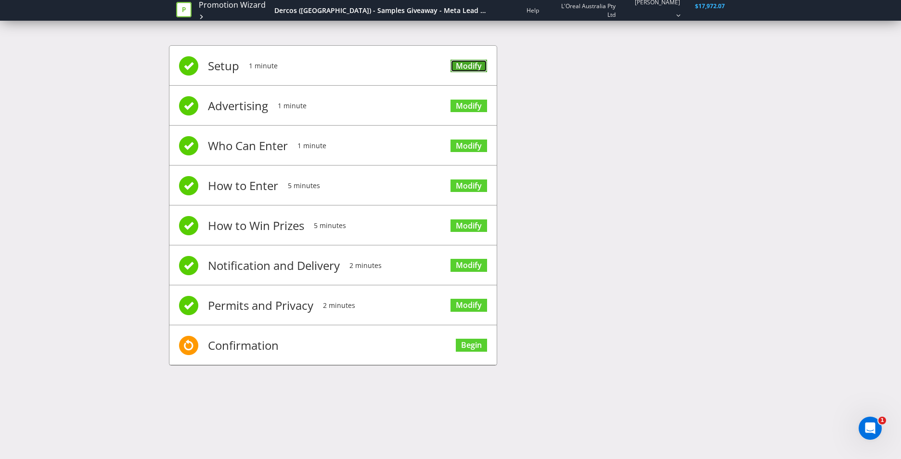
click at [471, 69] on link "Modify" at bounding box center [469, 66] width 37 height 13
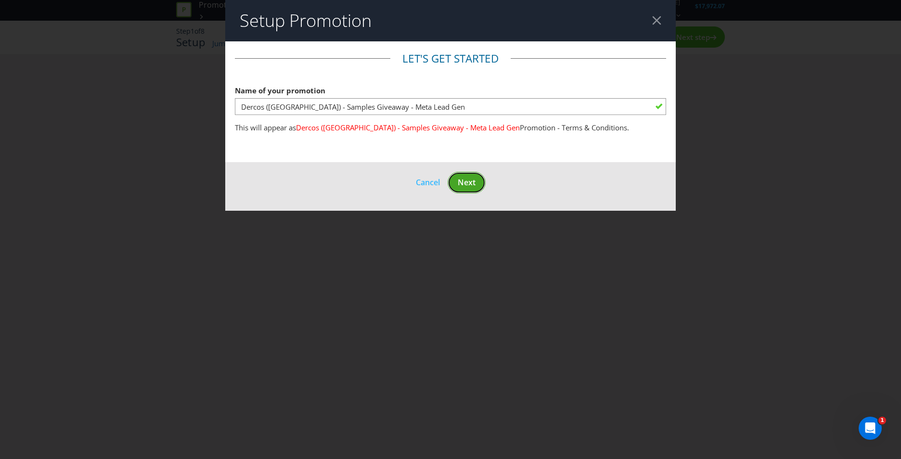
click at [463, 181] on span "Next" at bounding box center [467, 182] width 18 height 11
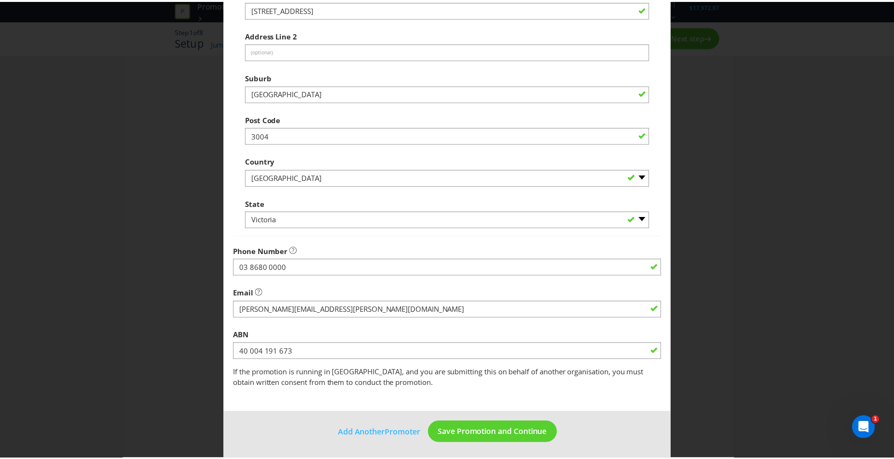
scroll to position [169, 0]
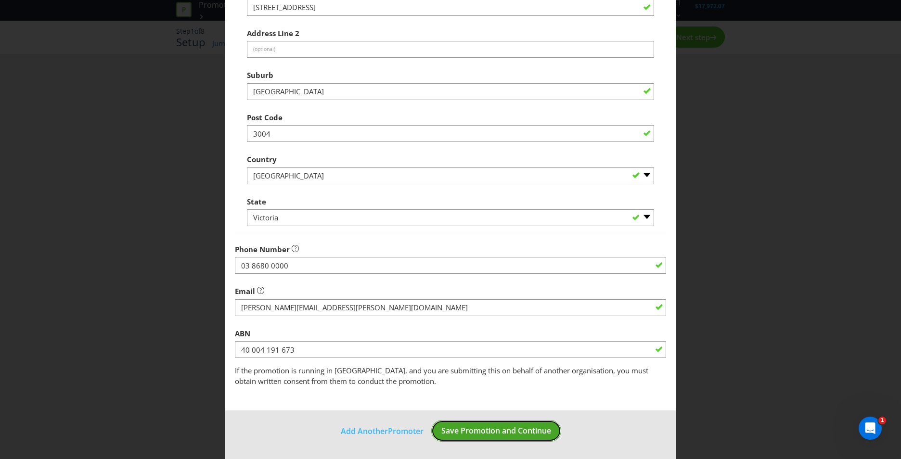
click at [485, 433] on span "Save Promotion and Continue" at bounding box center [496, 431] width 110 height 11
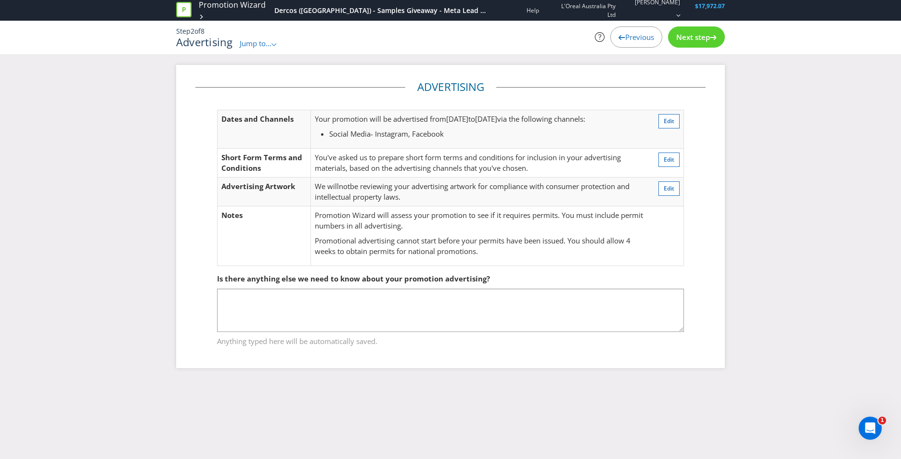
click at [700, 37] on span "Next step" at bounding box center [693, 37] width 34 height 10
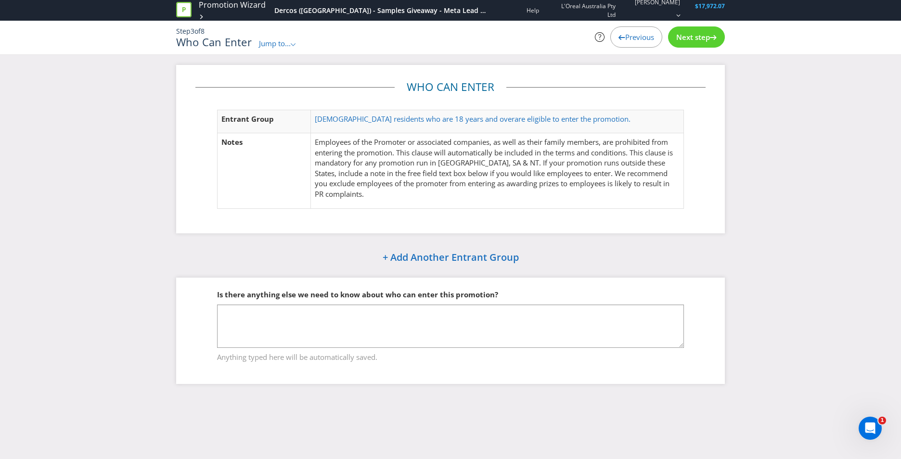
click at [700, 37] on span "Next step" at bounding box center [693, 37] width 34 height 10
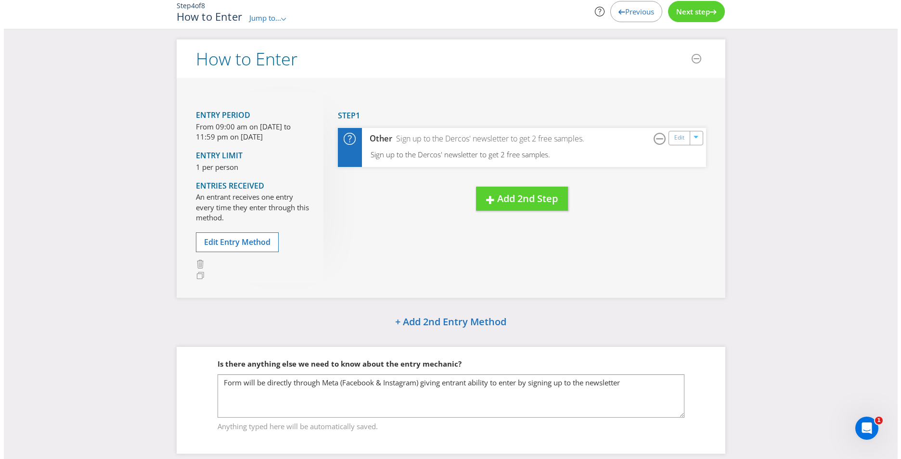
scroll to position [46, 0]
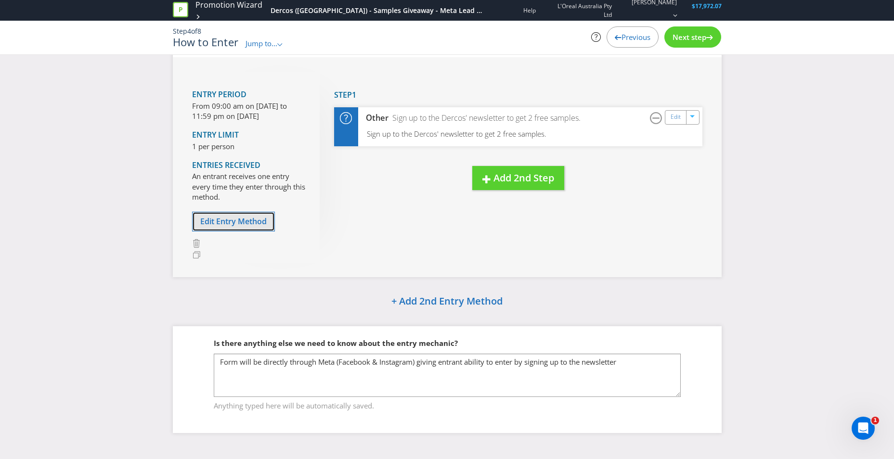
click at [241, 222] on span "Edit Entry Method" at bounding box center [233, 221] width 66 height 11
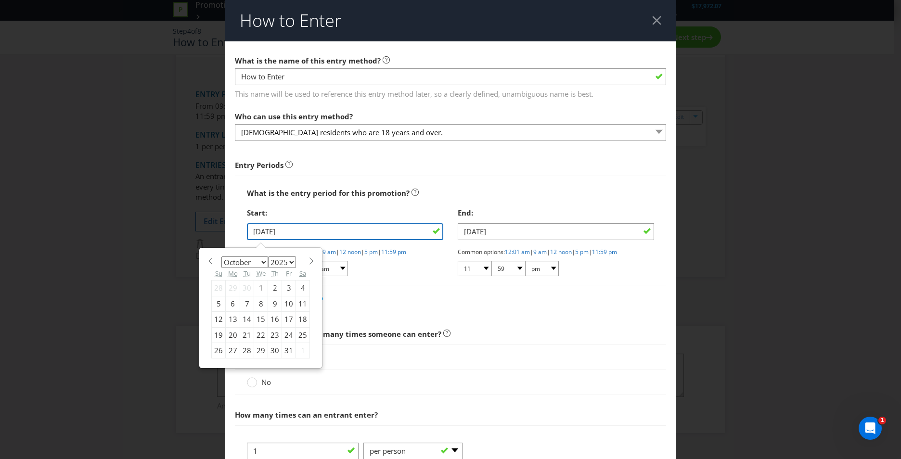
click at [315, 232] on input "[DATE]" at bounding box center [345, 231] width 196 height 17
click at [211, 262] on span at bounding box center [209, 261] width 7 height 7
select select "8"
click at [245, 350] on div "30" at bounding box center [247, 350] width 14 height 15
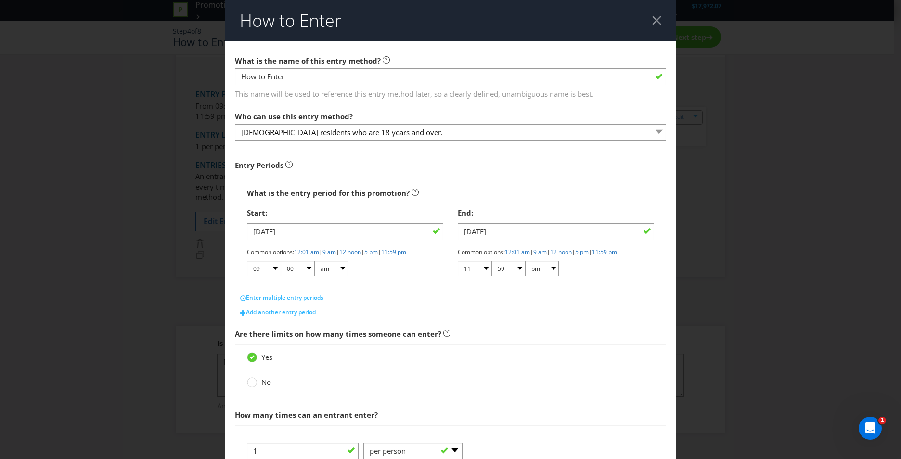
drag, startPoint x: 259, startPoint y: 242, endPoint x: 267, endPoint y: 235, distance: 9.9
click at [260, 241] on div "[DATE] Common options: 12:01 am | 9 am | 12 noon | 5 pm | 11:59 pm 01 02 03 04 …" at bounding box center [345, 250] width 196 height 54
click at [267, 235] on input "[DATE]" at bounding box center [345, 231] width 196 height 17
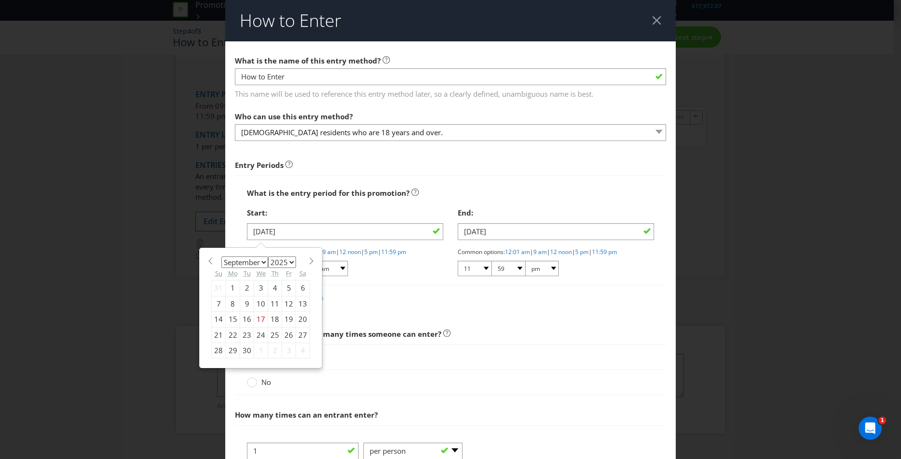
click at [227, 348] on div "29" at bounding box center [233, 350] width 14 height 15
type input "[DATE]"
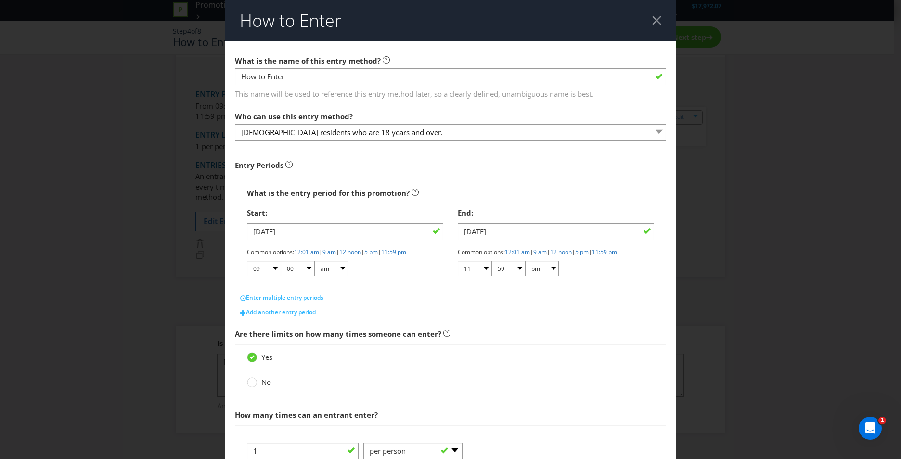
click at [374, 289] on div "Enter multiple entry periods Add another entry period" at bounding box center [450, 303] width 431 height 34
click at [267, 270] on select "01 02 03 04 05 06 07 08 09 10 11 12" at bounding box center [264, 268] width 34 height 15
click at [369, 287] on div "Enter multiple entry periods Add another entry period" at bounding box center [450, 303] width 431 height 34
click at [274, 267] on select "01 02 03 04 05 06 07 08 09 10 11 12" at bounding box center [264, 268] width 34 height 15
select select "12"
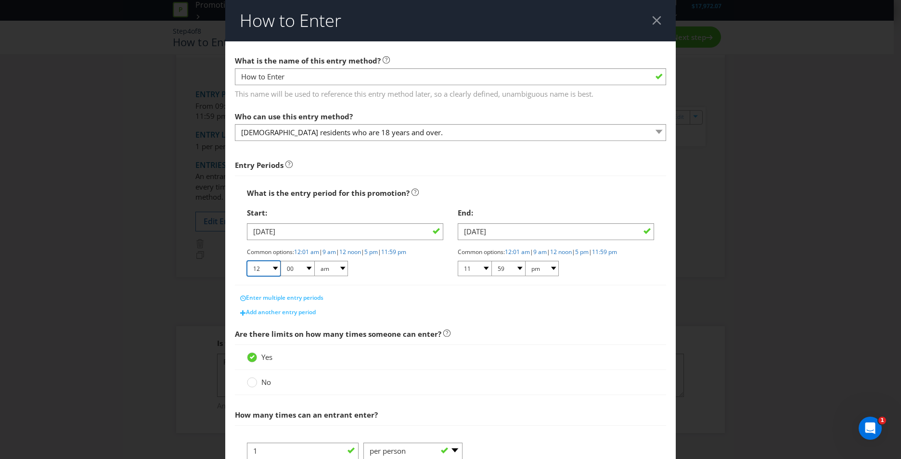
click at [247, 261] on select "01 02 03 04 05 06 07 08 09 10 11 12" at bounding box center [264, 268] width 34 height 15
click at [337, 268] on select "am pm" at bounding box center [331, 268] width 34 height 15
select select "pm"
click at [314, 261] on select "am pm" at bounding box center [331, 268] width 34 height 15
click at [411, 278] on div "Start: [DATE] Common options: 12:01 am | 9 am | 12 noon | 5 pm | 11:59 pm 01 02…" at bounding box center [345, 243] width 211 height 81
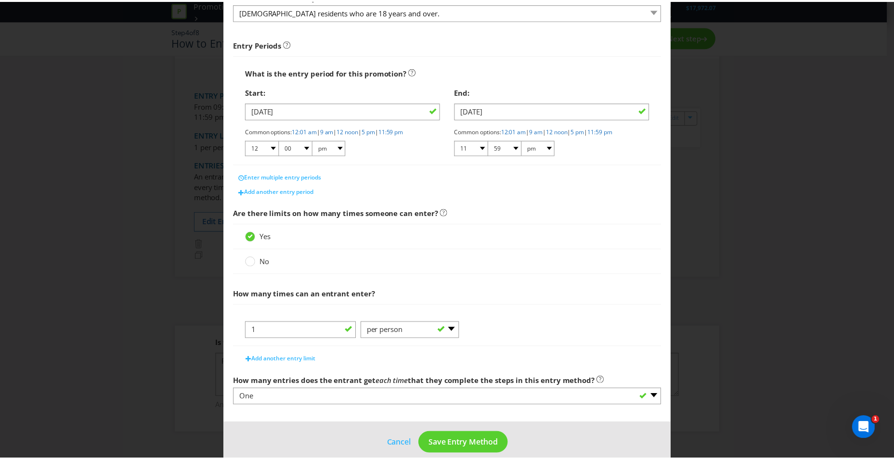
scroll to position [133, 0]
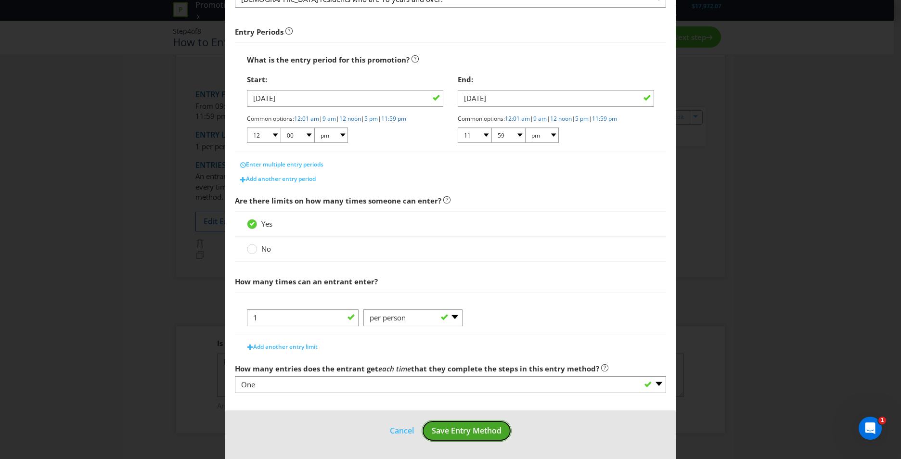
click at [469, 435] on span "Save Entry Method" at bounding box center [467, 431] width 70 height 11
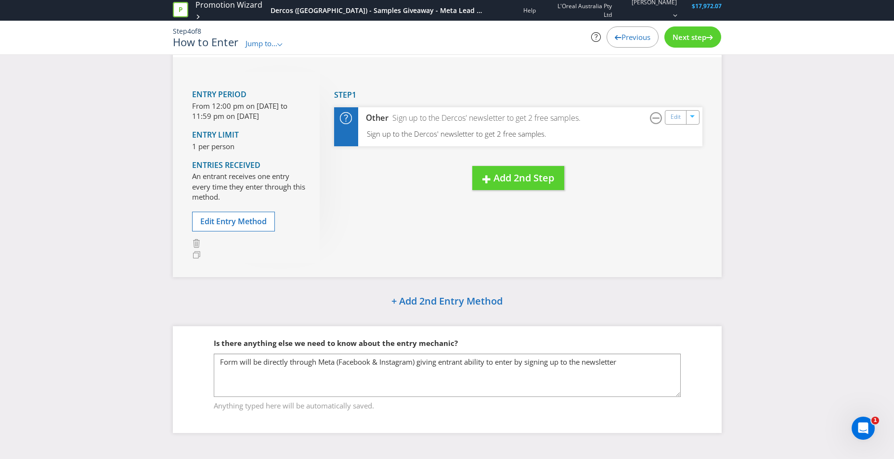
click at [699, 41] on span "Next step" at bounding box center [689, 37] width 34 height 10
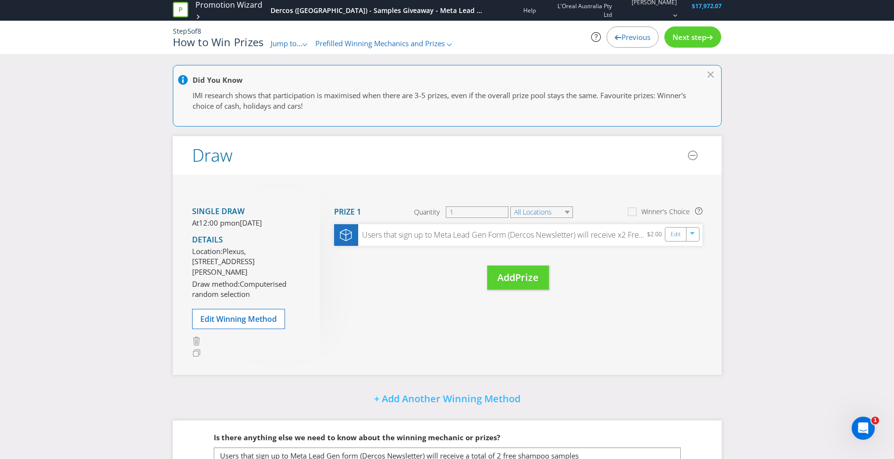
click at [696, 33] on span "Next step" at bounding box center [689, 37] width 34 height 10
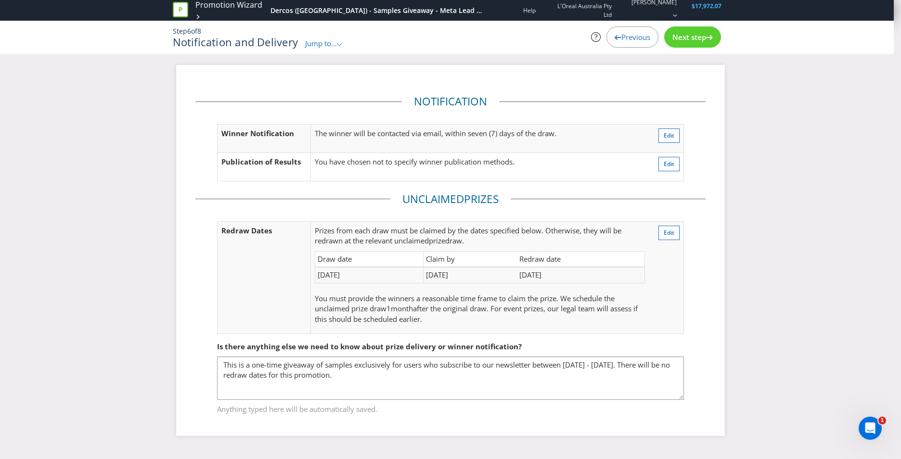
click at [696, 33] on span "Next step" at bounding box center [689, 37] width 34 height 10
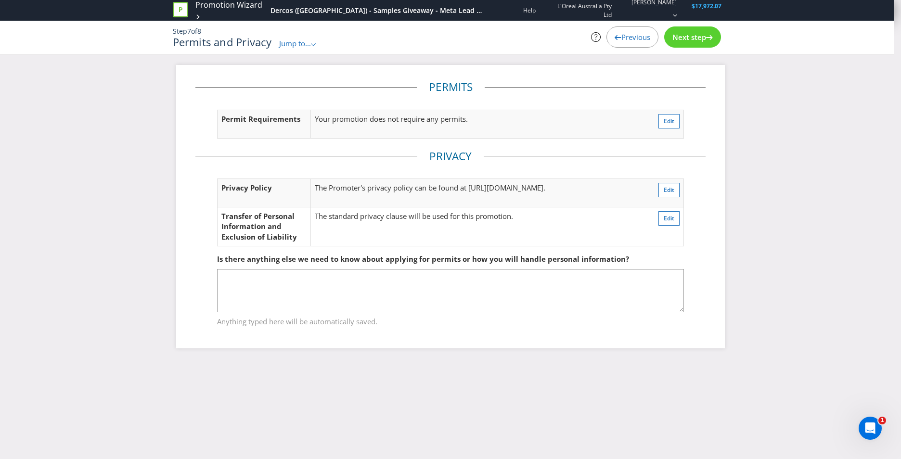
click at [696, 33] on span "Next step" at bounding box center [689, 37] width 34 height 10
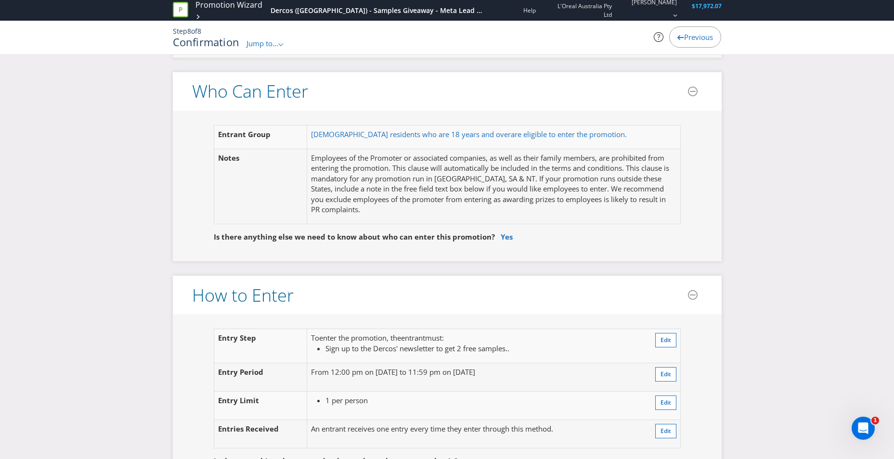
scroll to position [529, 0]
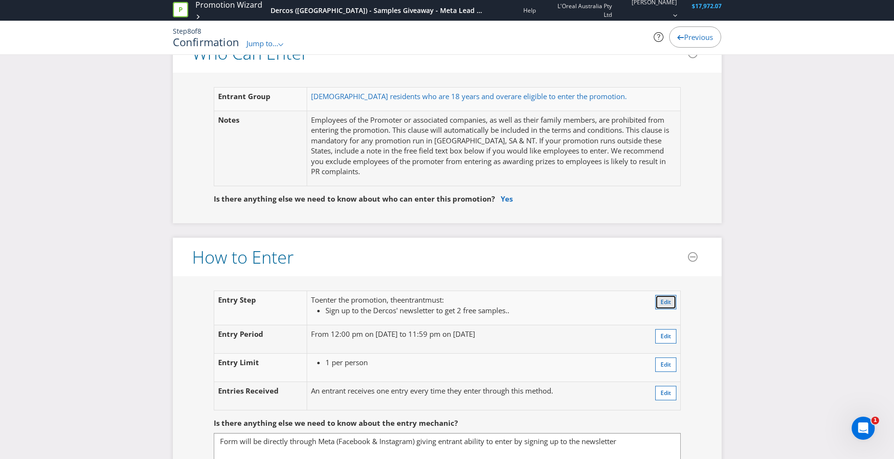
click at [666, 301] on span "Edit" at bounding box center [665, 302] width 11 height 8
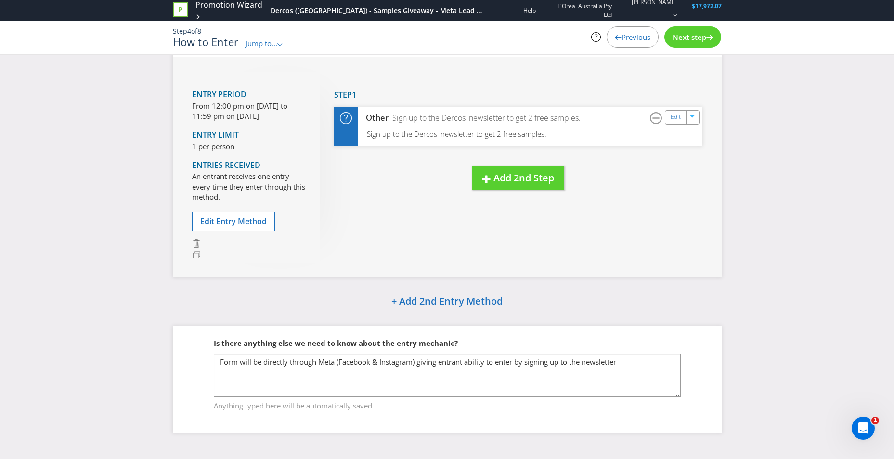
click at [617, 39] on icon at bounding box center [618, 37] width 7 height 5
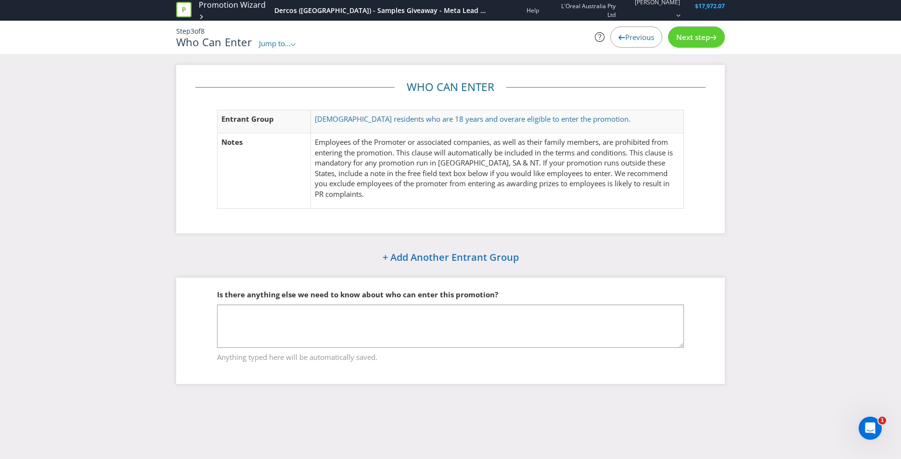
click at [703, 35] on span "Next step" at bounding box center [693, 37] width 34 height 10
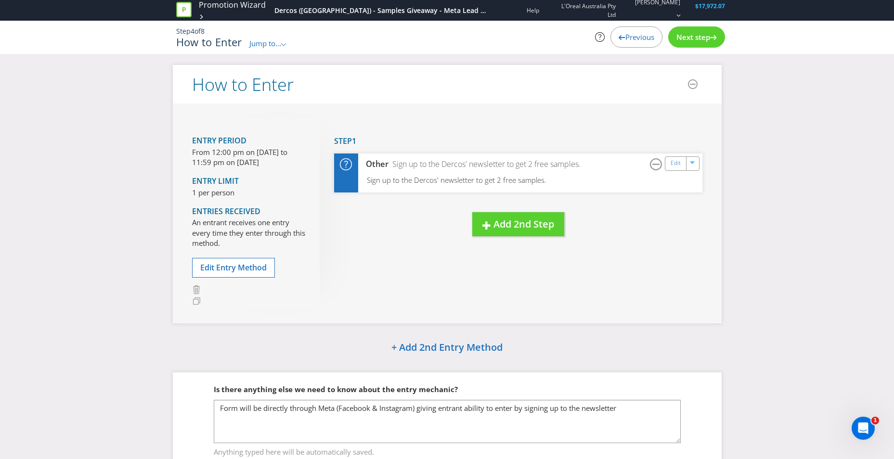
click at [703, 35] on span "Next step" at bounding box center [693, 37] width 34 height 10
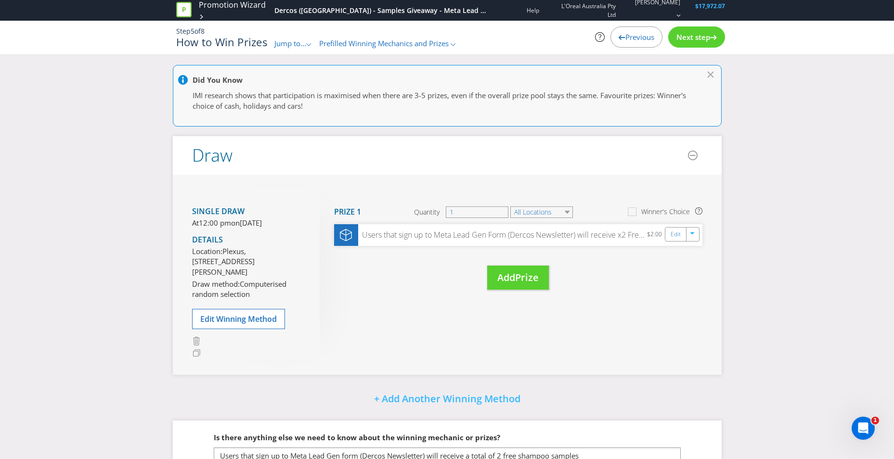
click at [703, 35] on span "Next step" at bounding box center [693, 37] width 34 height 10
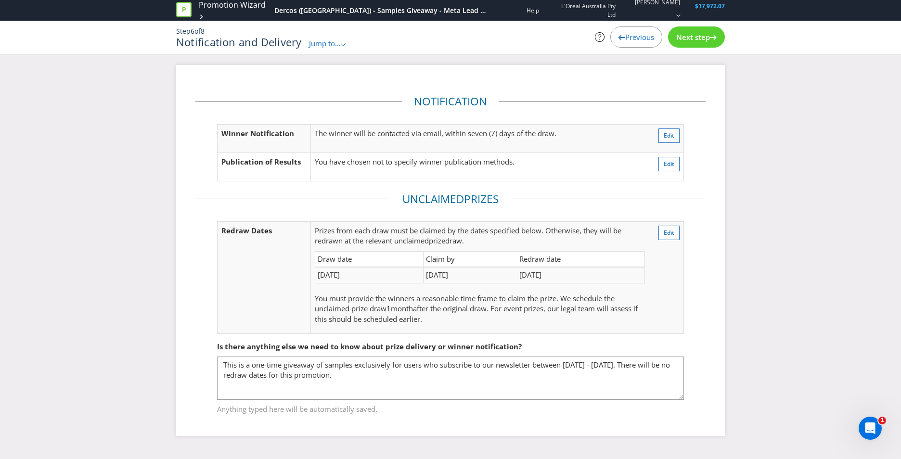
click at [703, 35] on span "Next step" at bounding box center [693, 37] width 34 height 10
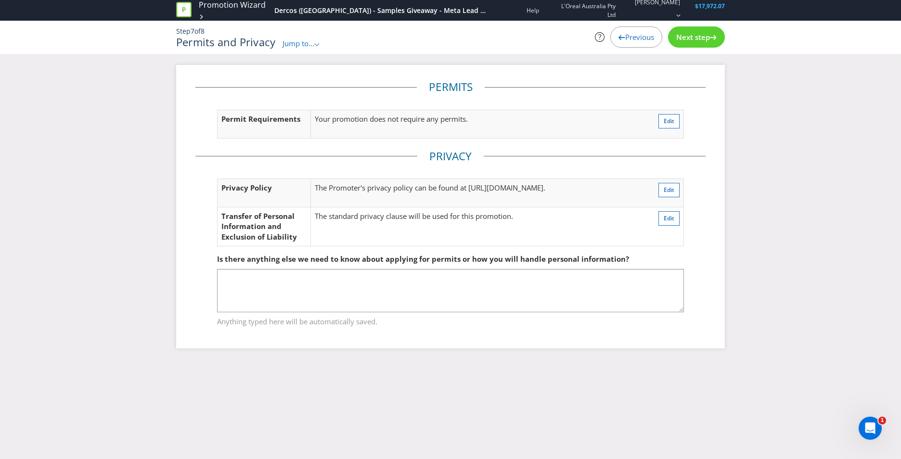
click at [703, 35] on span "Next step" at bounding box center [693, 37] width 34 height 10
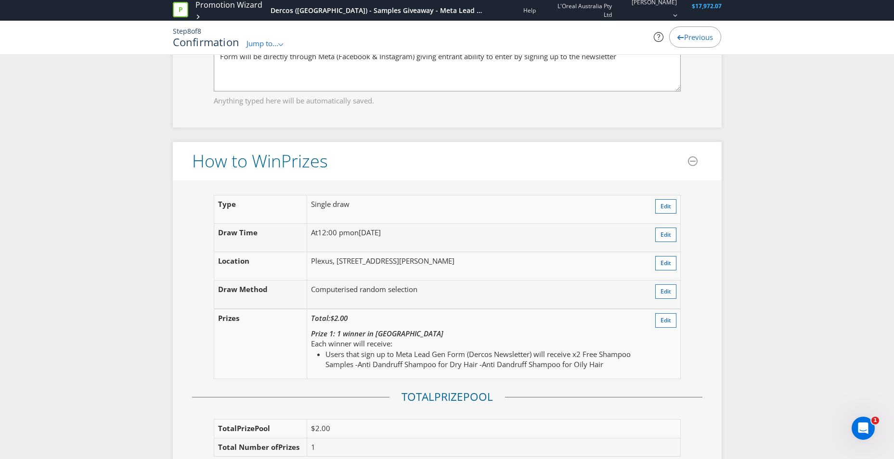
scroll to position [963, 0]
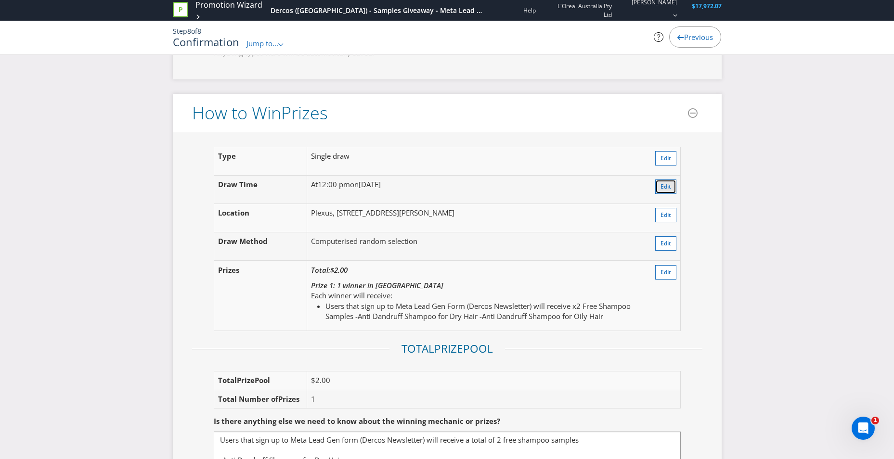
click at [668, 183] on span "Edit" at bounding box center [665, 186] width 11 height 8
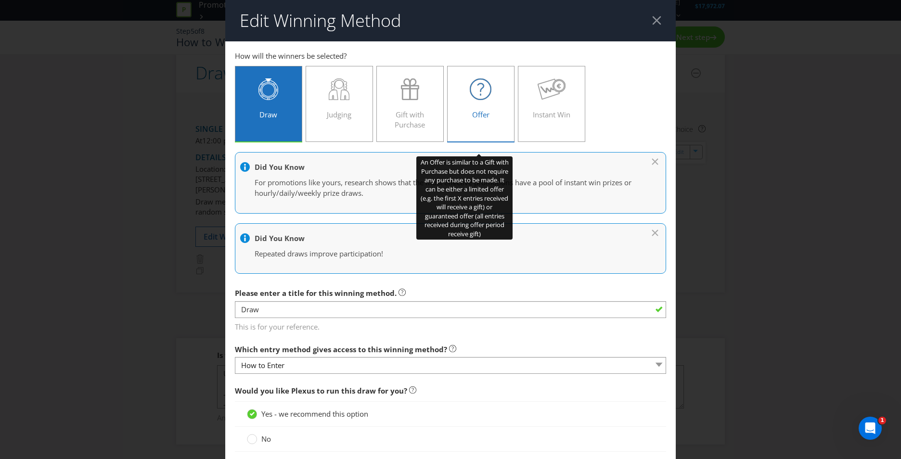
click at [505, 111] on label "Offer" at bounding box center [480, 104] width 67 height 76
click at [0, 0] on input "Offer" at bounding box center [0, 0] width 0 height 0
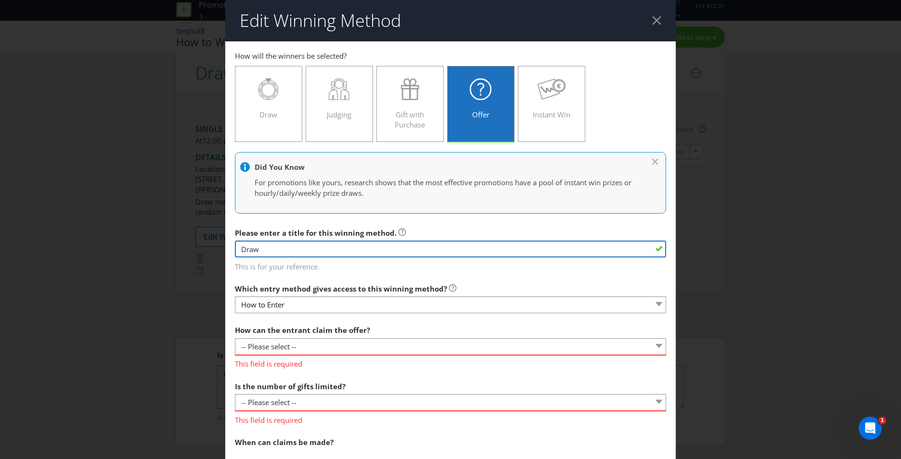
click at [315, 245] on input "Draw" at bounding box center [450, 249] width 431 height 17
drag, startPoint x: 315, startPoint y: 245, endPoint x: 199, endPoint y: 249, distance: 116.1
click at [199, 249] on div "Edit Winning Method How to Enter How will the winners be selected? Draw Judging…" at bounding box center [450, 229] width 901 height 459
type input "Samples Giveaway"
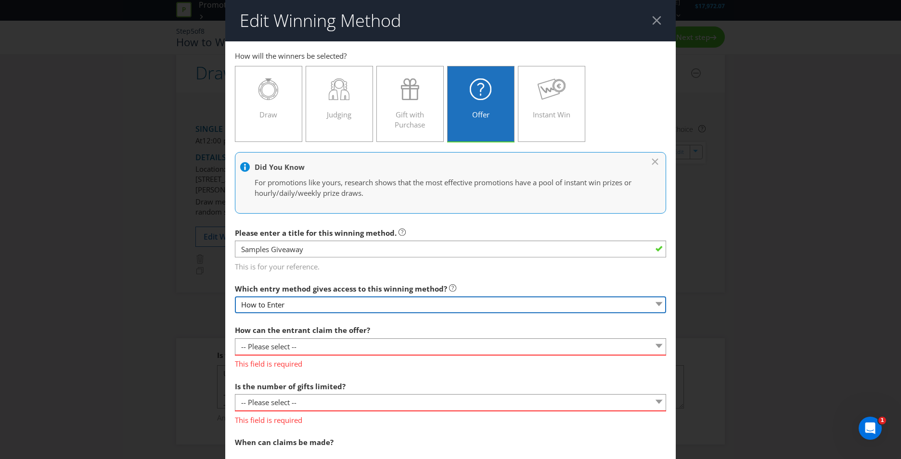
click at [304, 307] on select "How to Enter" at bounding box center [450, 305] width 431 height 17
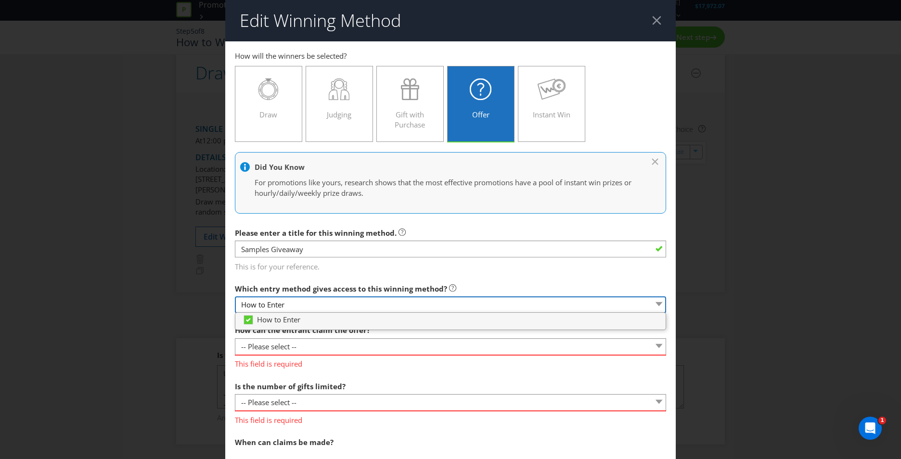
scroll to position [48, 0]
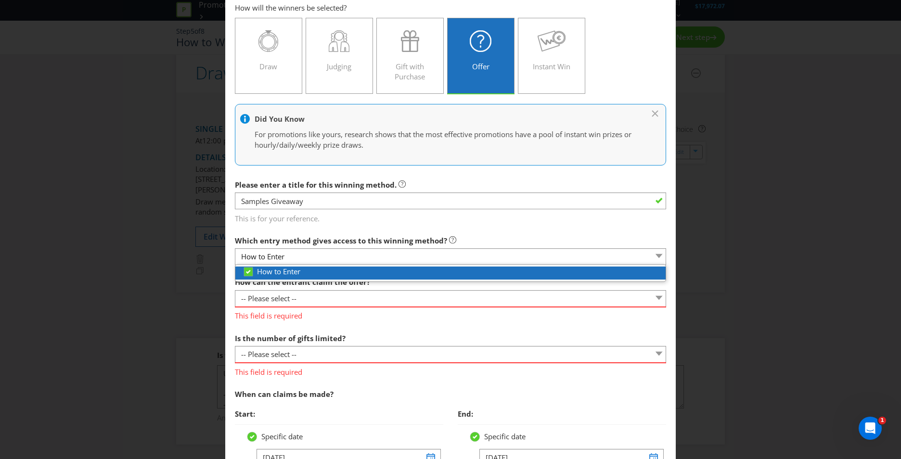
click at [318, 271] on div "How to Enter" at bounding box center [454, 272] width 423 height 10
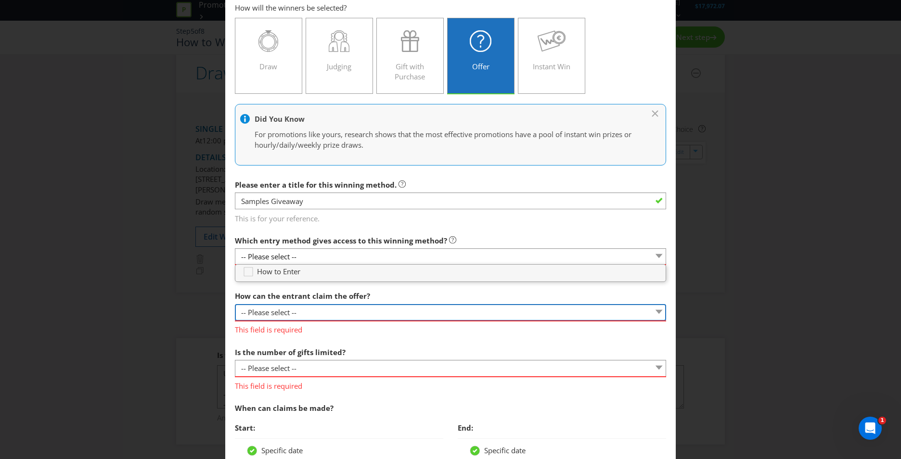
click at [316, 315] on select "-- Please select -- Already covered by entry mechanic Automatically sent to cla…" at bounding box center [450, 312] width 431 height 17
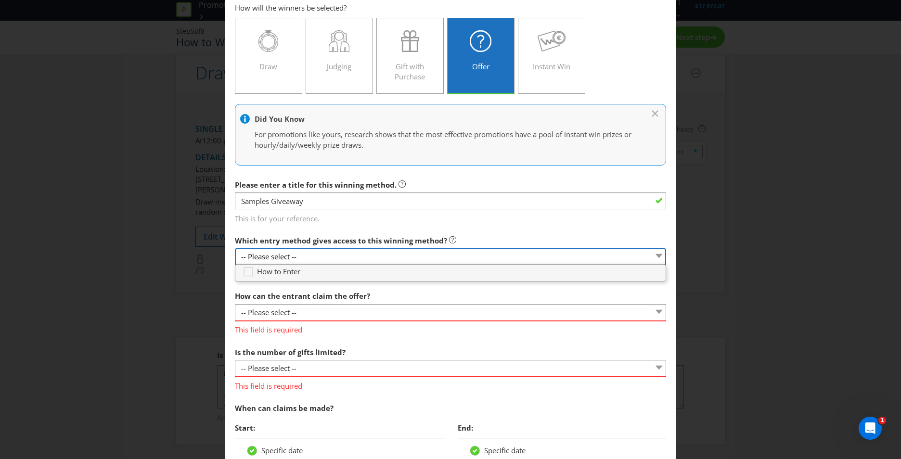
click at [318, 256] on select "-- Please select --" at bounding box center [450, 256] width 431 height 17
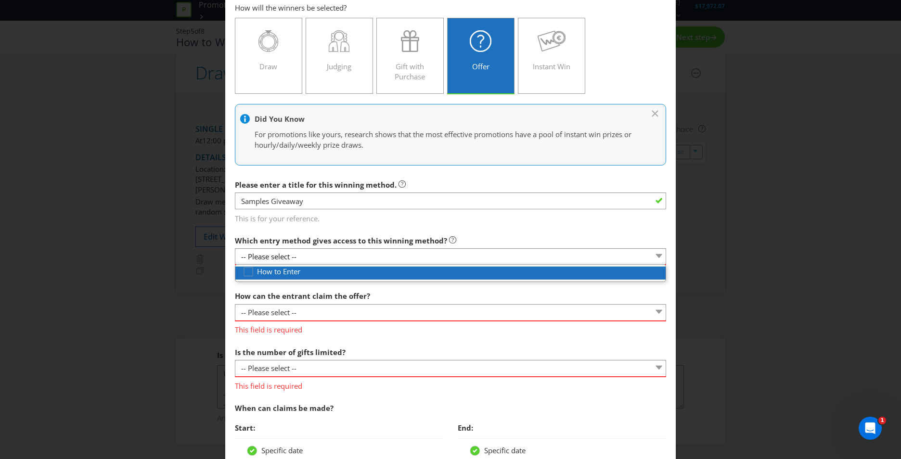
click at [309, 278] on div "How to Enter" at bounding box center [450, 273] width 430 height 13
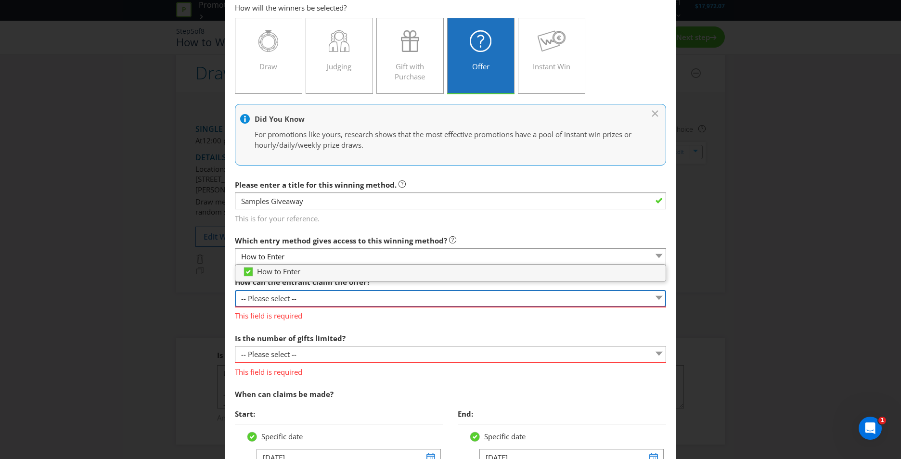
click at [298, 295] on select "-- Please select -- Already covered by entry mechanic Automatically sent to cla…" at bounding box center [450, 298] width 431 height 17
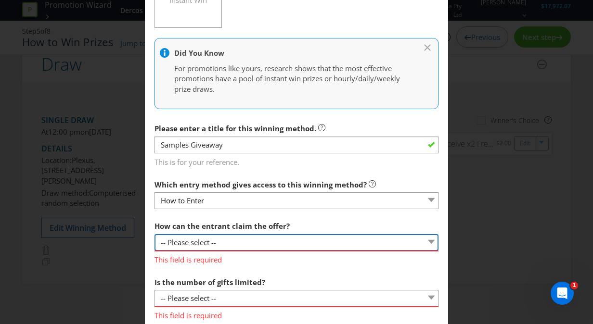
scroll to position [201, 0]
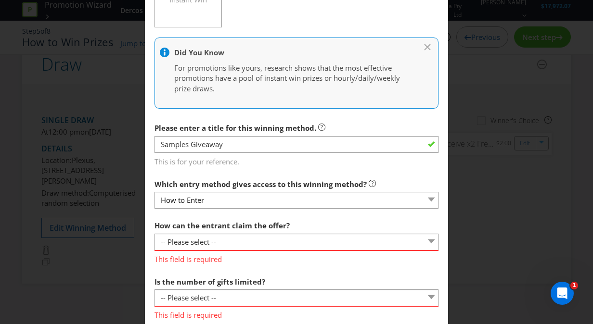
click at [293, 231] on div "How can the entrant claim the offer? -- Please select -- Already covered by ent…" at bounding box center [297, 240] width 284 height 49
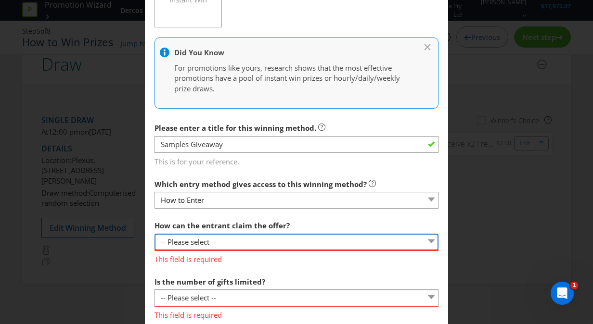
click at [295, 240] on select "-- Please select -- Already covered by entry mechanic Automatically sent to cla…" at bounding box center [297, 242] width 284 height 17
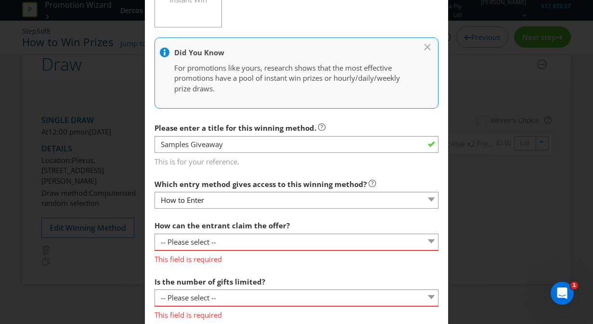
click at [276, 256] on span "This field is required" at bounding box center [297, 258] width 284 height 14
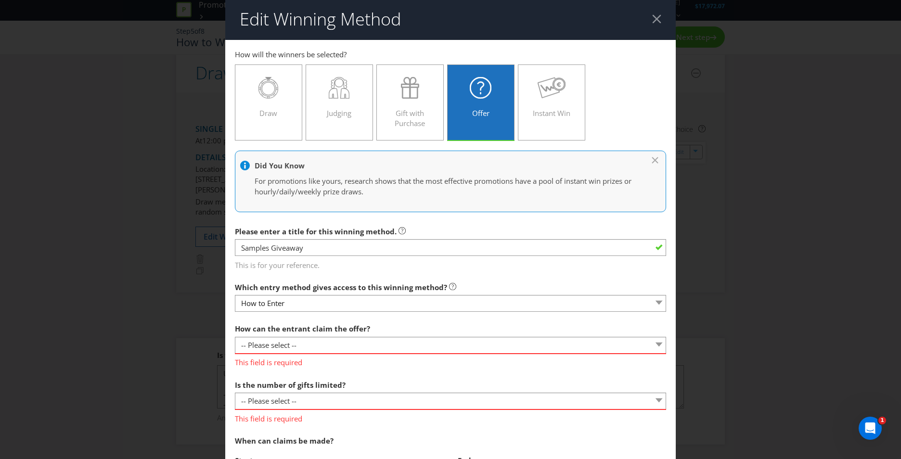
scroll to position [0, 0]
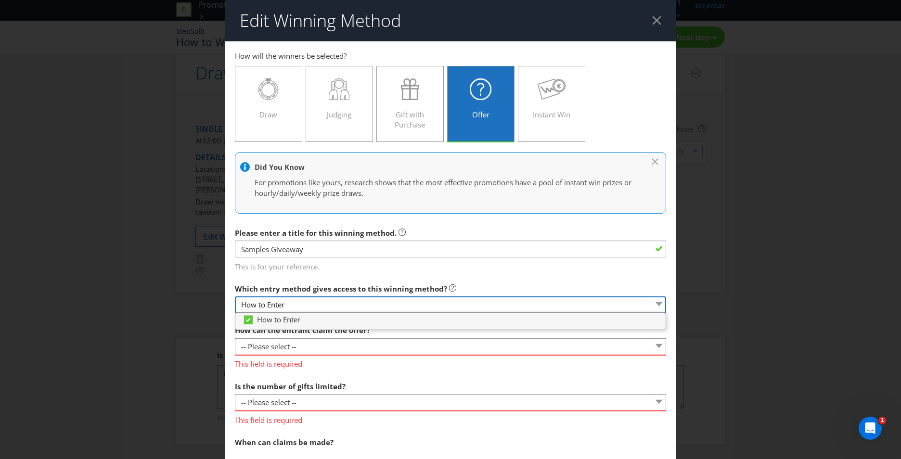
click at [341, 309] on select "How to Enter" at bounding box center [450, 305] width 431 height 17
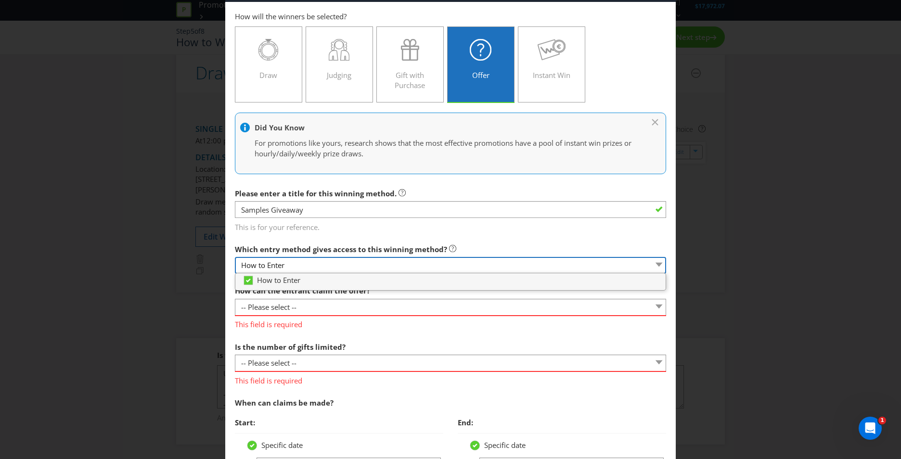
scroll to position [96, 0]
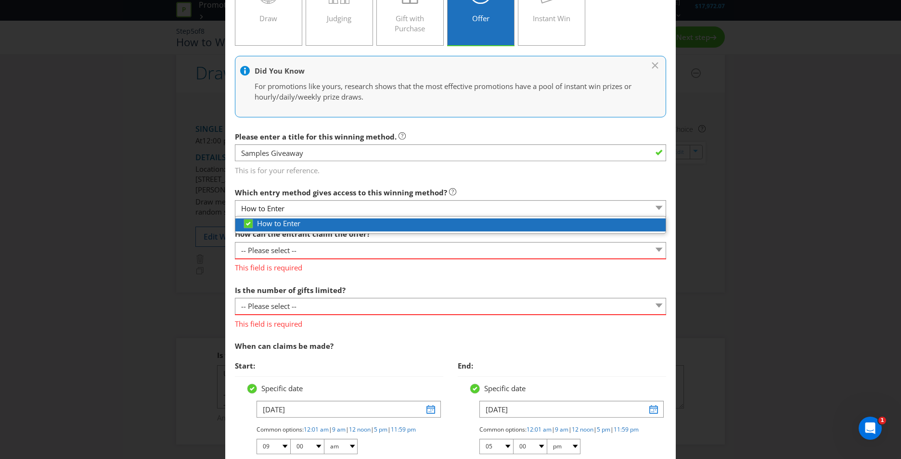
click at [379, 227] on div "How to Enter" at bounding box center [454, 224] width 423 height 10
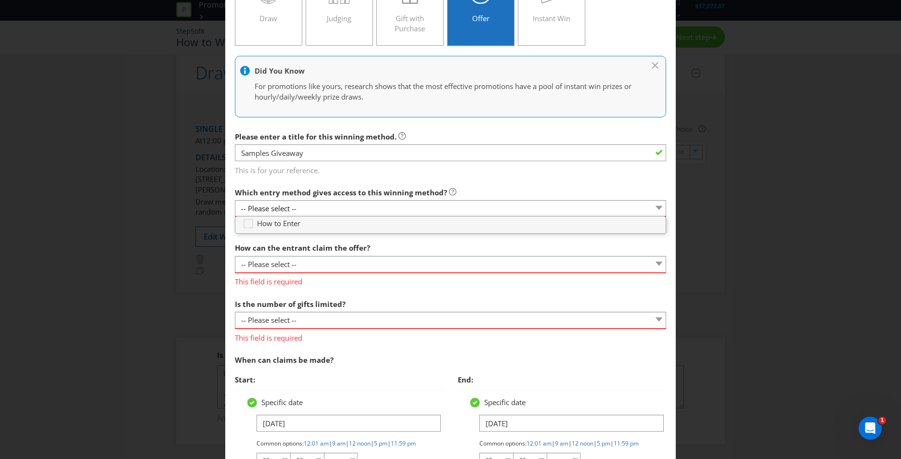
click at [390, 243] on div "How can the entrant claim the offer? -- Please select -- Already covered by ent…" at bounding box center [450, 262] width 431 height 49
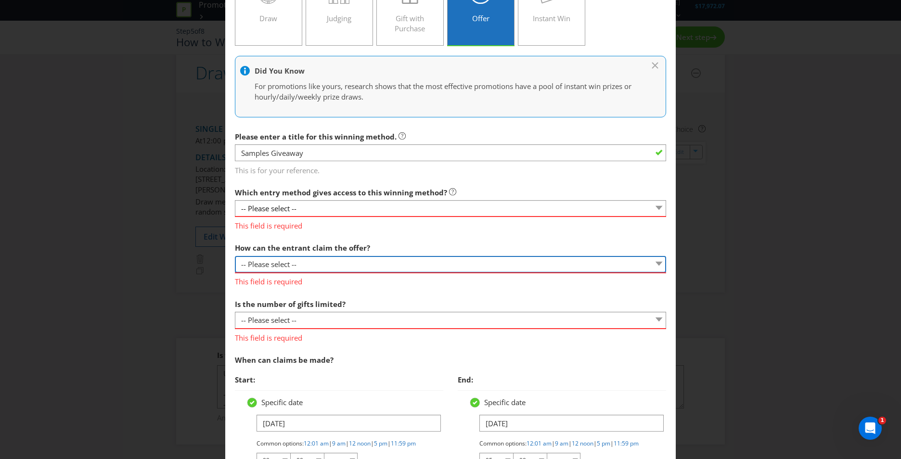
click at [385, 260] on select "-- Please select -- Already covered by entry mechanic Automatically sent to cla…" at bounding box center [450, 264] width 431 height 17
select select "ENTRY_MECHANIC"
click at [235, 256] on select "-- Please select -- Already covered by entry mechanic Automatically sent to cla…" at bounding box center [450, 264] width 431 height 17
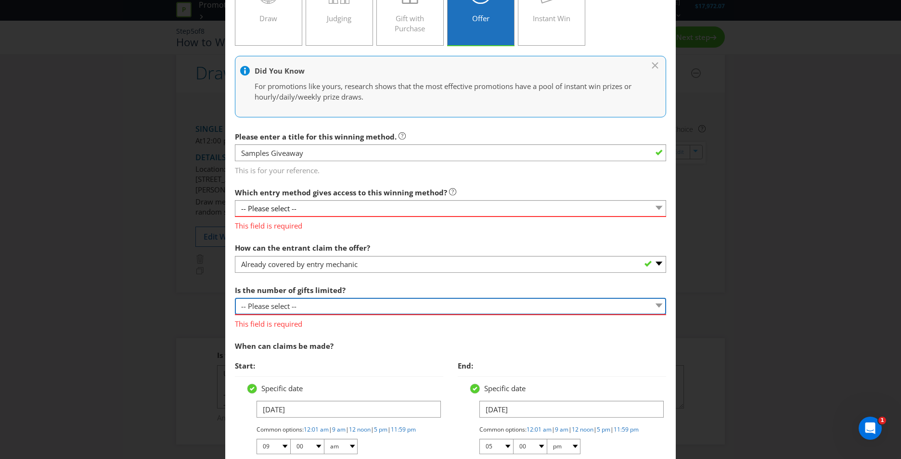
click at [367, 307] on select "-- Please select -- Unlimited gifts available during promotional period Number …" at bounding box center [450, 306] width 431 height 17
select select "LIMITED"
click at [235, 298] on select "-- Please select -- Unlimited gifts available during promotional period Number …" at bounding box center [450, 306] width 431 height 17
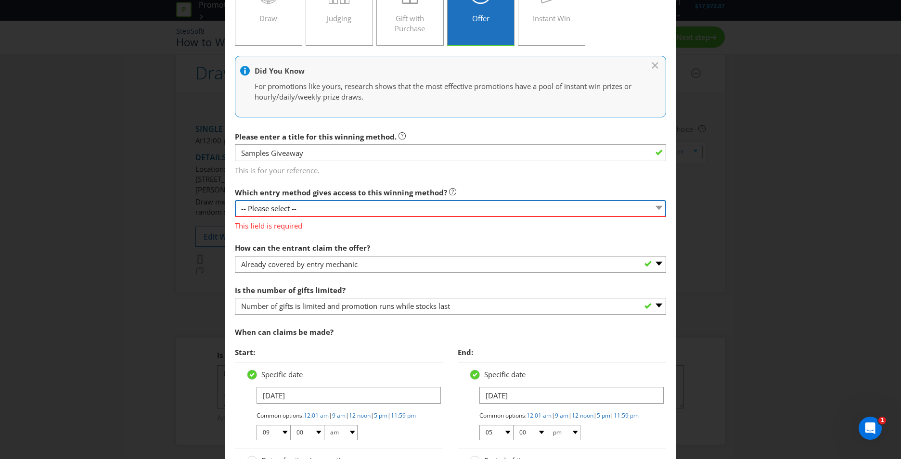
click at [359, 215] on select "-- Please select --" at bounding box center [450, 208] width 431 height 17
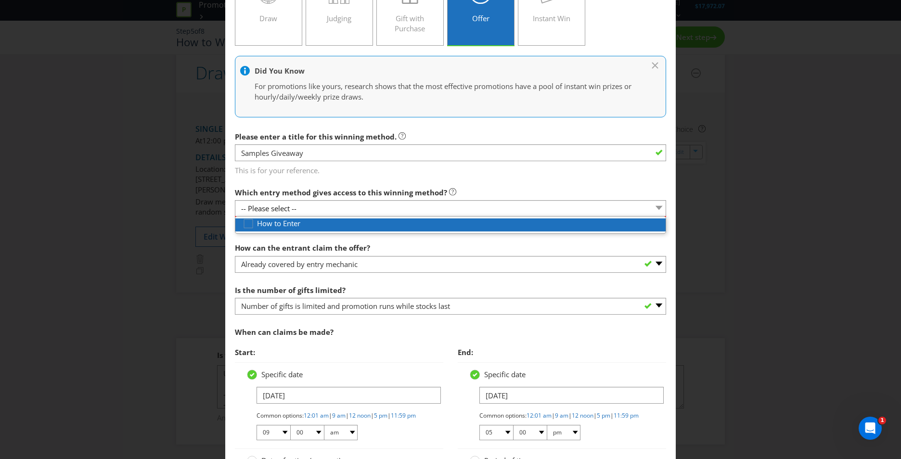
click at [357, 231] on div "How to Enter" at bounding box center [450, 225] width 430 height 13
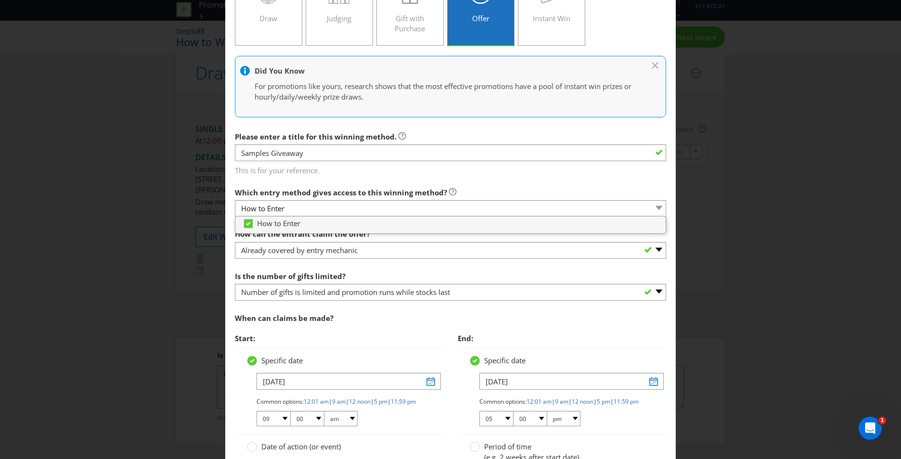
click at [366, 264] on section "How can the entrant claim the offer? -- Please select -- Already covered by ent…" at bounding box center [450, 384] width 431 height 321
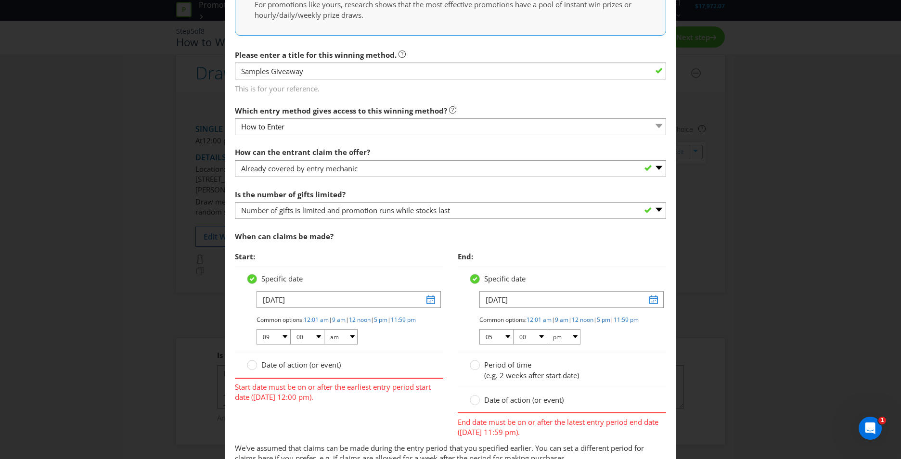
scroll to position [193, 0]
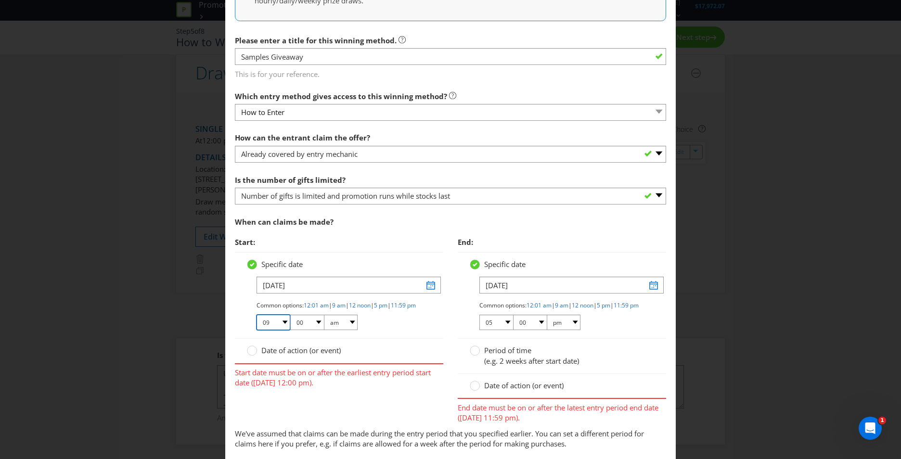
click at [280, 330] on select "01 02 03 04 05 06 07 08 09 10 11 12" at bounding box center [274, 322] width 34 height 15
select select "12"
click at [257, 323] on select "01 02 03 04 05 06 07 08 09 10 11 12" at bounding box center [274, 322] width 34 height 15
click at [334, 330] on select "am pm" at bounding box center [341, 322] width 34 height 15
select select "pm"
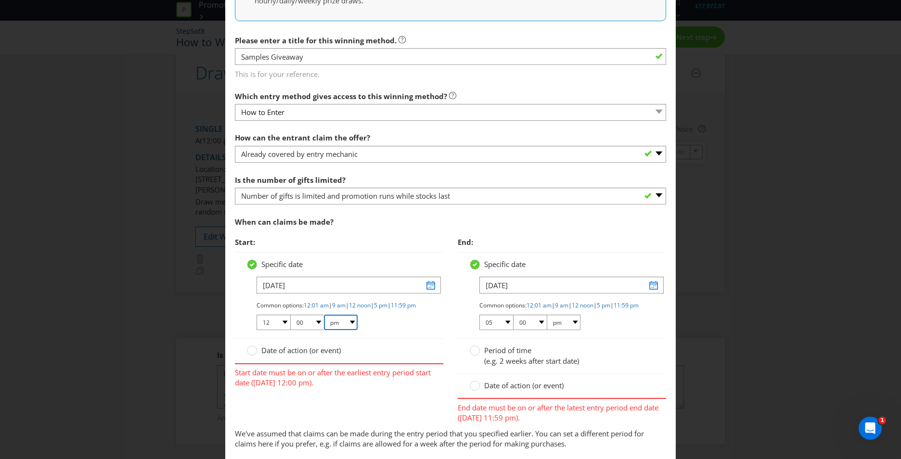
click at [324, 323] on select "am pm" at bounding box center [341, 322] width 34 height 15
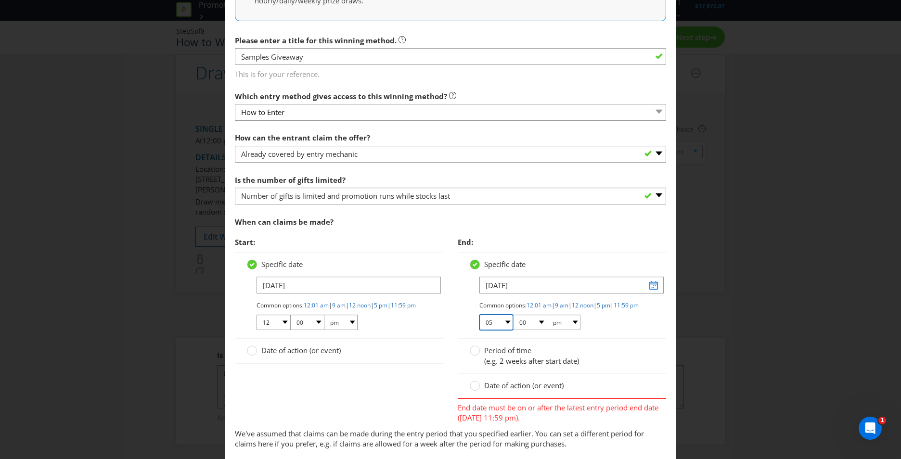
click at [499, 330] on select "01 02 03 04 05 06 07 08 09 10 11 12" at bounding box center [496, 322] width 34 height 15
select select "11"
click at [479, 323] on select "01 02 03 04 05 06 07 08 09 10 11 12" at bounding box center [496, 322] width 34 height 15
click at [536, 330] on select "00 01 05 10 15 20 25 29 30 35 40 45 50 55 59" at bounding box center [530, 322] width 34 height 15
select select "59"
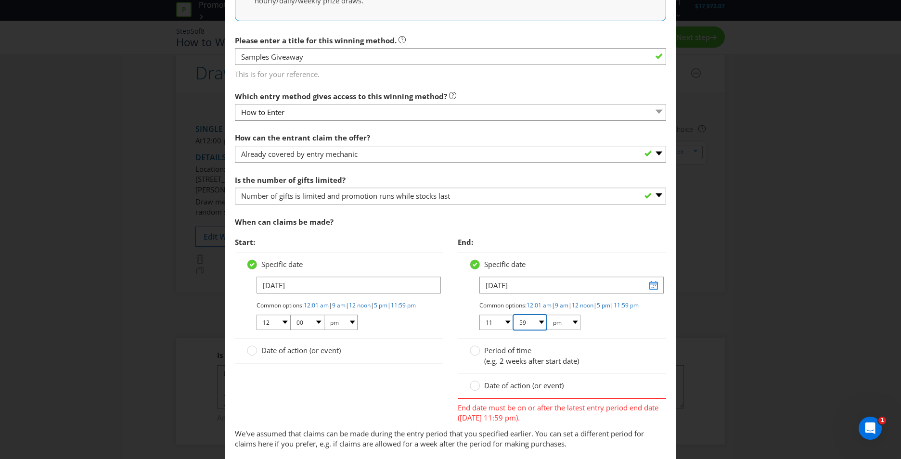
click at [513, 323] on select "00 01 05 10 15 20 25 29 30 35 40 45 50 55 59" at bounding box center [530, 322] width 34 height 15
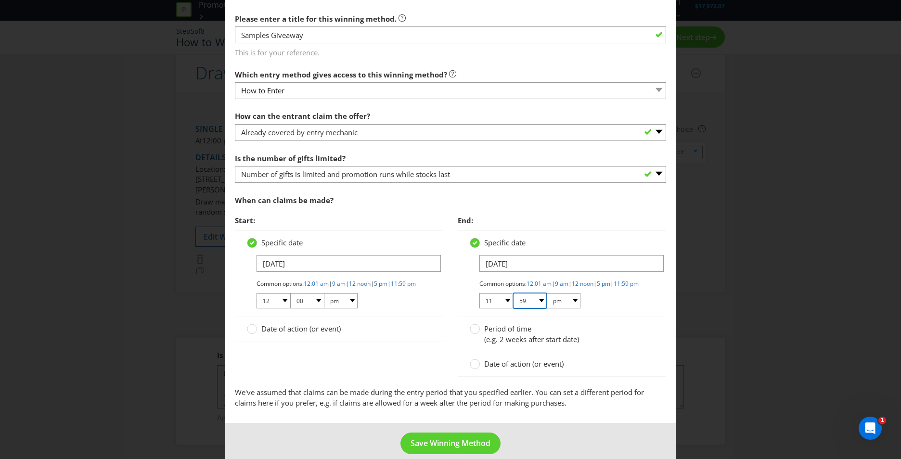
scroll to position [235, 0]
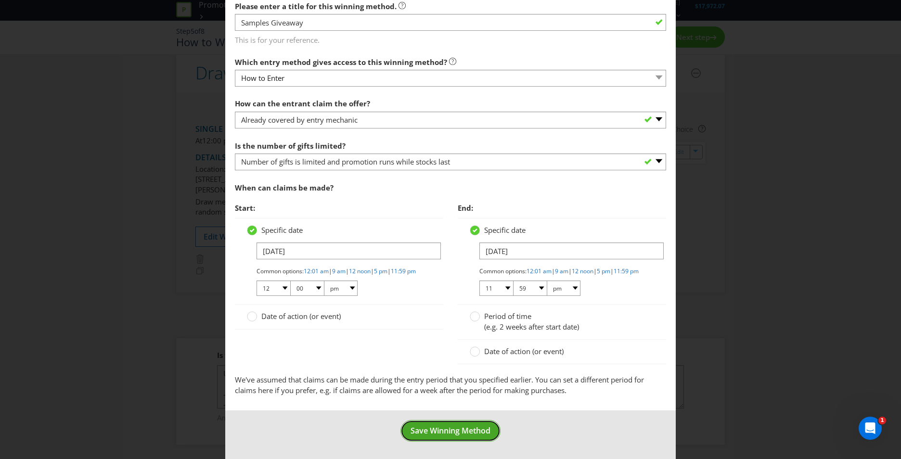
click at [461, 432] on span "Save Winning Method" at bounding box center [451, 431] width 80 height 11
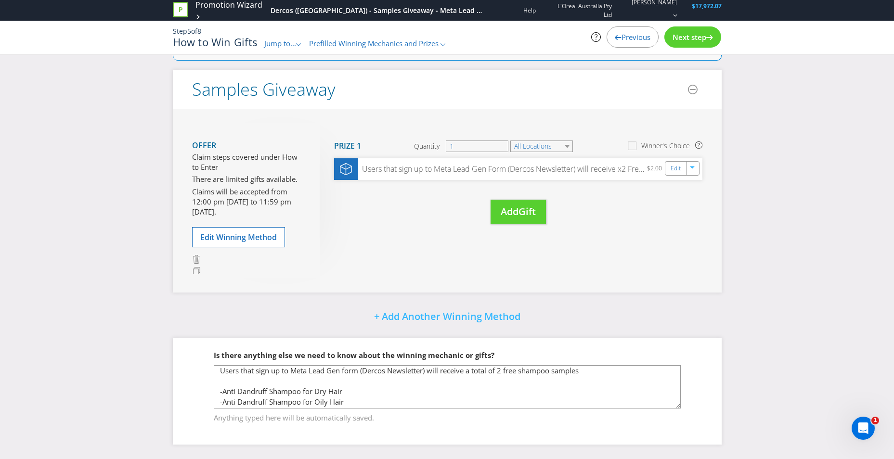
scroll to position [5, 0]
click at [704, 39] on span "Next step" at bounding box center [689, 37] width 34 height 10
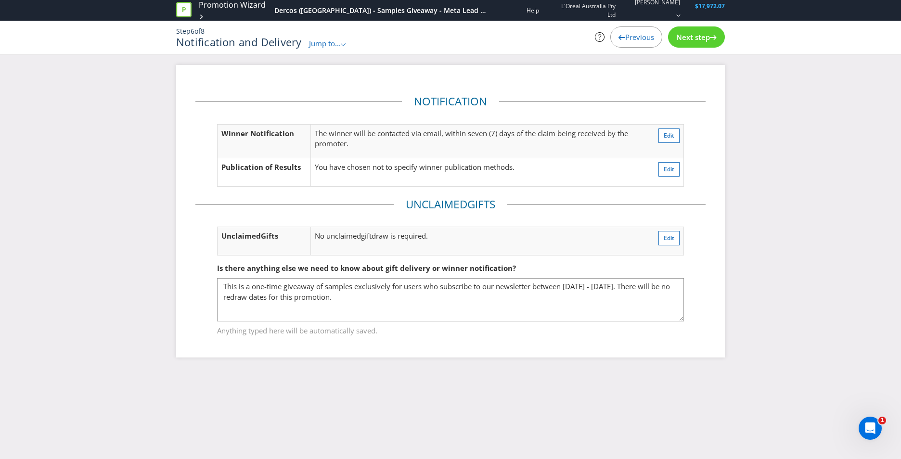
click at [704, 39] on span "Next step" at bounding box center [693, 37] width 34 height 10
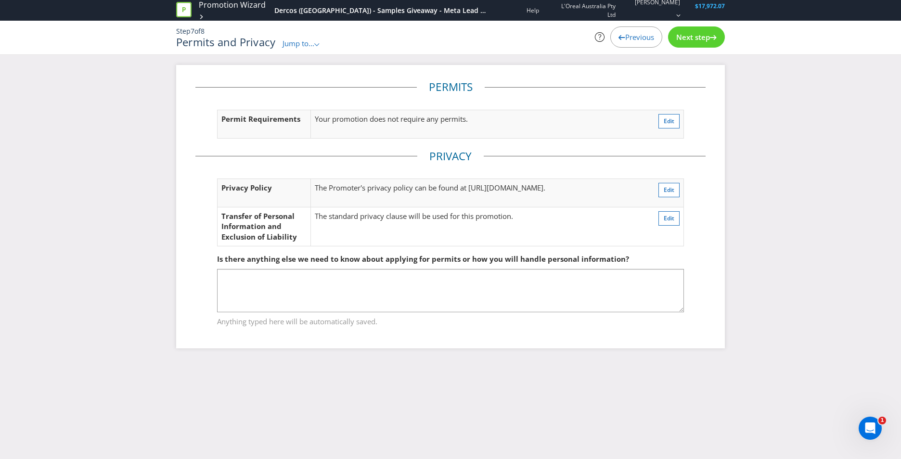
click at [704, 39] on span "Next step" at bounding box center [693, 37] width 34 height 10
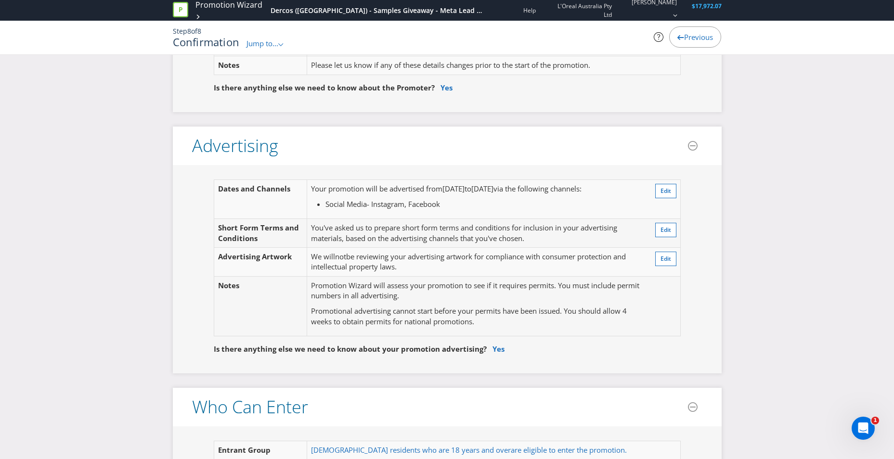
scroll to position [193, 0]
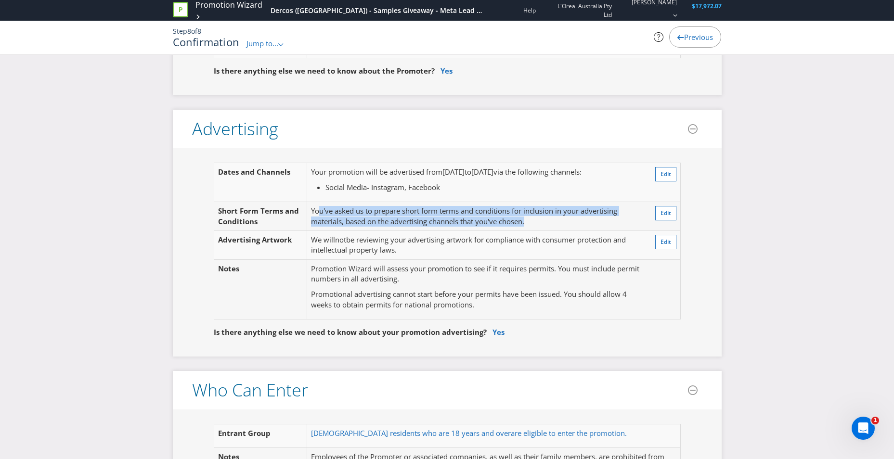
drag, startPoint x: 318, startPoint y: 213, endPoint x: 554, endPoint y: 222, distance: 236.1
click at [554, 222] on td "You've asked us to prepare short form terms and conditions for inclusion in you…" at bounding box center [476, 216] width 338 height 29
drag, startPoint x: 554, startPoint y: 222, endPoint x: 310, endPoint y: 214, distance: 243.7
click at [310, 214] on td "You've asked us to prepare short form terms and conditions for inclusion in you…" at bounding box center [476, 216] width 338 height 29
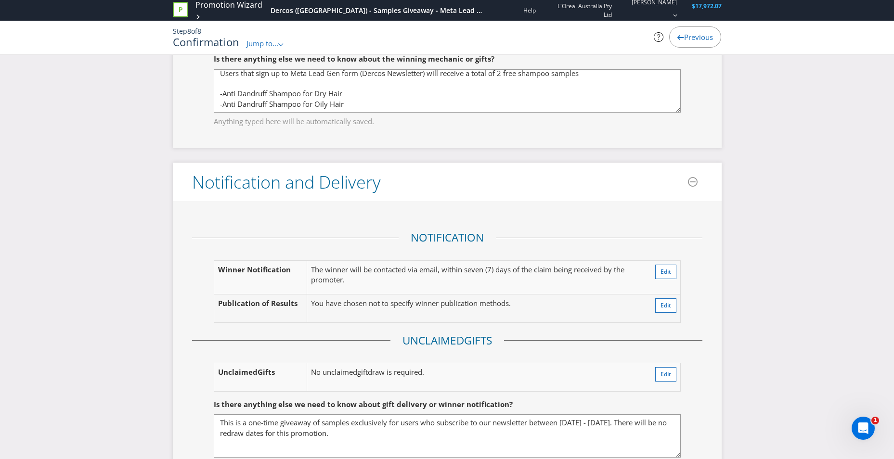
scroll to position [1348, 0]
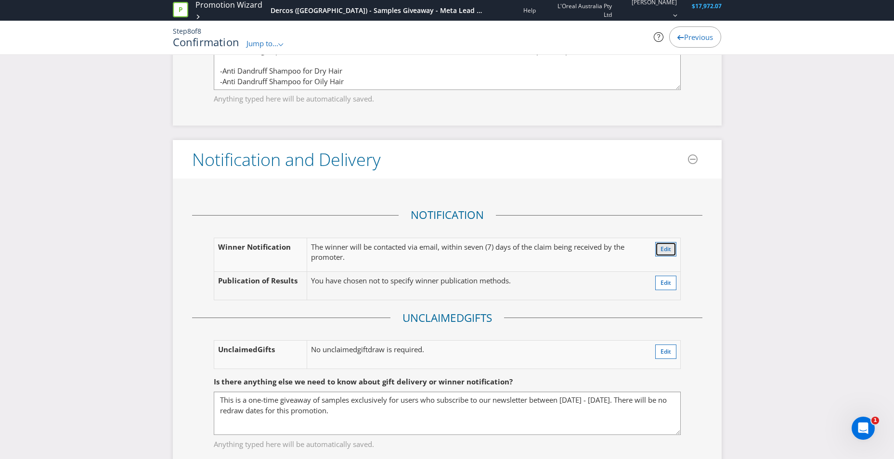
click at [663, 251] on span "Edit" at bounding box center [665, 249] width 11 height 8
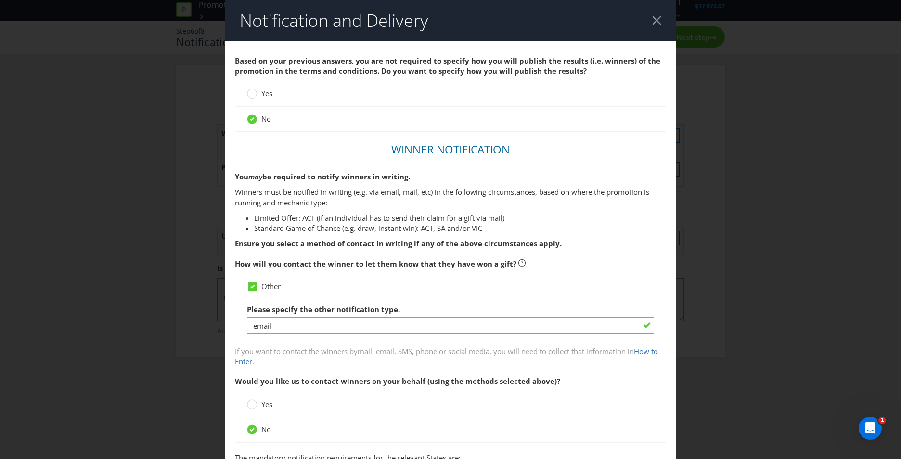
click at [191, 309] on div "Notification and Delivery Based on your previous answers, you are not required …" at bounding box center [450, 229] width 901 height 459
click at [653, 23] on div at bounding box center [656, 20] width 9 height 9
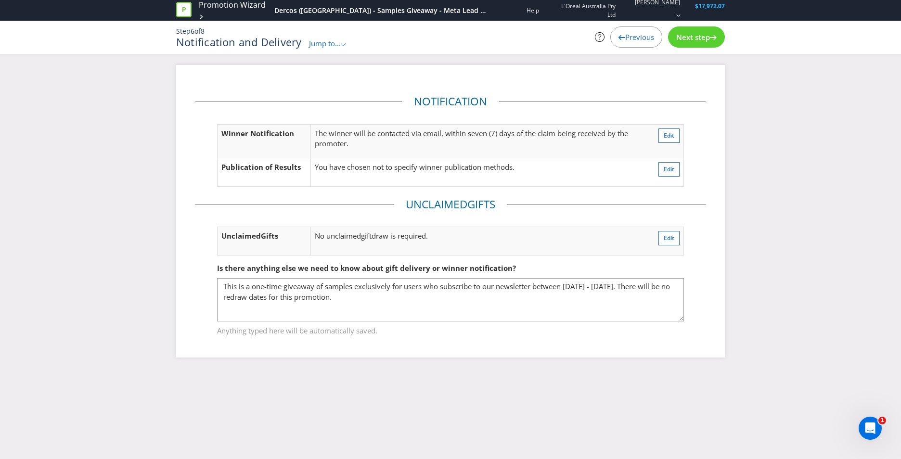
click at [719, 35] on div "Next step" at bounding box center [696, 36] width 57 height 21
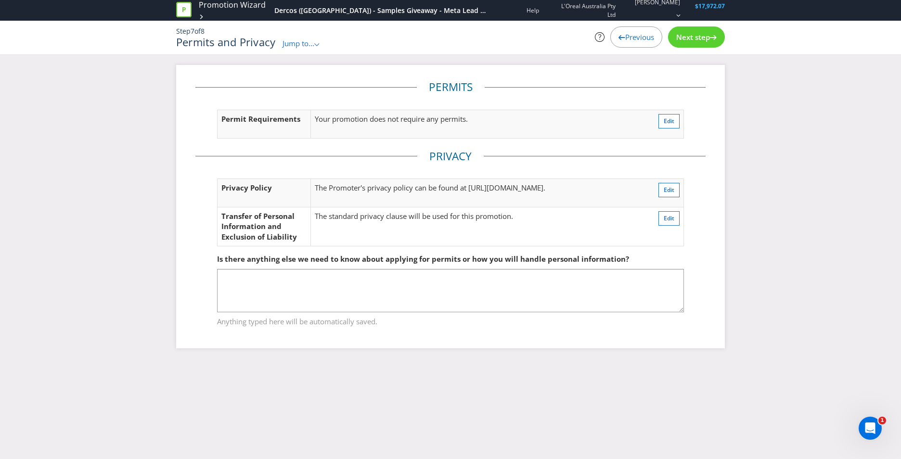
click at [719, 35] on div "Next step" at bounding box center [696, 36] width 57 height 21
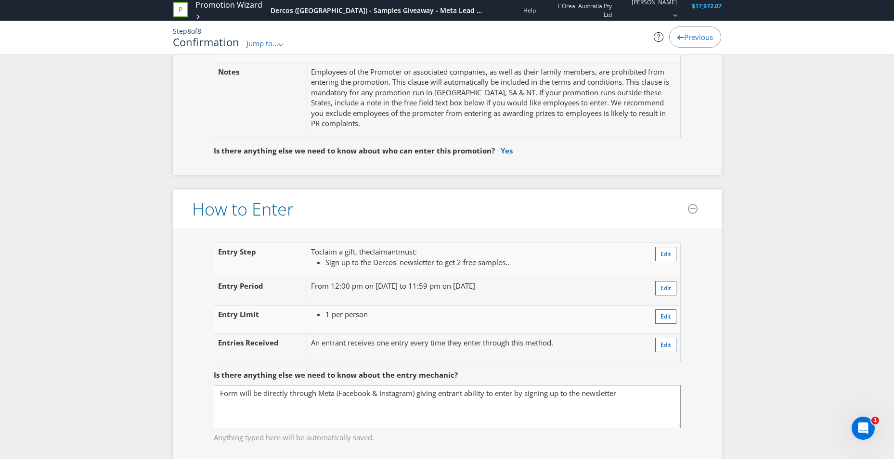
scroll to position [626, 0]
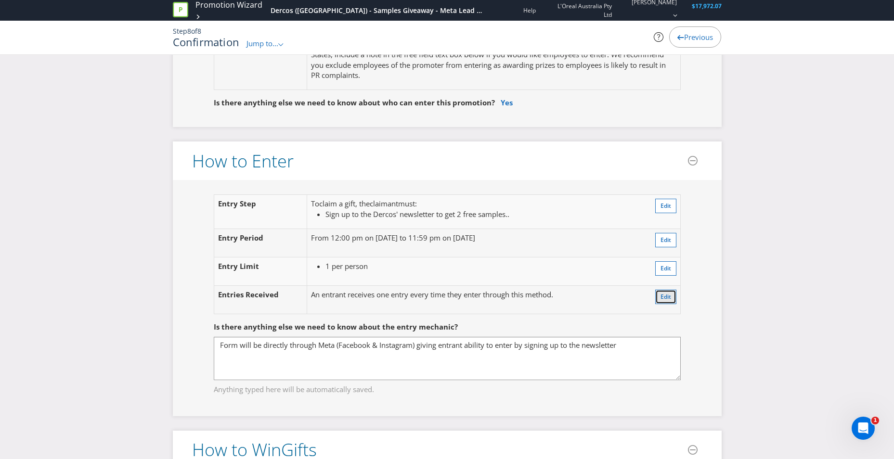
click at [658, 297] on button "Edit" at bounding box center [665, 297] width 21 height 14
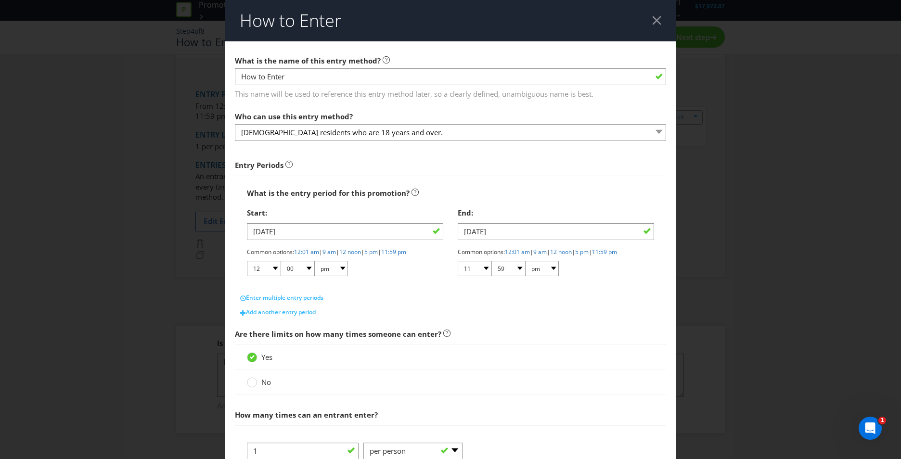
click at [710, 234] on div "How to Enter What is the name of this entry method? How to Enter This name will…" at bounding box center [450, 229] width 901 height 459
click at [652, 23] on div at bounding box center [656, 20] width 9 height 9
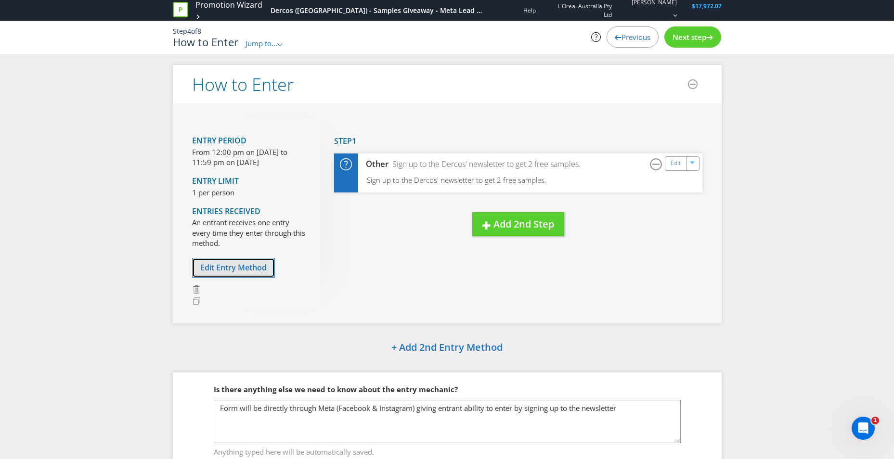
click at [252, 262] on span "Edit Entry Method" at bounding box center [233, 267] width 66 height 11
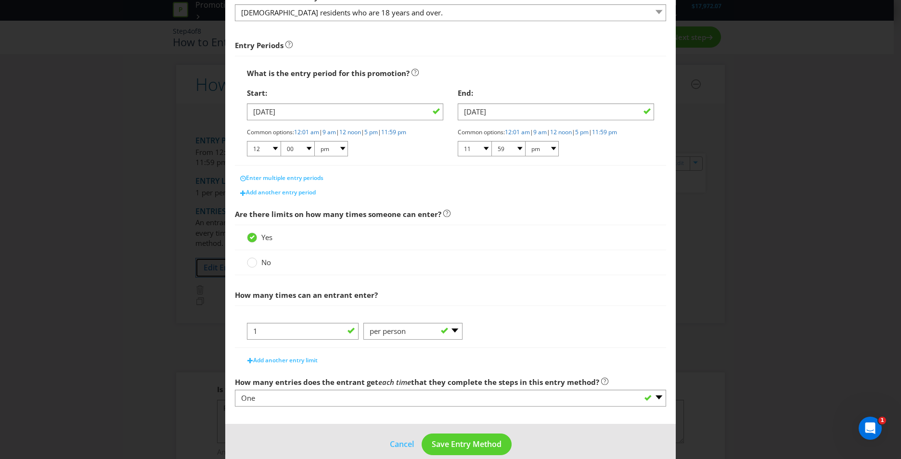
scroll to position [133, 0]
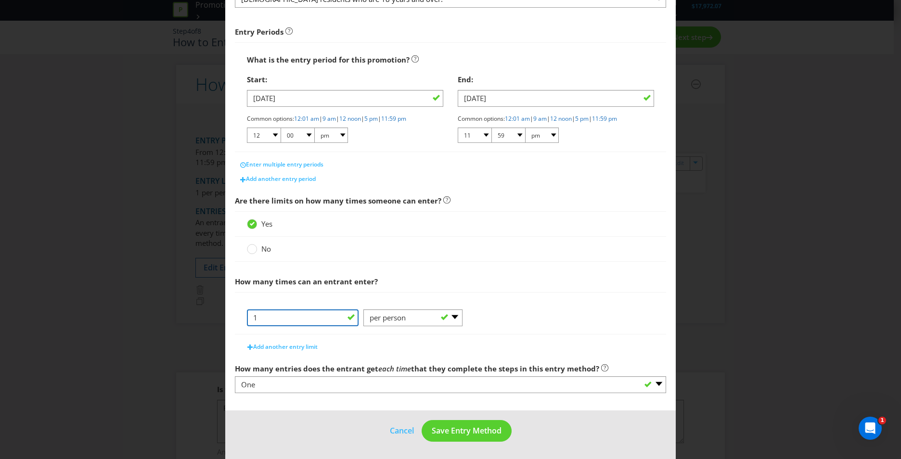
click at [333, 322] on input "1" at bounding box center [303, 318] width 112 height 17
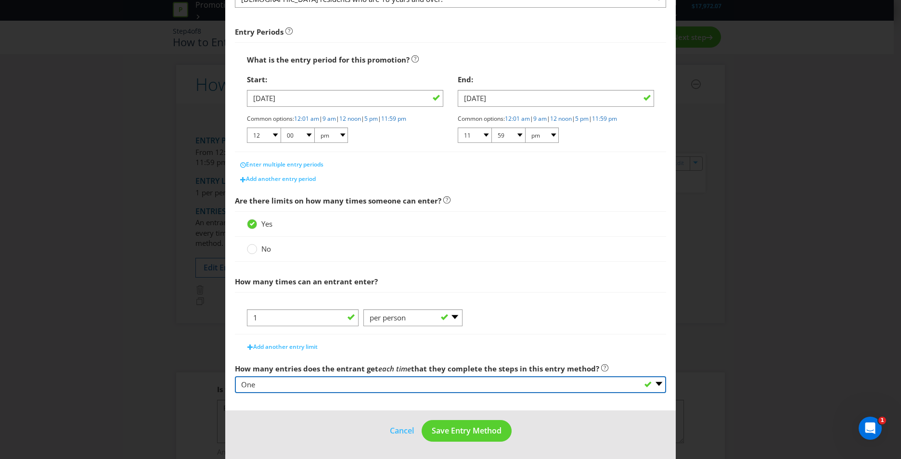
click at [494, 389] on select "-- Please select -- One More than one Other (please specify) Not applicable - g…" at bounding box center [450, 384] width 431 height 17
select select "OTHER"
click at [235, 376] on select "-- Please select -- One More than one Other (please specify) Not applicable - g…" at bounding box center [450, 384] width 431 height 17
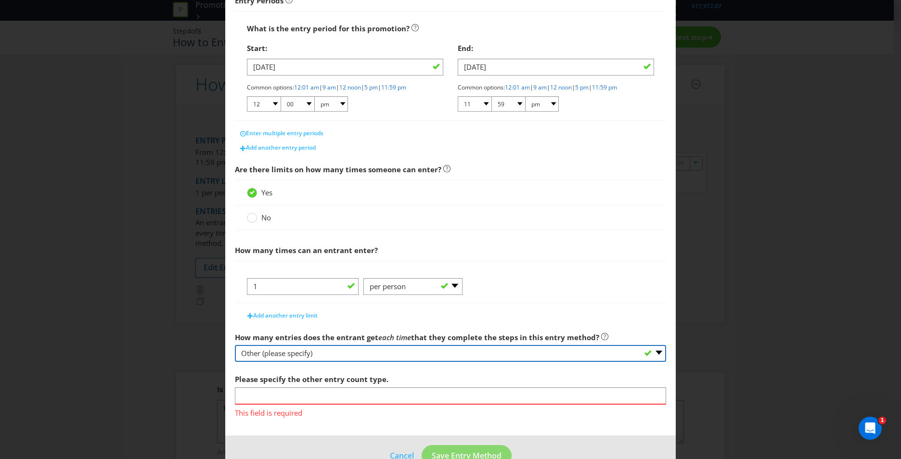
scroll to position [181, 0]
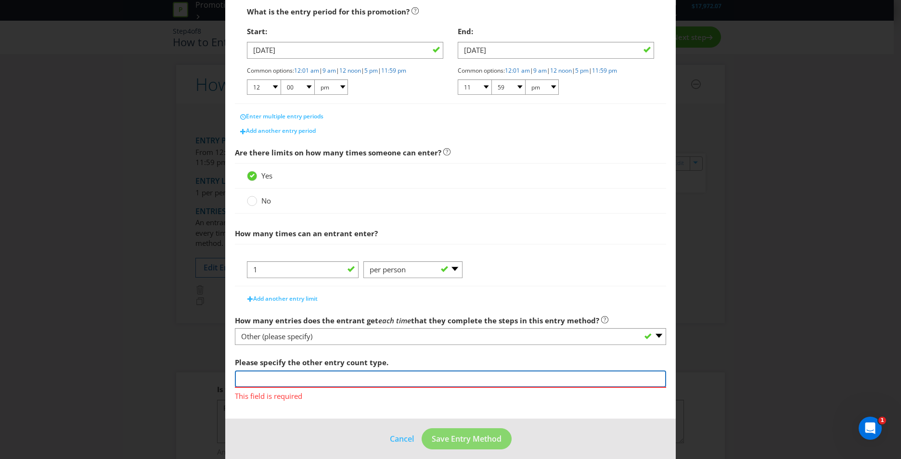
click at [353, 383] on input "text" at bounding box center [450, 379] width 431 height 17
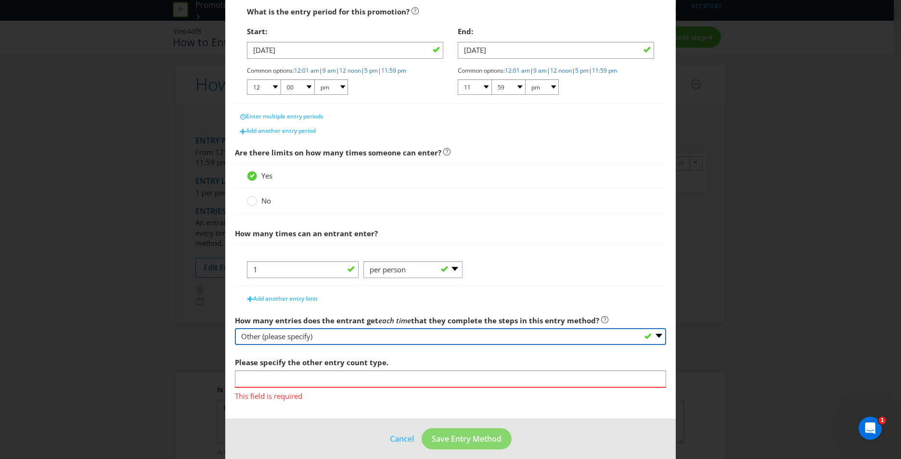
click at [348, 338] on select "-- Please select -- One More than one Other (please specify) Not applicable - g…" at bounding box center [450, 336] width 431 height 17
click at [235, 328] on select "-- Please select -- One More than one Other (please specify) Not applicable - g…" at bounding box center [450, 336] width 431 height 17
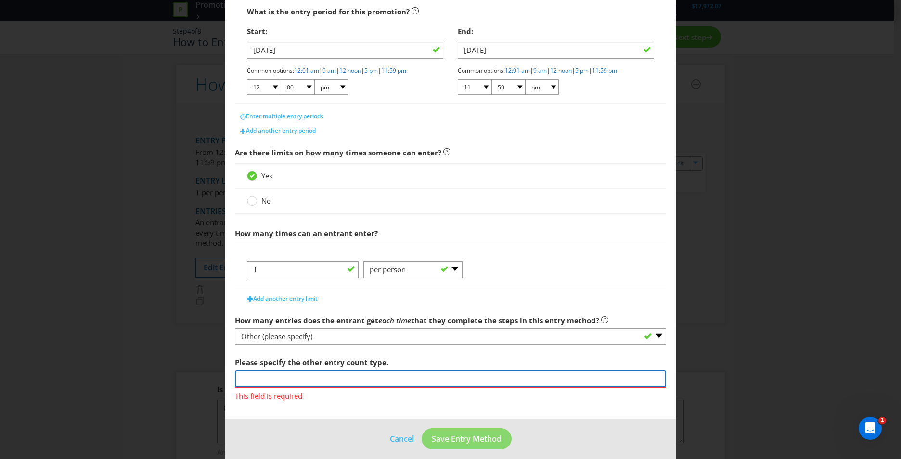
click at [330, 380] on input "text" at bounding box center [450, 379] width 431 height 17
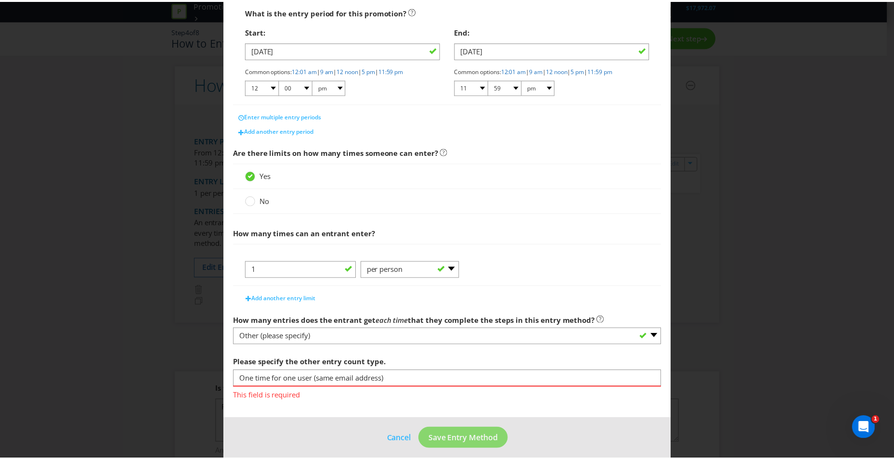
scroll to position [176, 0]
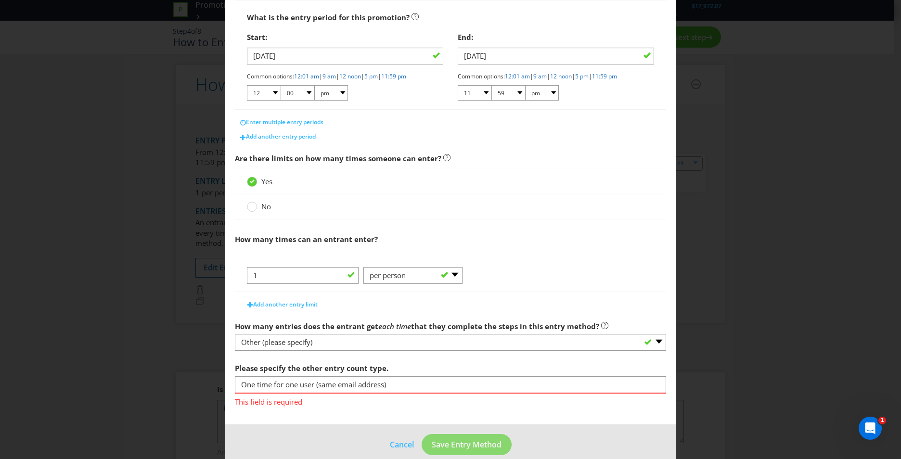
click at [336, 408] on main "What is the name of this entry method? How to Enter This name will be used to r…" at bounding box center [450, 145] width 451 height 559
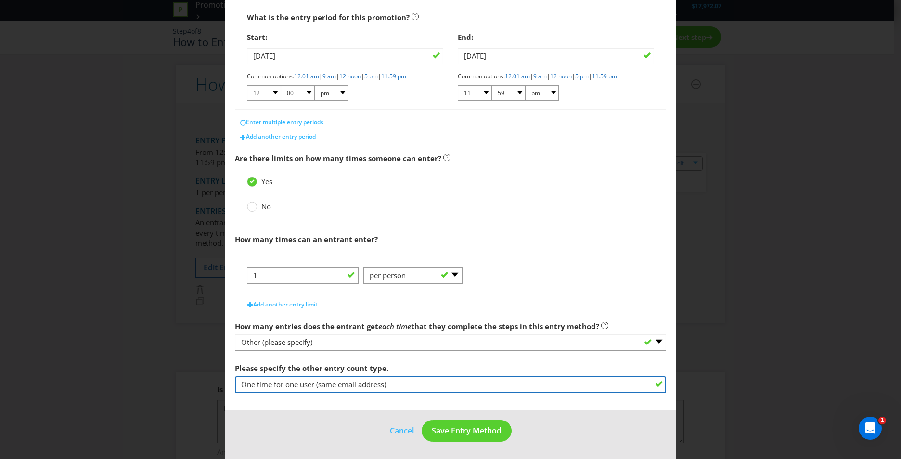
click at [323, 386] on input "One time for one user (same email address)" at bounding box center [450, 384] width 431 height 17
click at [312, 383] on input "One time for one user (same email address)" at bounding box center [450, 384] width 431 height 17
click at [315, 383] on input "One time for one user (same email address)" at bounding box center [450, 384] width 431 height 17
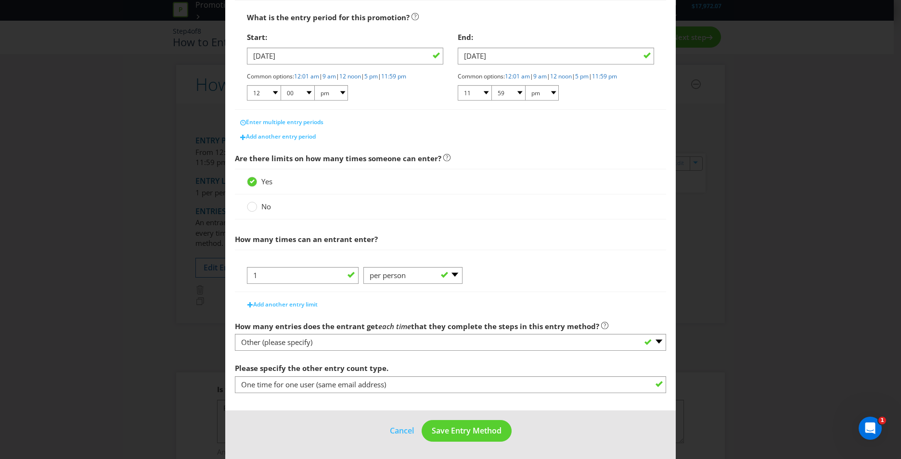
click at [303, 412] on footer "Cancel Save Entry Method" at bounding box center [450, 435] width 451 height 49
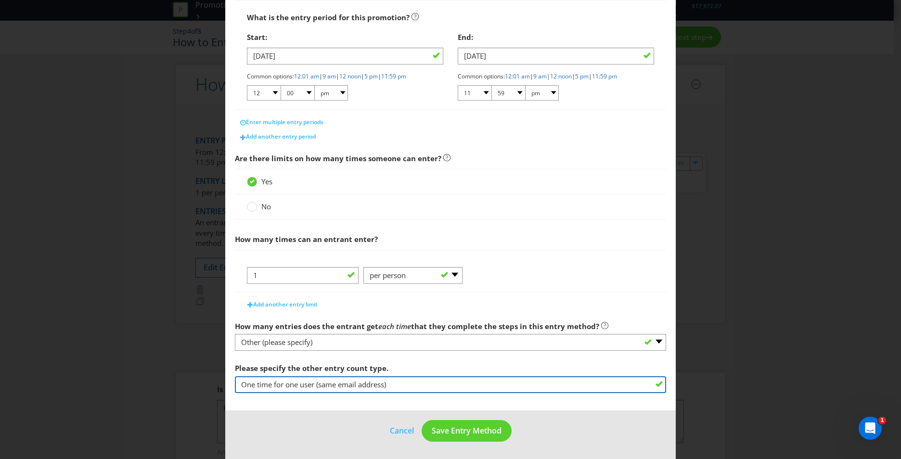
click at [299, 389] on input "One time for one user (same email address)" at bounding box center [450, 384] width 431 height 17
click at [343, 386] on input "One time for one user (same email address)" at bounding box center [450, 384] width 431 height 17
click at [341, 385] on input "One time for one user (same email address)" at bounding box center [450, 384] width 431 height 17
paste input "ly one entry per individua"
click at [351, 386] on input "Only one entry per individua" at bounding box center [450, 384] width 431 height 17
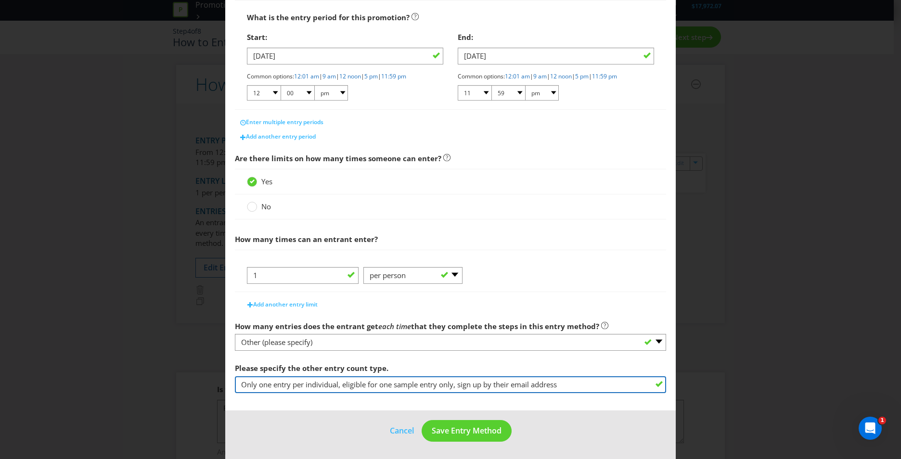
click at [351, 386] on input "Only one entry per individual, eligible for one sample entry only, sign up by t…" at bounding box center [450, 384] width 431 height 17
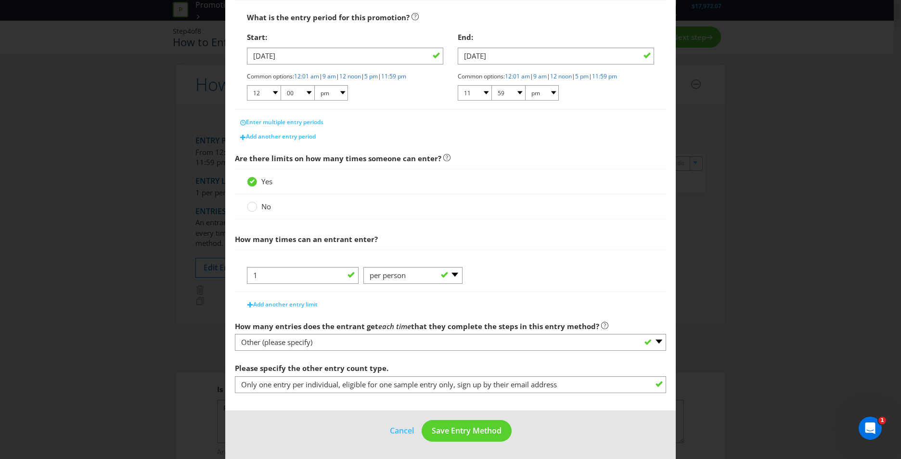
click at [308, 406] on main "What is the name of this entry method? How to Enter This name will be used to r…" at bounding box center [450, 138] width 451 height 545
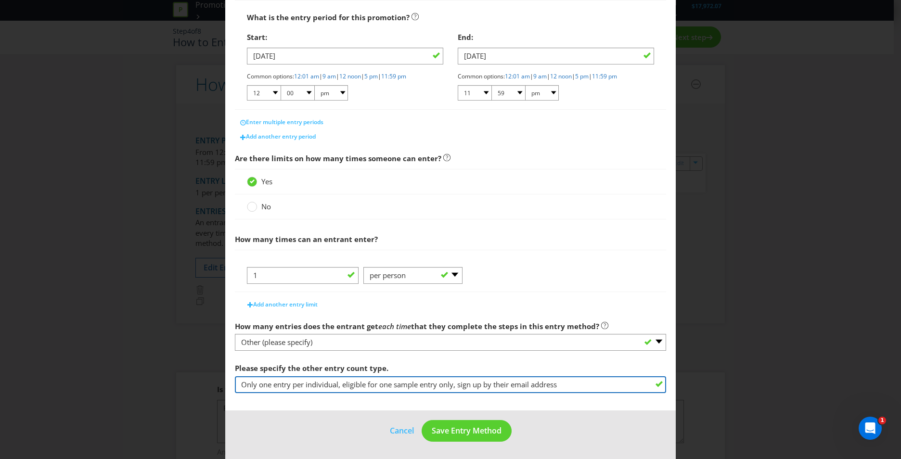
click at [324, 385] on input "Only one entry per individual, eligible for one sample entry only, sign up by t…" at bounding box center [450, 384] width 431 height 17
paste input "Entry is limited to one per individual, and each unique email address qualifies…"
drag, startPoint x: 526, startPoint y: 388, endPoint x: 514, endPoint y: 387, distance: 11.6
click at [514, 387] on input "Entry is limited to one per individual, and each unique email address qualifies…" at bounding box center [450, 384] width 431 height 17
click at [557, 381] on input "Entry is limited to one per individual, and each unique email address qualifies…" at bounding box center [450, 384] width 431 height 17
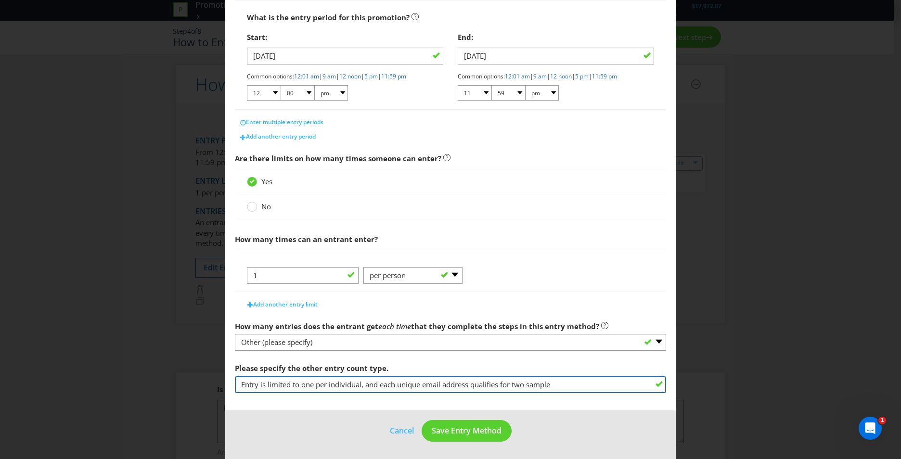
click at [360, 384] on input "Entry is limited to one per individual, and each unique email address qualifies…" at bounding box center [450, 384] width 431 height 17
paste input "ach individual is permitted a single entry for one sample, to be registered via…"
drag, startPoint x: 394, startPoint y: 386, endPoint x: 405, endPoint y: 386, distance: 11.1
click at [405, 386] on input "Each individual is permitted a single entry for one sample, to be registered vi…" at bounding box center [450, 384] width 431 height 17
click at [359, 390] on input "Each individual is permitted a single entry for two free sample, to be register…" at bounding box center [450, 384] width 431 height 17
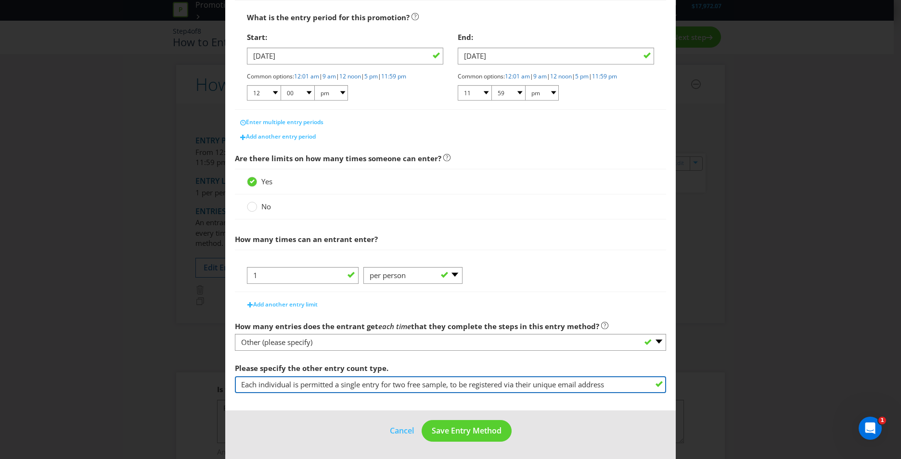
drag, startPoint x: 381, startPoint y: 384, endPoint x: 447, endPoint y: 382, distance: 66.5
click at [447, 382] on input "Each individual is permitted a single entry for two free sample, to be register…" at bounding box center [450, 384] width 431 height 17
type input "Each individual is permitted a single entry, to be registered via their unique …"
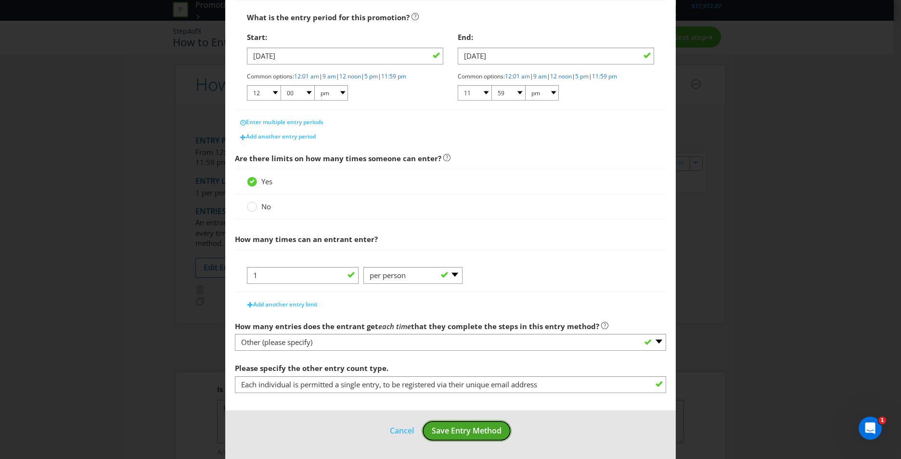
click at [471, 438] on button "Save Entry Method" at bounding box center [467, 431] width 90 height 22
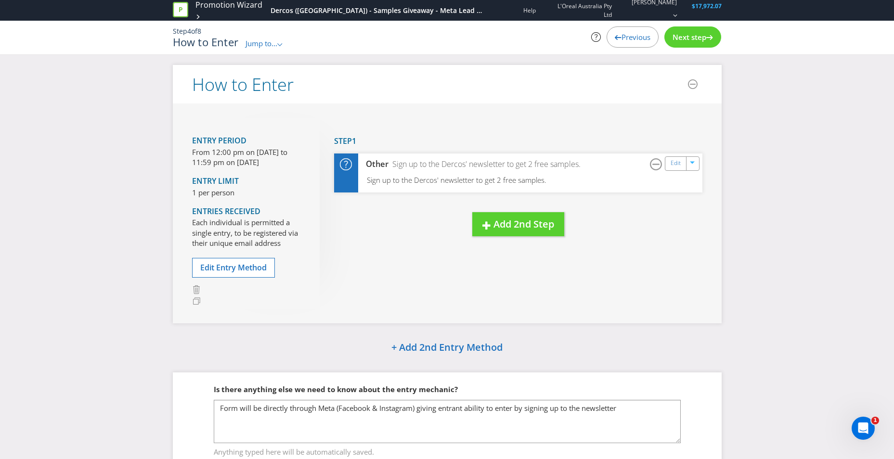
scroll to position [46, 0]
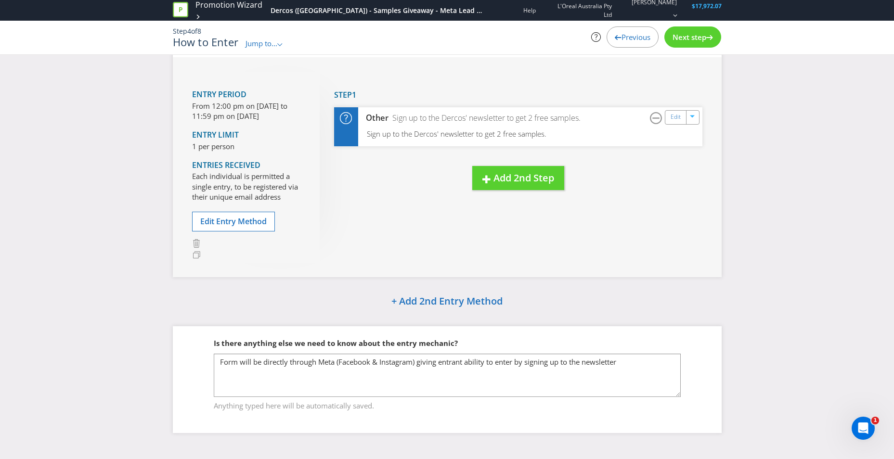
click at [678, 35] on span "Next step" at bounding box center [689, 37] width 34 height 10
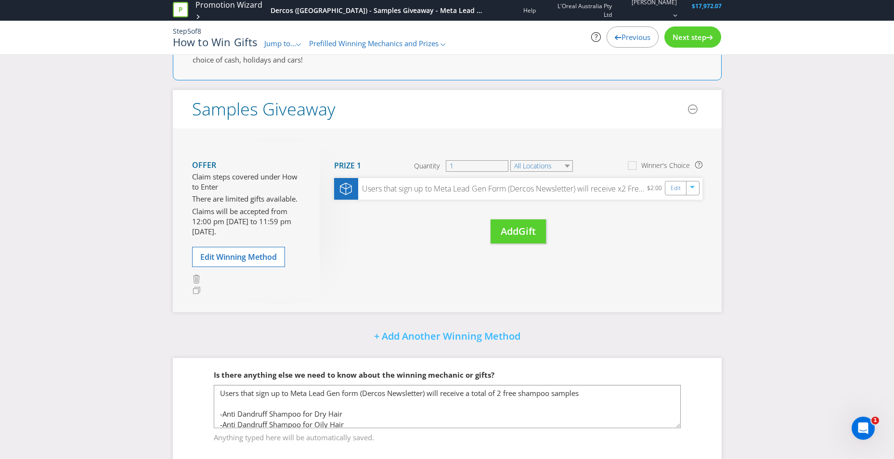
click at [688, 34] on span "Next step" at bounding box center [689, 37] width 34 height 10
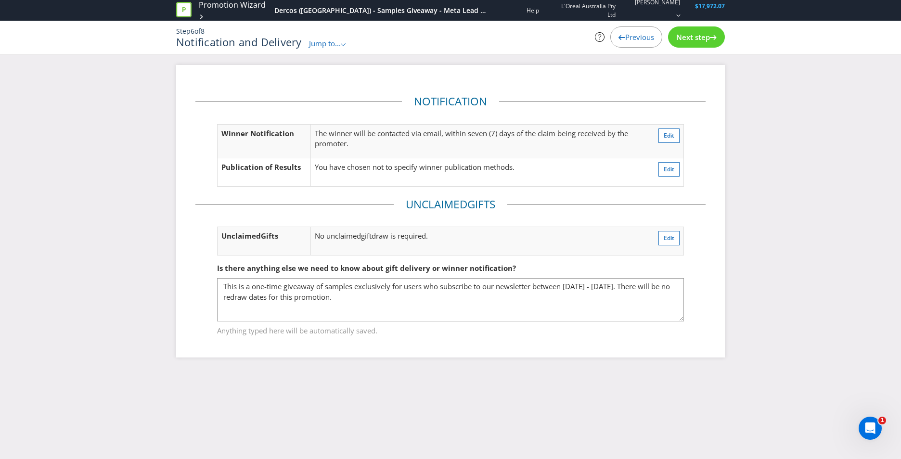
click at [689, 34] on span "Next step" at bounding box center [693, 37] width 34 height 10
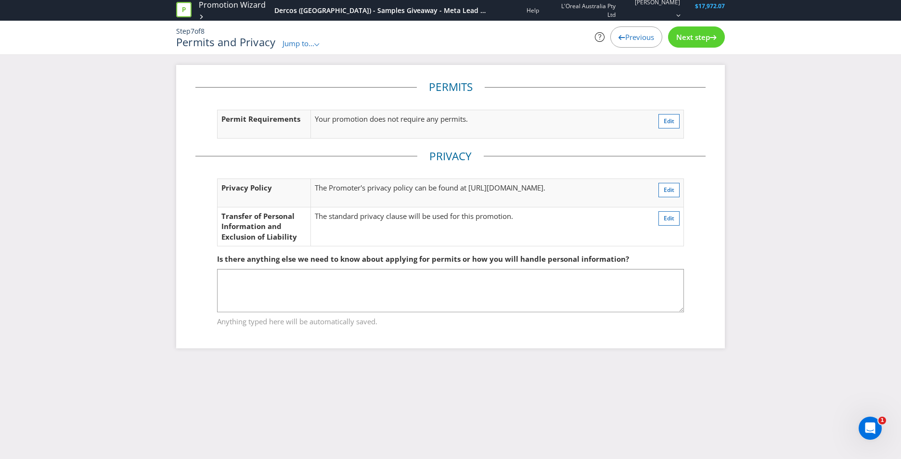
click at [689, 34] on span "Next step" at bounding box center [693, 37] width 34 height 10
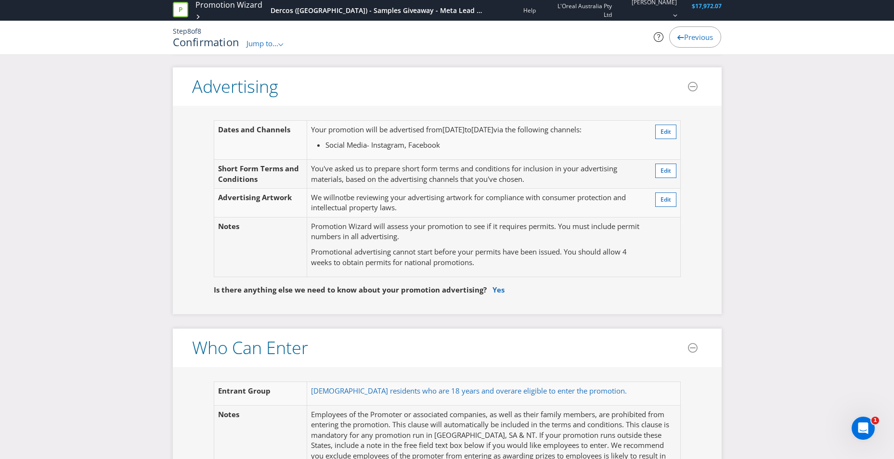
scroll to position [241, 0]
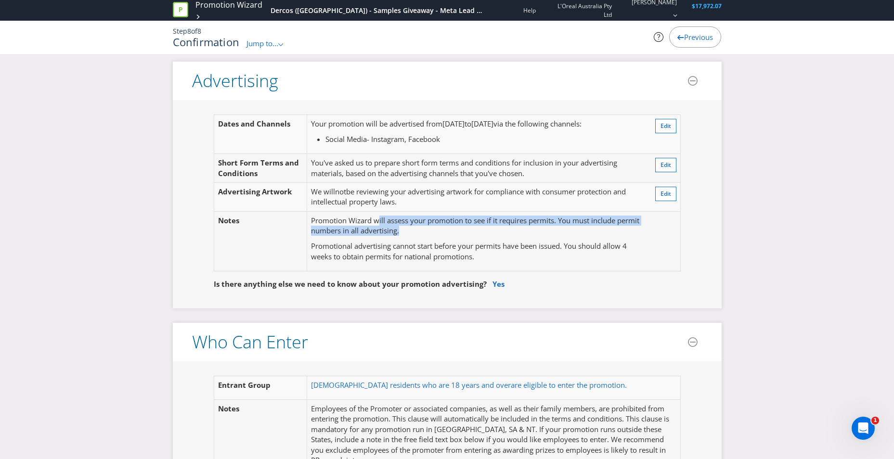
drag, startPoint x: 377, startPoint y: 221, endPoint x: 457, endPoint y: 229, distance: 79.8
click at [457, 229] on p "Promotion Wizard will assess your promotion to see if it requires permits. You …" at bounding box center [476, 226] width 330 height 21
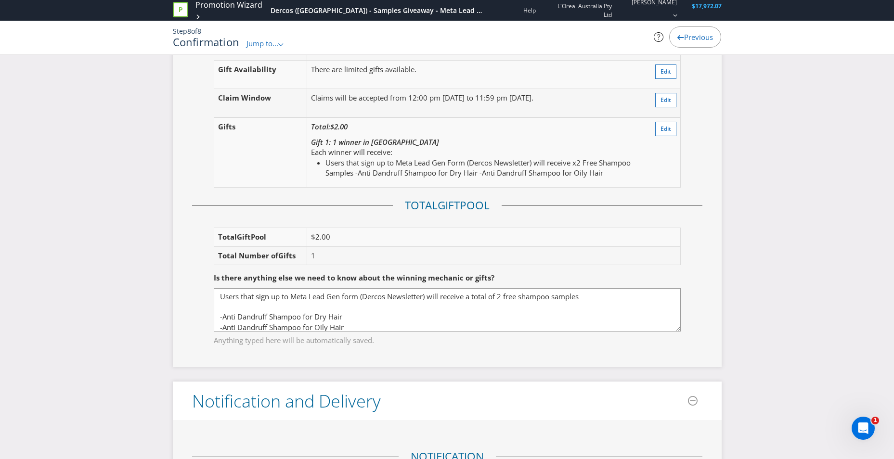
scroll to position [1107, 0]
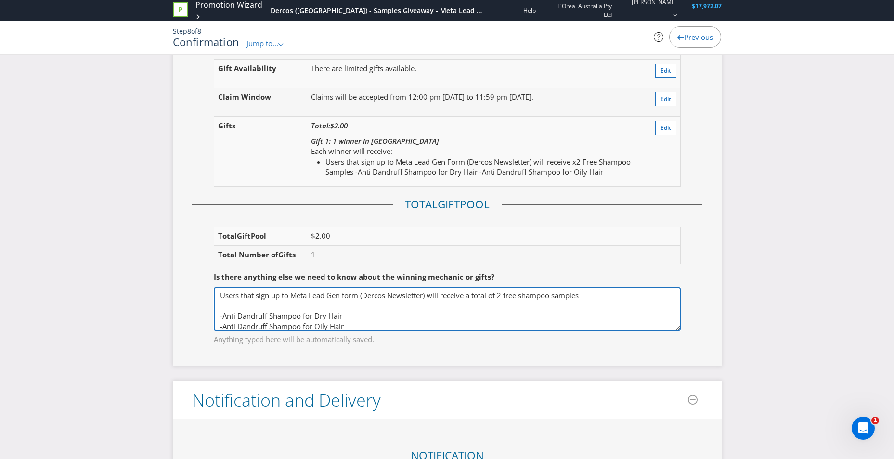
click at [357, 305] on textarea "Users that sign up to Meta Lead Gen form (Dercos Newsletter) will receive a tot…" at bounding box center [447, 308] width 467 height 43
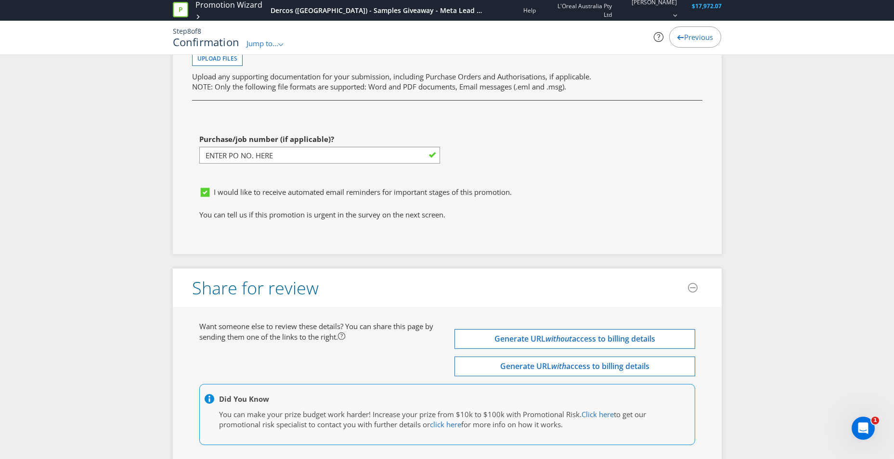
scroll to position [2774, 0]
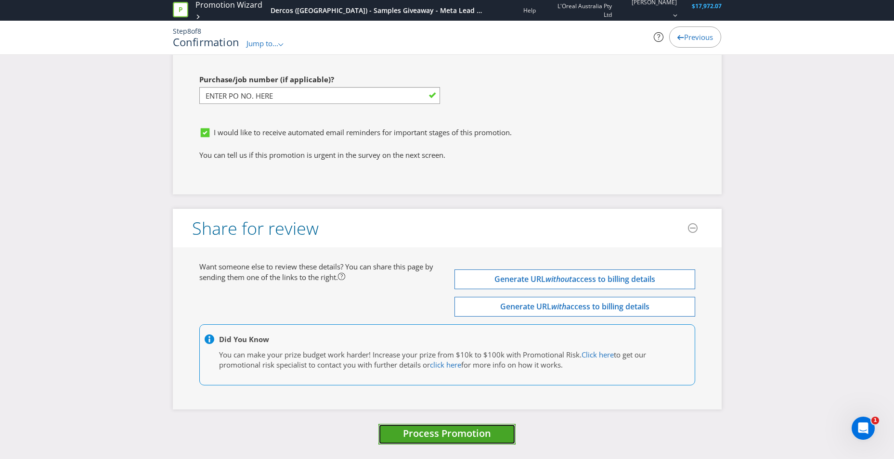
click at [472, 435] on span "Process Promotion" at bounding box center [447, 433] width 88 height 13
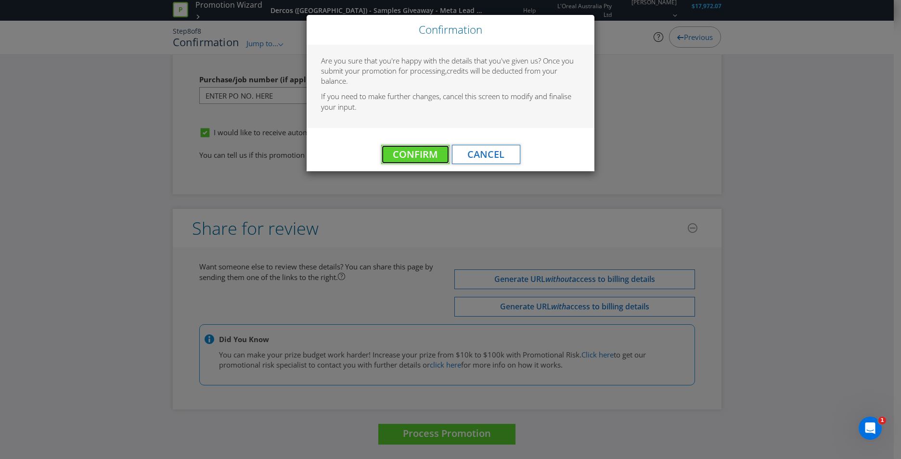
drag, startPoint x: 425, startPoint y: 157, endPoint x: 419, endPoint y: 222, distance: 64.7
click at [419, 222] on div "Confirmation Are you sure that you're happy with the details that you've given …" at bounding box center [450, 229] width 901 height 459
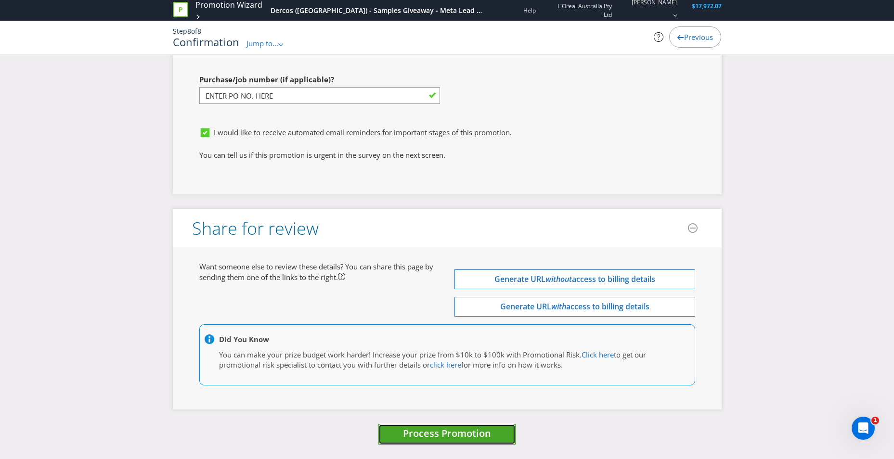
click at [437, 434] on span "Process Promotion" at bounding box center [447, 433] width 88 height 13
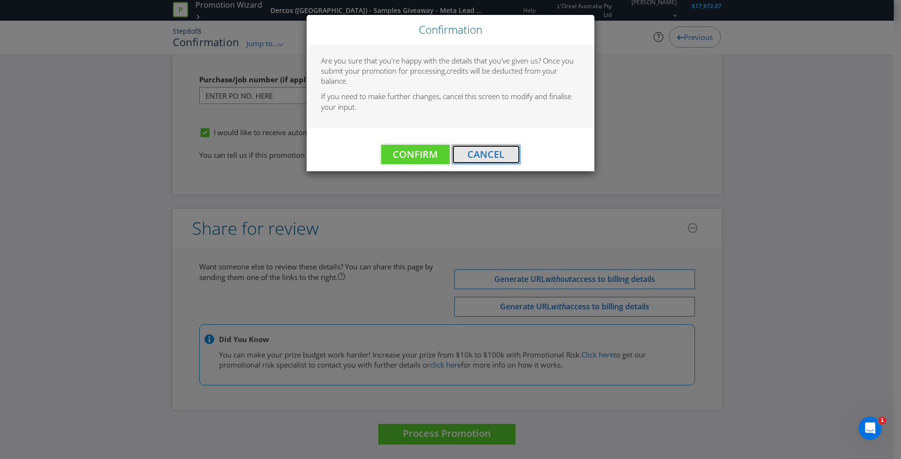
click at [512, 149] on button "Cancel" at bounding box center [486, 154] width 68 height 19
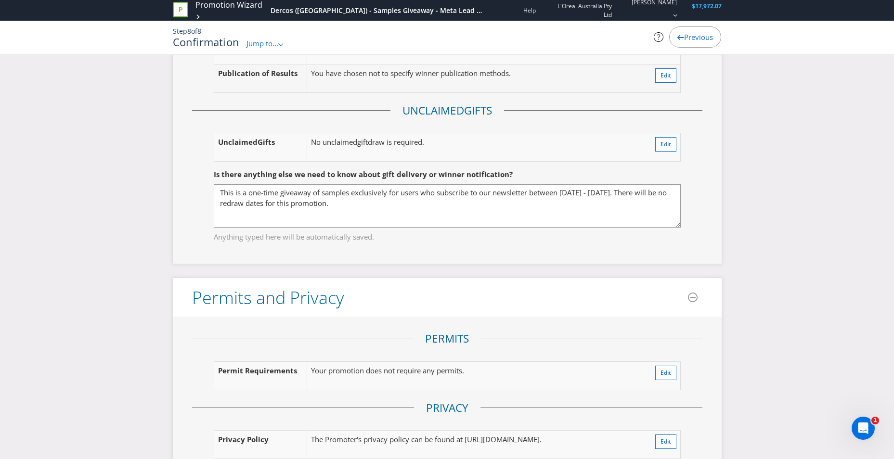
scroll to position [1378, 0]
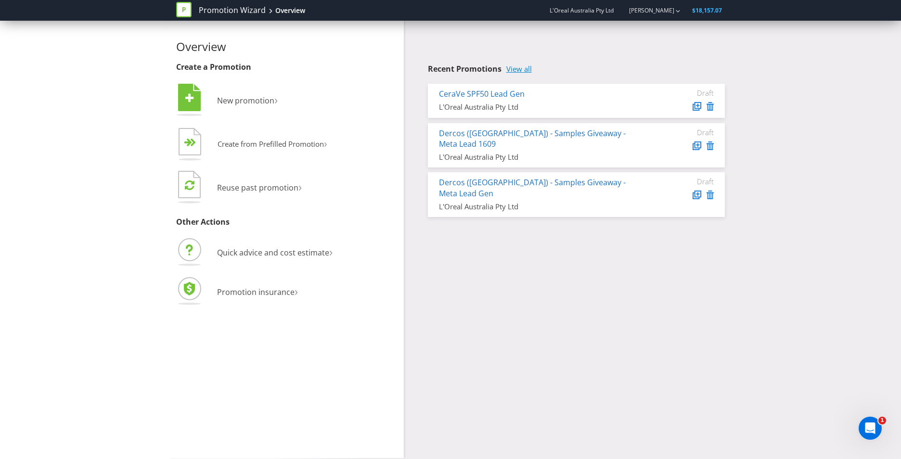
click at [510, 67] on link "View all" at bounding box center [519, 69] width 26 height 8
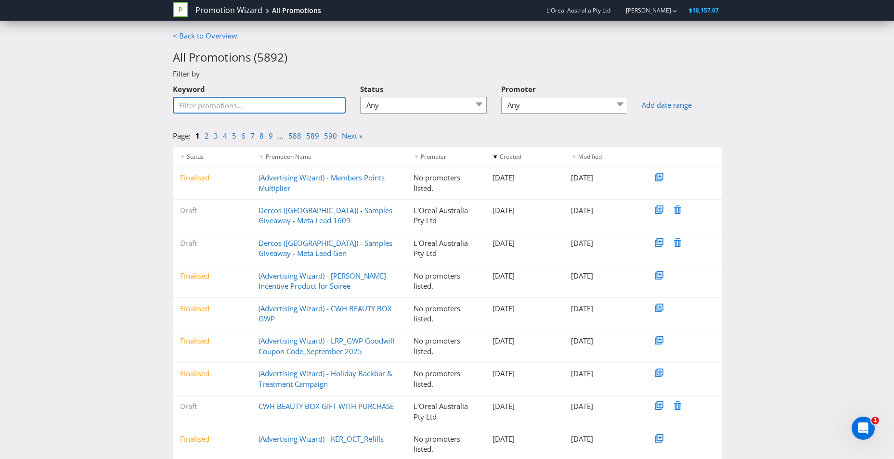
click at [250, 107] on input "Keyword" at bounding box center [259, 105] width 173 height 17
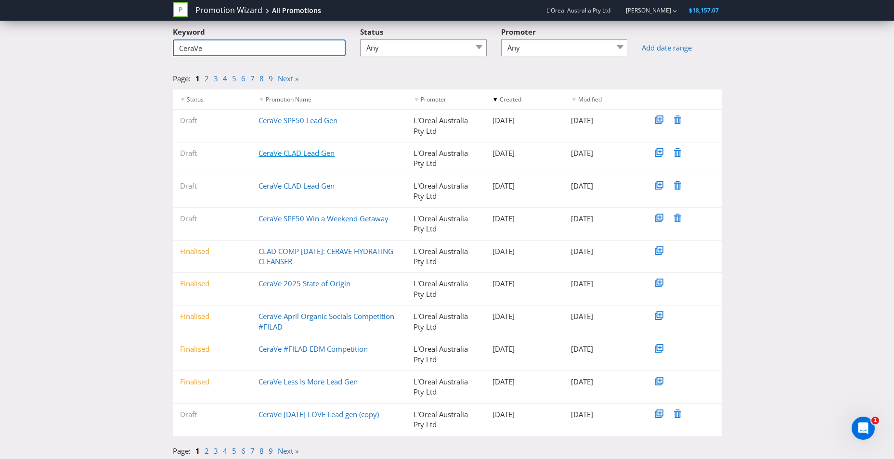
scroll to position [60, 0]
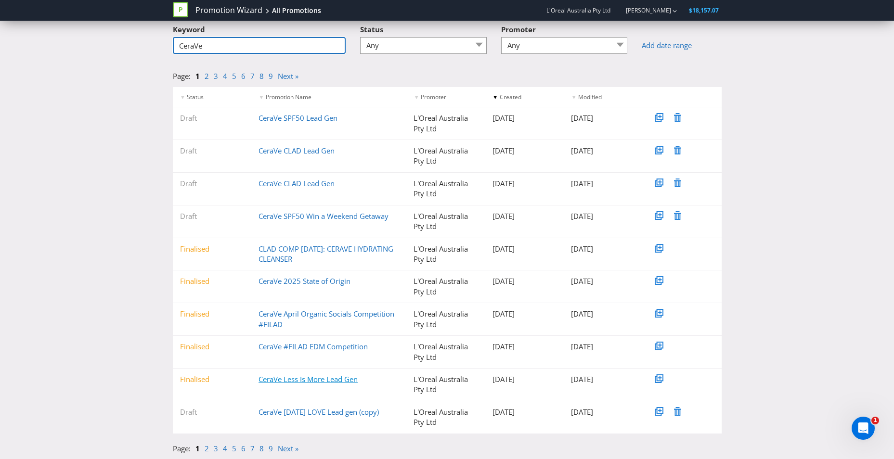
type input "CeraVe"
click at [322, 381] on link "CeraVe Less Is More Lead Gen" at bounding box center [307, 379] width 99 height 10
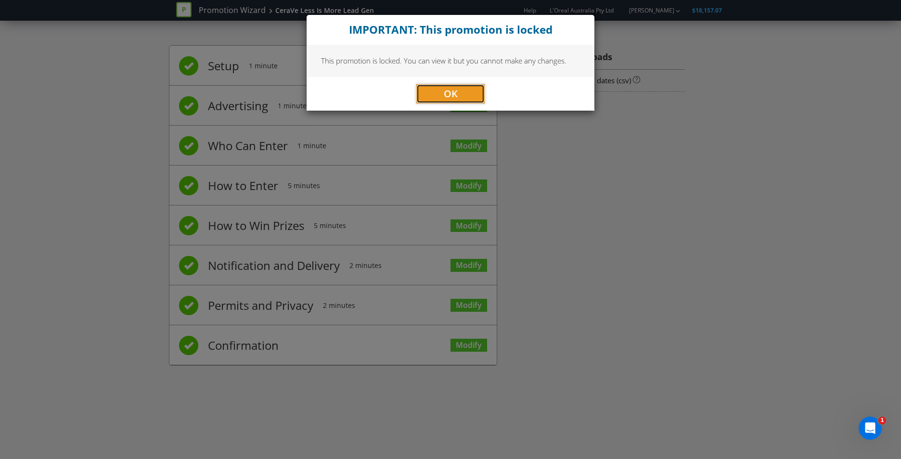
click at [456, 93] on span "OK" at bounding box center [451, 93] width 14 height 13
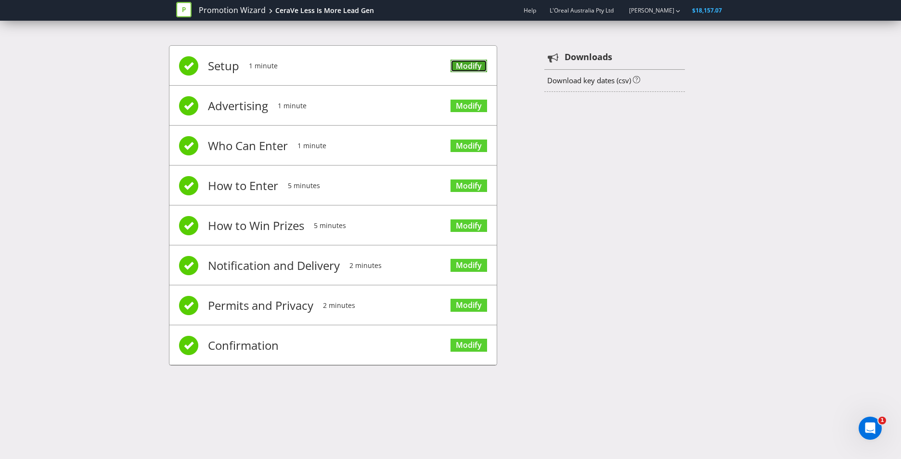
click at [476, 64] on link "Modify" at bounding box center [469, 66] width 37 height 13
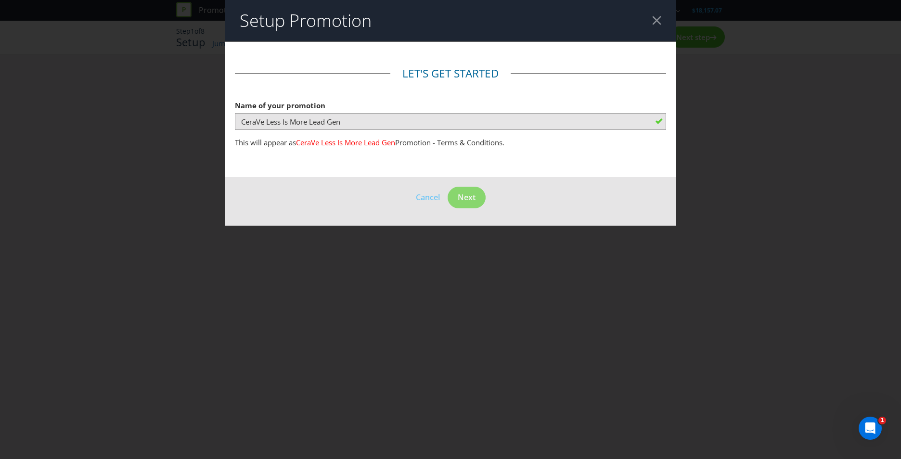
click at [663, 27] on header "Setup Promotion" at bounding box center [450, 20] width 451 height 41
click at [662, 24] on header "Setup Promotion" at bounding box center [450, 20] width 451 height 41
click at [661, 21] on div at bounding box center [656, 20] width 9 height 9
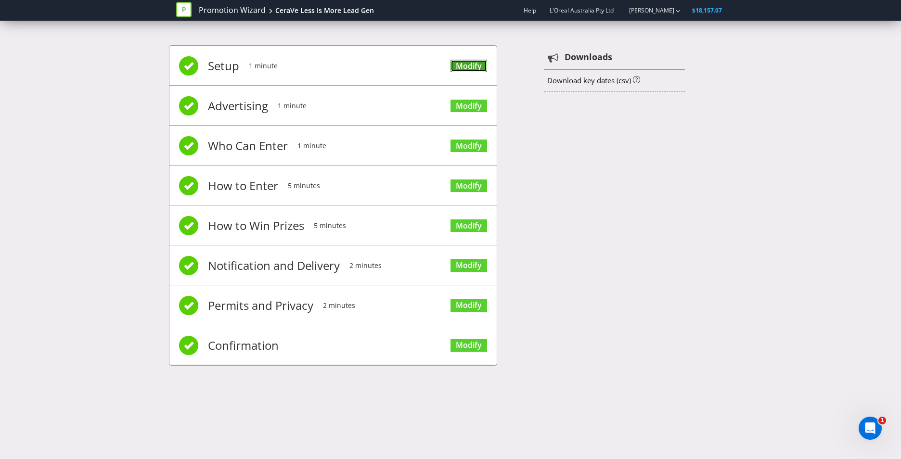
click at [478, 63] on link "Modify" at bounding box center [469, 66] width 37 height 13
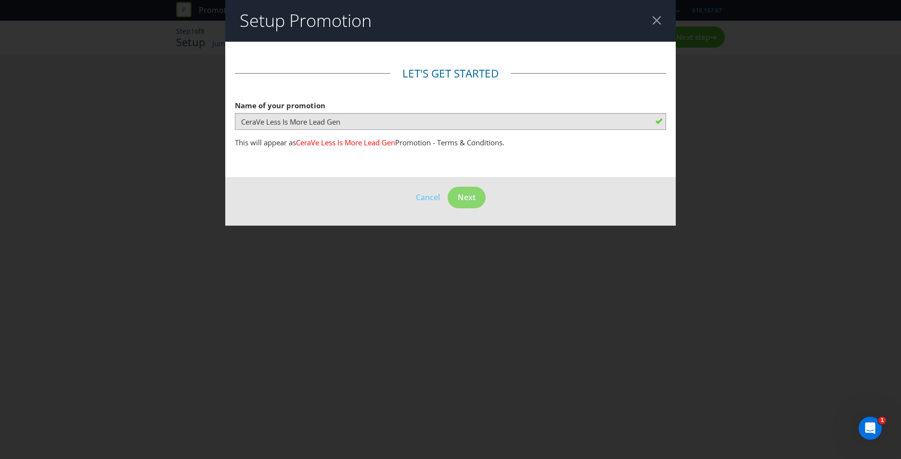
click at [658, 21] on div at bounding box center [656, 20] width 9 height 9
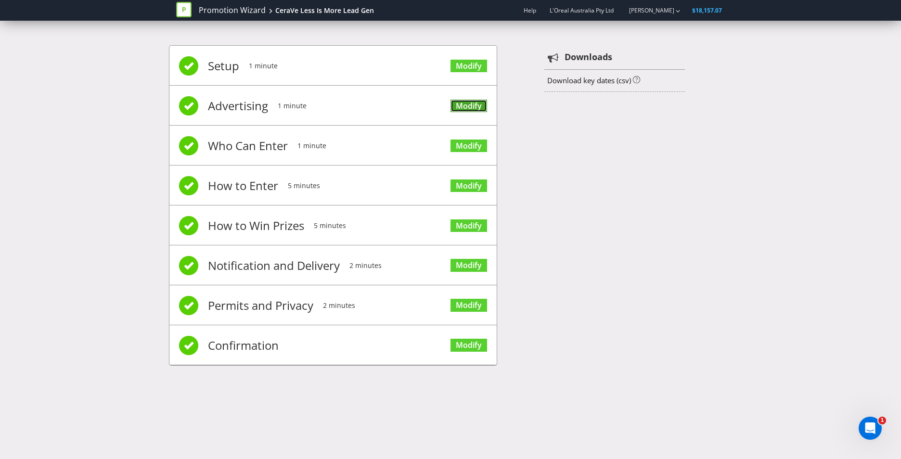
click at [458, 107] on link "Modify" at bounding box center [469, 106] width 37 height 13
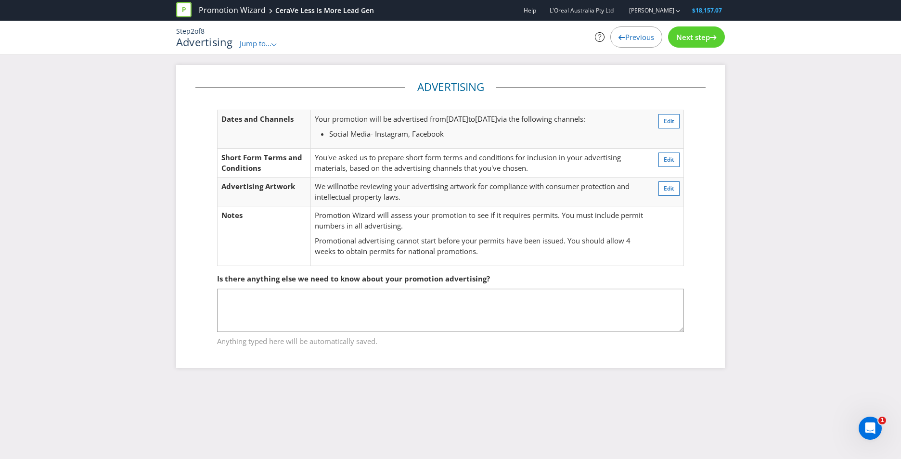
click at [642, 39] on span "Previous" at bounding box center [639, 37] width 29 height 10
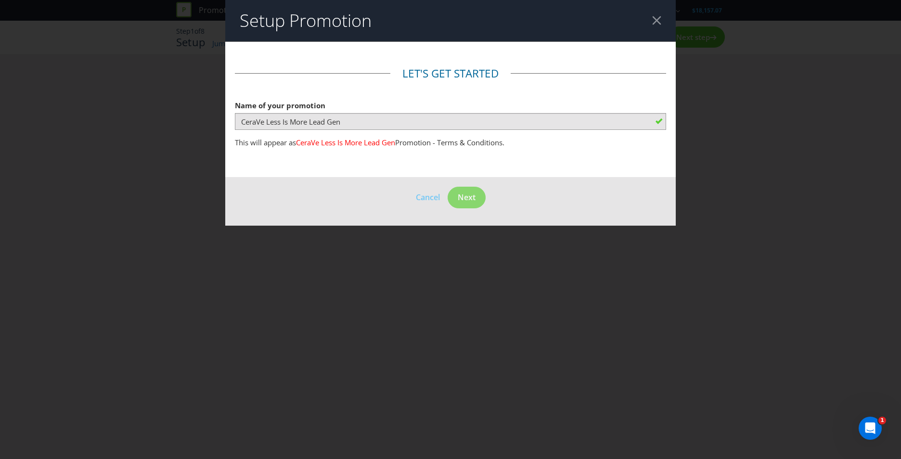
click at [658, 20] on div at bounding box center [656, 20] width 9 height 9
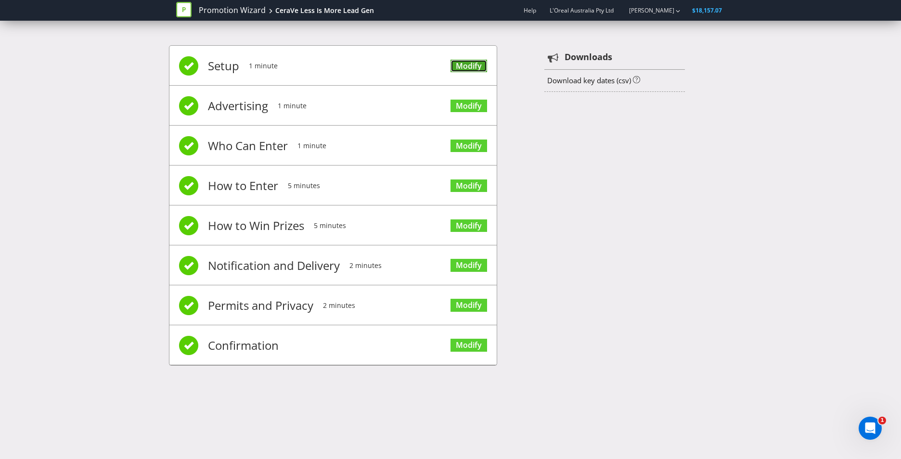
click at [465, 63] on link "Modify" at bounding box center [469, 66] width 37 height 13
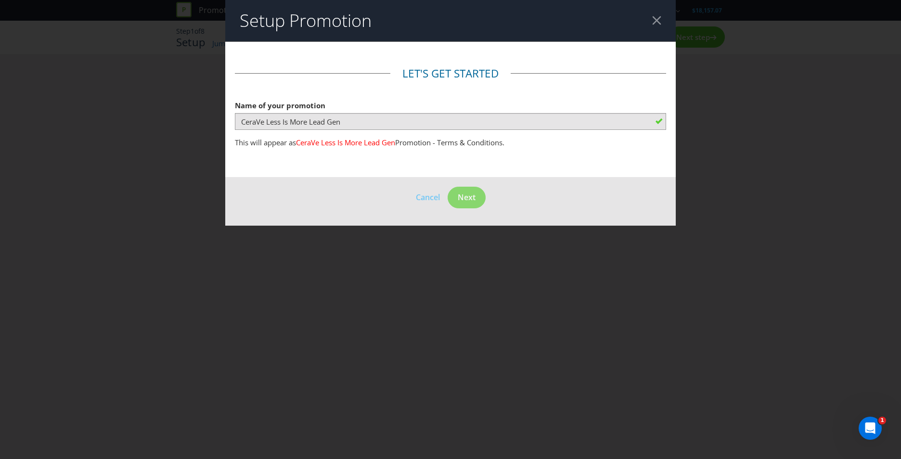
click at [659, 17] on div at bounding box center [656, 20] width 9 height 9
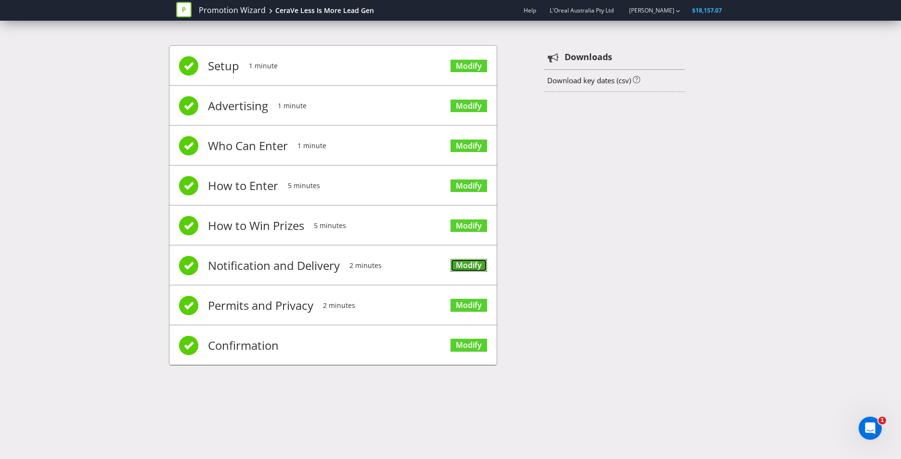
click at [458, 266] on link "Modify" at bounding box center [469, 265] width 37 height 13
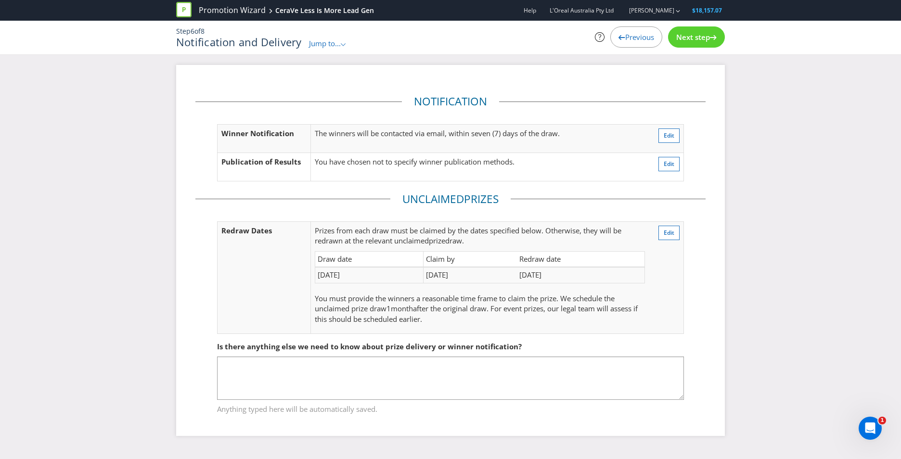
click at [697, 40] on span "Next step" at bounding box center [693, 37] width 34 height 10
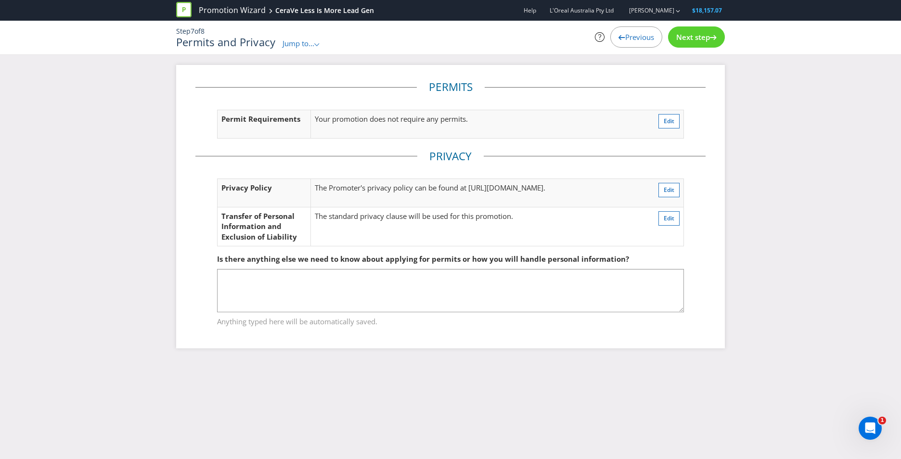
click at [641, 41] on span "Previous" at bounding box center [639, 37] width 29 height 10
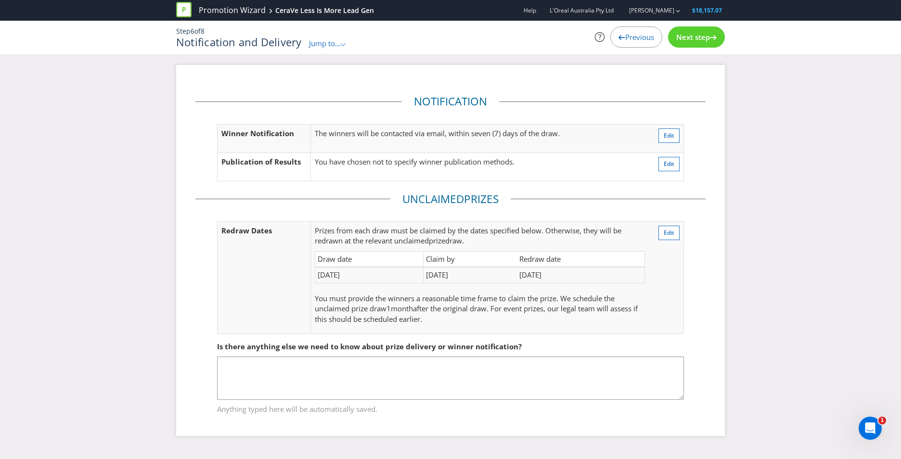
click at [700, 36] on span "Next step" at bounding box center [693, 37] width 34 height 10
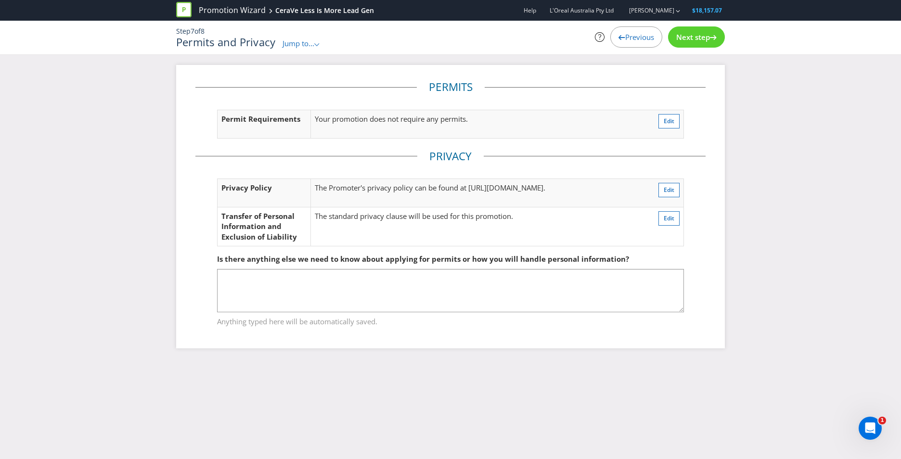
click at [700, 36] on span "Next step" at bounding box center [693, 37] width 34 height 10
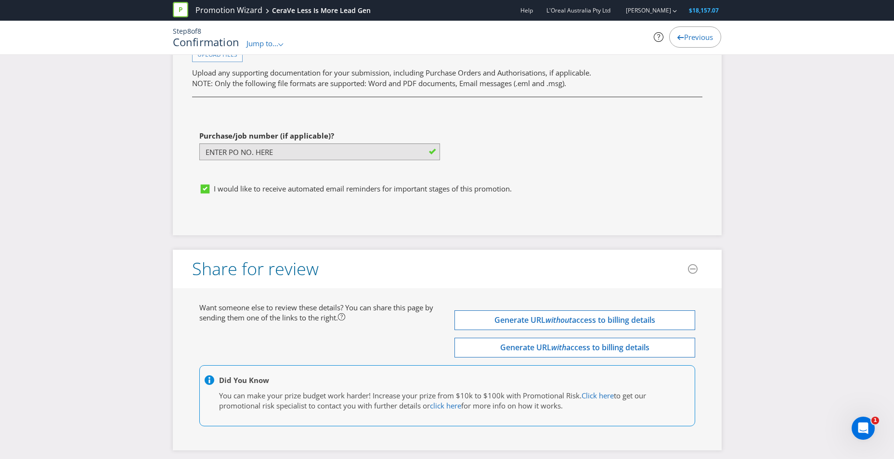
scroll to position [2715, 0]
